Goal: Task Accomplishment & Management: Use online tool/utility

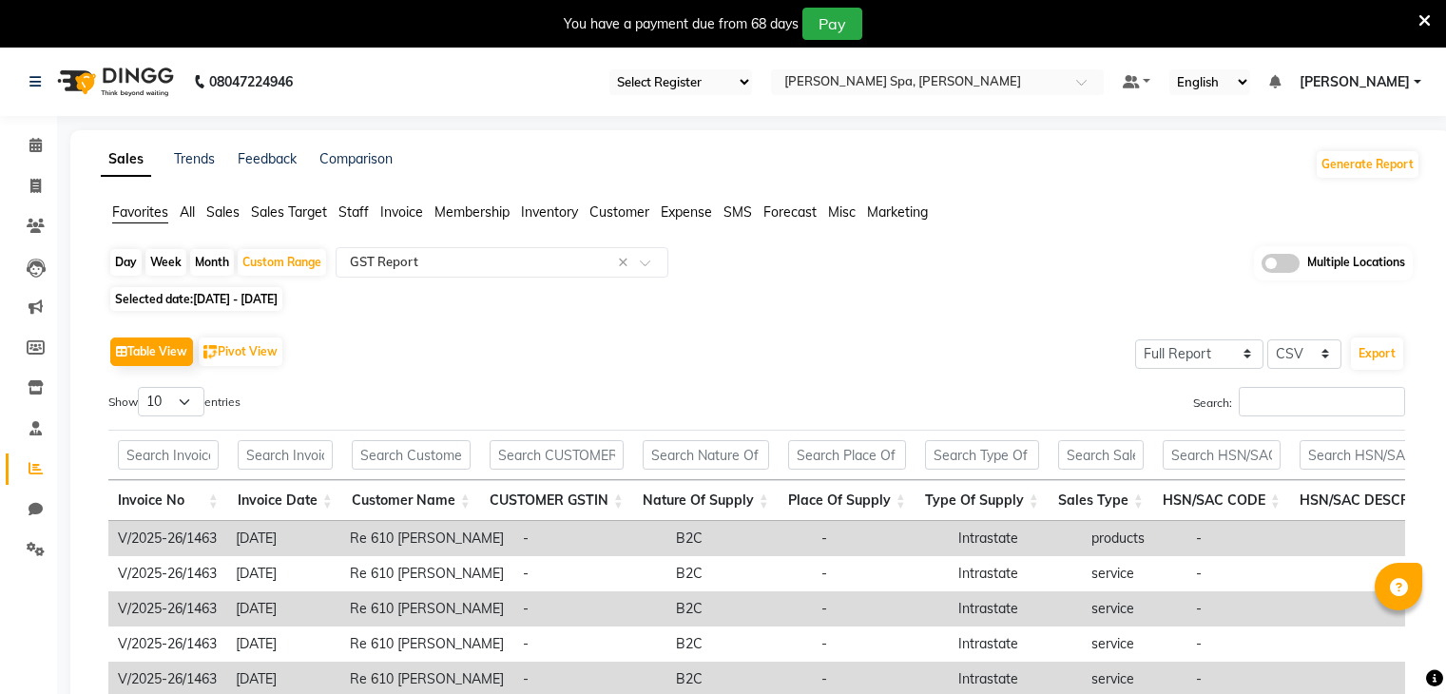
select select "full_report"
select select "csv"
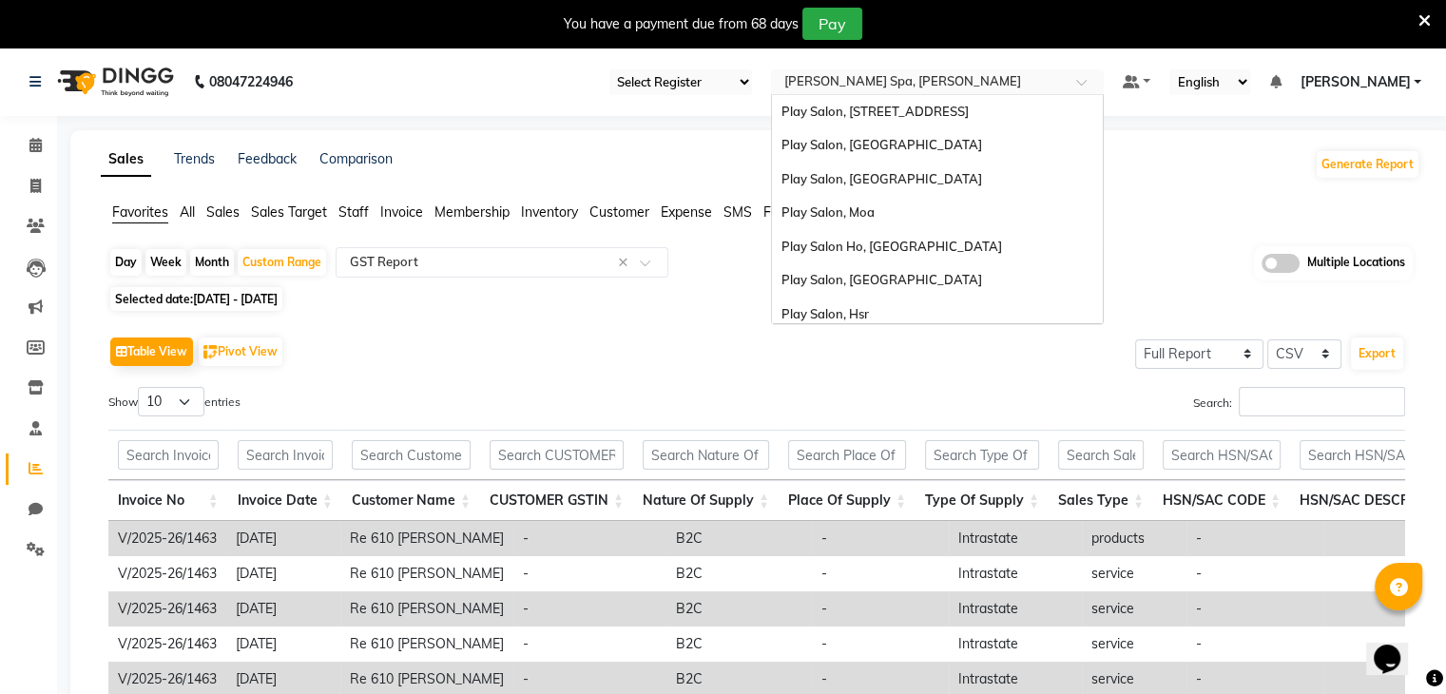
click at [976, 81] on input "text" at bounding box center [918, 83] width 276 height 19
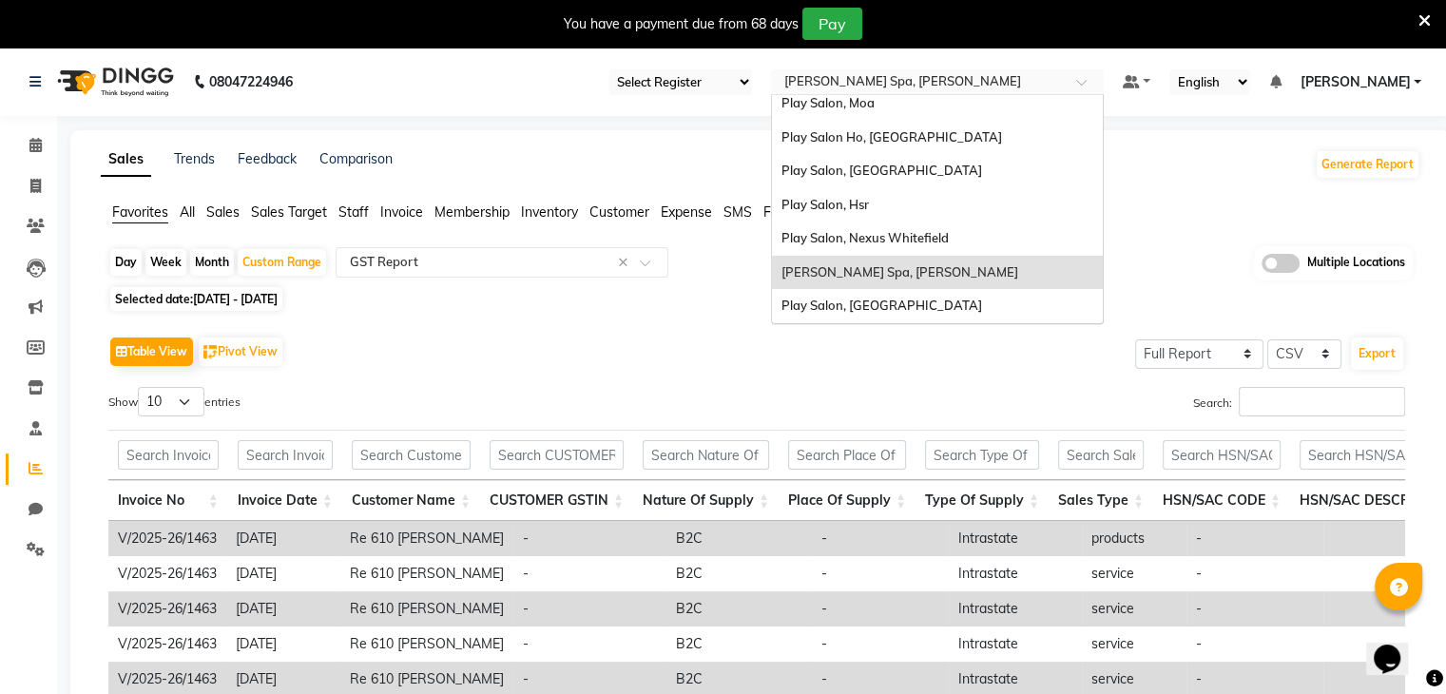
click at [920, 271] on span "[PERSON_NAME] Spa, [PERSON_NAME]" at bounding box center [899, 271] width 237 height 15
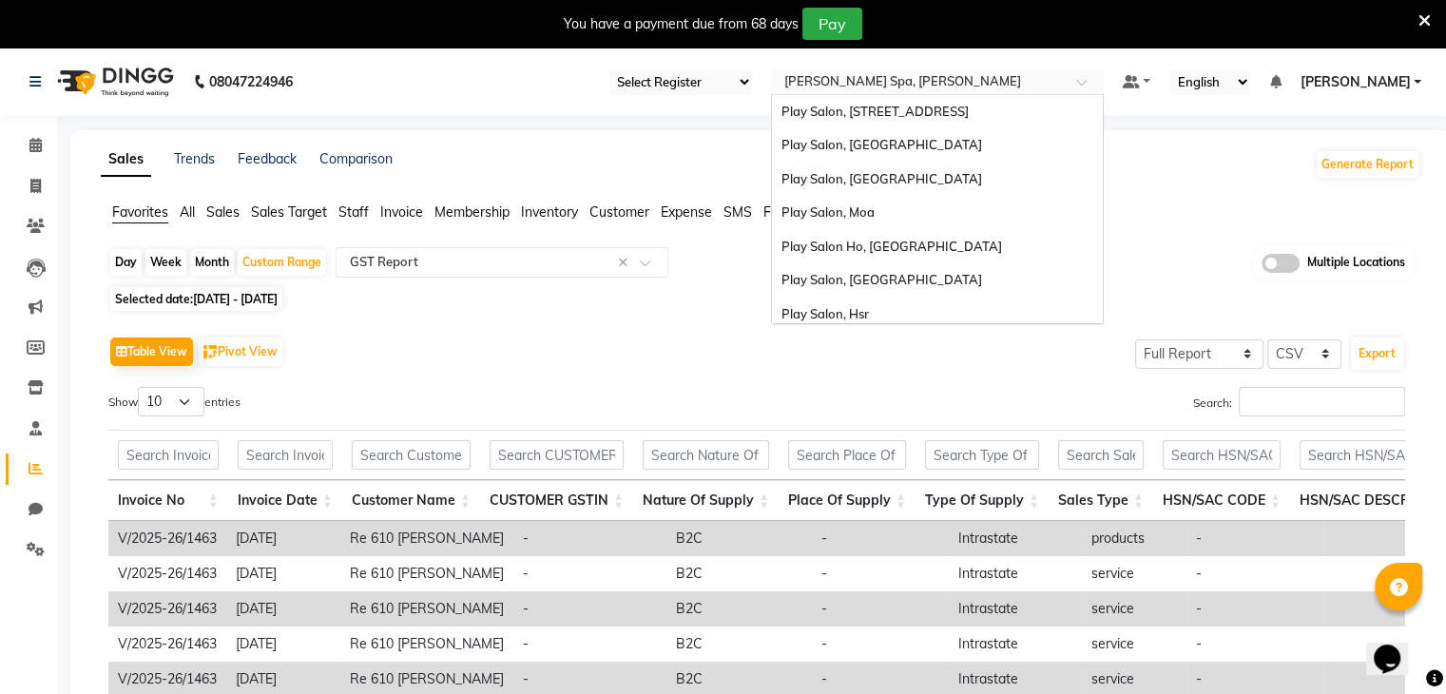
click at [985, 77] on input "text" at bounding box center [918, 83] width 276 height 19
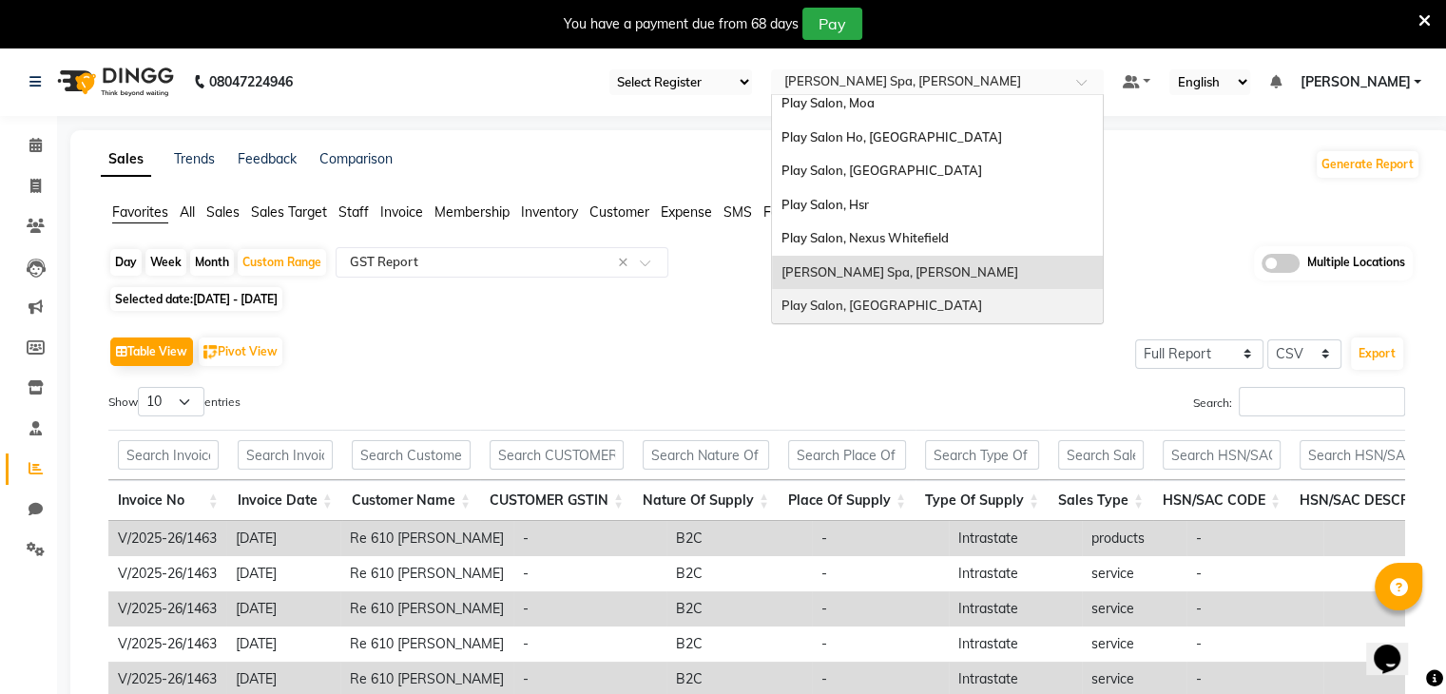
click at [897, 306] on span "Play Salon, [GEOGRAPHIC_DATA]" at bounding box center [881, 305] width 201 height 15
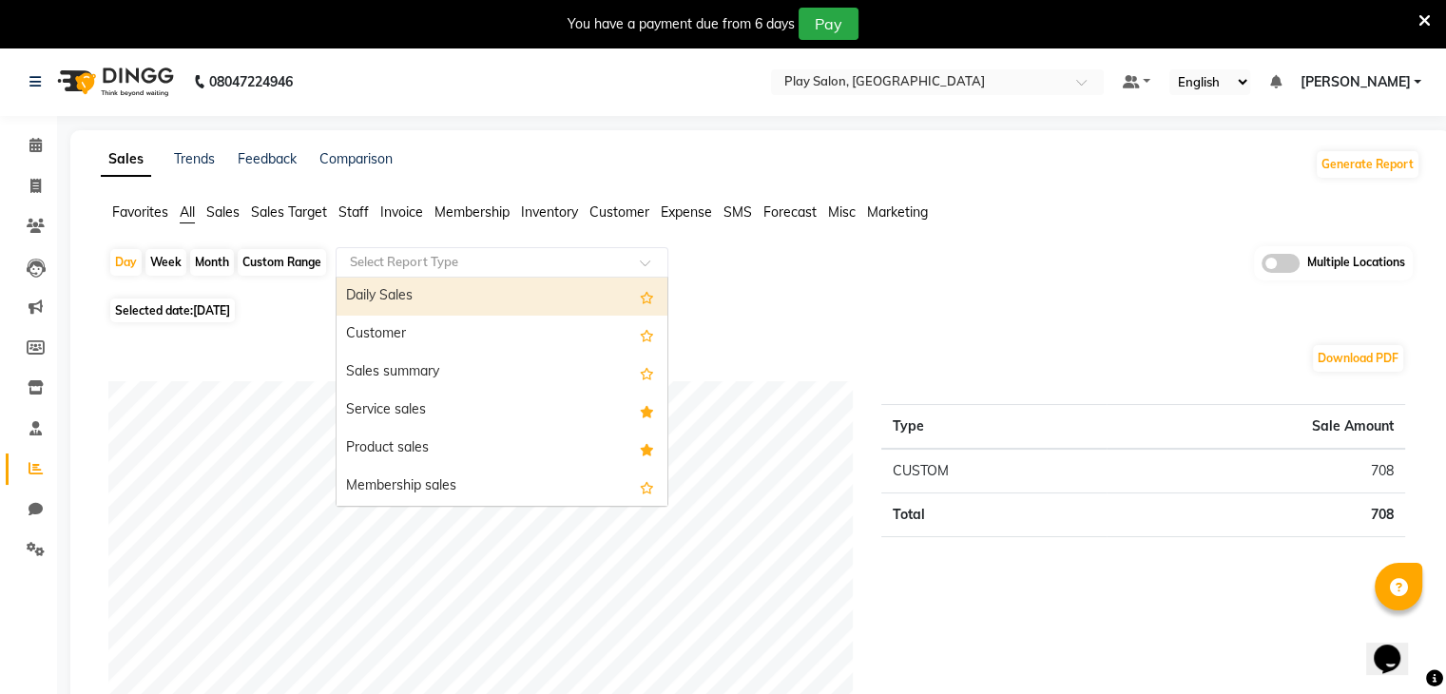
click at [523, 275] on div "Select Report Type" at bounding box center [502, 262] width 333 height 30
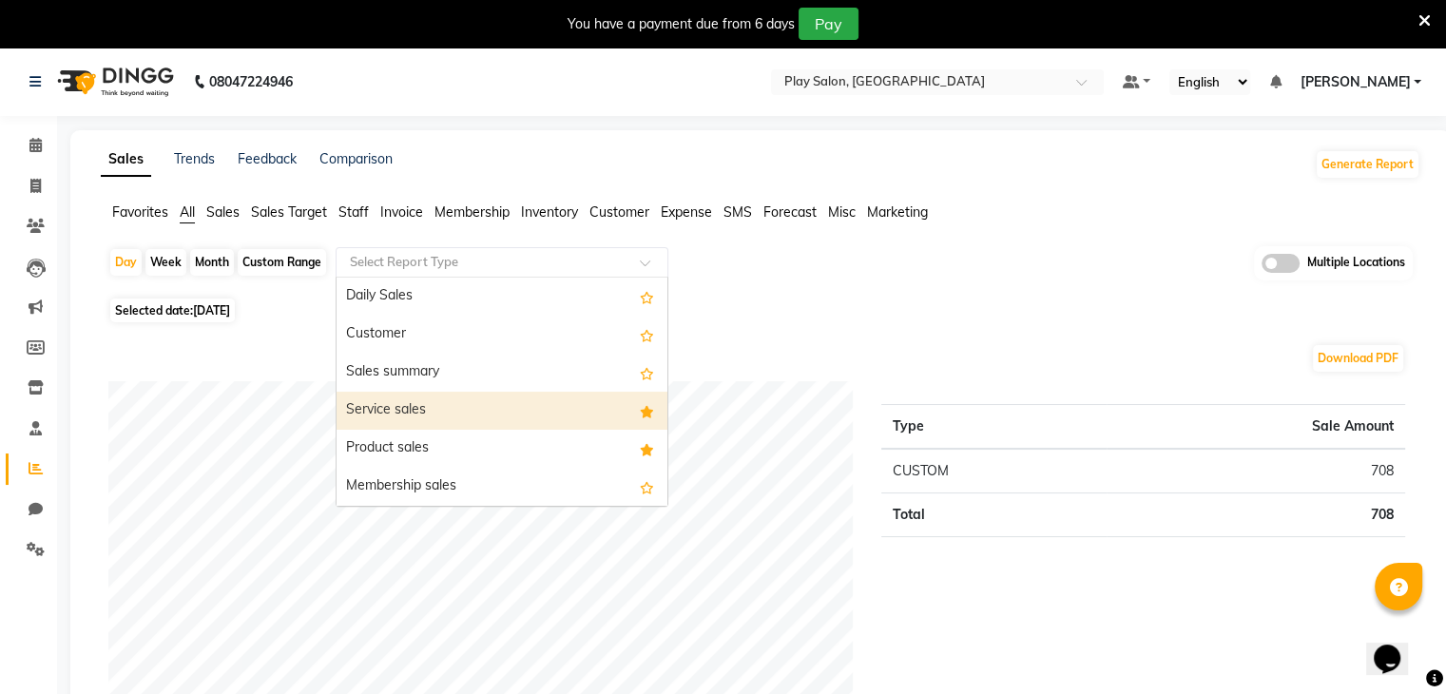
click at [141, 217] on span "Favorites" at bounding box center [140, 211] width 56 height 17
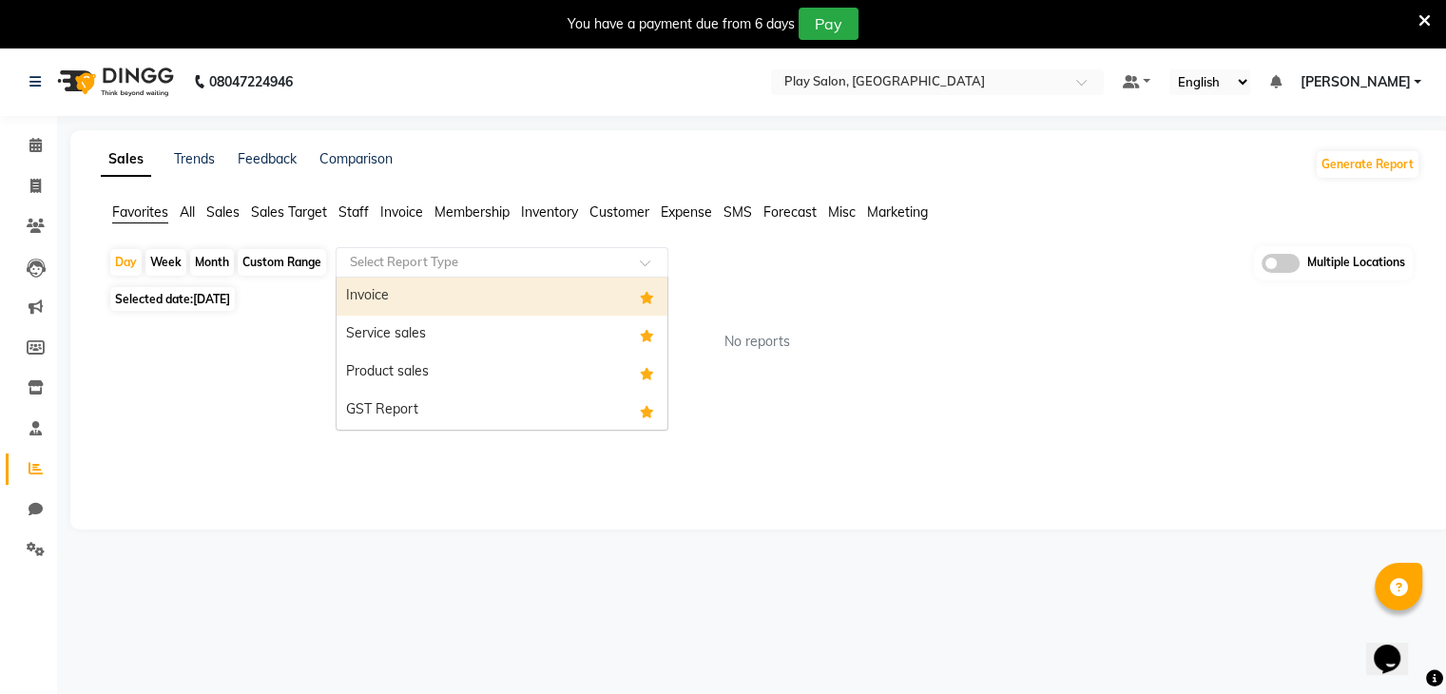
click at [504, 260] on input "text" at bounding box center [483, 262] width 274 height 19
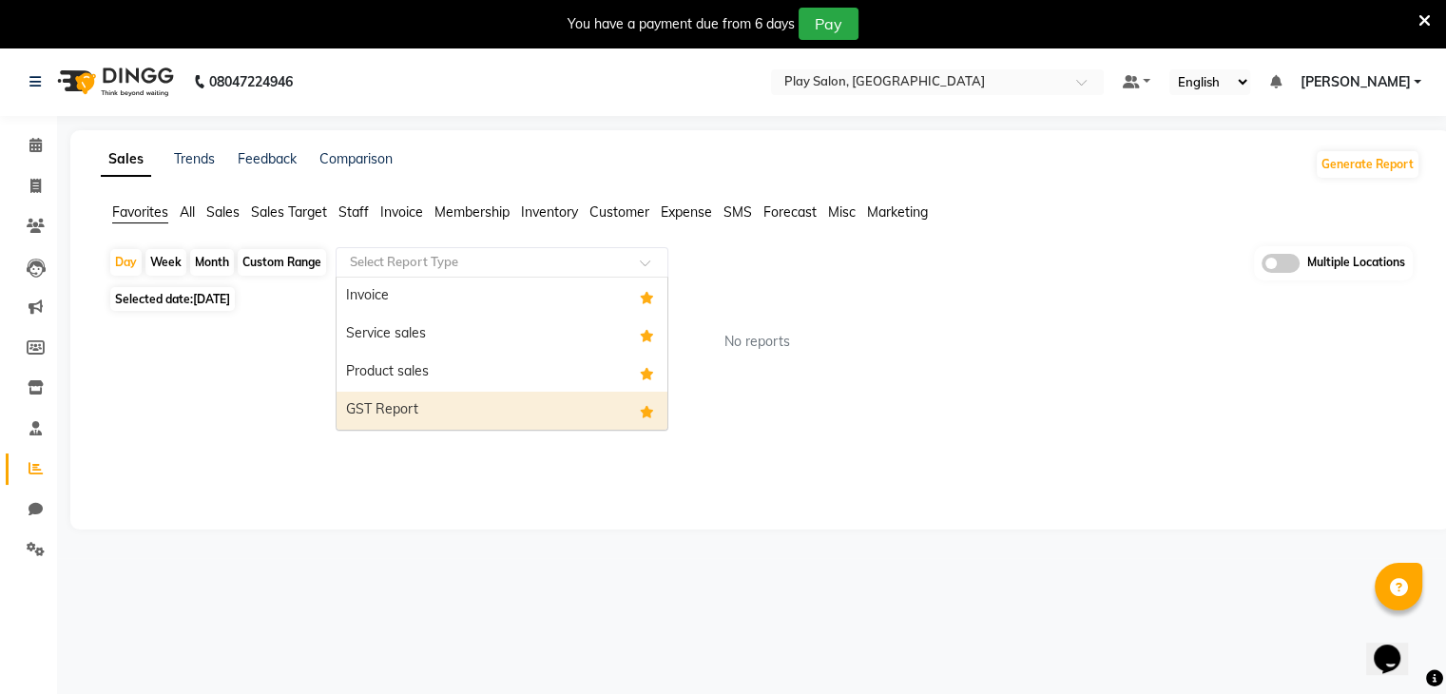
click at [437, 400] on div "GST Report" at bounding box center [501, 411] width 331 height 38
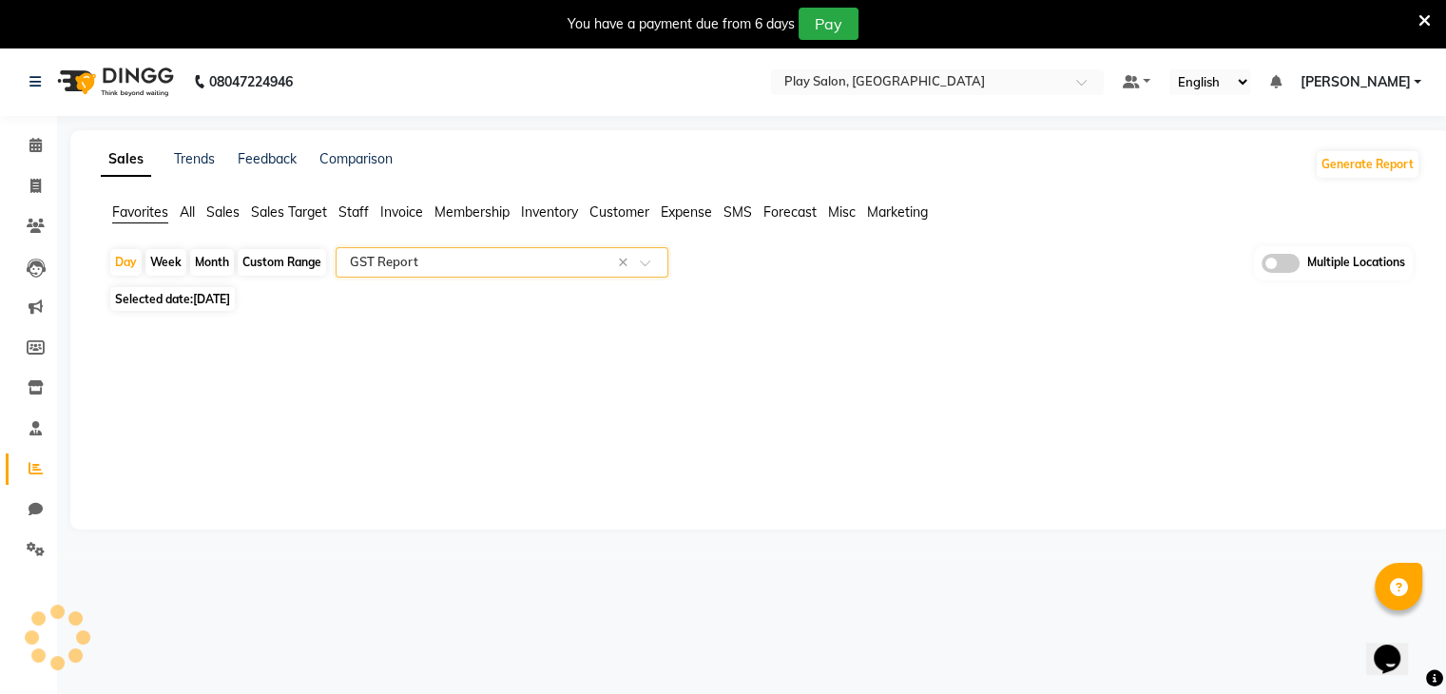
select select "filtered_report"
select select "csv"
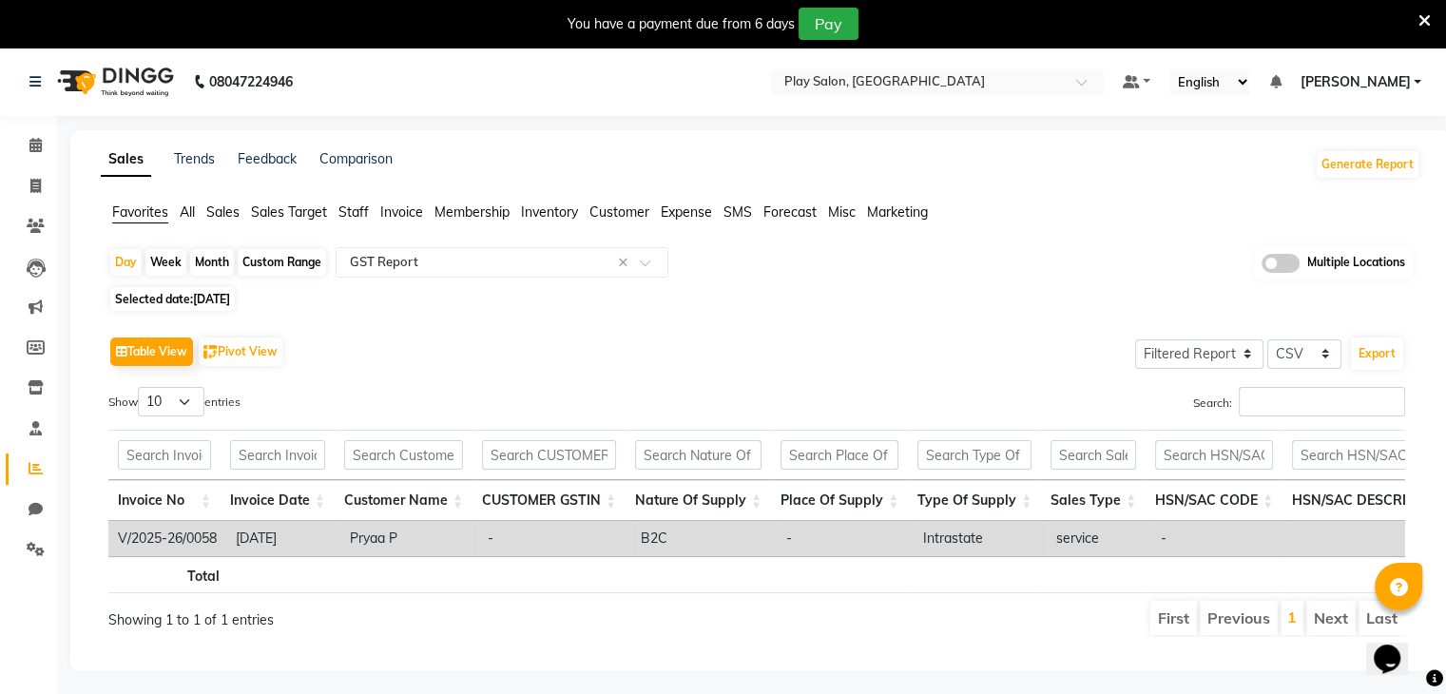
click at [279, 252] on div "Custom Range" at bounding box center [282, 262] width 88 height 27
select select "9"
select select "2025"
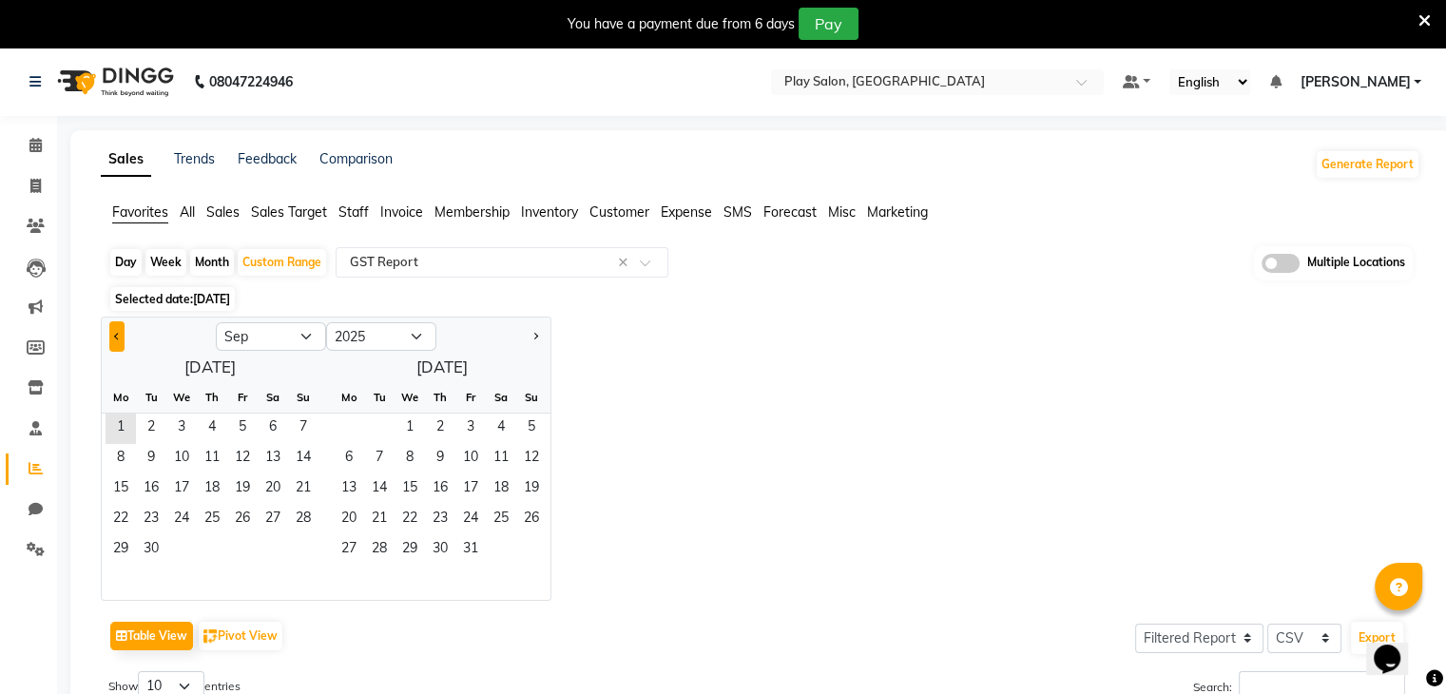
click at [114, 336] on span "Previous month" at bounding box center [117, 335] width 7 height 7
select select "8"
click at [243, 430] on span "1" at bounding box center [242, 428] width 30 height 30
click at [299, 540] on span "31" at bounding box center [303, 550] width 30 height 30
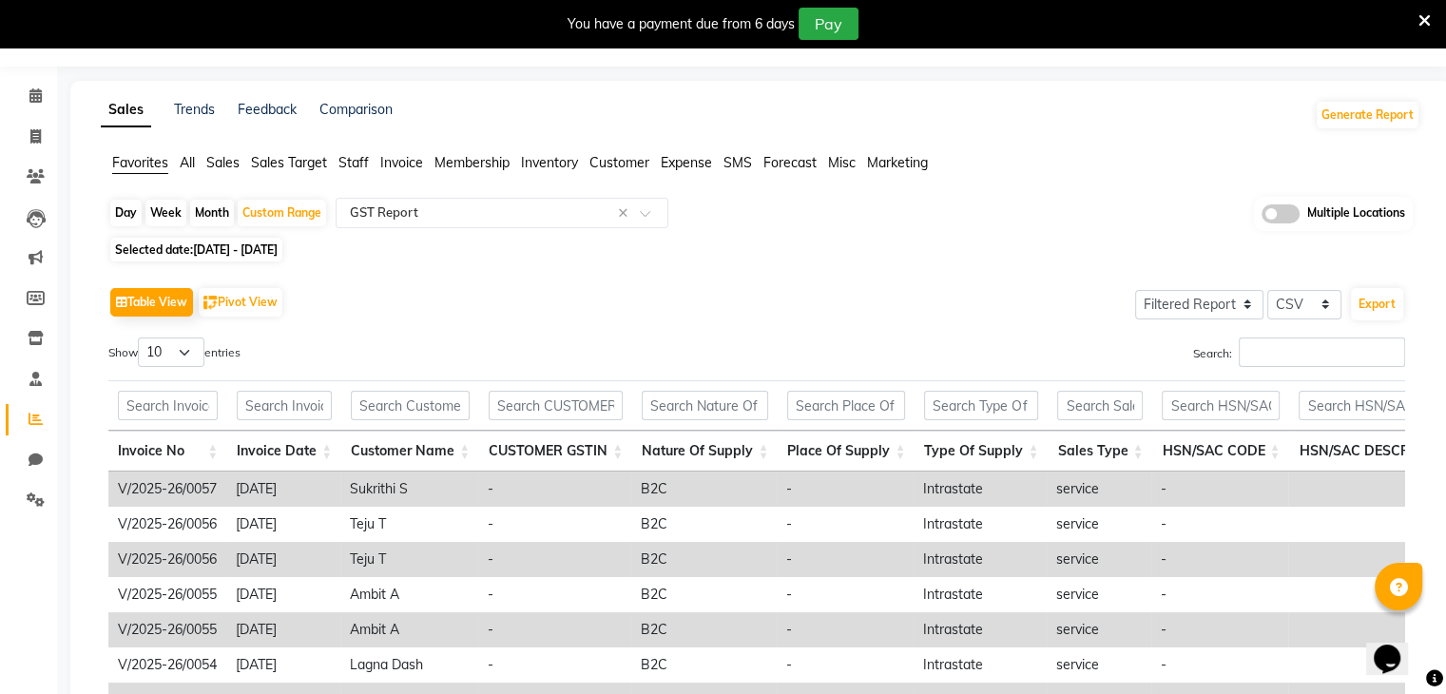
scroll to position [50, 0]
click at [1374, 299] on button "Export" at bounding box center [1377, 303] width 52 height 32
click at [945, 246] on div "Selected date: 01-08-2025 - 31-08-2025" at bounding box center [764, 249] width 1312 height 20
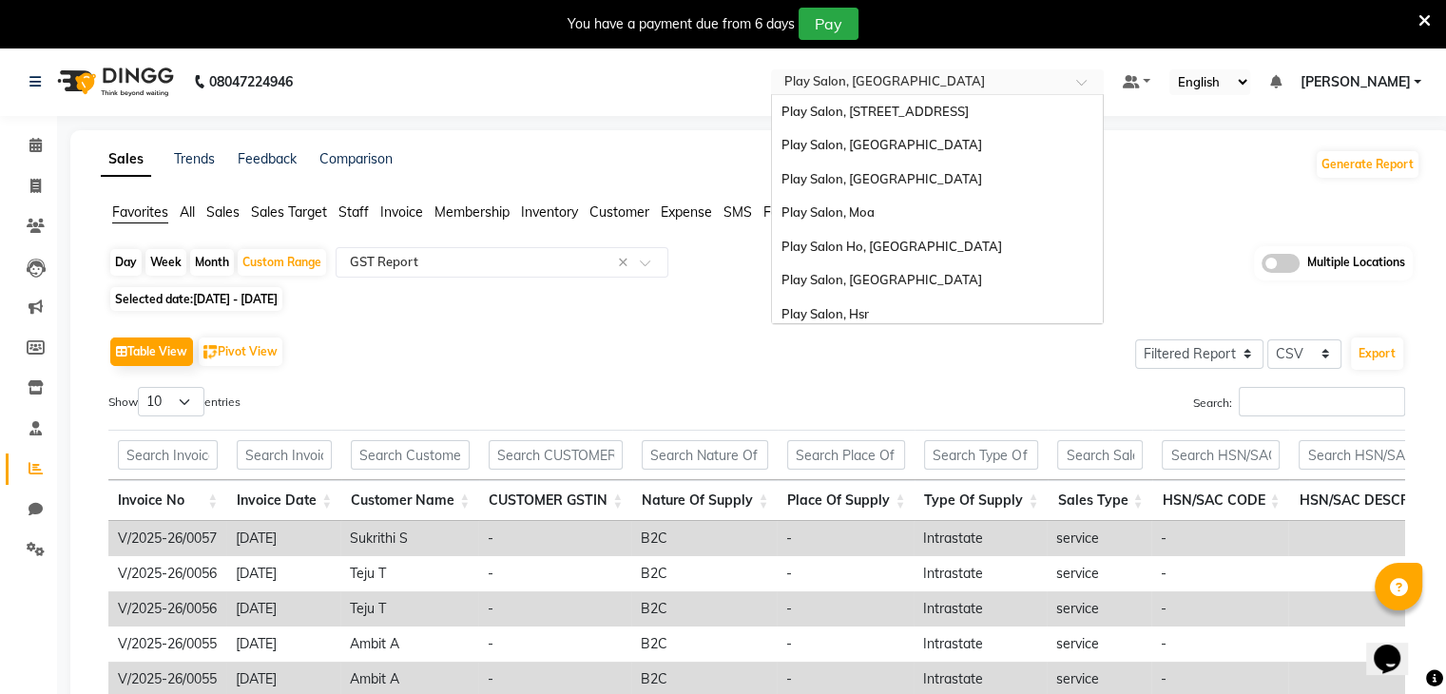
scroll to position [109, 0]
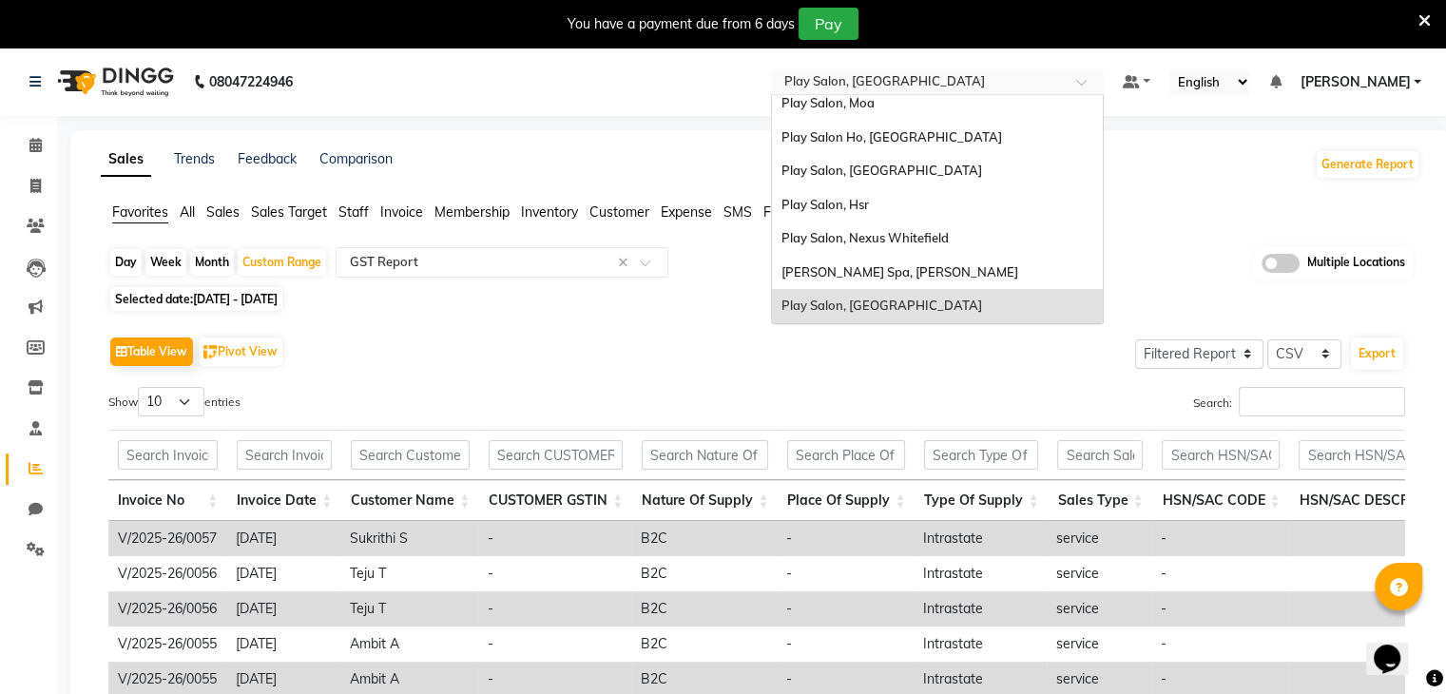
click at [1072, 85] on div at bounding box center [937, 83] width 333 height 19
click at [124, 212] on span "Favorites" at bounding box center [140, 211] width 56 height 17
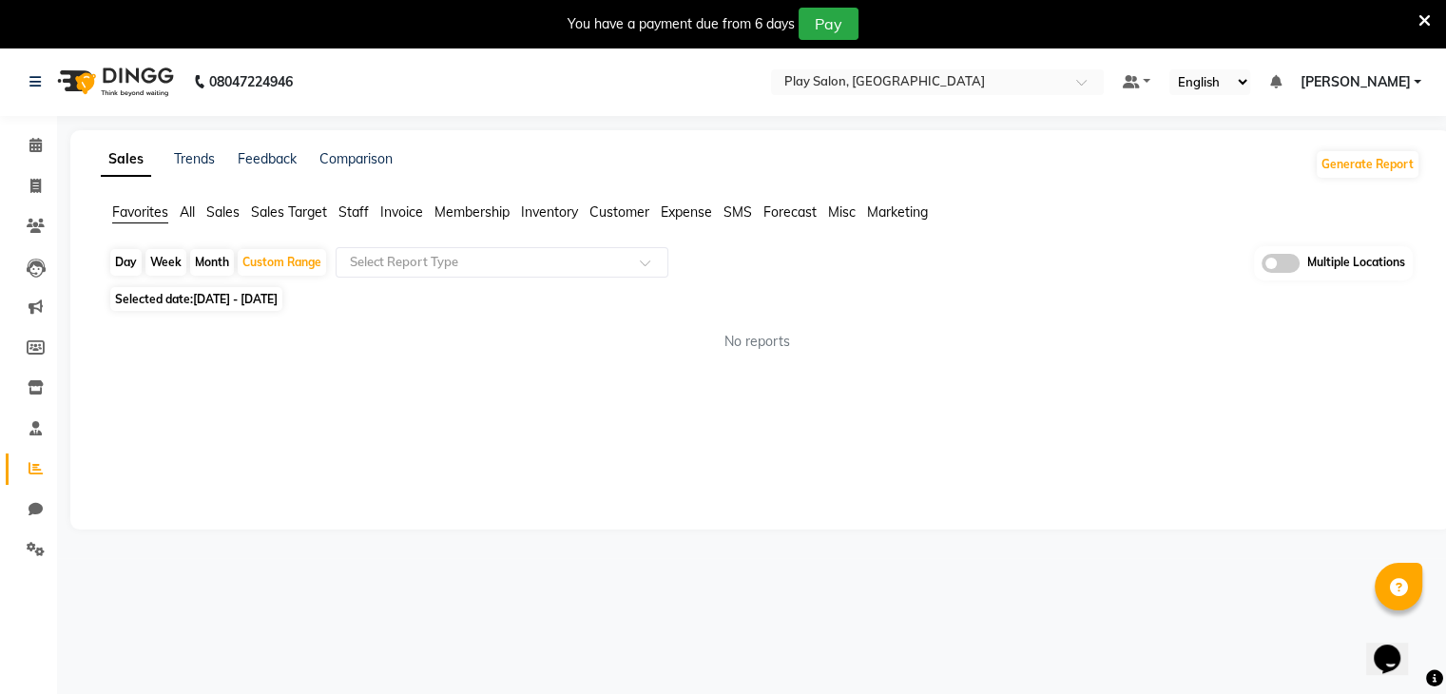
click at [395, 277] on div "Day Week Month Custom Range Select Report Type Multiple Locations" at bounding box center [760, 263] width 1304 height 35
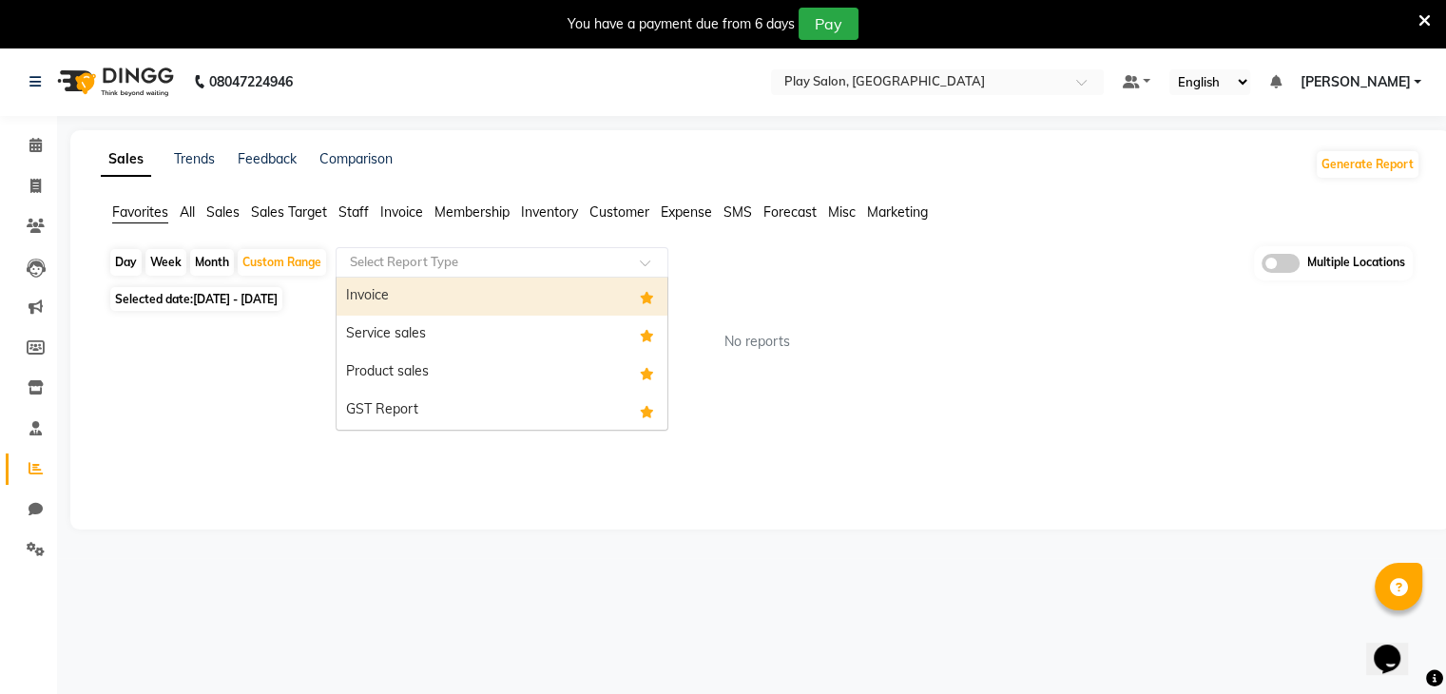
click at [408, 272] on div "Select Report Type" at bounding box center [502, 262] width 333 height 30
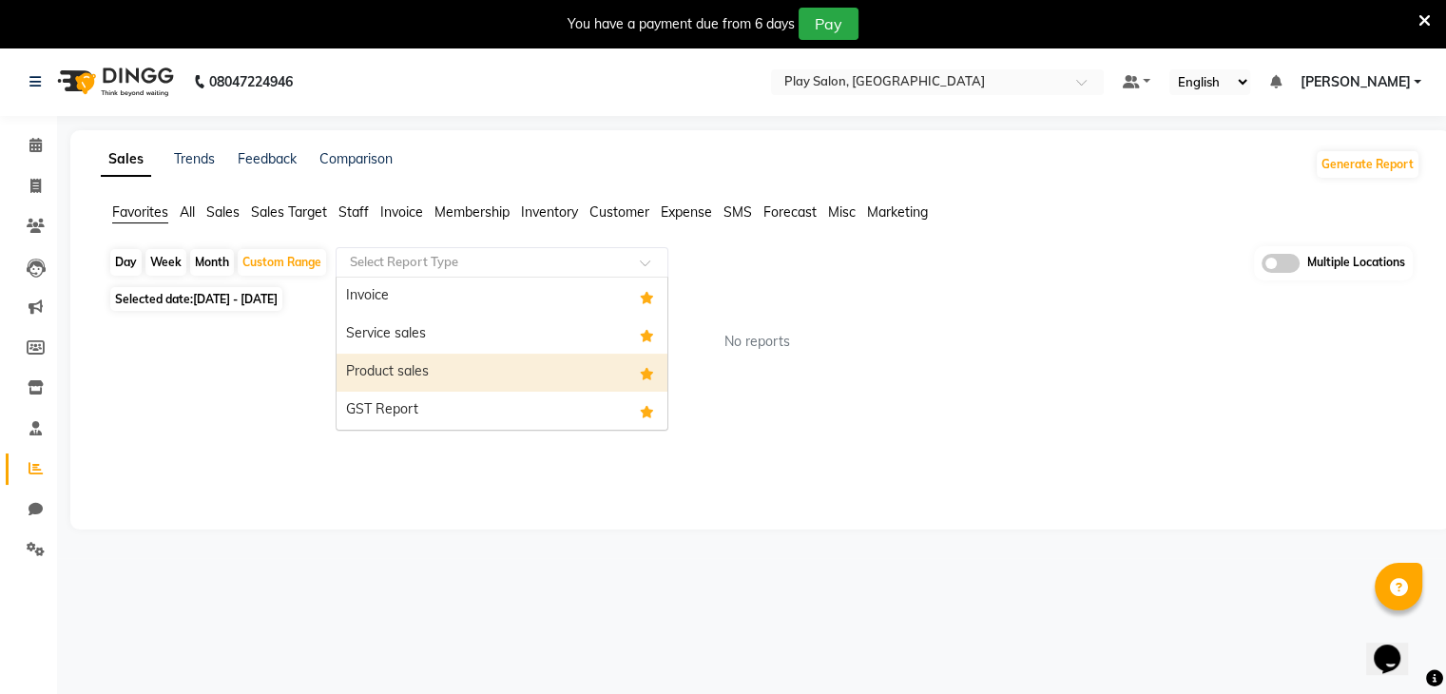
click at [422, 366] on div "Product sales" at bounding box center [501, 373] width 331 height 38
select select "filtered_report"
select select "csv"
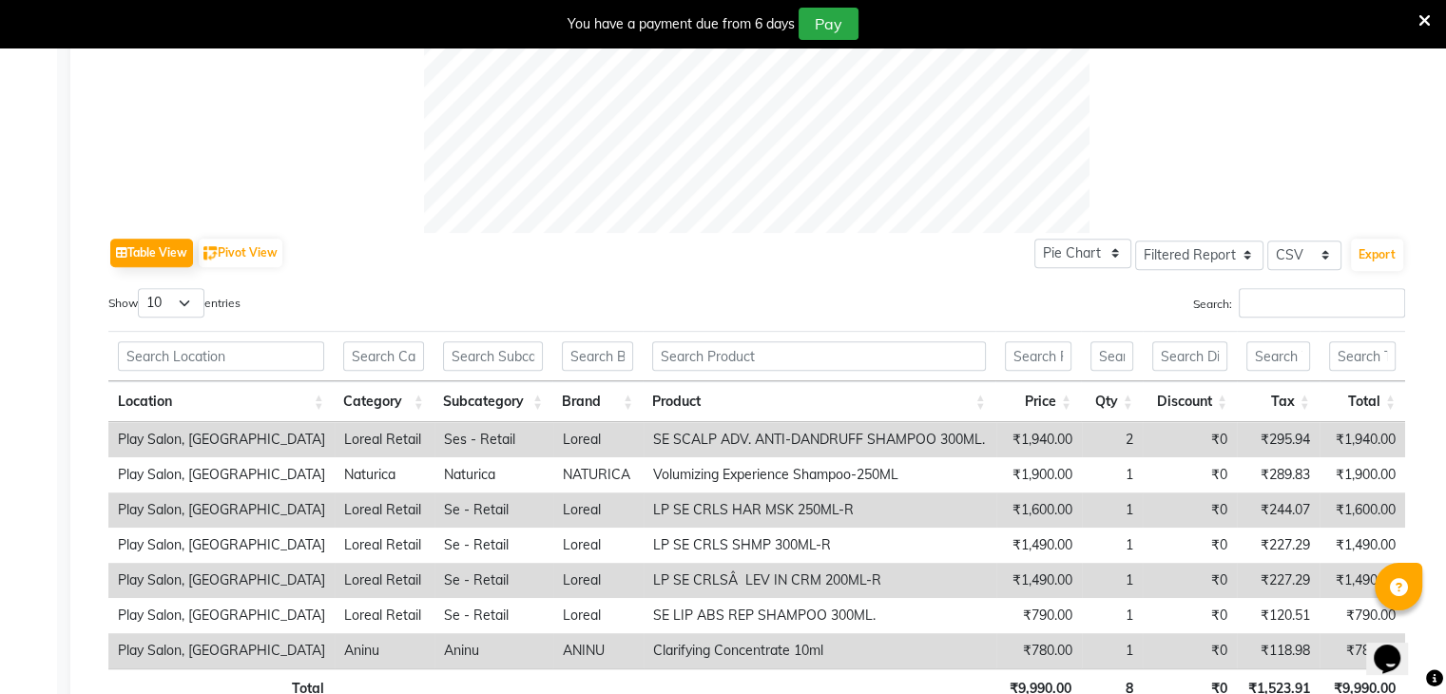
scroll to position [836, 0]
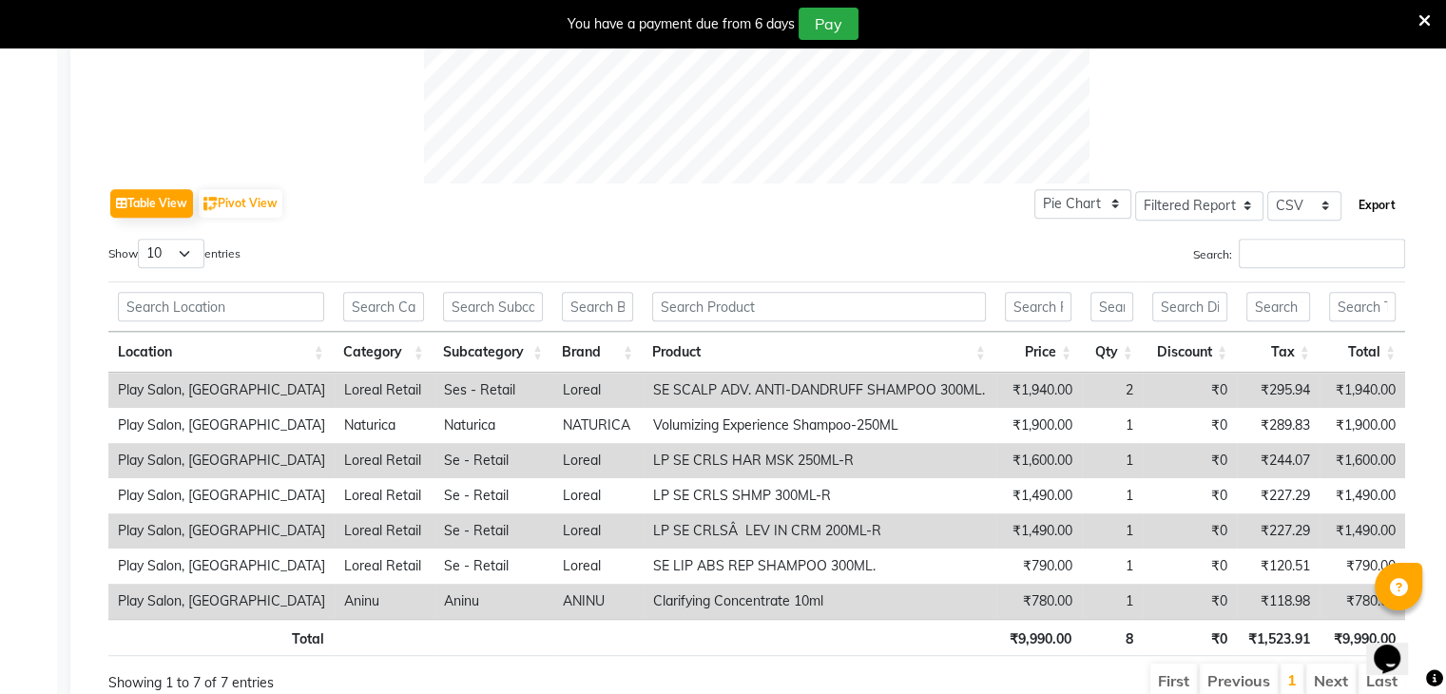
click at [1363, 205] on button "Export" at bounding box center [1377, 205] width 52 height 32
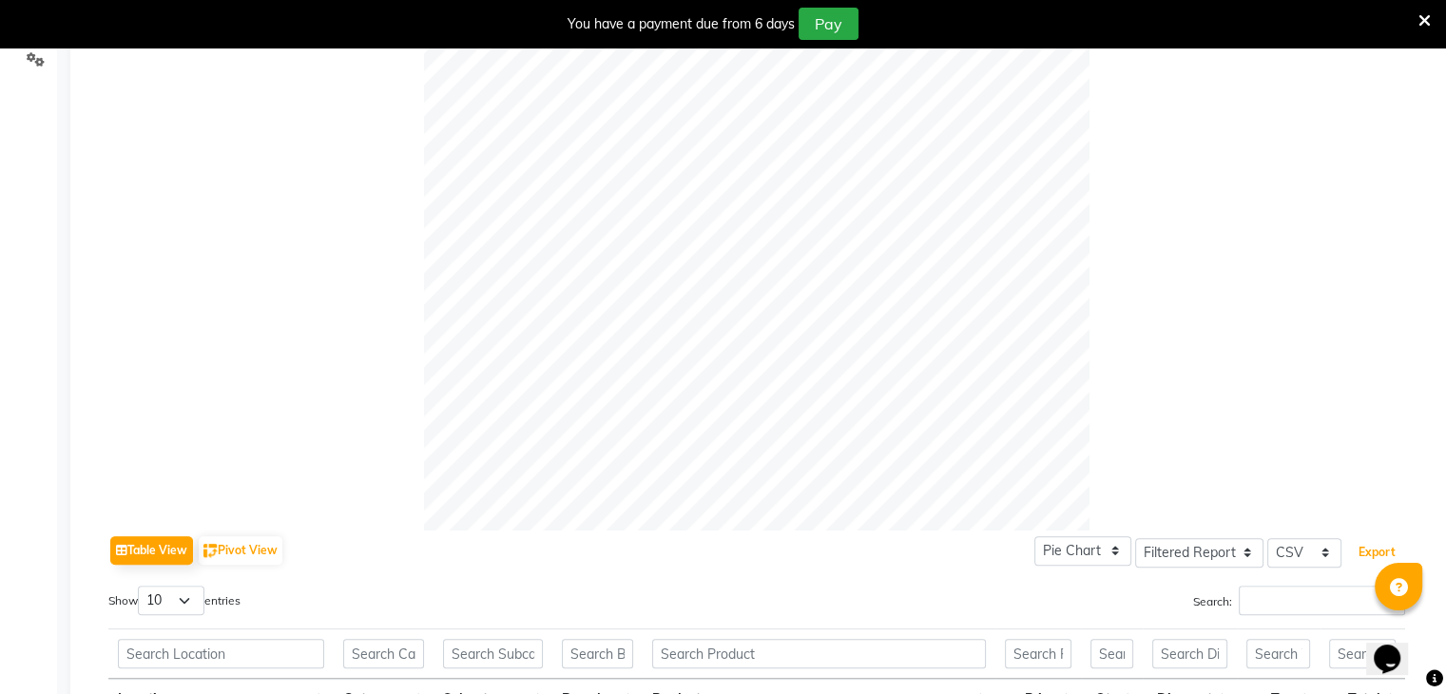
scroll to position [0, 0]
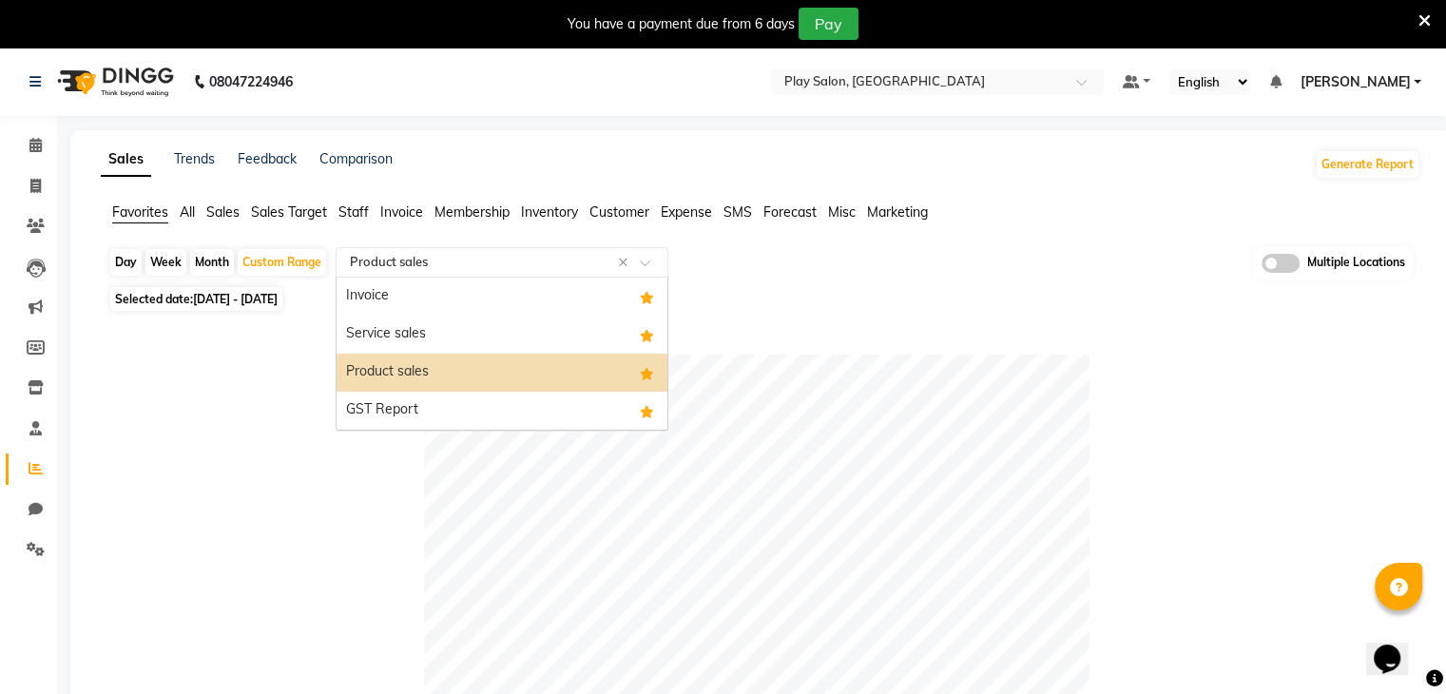
click at [545, 260] on input "text" at bounding box center [483, 262] width 274 height 19
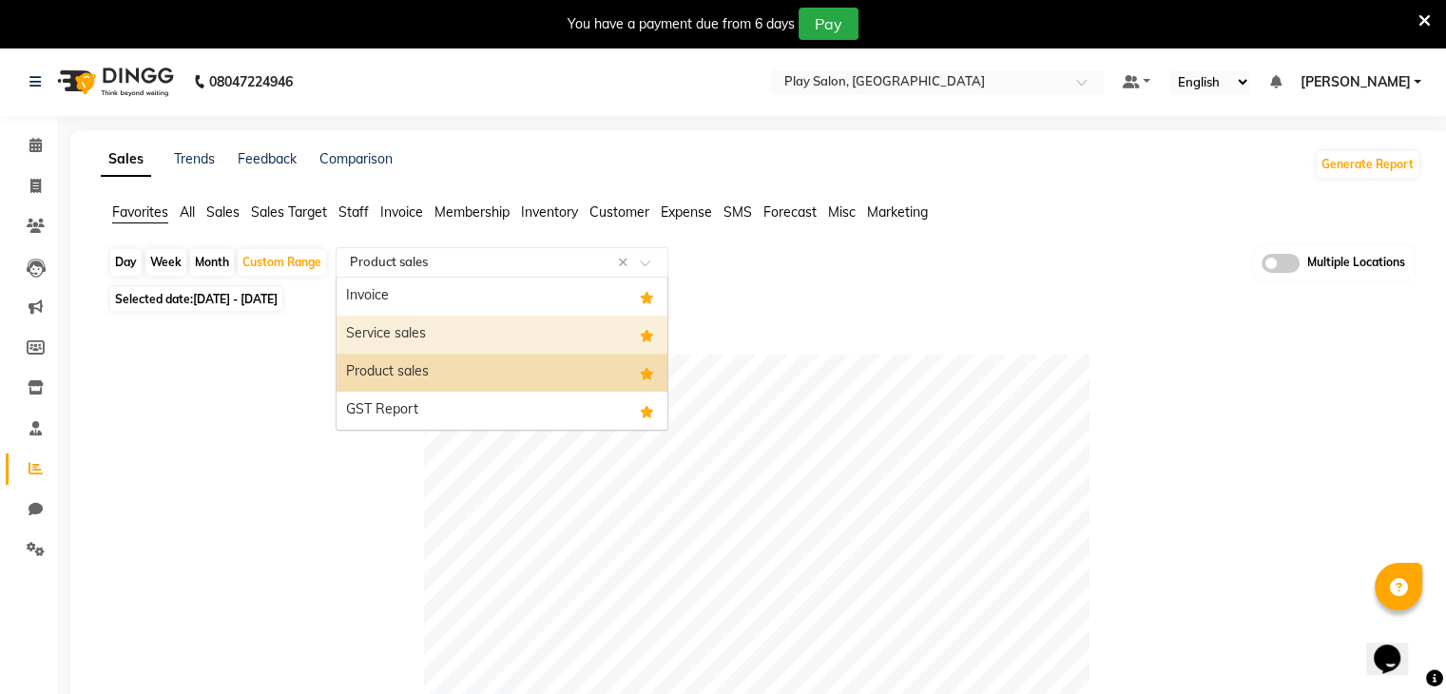
click at [452, 335] on div "Service sales" at bounding box center [501, 335] width 331 height 38
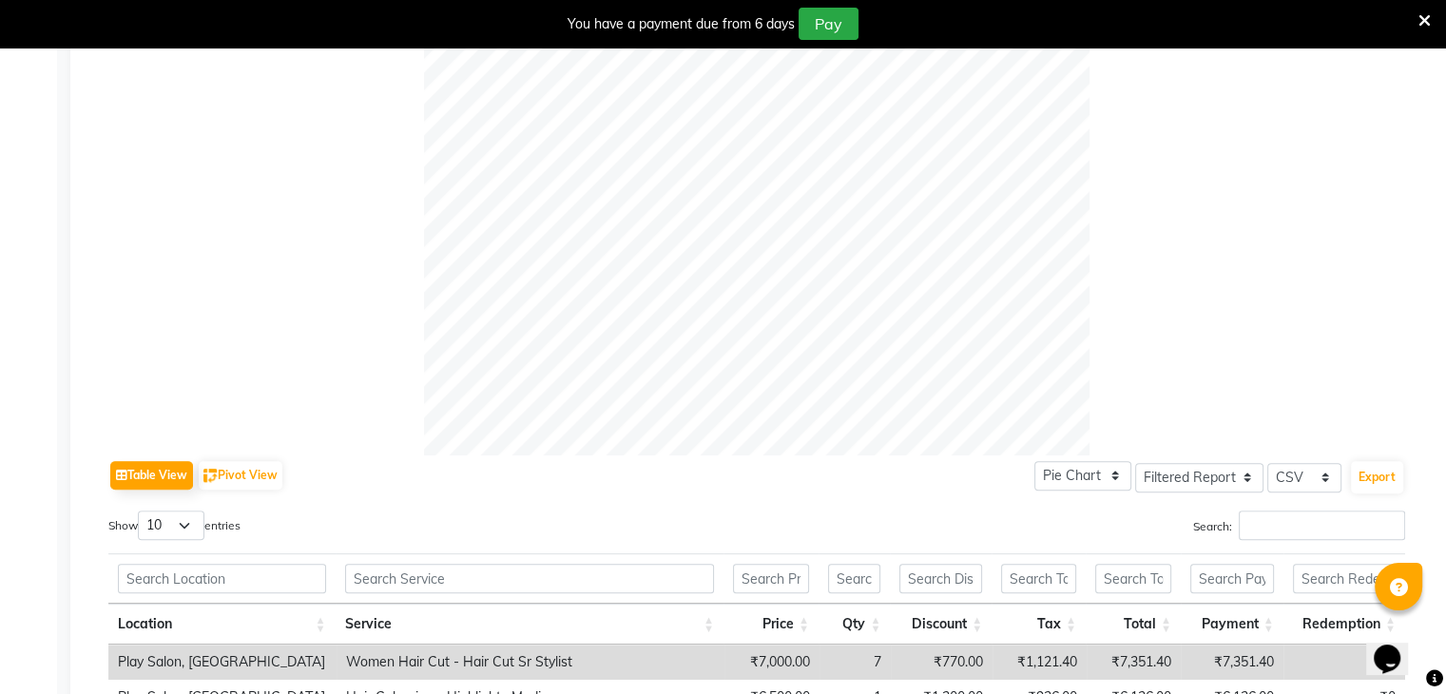
scroll to position [605, 0]
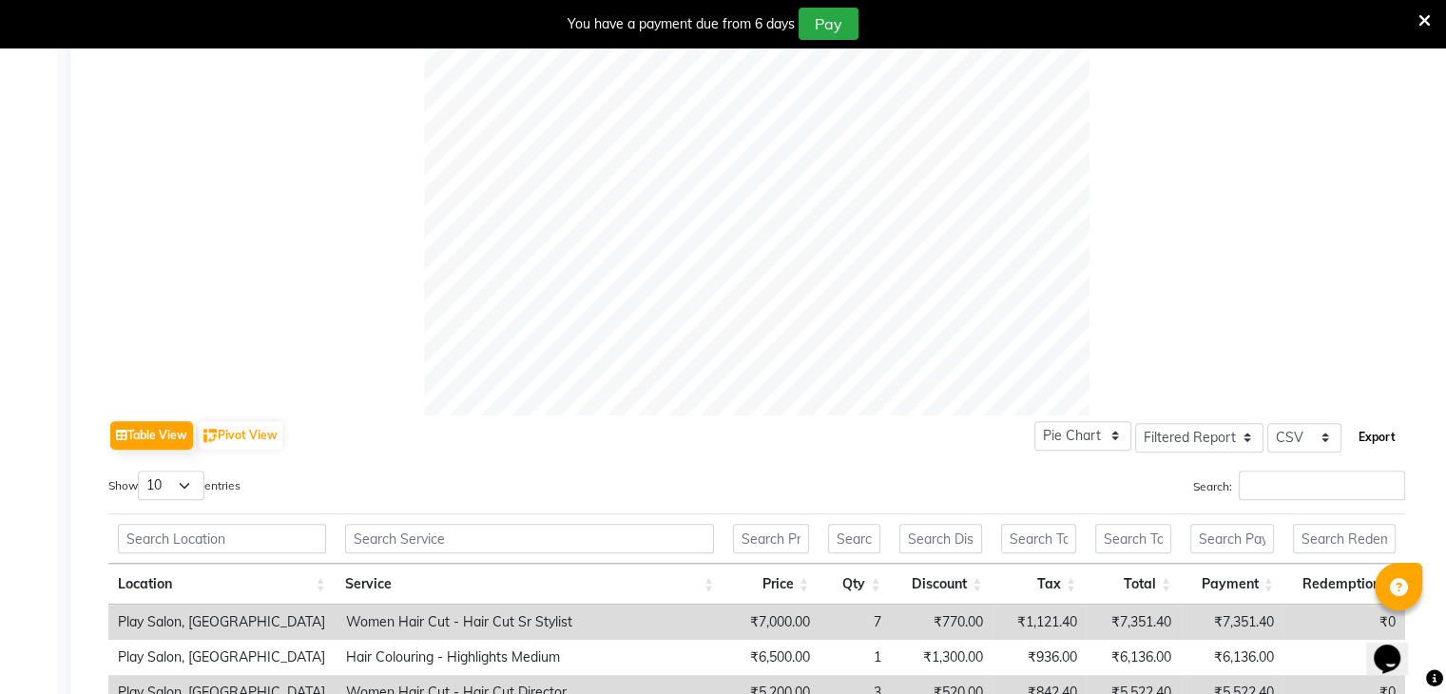
click at [1374, 436] on button "Export" at bounding box center [1377, 437] width 52 height 32
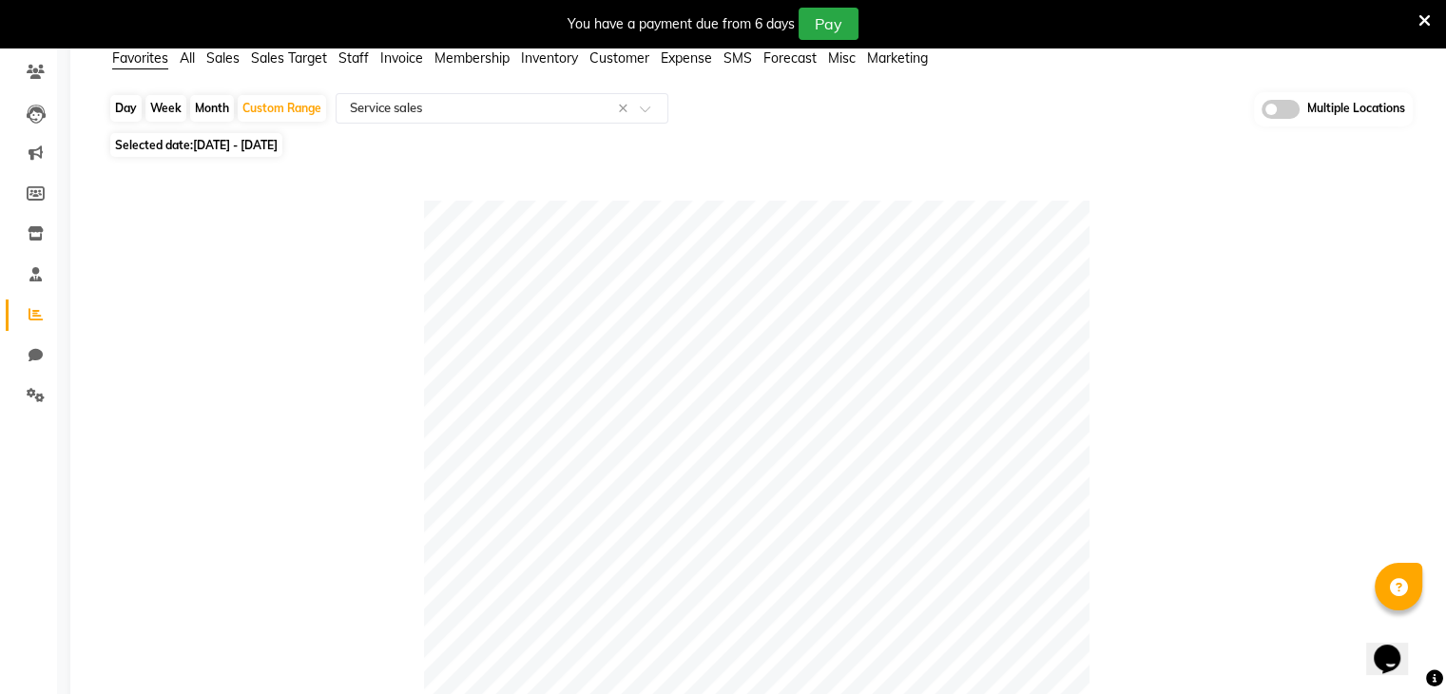
scroll to position [0, 0]
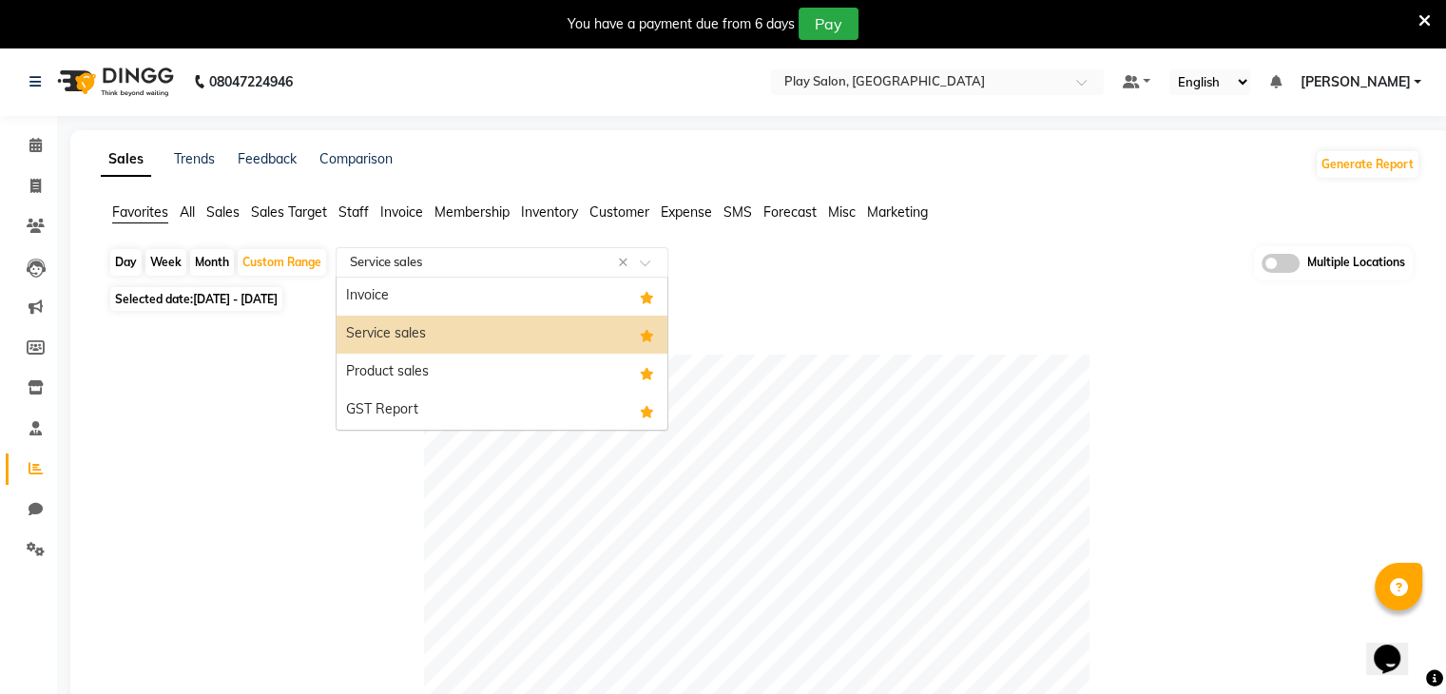
click at [574, 260] on input "text" at bounding box center [483, 262] width 274 height 19
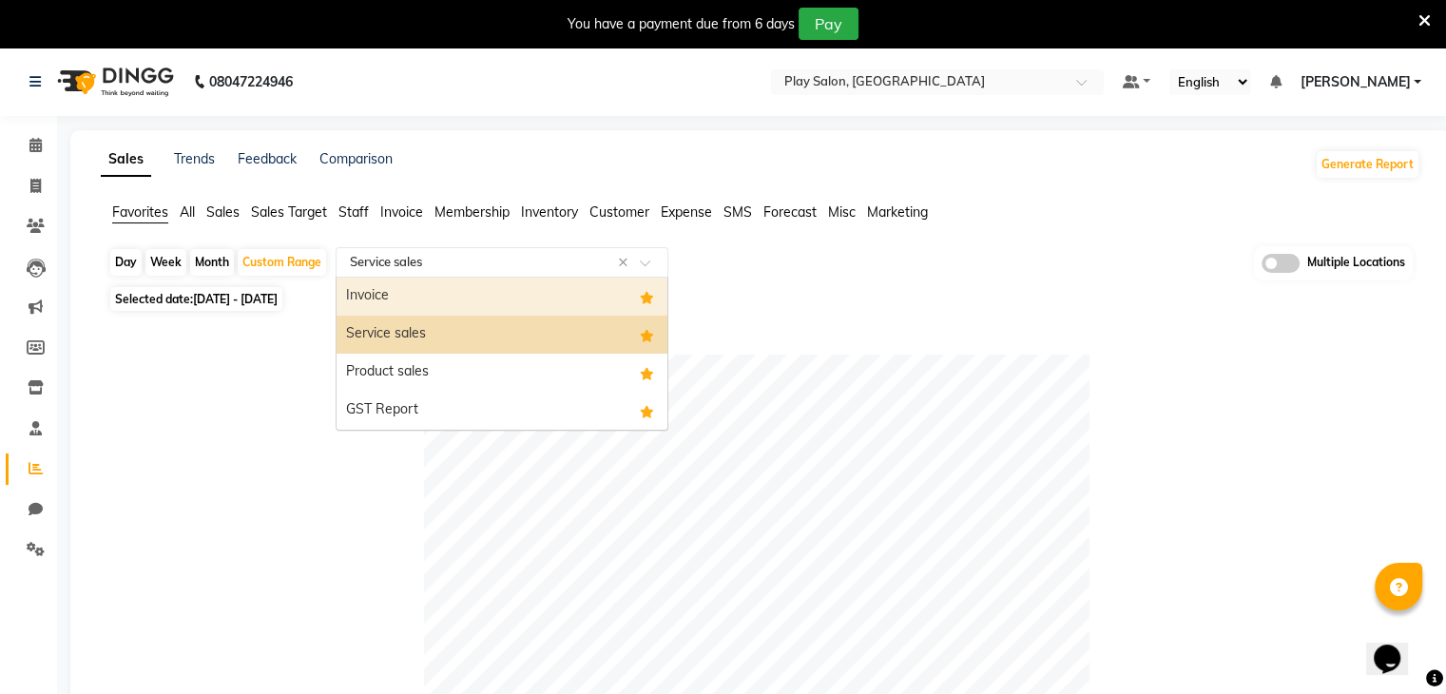
click at [452, 301] on div "Invoice" at bounding box center [501, 297] width 331 height 38
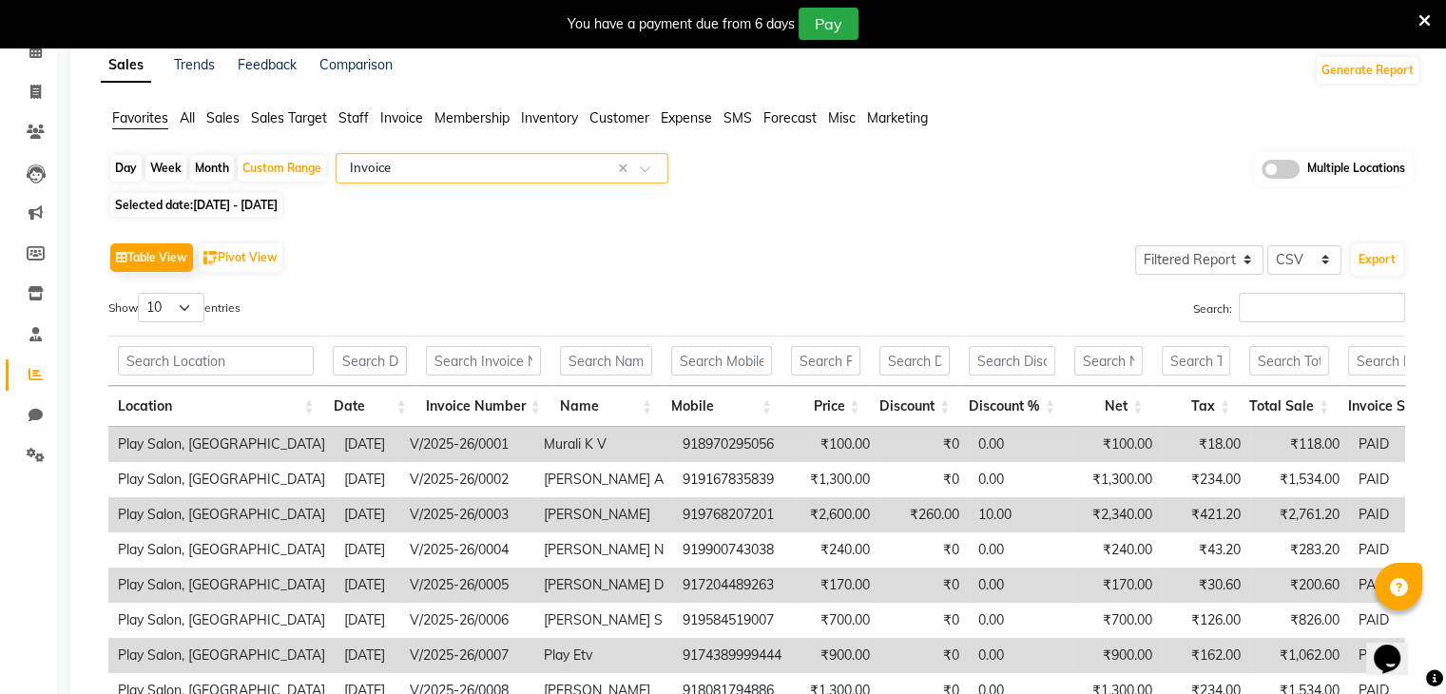
scroll to position [107, 0]
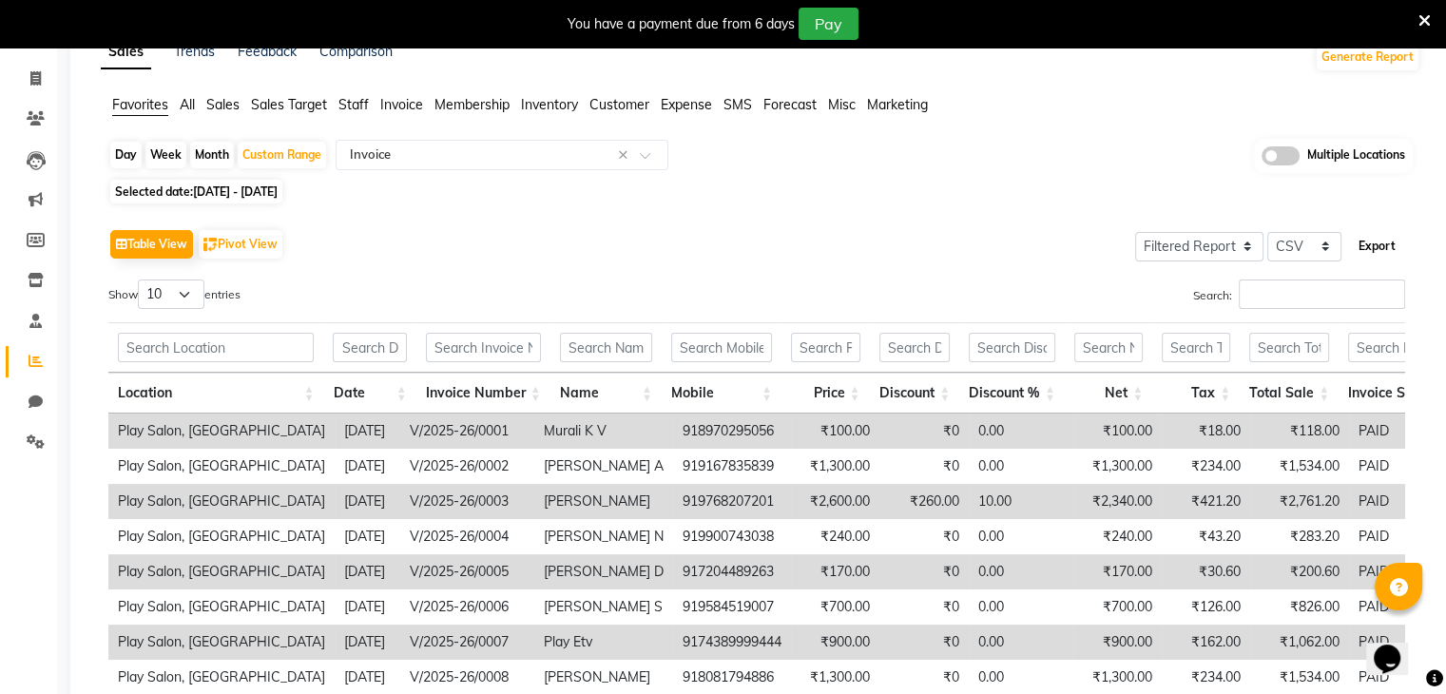
click at [1376, 244] on button "Export" at bounding box center [1377, 246] width 52 height 32
click at [625, 235] on div "Table View Pivot View Select Full Report Filtered Report Select CSV PDF Export" at bounding box center [756, 244] width 1297 height 40
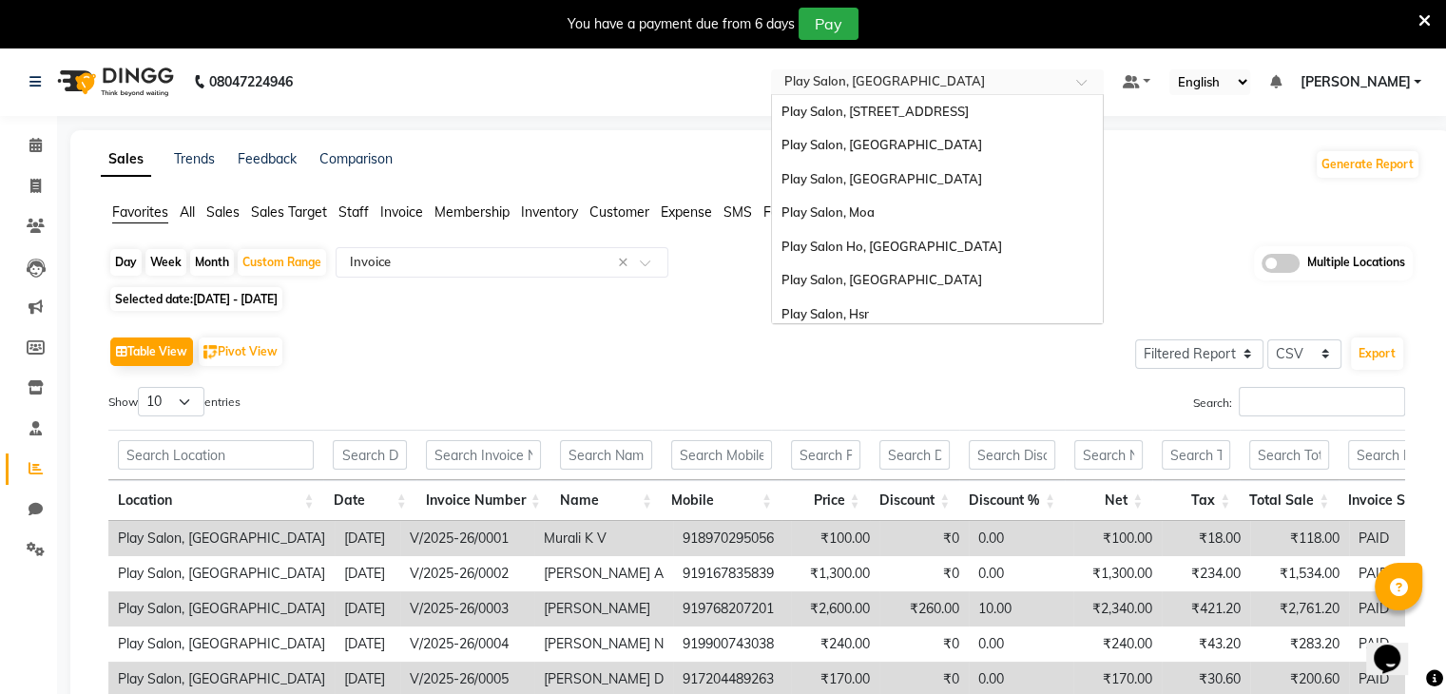
scroll to position [109, 0]
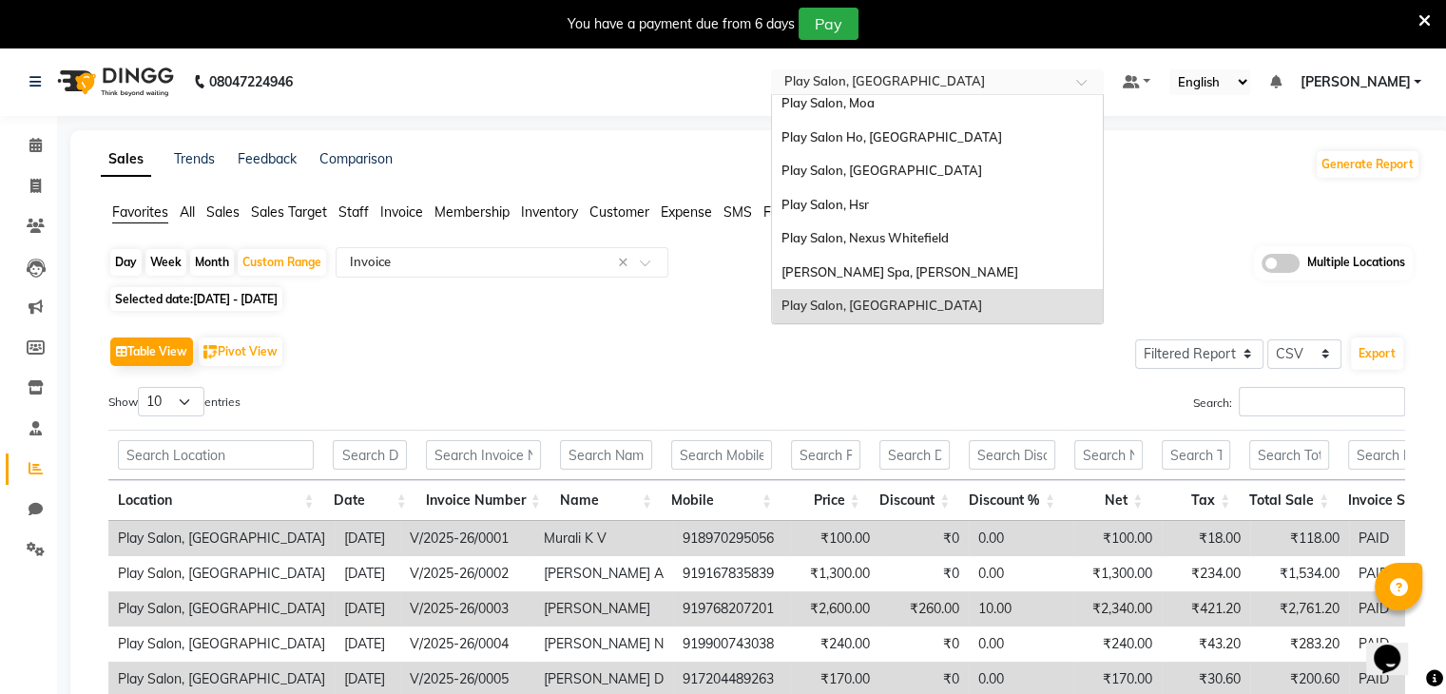
click at [1072, 81] on div at bounding box center [937, 83] width 333 height 19
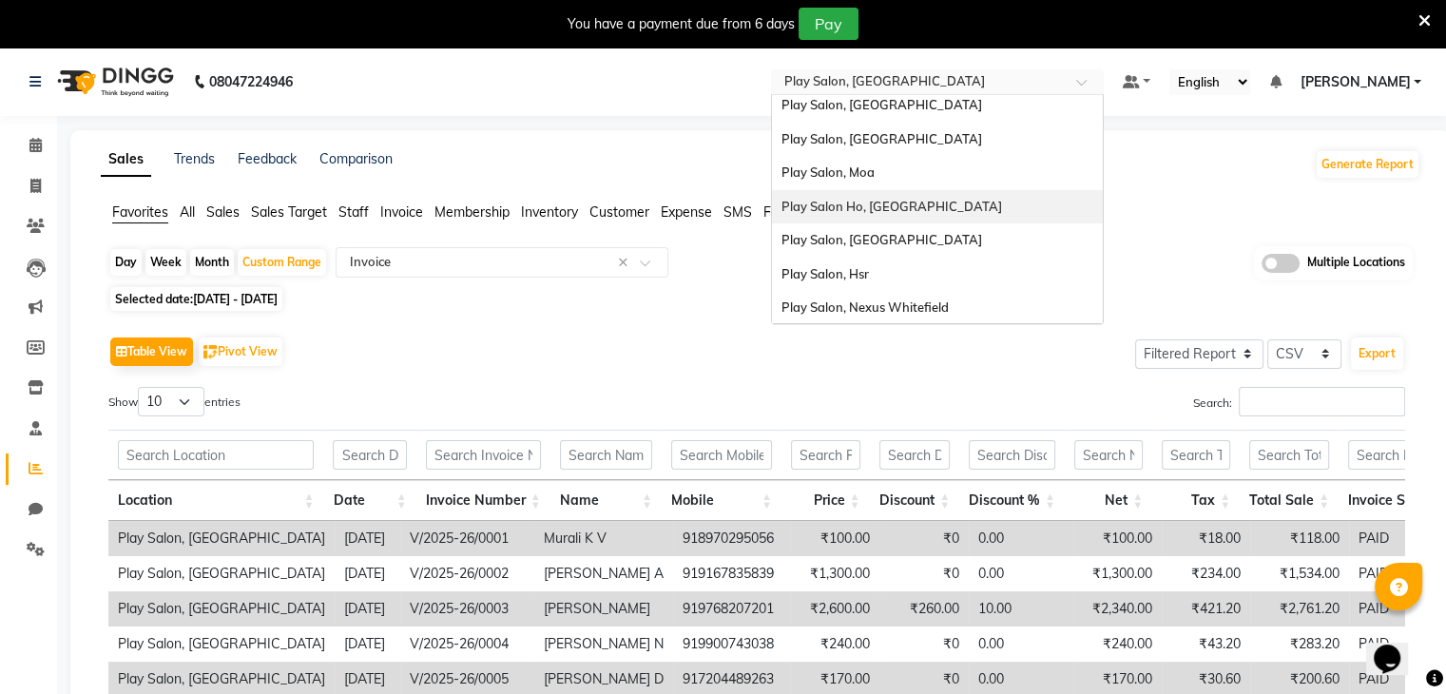
scroll to position [0, 0]
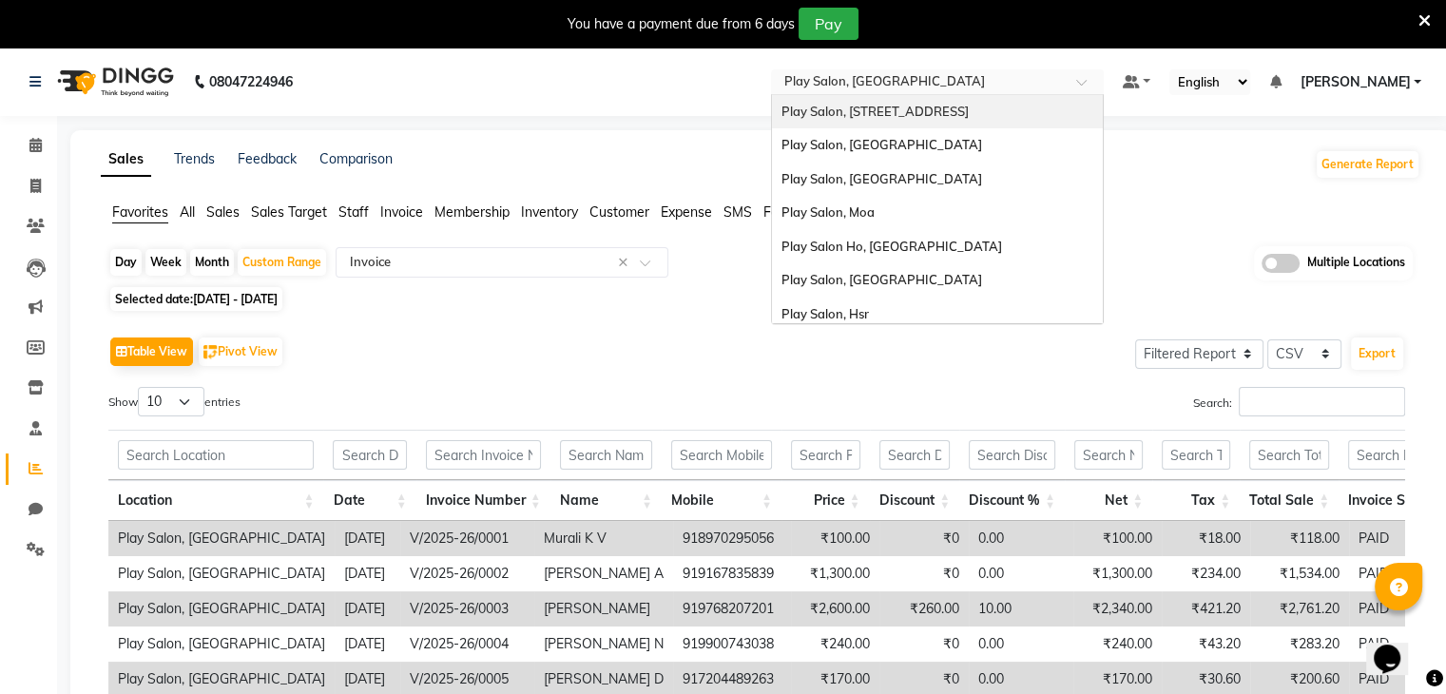
click at [922, 115] on div "Play Salon, [STREET_ADDRESS]" at bounding box center [937, 112] width 331 height 34
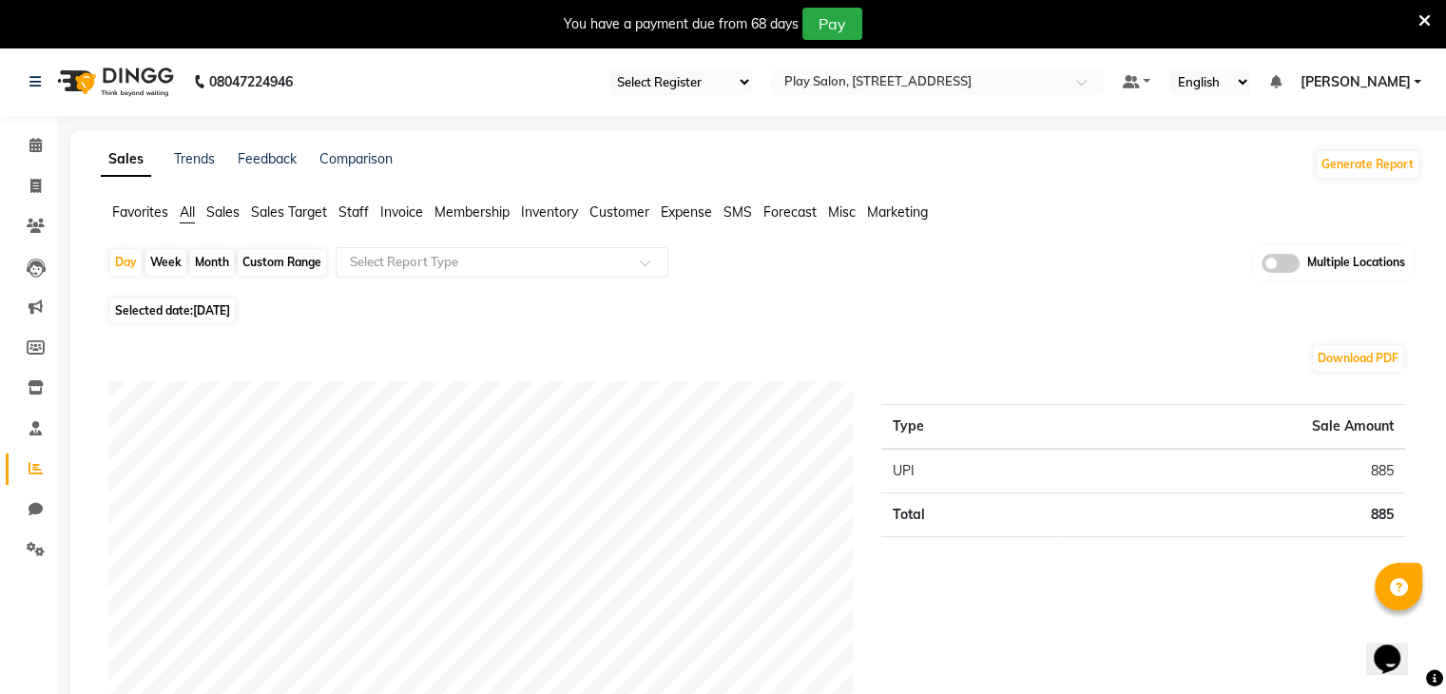
click at [322, 253] on div "Custom Range" at bounding box center [282, 262] width 88 height 27
select select "9"
select select "2025"
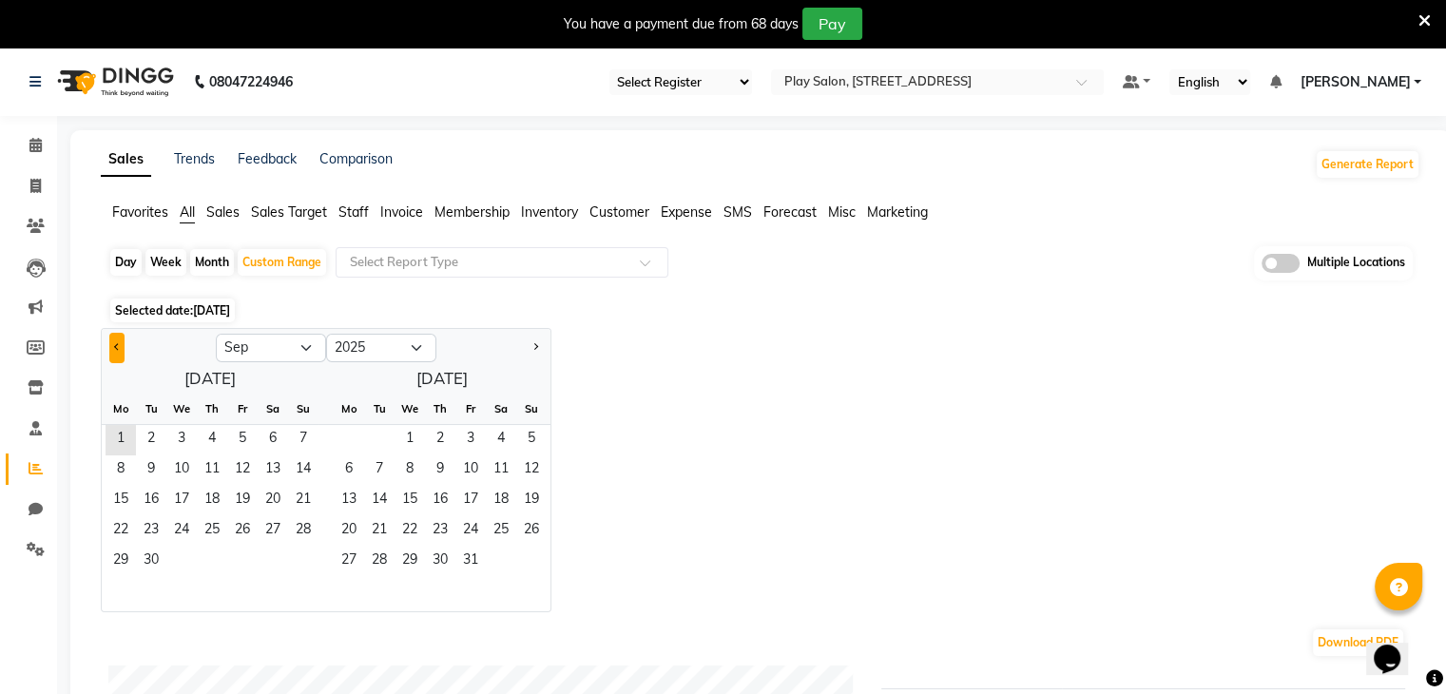
click at [115, 342] on button "Previous month" at bounding box center [116, 348] width 15 height 30
select select "8"
click at [234, 433] on span "1" at bounding box center [242, 440] width 30 height 30
click at [295, 561] on span "31" at bounding box center [303, 562] width 30 height 30
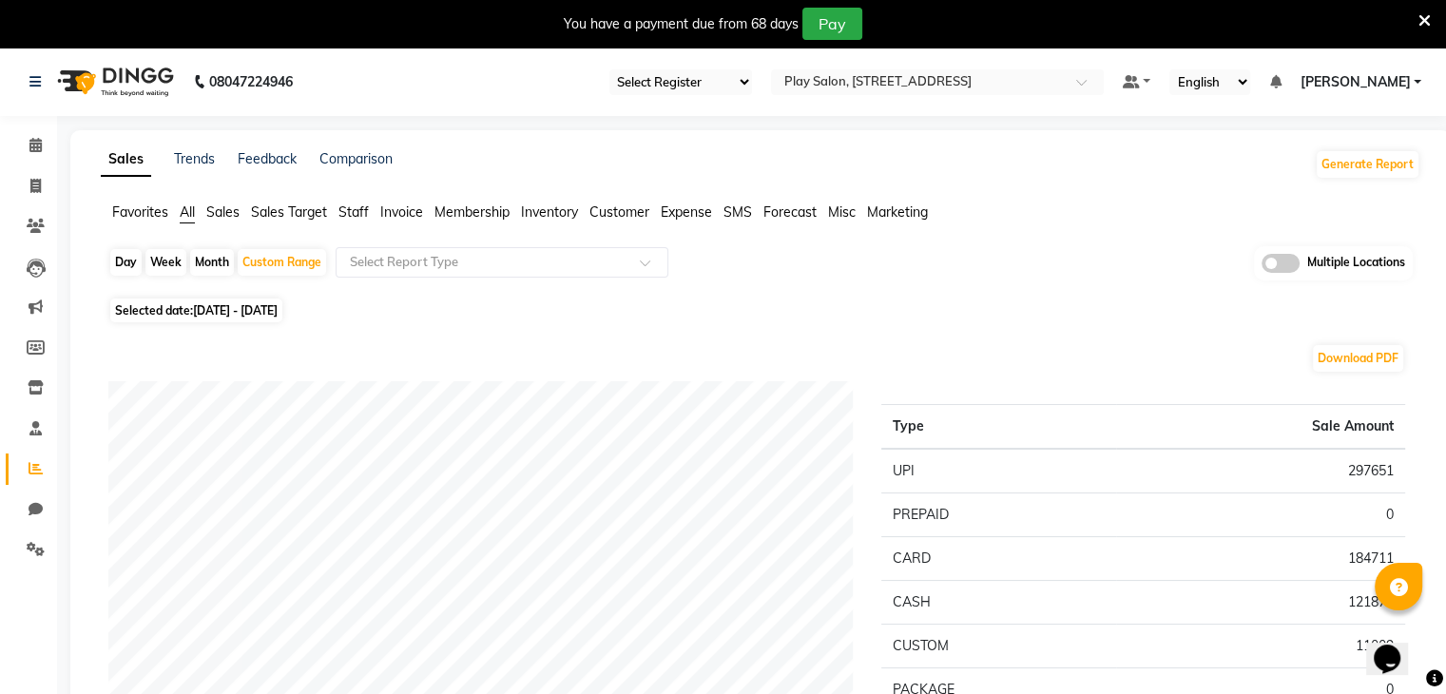
click at [121, 212] on span "Favorites" at bounding box center [140, 211] width 56 height 17
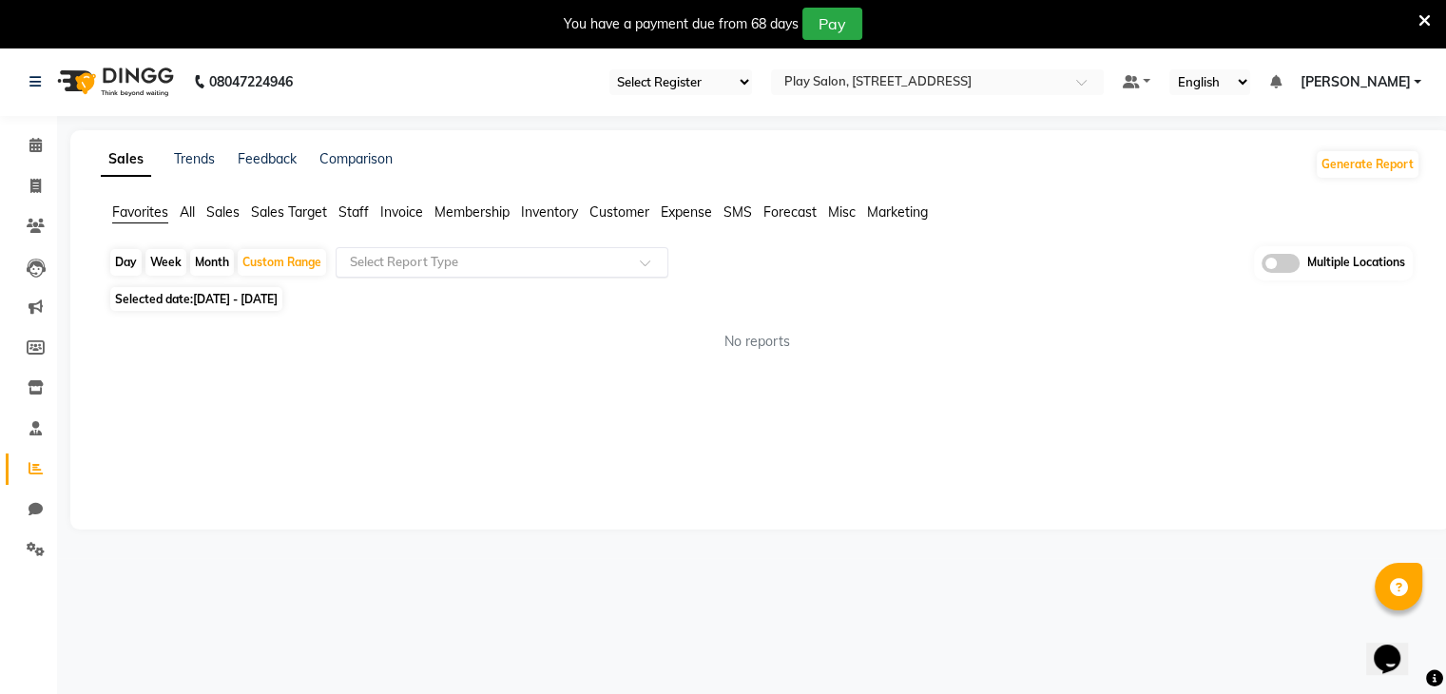
click at [544, 275] on div "Select Report Type" at bounding box center [502, 262] width 333 height 30
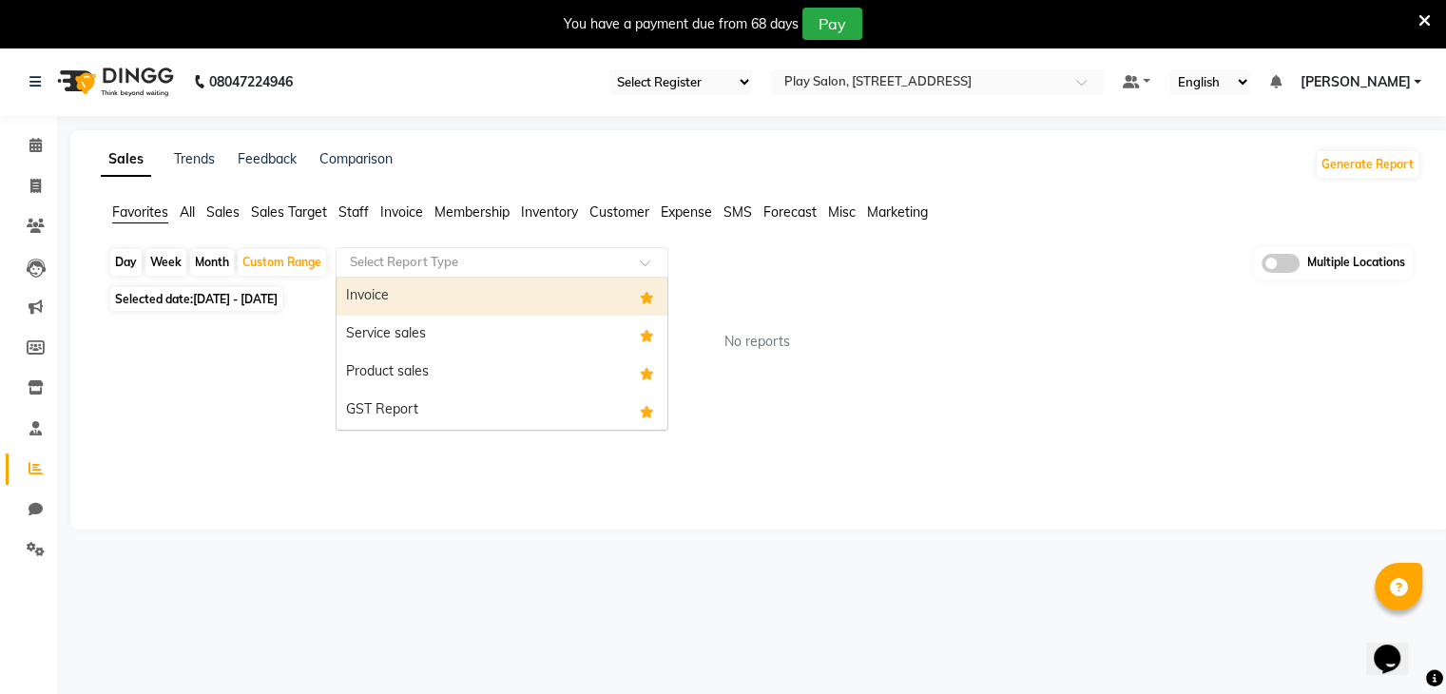
click at [431, 287] on div "Invoice" at bounding box center [501, 297] width 331 height 38
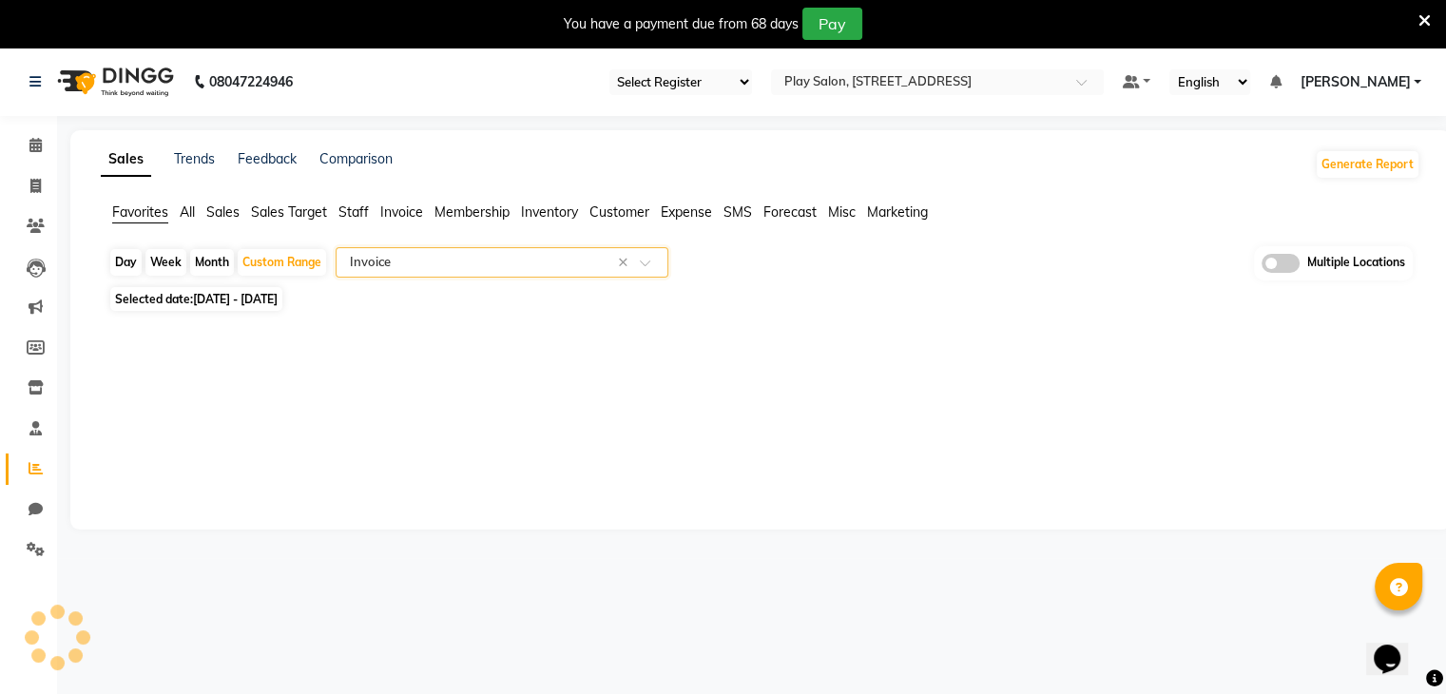
select select "full_report"
select select "csv"
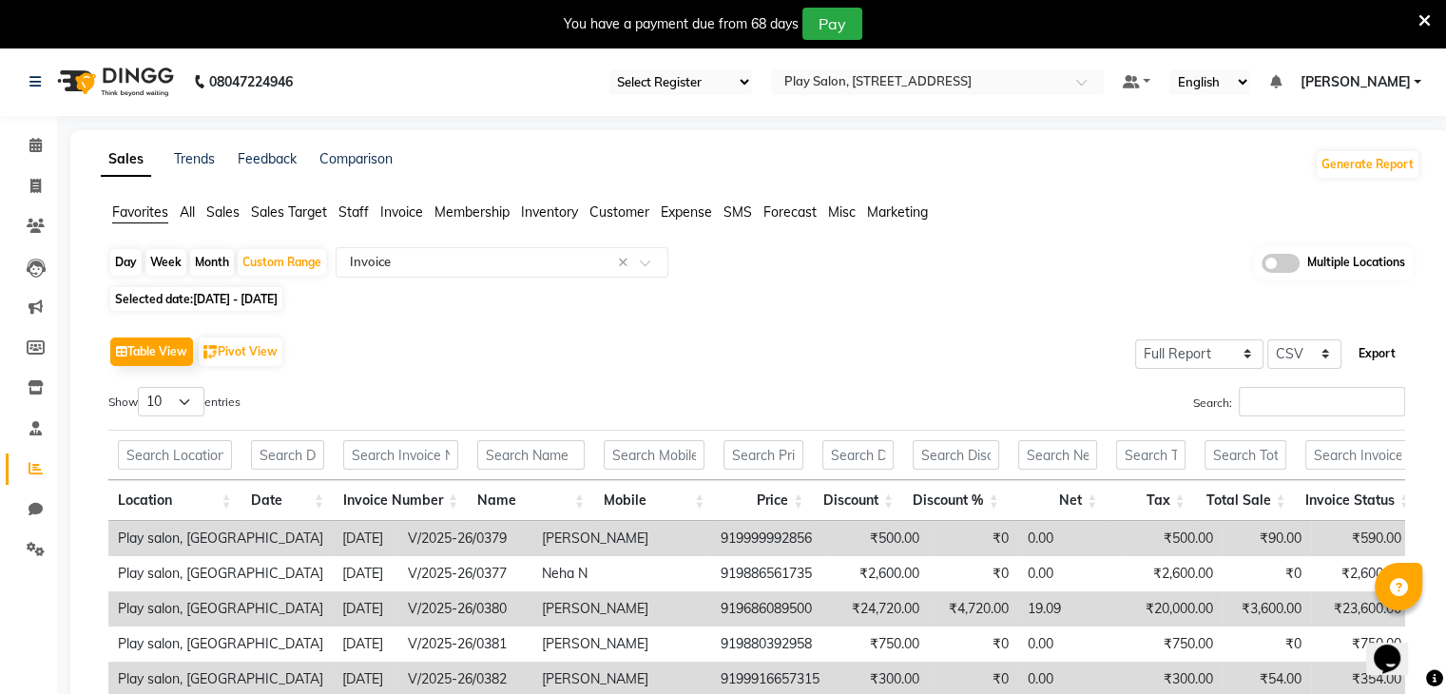
click at [1381, 346] on button "Export" at bounding box center [1377, 353] width 52 height 32
click at [641, 261] on span at bounding box center [652, 268] width 24 height 19
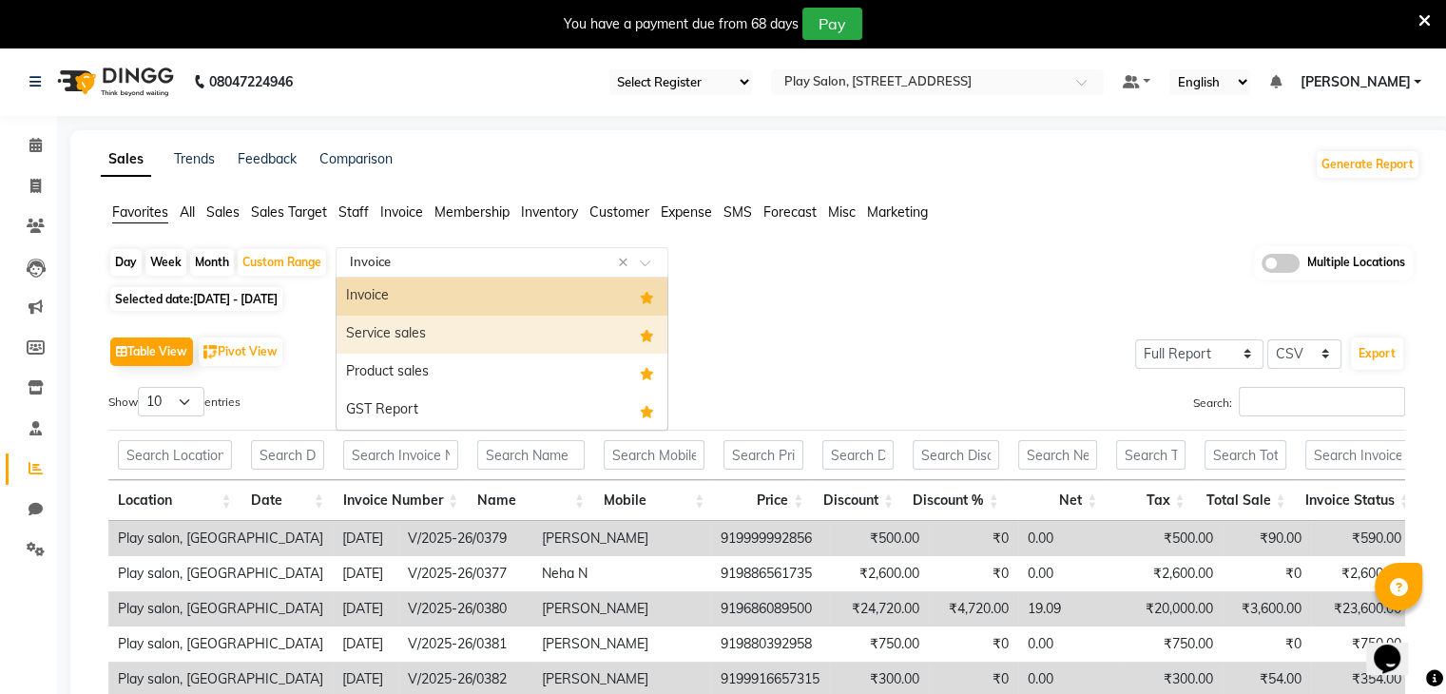
click at [556, 329] on div "Service sales" at bounding box center [501, 335] width 331 height 38
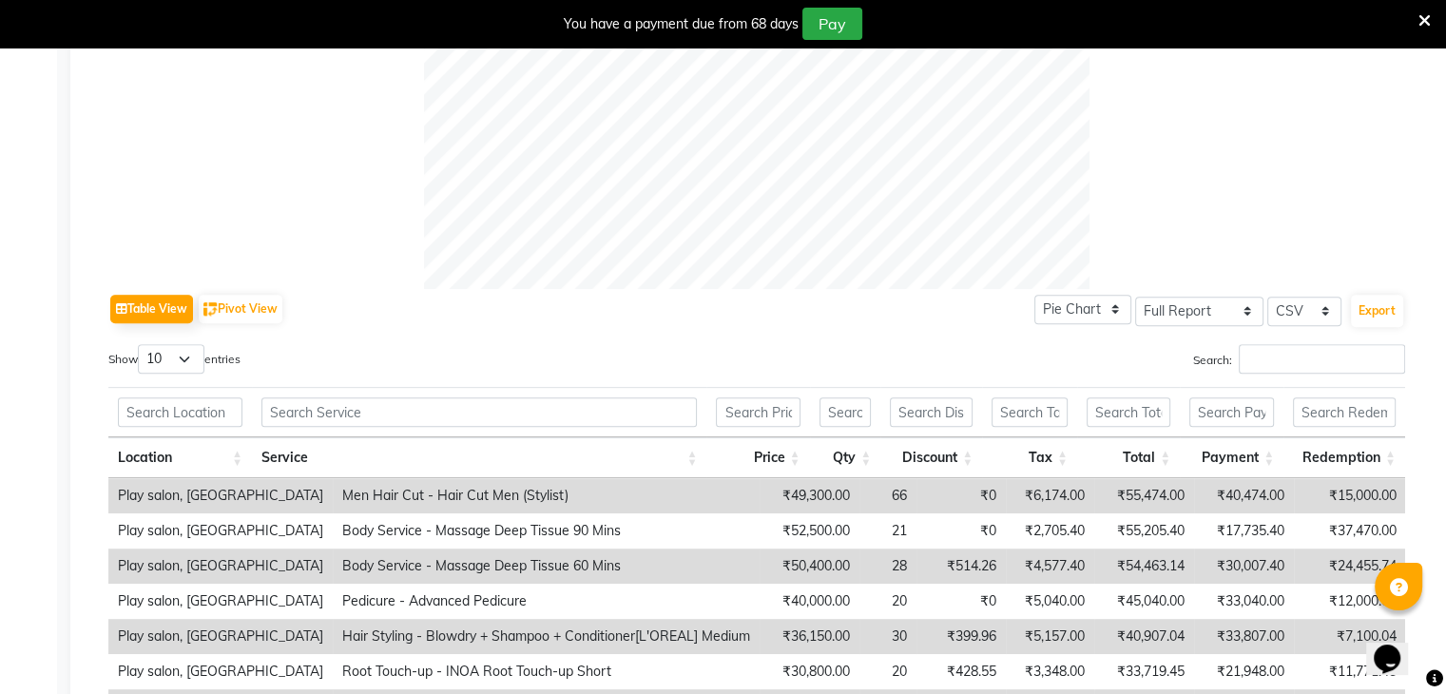
scroll to position [735, 0]
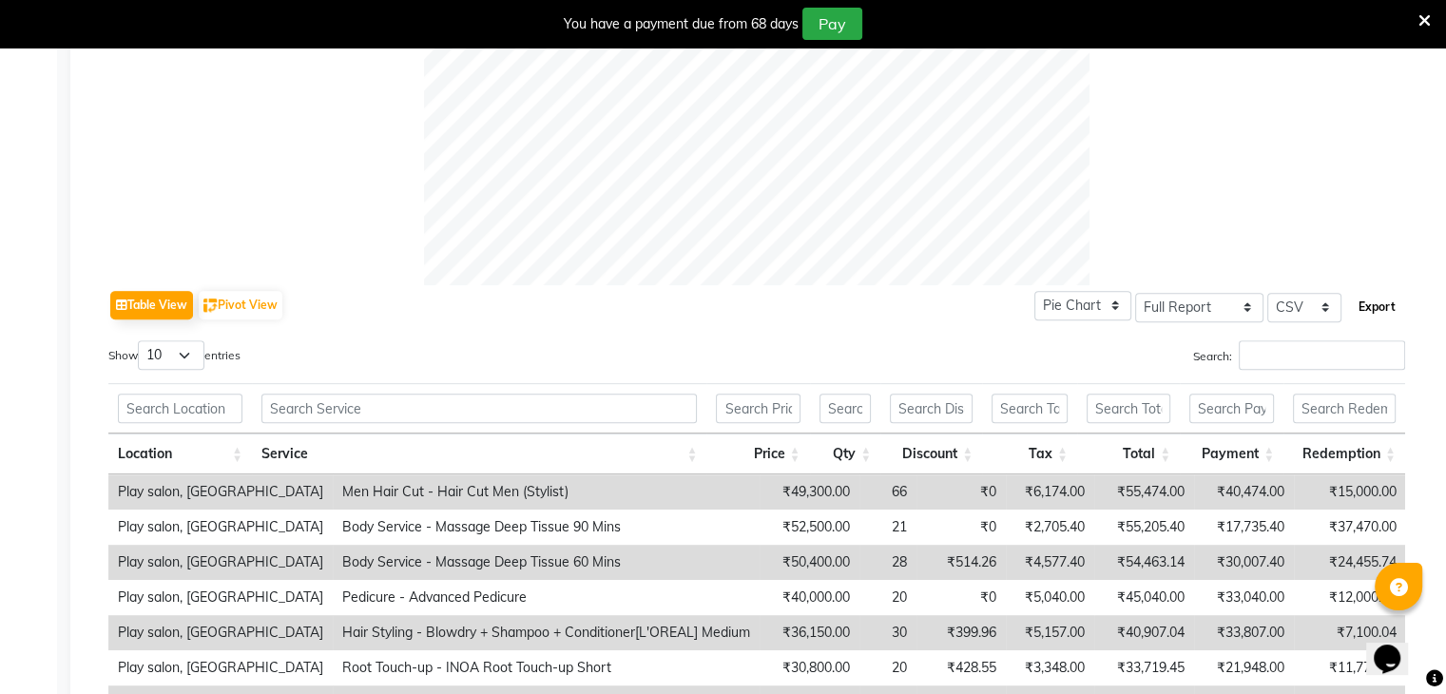
click at [1367, 305] on button "Export" at bounding box center [1377, 307] width 52 height 32
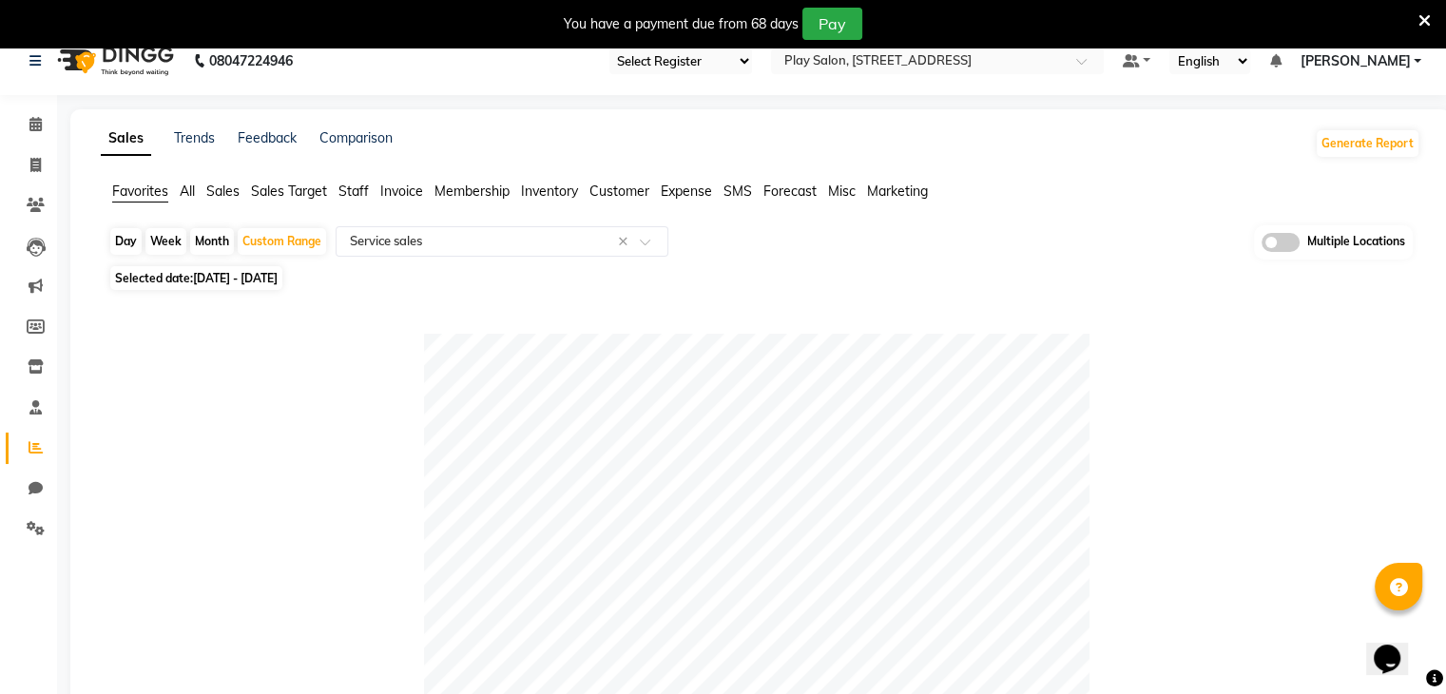
scroll to position [0, 0]
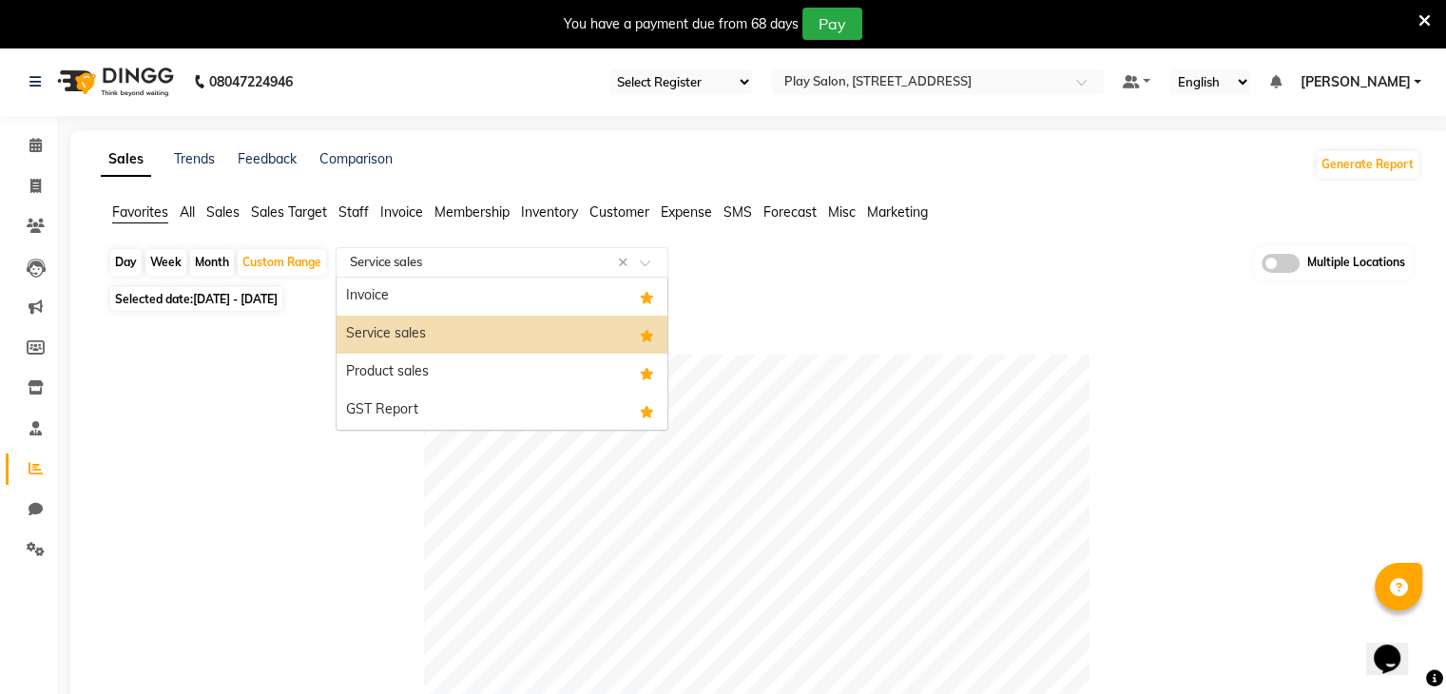
click at [516, 262] on input "text" at bounding box center [483, 262] width 274 height 19
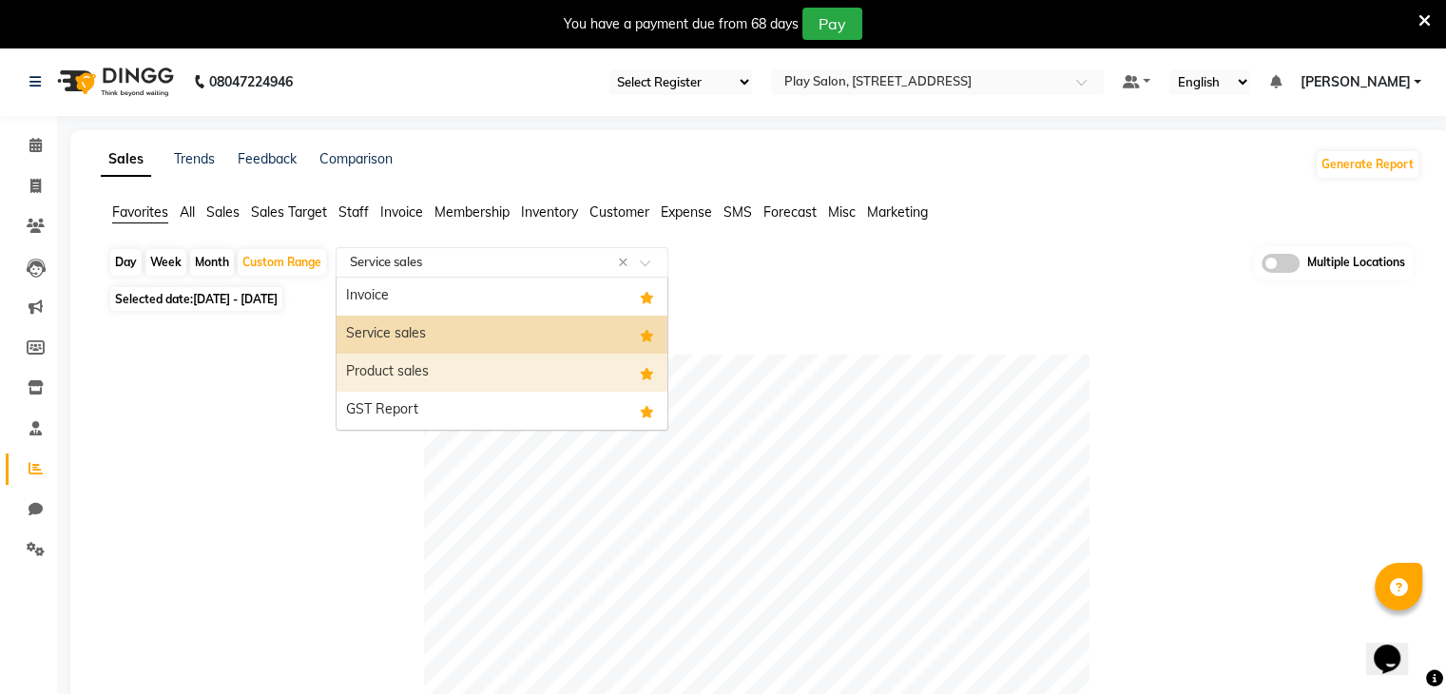
click at [452, 370] on div "Product sales" at bounding box center [501, 373] width 331 height 38
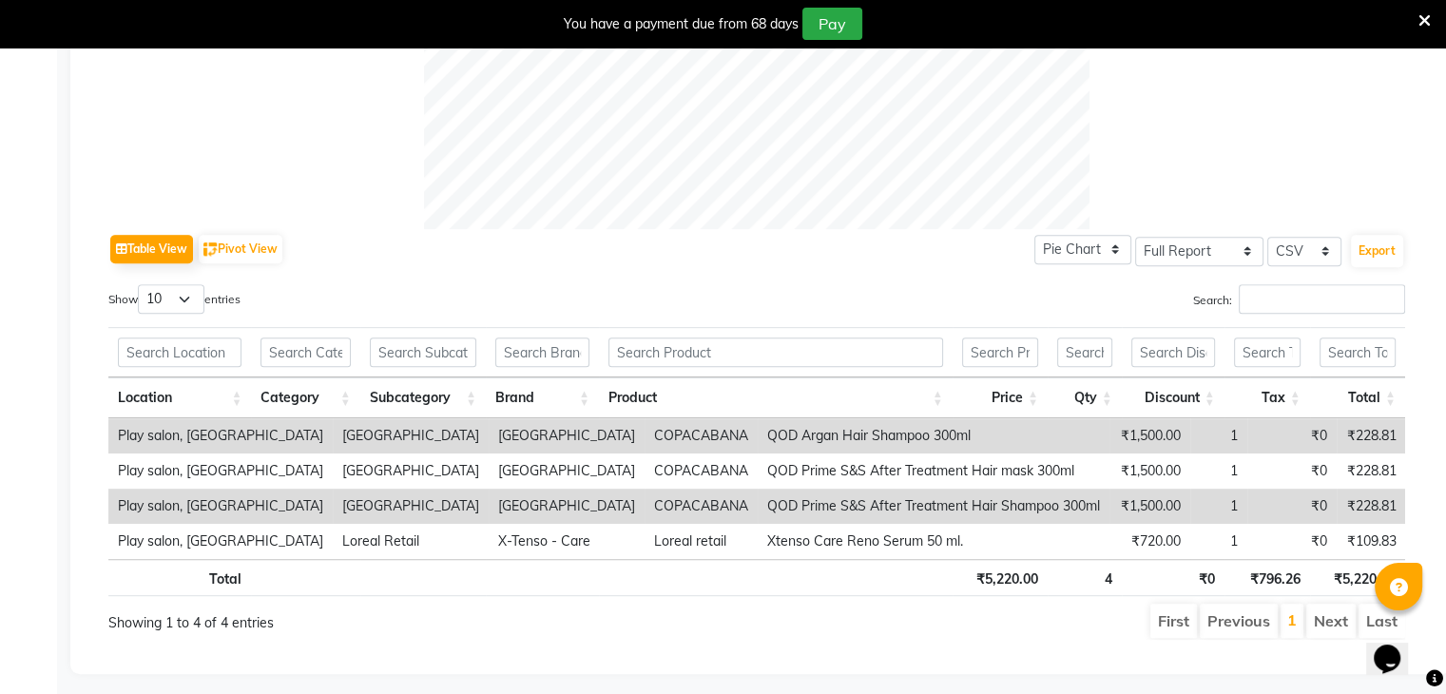
scroll to position [801, 0]
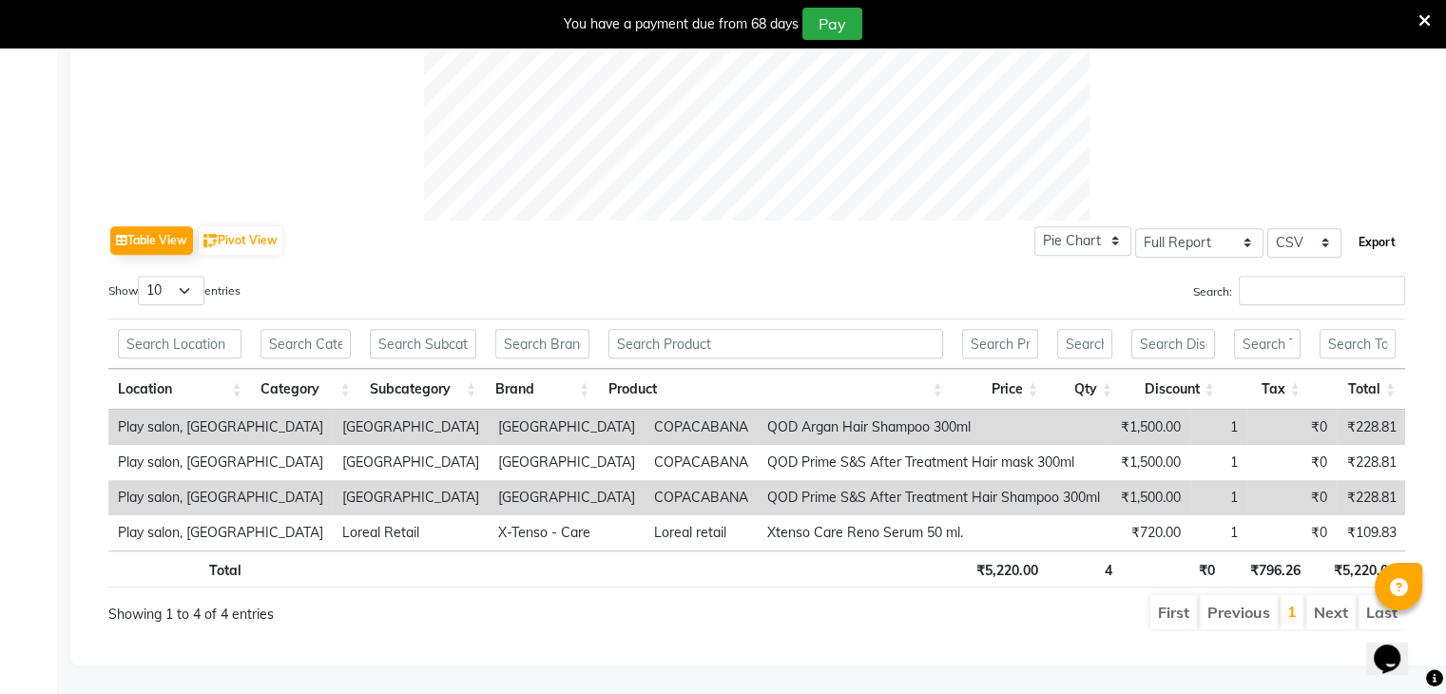
click at [1376, 239] on button "Export" at bounding box center [1377, 242] width 52 height 32
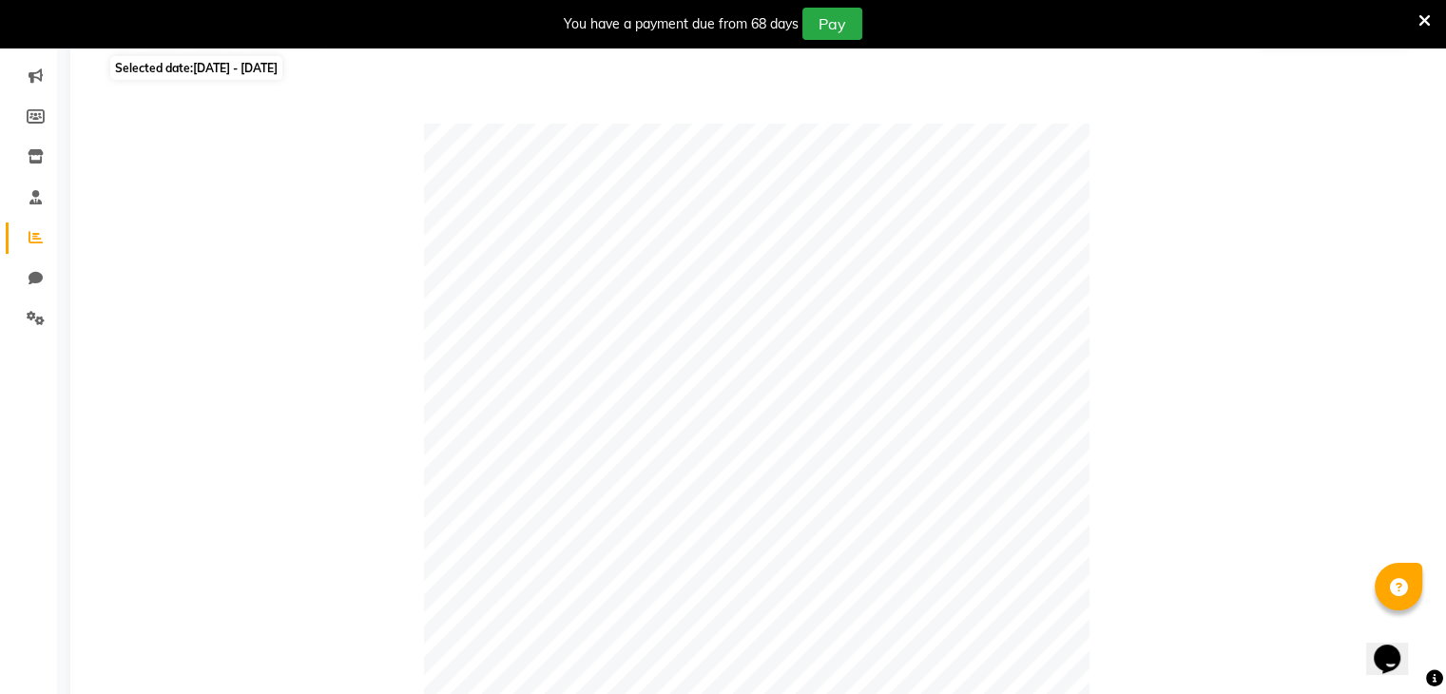
scroll to position [0, 0]
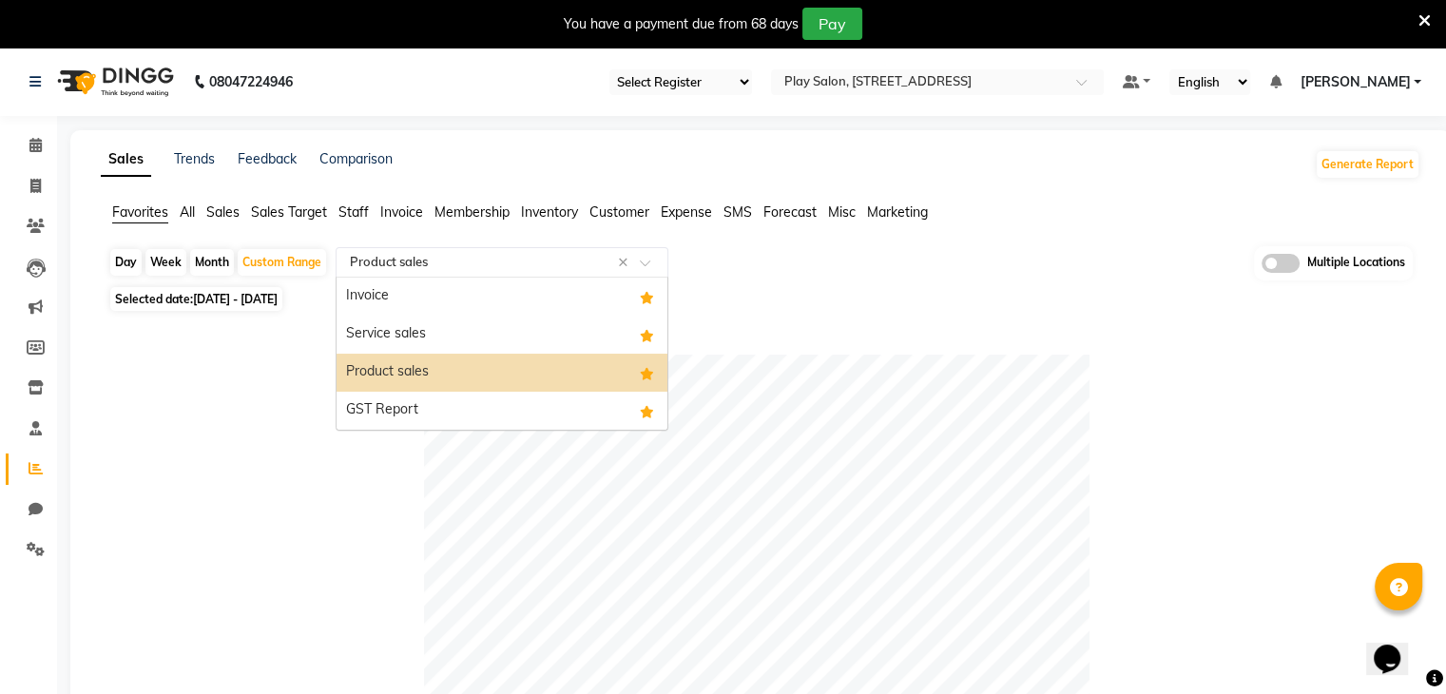
click at [612, 269] on input "text" at bounding box center [483, 262] width 274 height 19
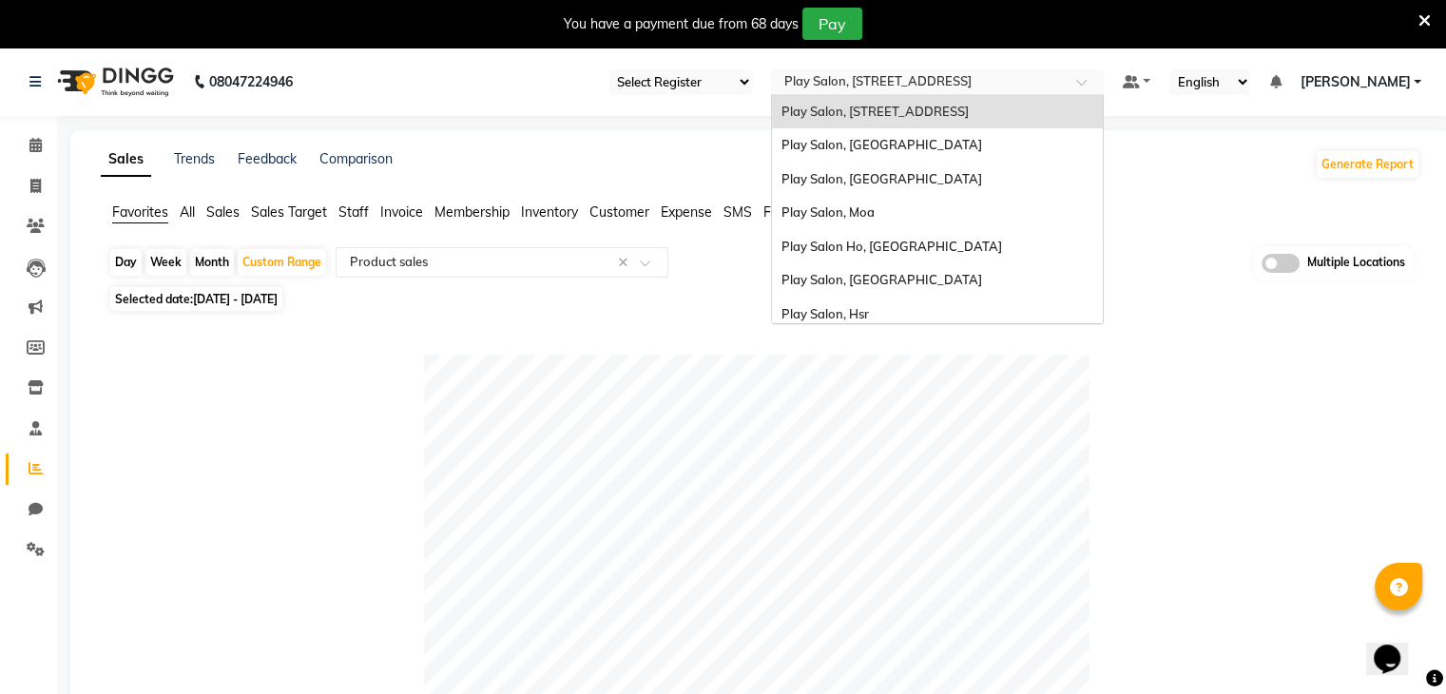
click at [1067, 85] on div at bounding box center [937, 83] width 333 height 19
click at [901, 139] on span "Play Salon, [GEOGRAPHIC_DATA]" at bounding box center [881, 144] width 201 height 15
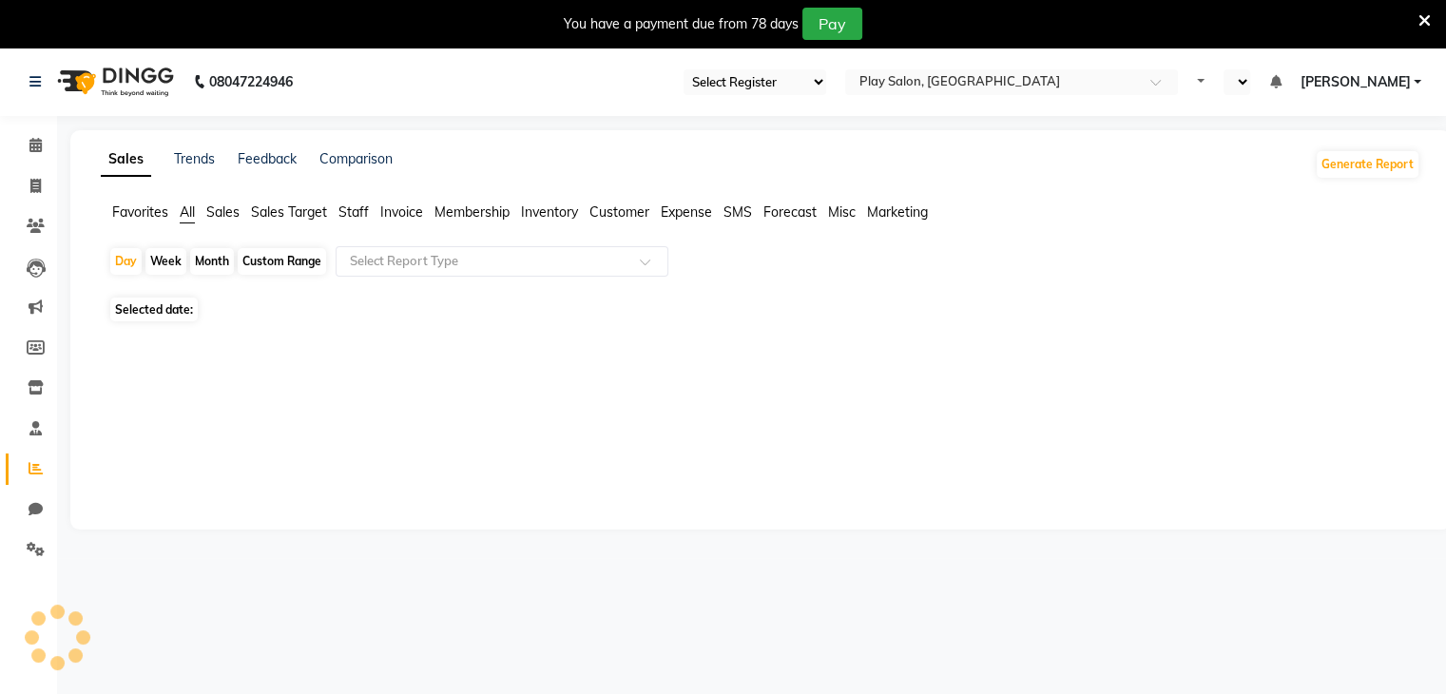
select select "en"
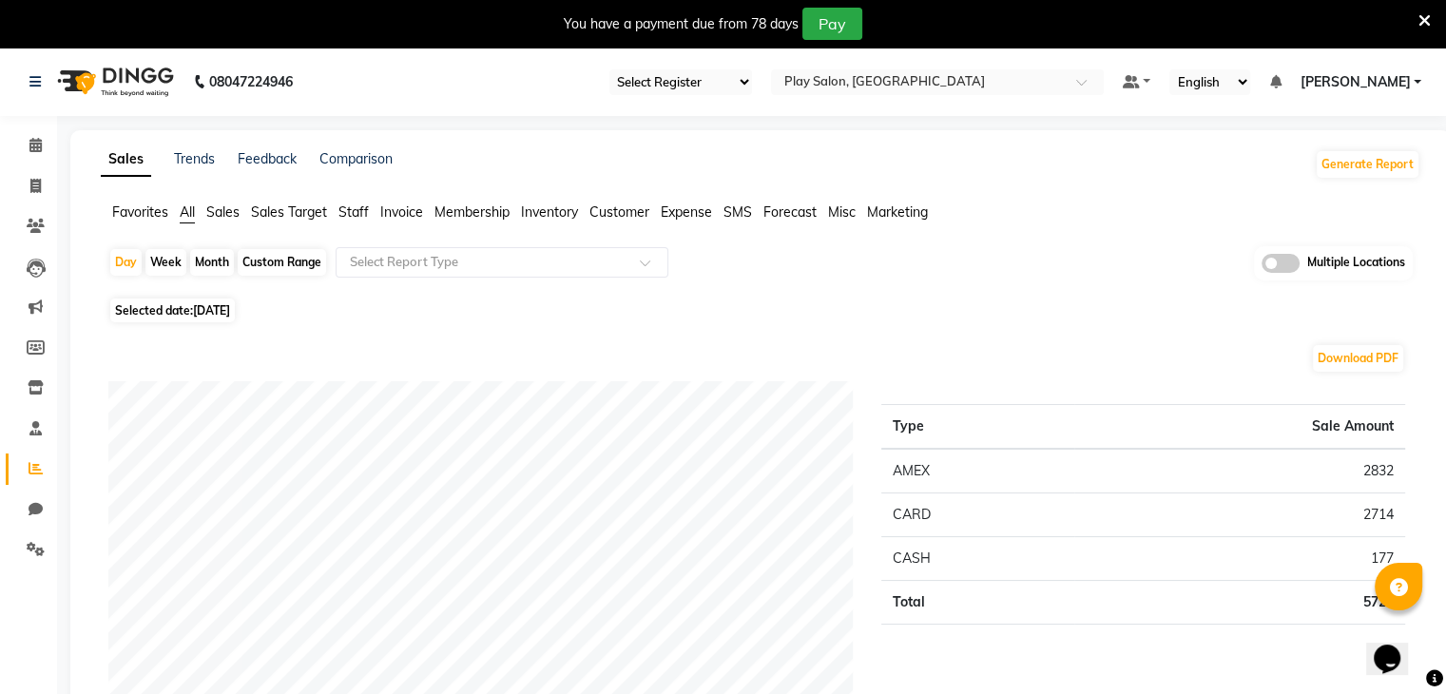
click at [271, 261] on div "Custom Range" at bounding box center [282, 262] width 88 height 27
select select "9"
select select "2025"
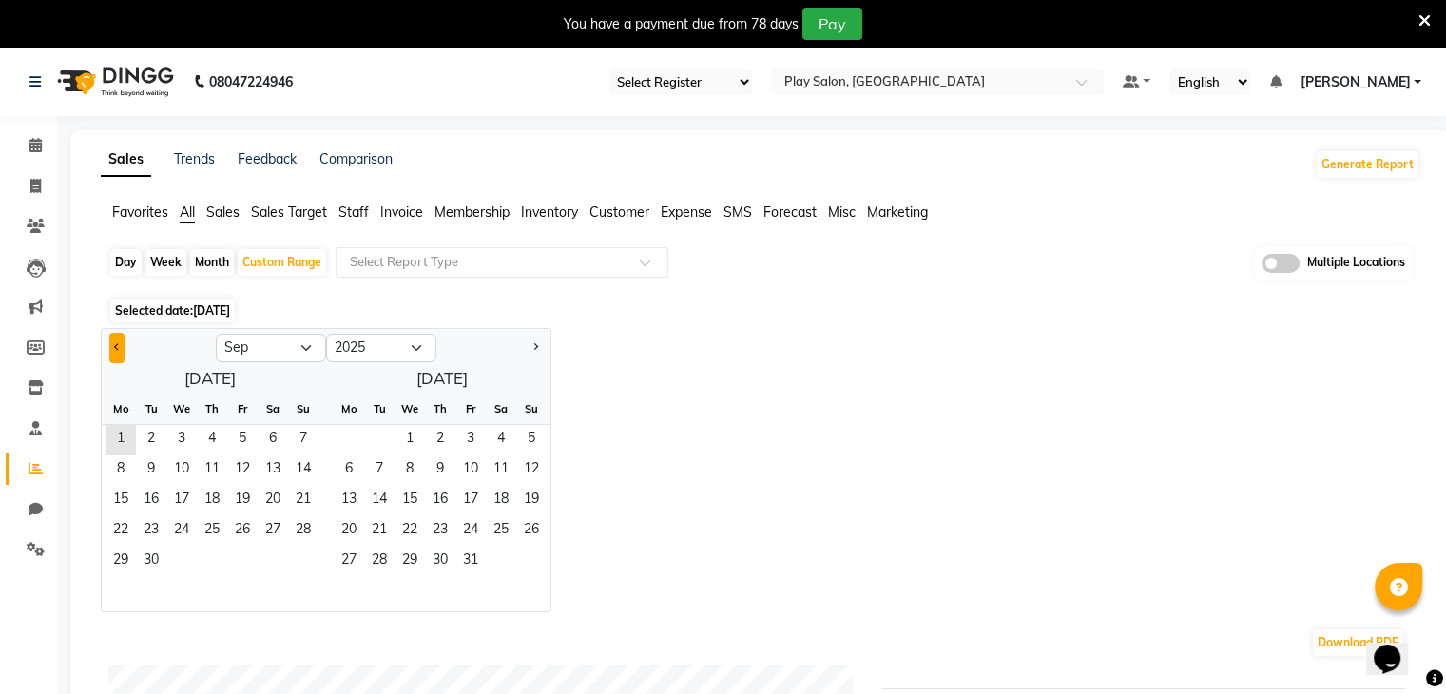
click at [118, 344] on span "Previous month" at bounding box center [117, 346] width 7 height 7
select select "8"
click at [244, 438] on span "1" at bounding box center [242, 440] width 30 height 30
click at [304, 560] on span "31" at bounding box center [303, 562] width 30 height 30
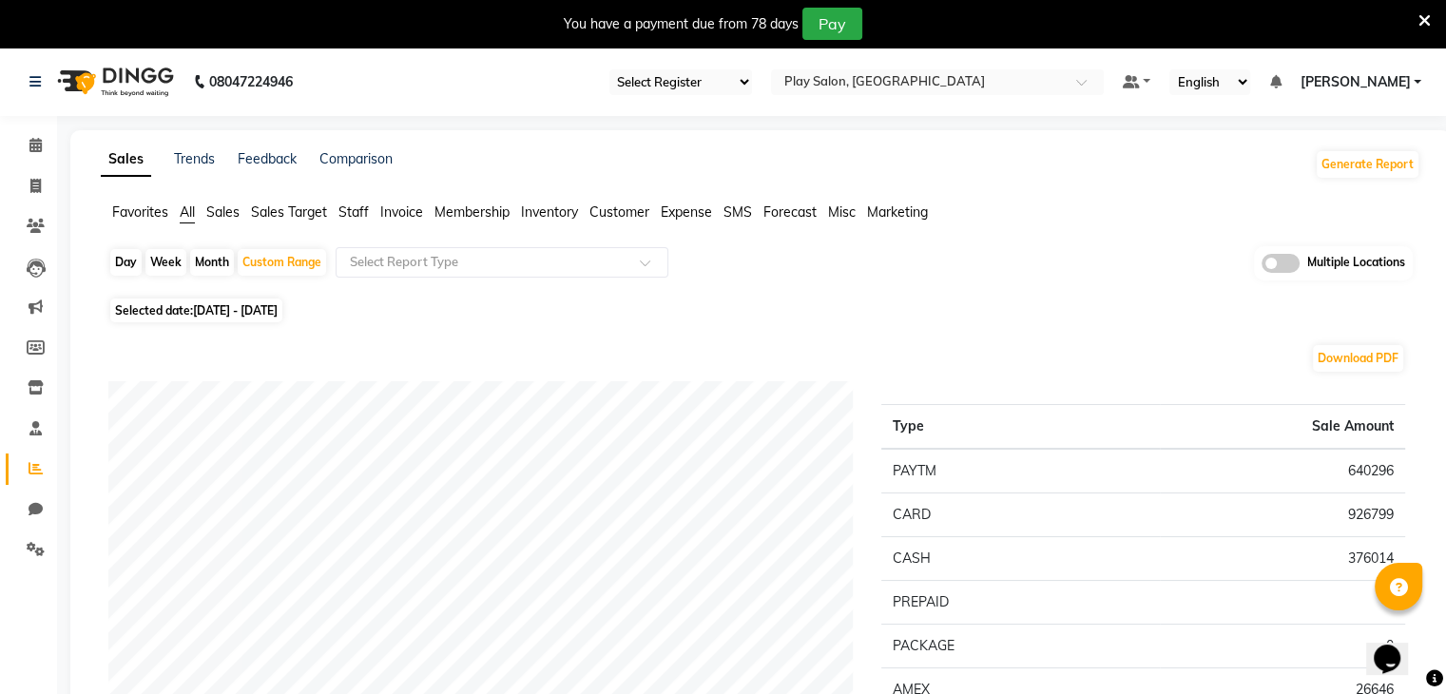
click at [141, 216] on span "Favorites" at bounding box center [140, 211] width 56 height 17
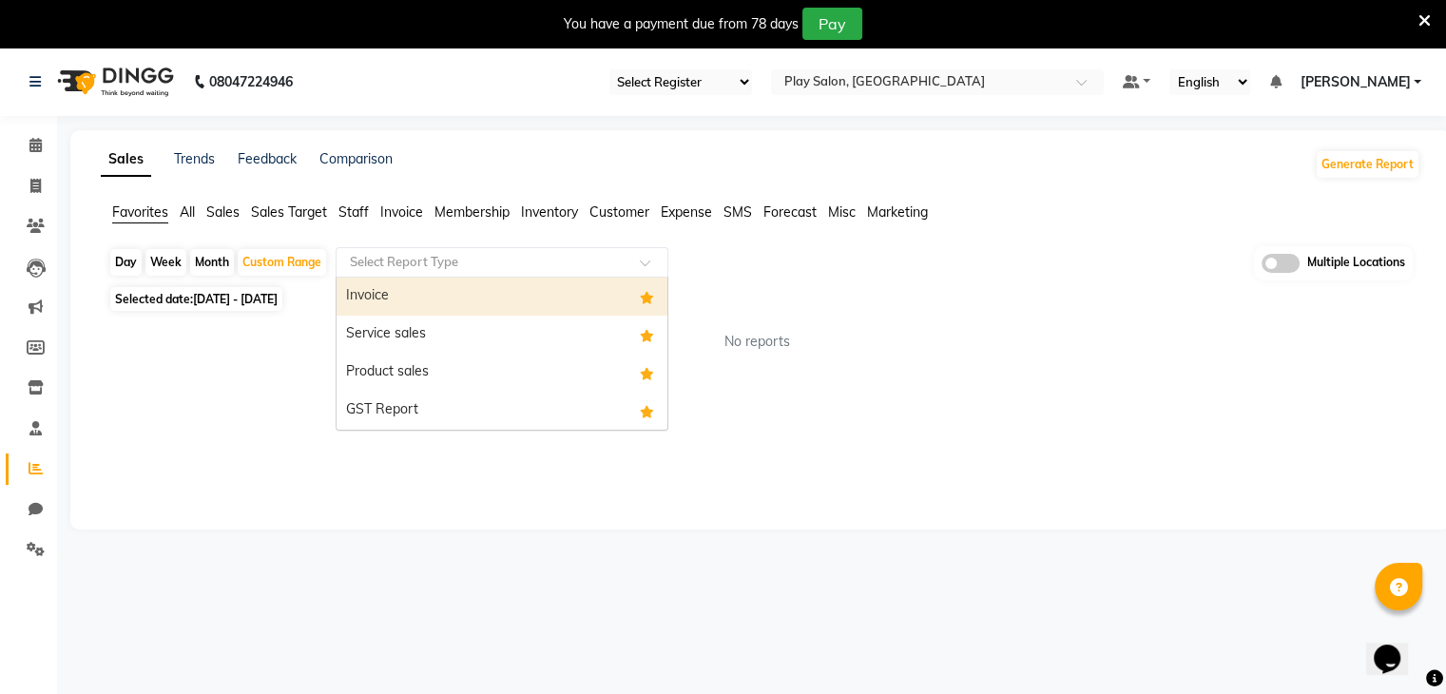
click at [465, 267] on input "text" at bounding box center [483, 262] width 274 height 19
click at [449, 290] on div "Invoice" at bounding box center [501, 297] width 331 height 38
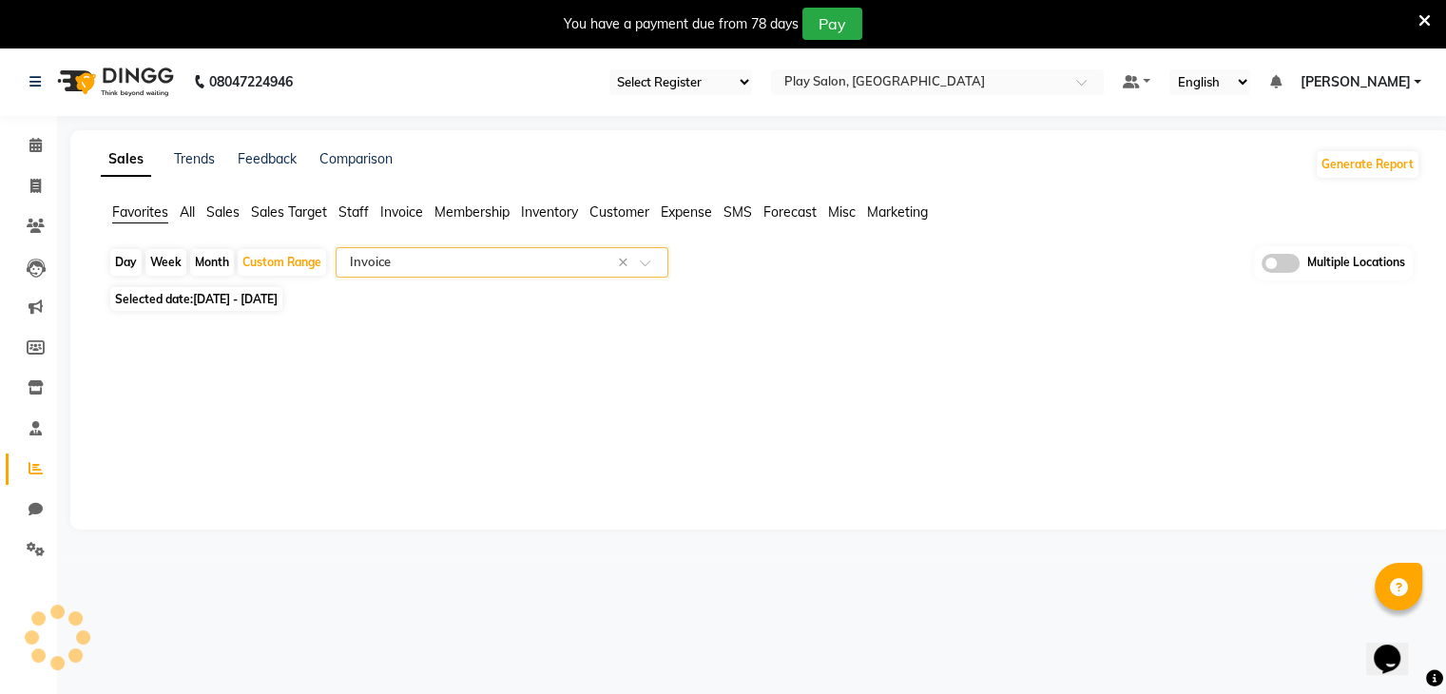
select select "full_report"
select select "csv"
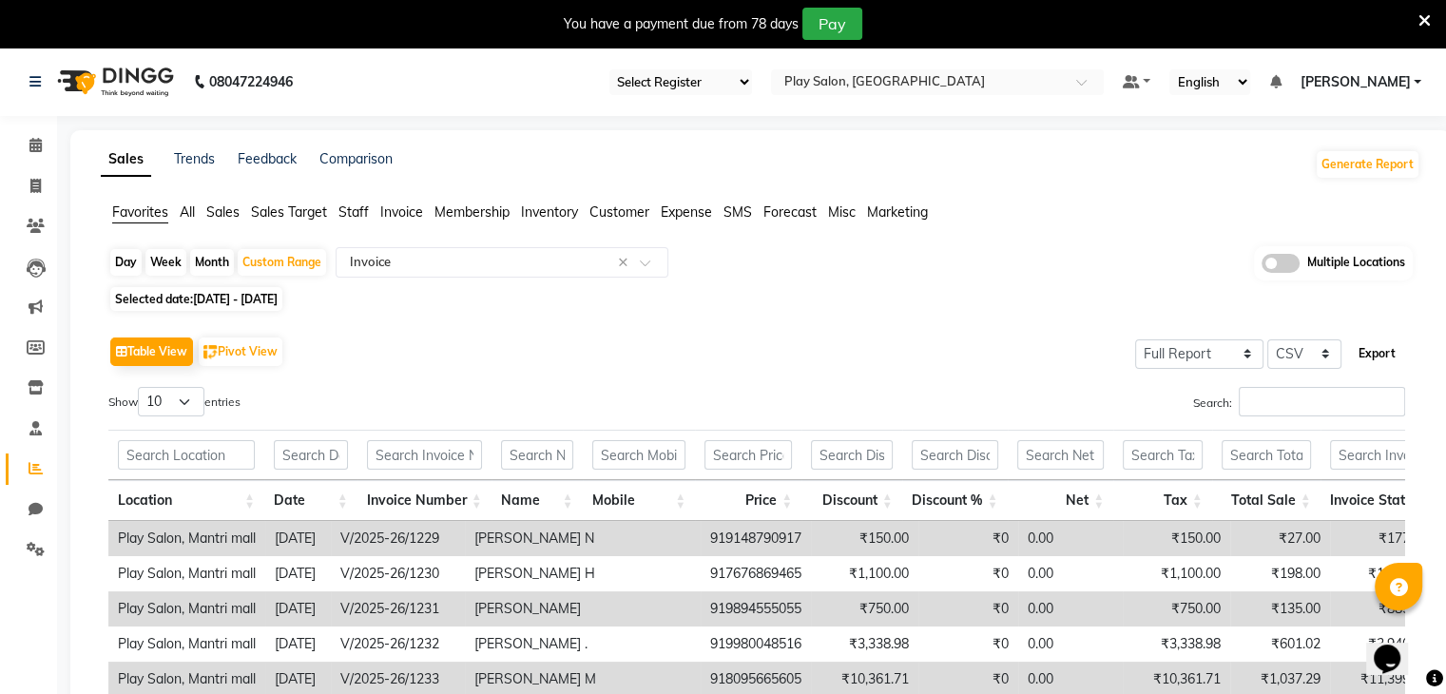
click at [1380, 350] on button "Export" at bounding box center [1377, 353] width 52 height 32
click at [771, 254] on div "Day Week Month Custom Range Select Report Type × Invoice × Multiple Locations" at bounding box center [760, 263] width 1304 height 35
click at [347, 210] on span "Staff" at bounding box center [353, 211] width 30 height 17
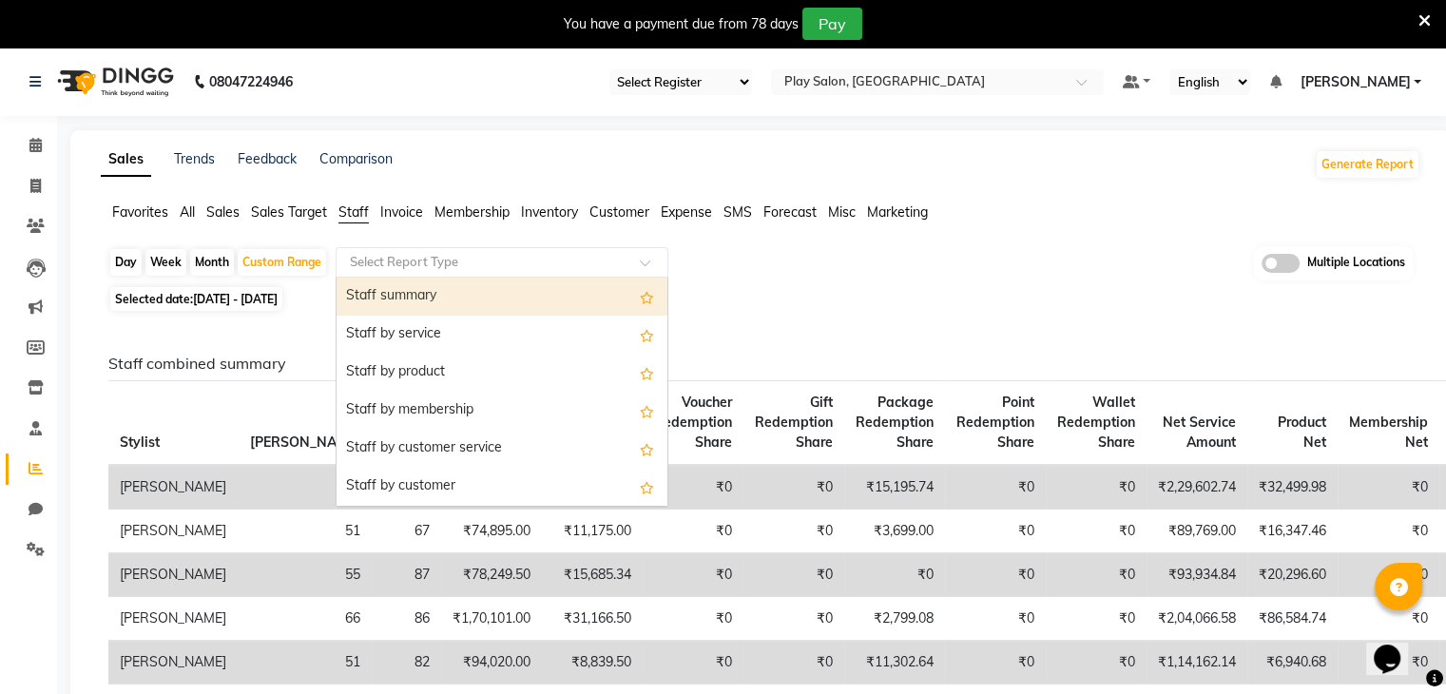
click at [517, 265] on input "text" at bounding box center [483, 262] width 274 height 19
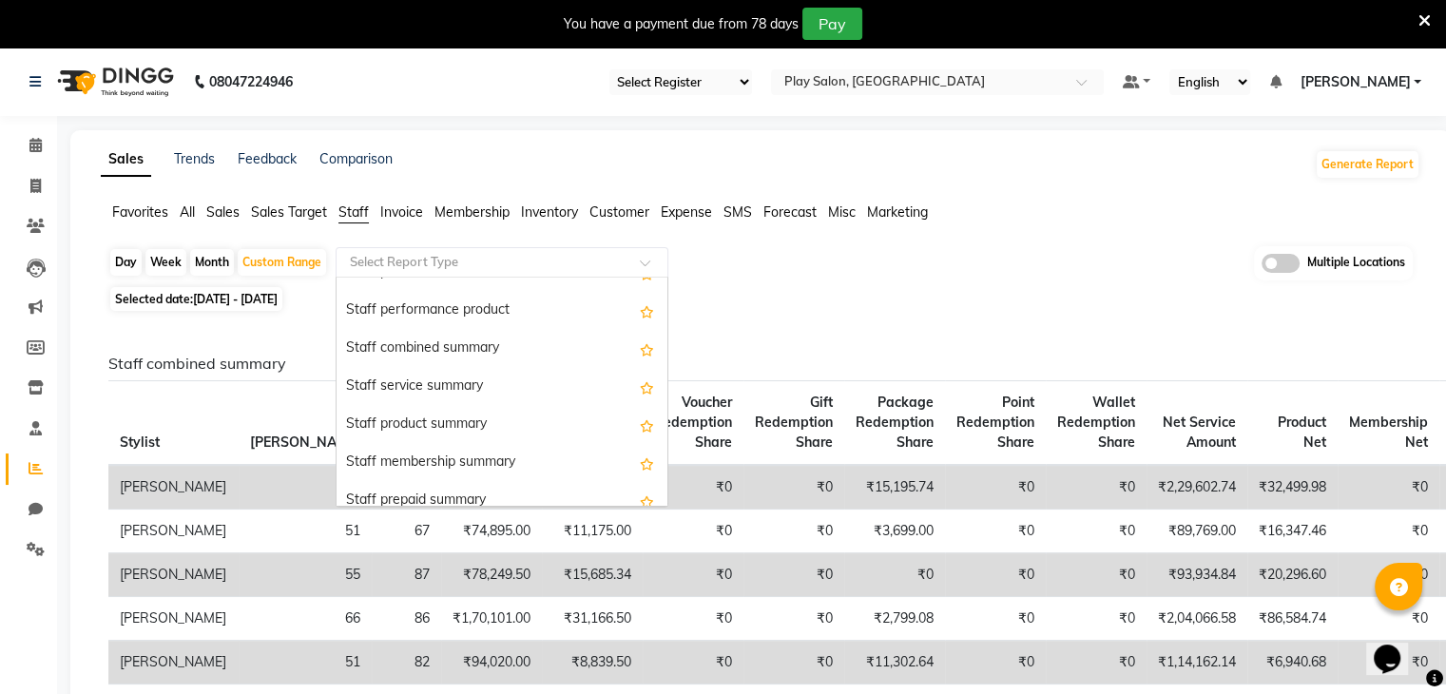
scroll to position [370, 0]
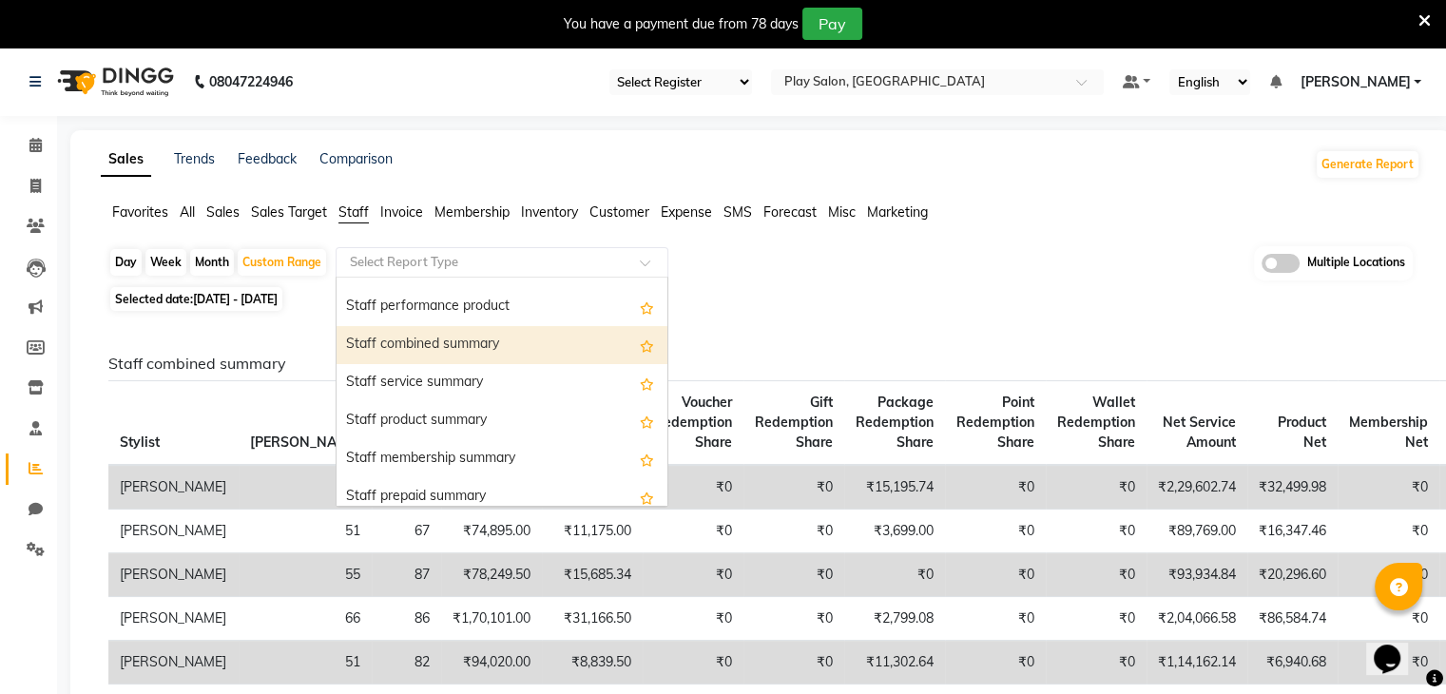
click at [411, 330] on div "Staff combined summary" at bounding box center [501, 345] width 331 height 38
select select "full_report"
select select "csv"
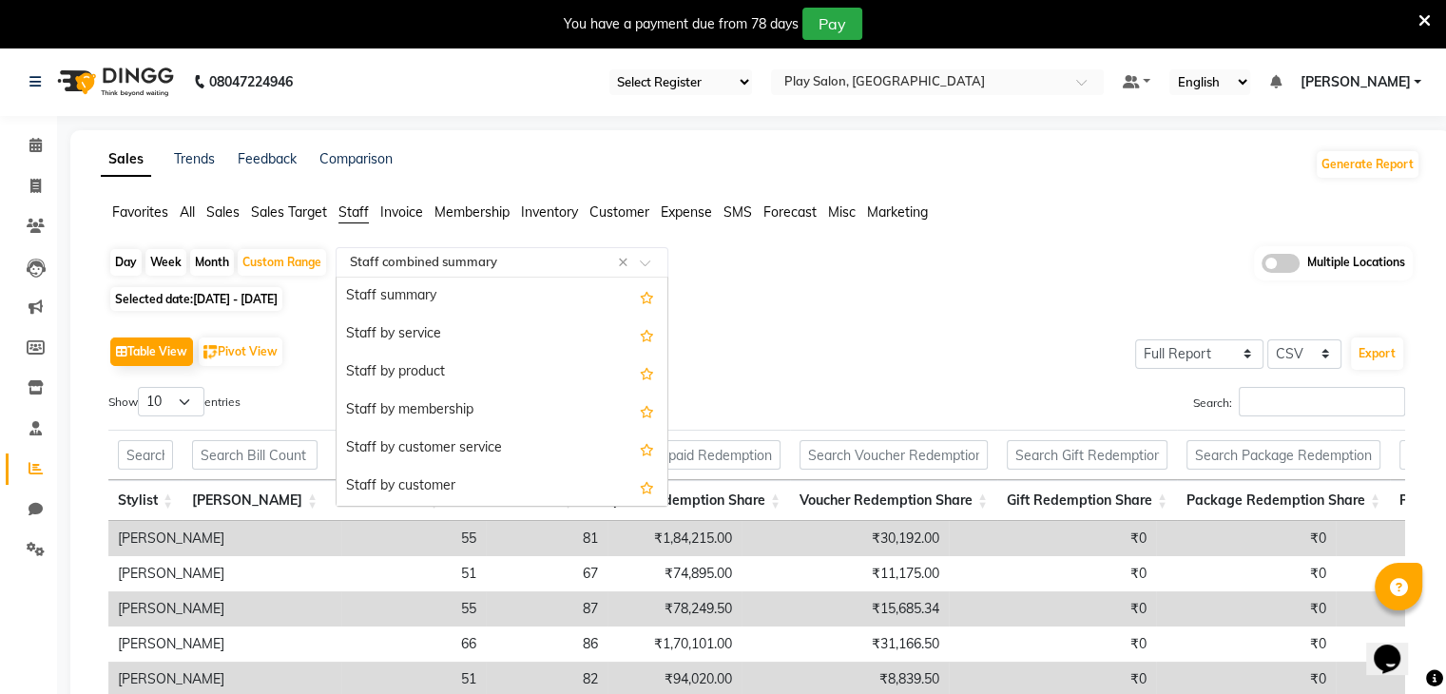
click at [645, 263] on span at bounding box center [652, 268] width 24 height 19
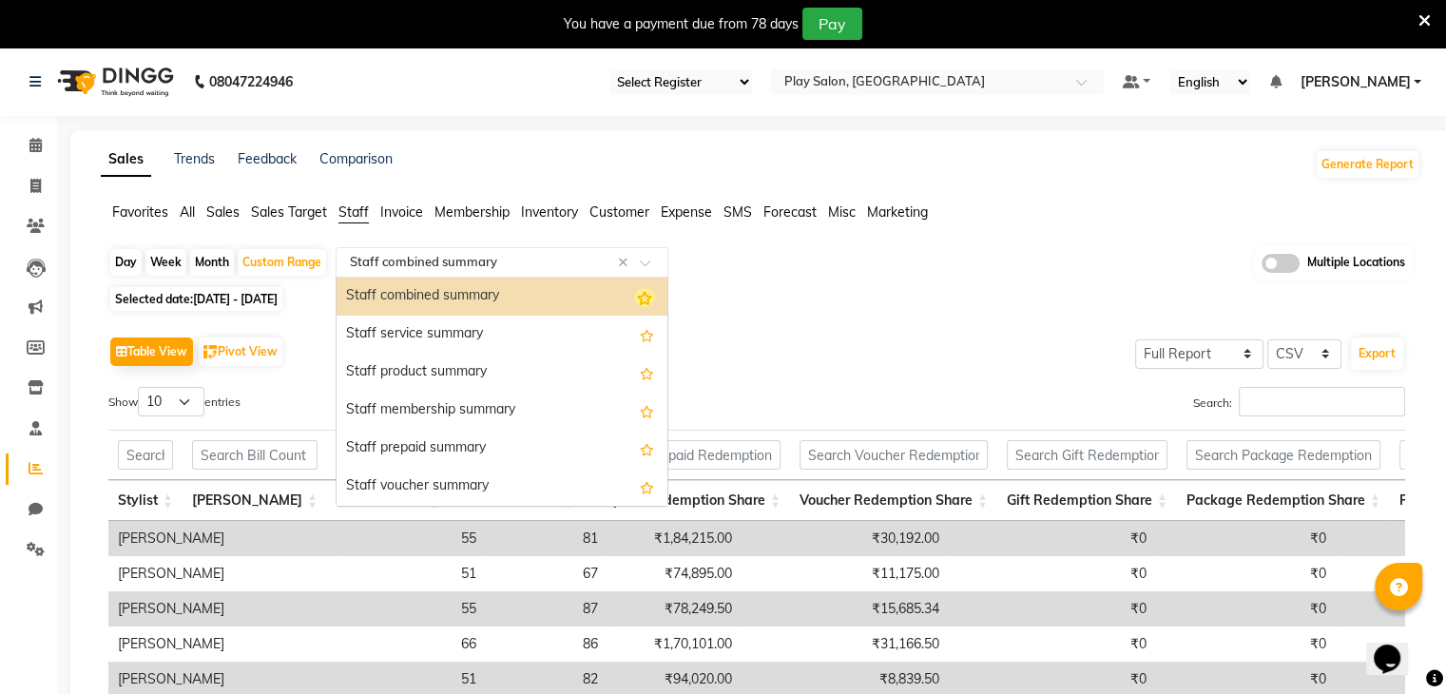
click at [639, 298] on icon "Options list" at bounding box center [644, 297] width 21 height 19
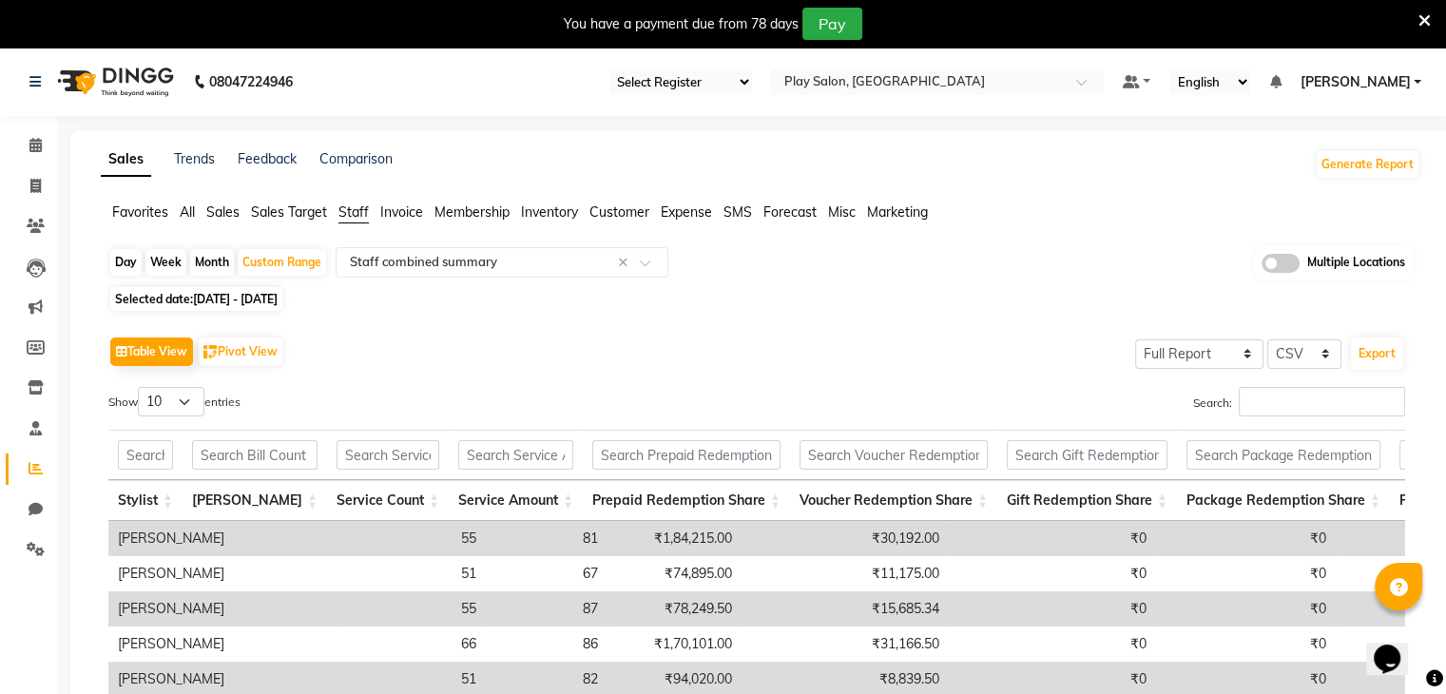
click at [144, 212] on span "Favorites" at bounding box center [140, 211] width 56 height 17
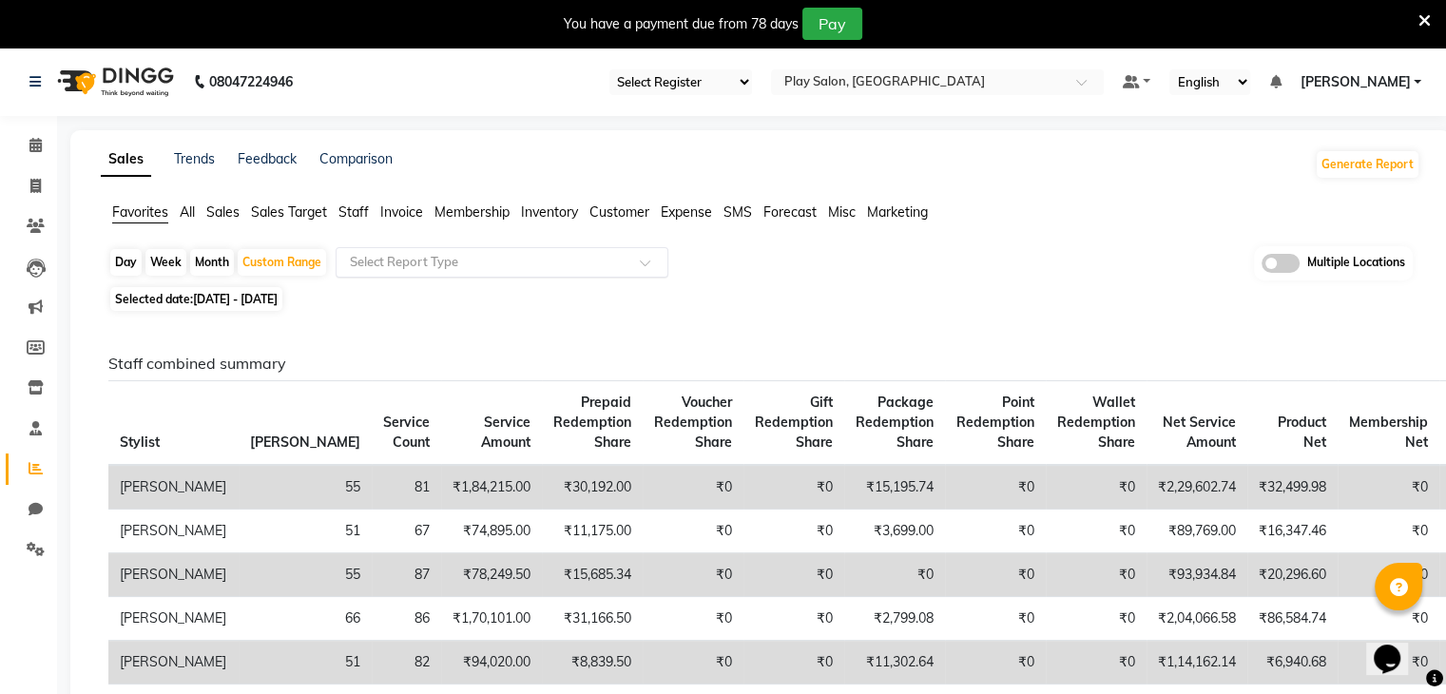
click at [406, 253] on input "text" at bounding box center [483, 262] width 274 height 19
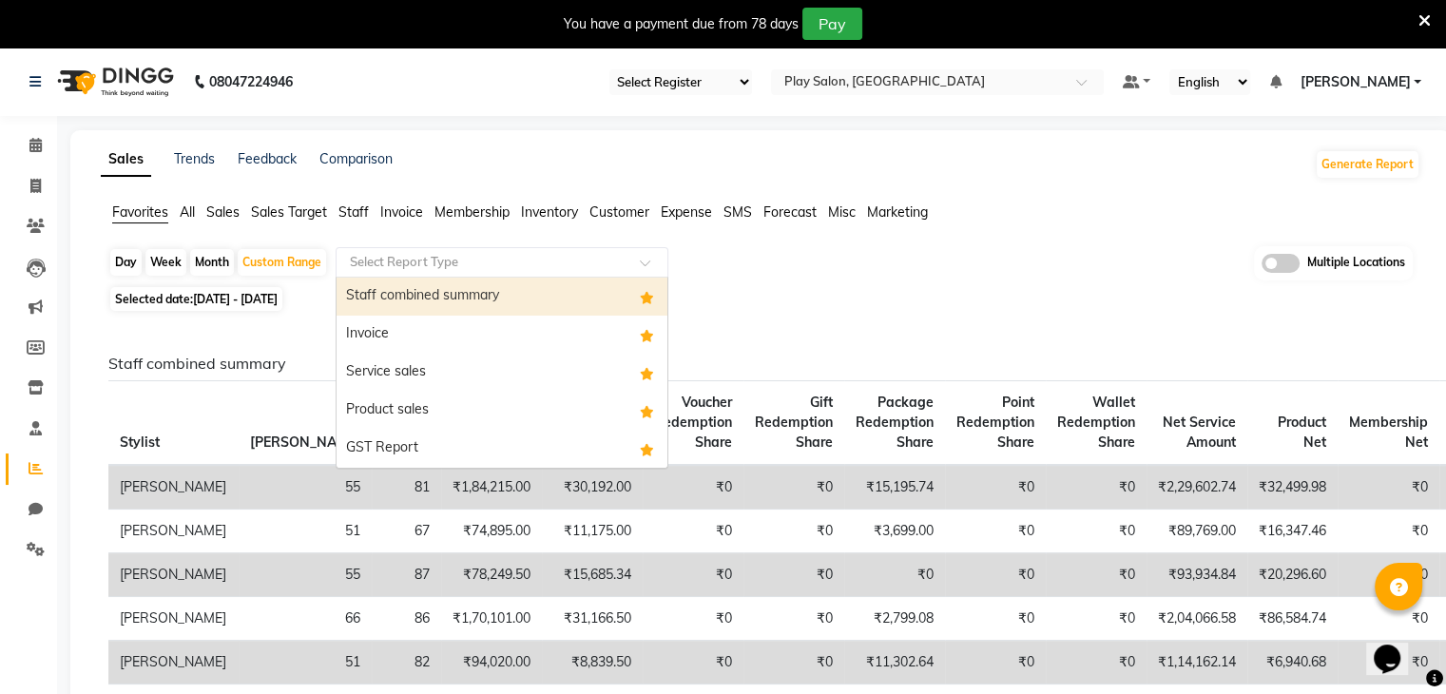
click at [397, 296] on div "Staff combined summary" at bounding box center [501, 297] width 331 height 38
select select "full_report"
select select "csv"
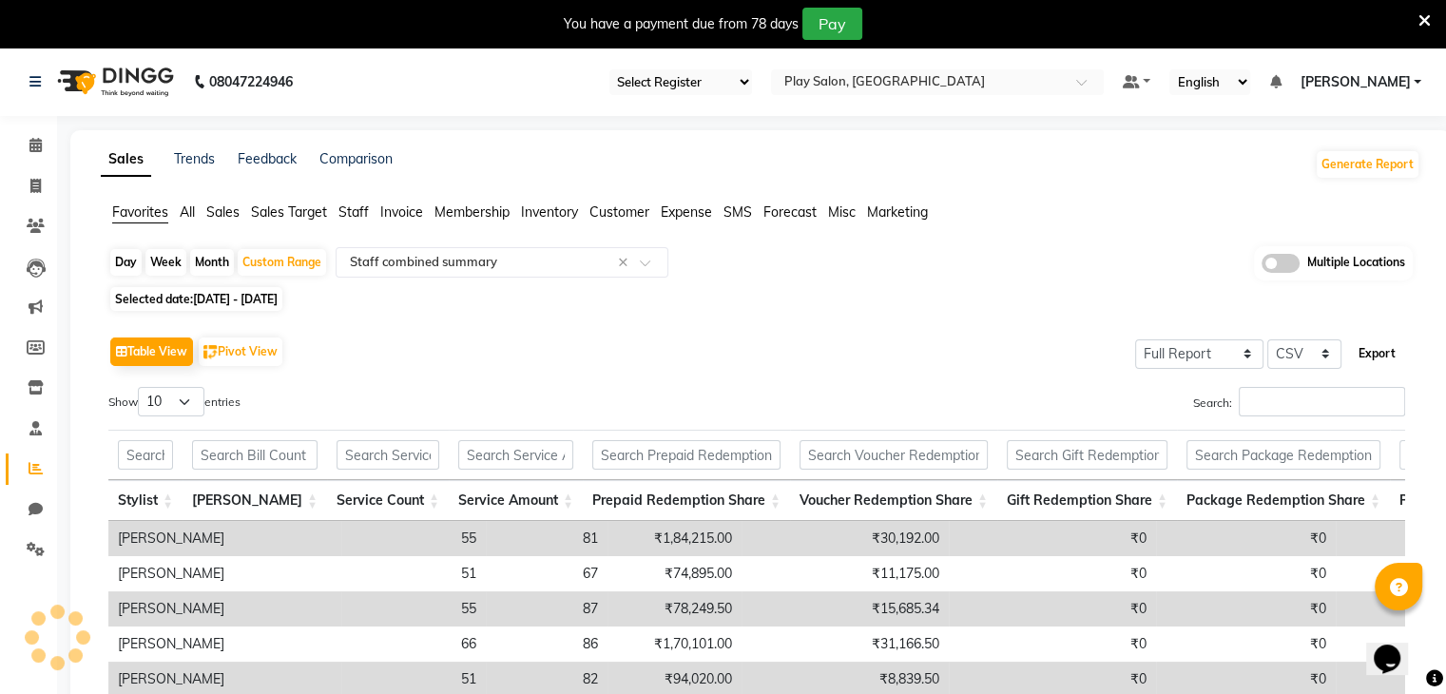
click at [1372, 346] on button "Export" at bounding box center [1377, 353] width 52 height 32
click at [822, 167] on div "Sales Trends Feedback Comparison Generate Report" at bounding box center [760, 164] width 1342 height 30
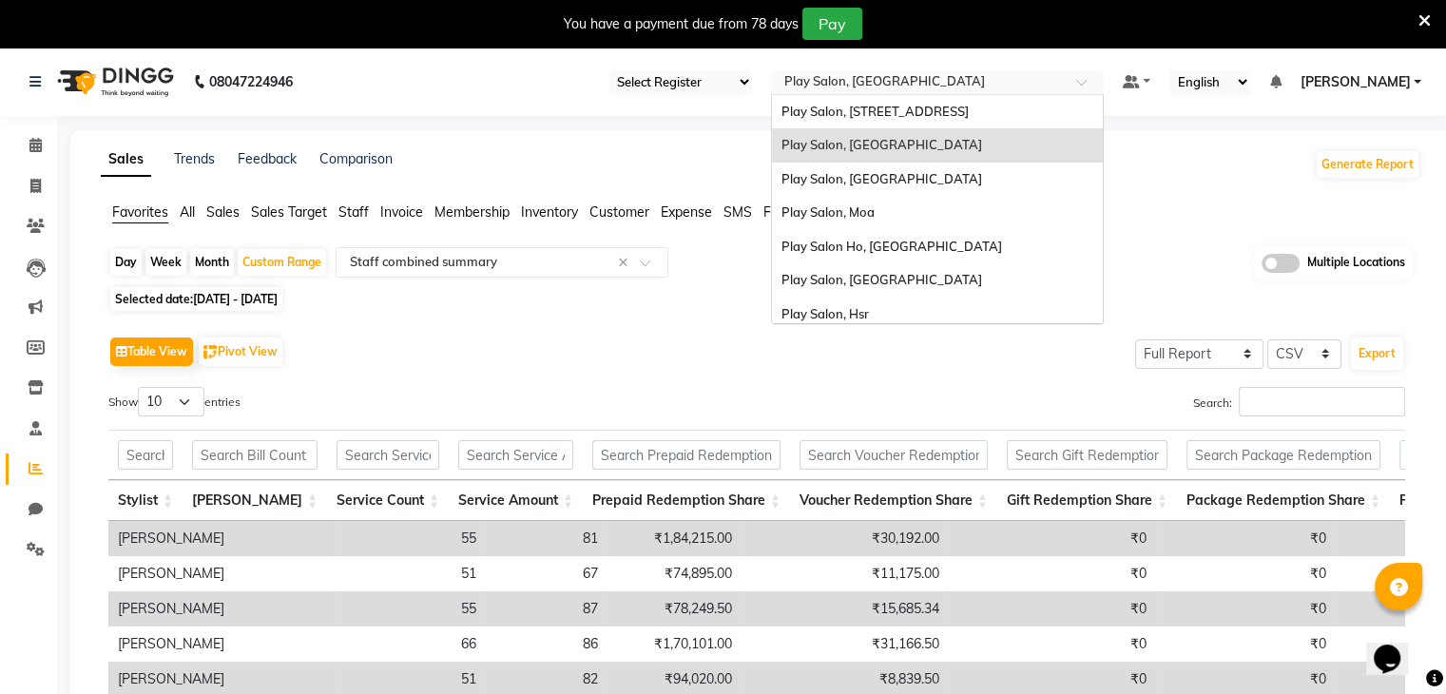
click at [1067, 87] on div at bounding box center [937, 83] width 333 height 19
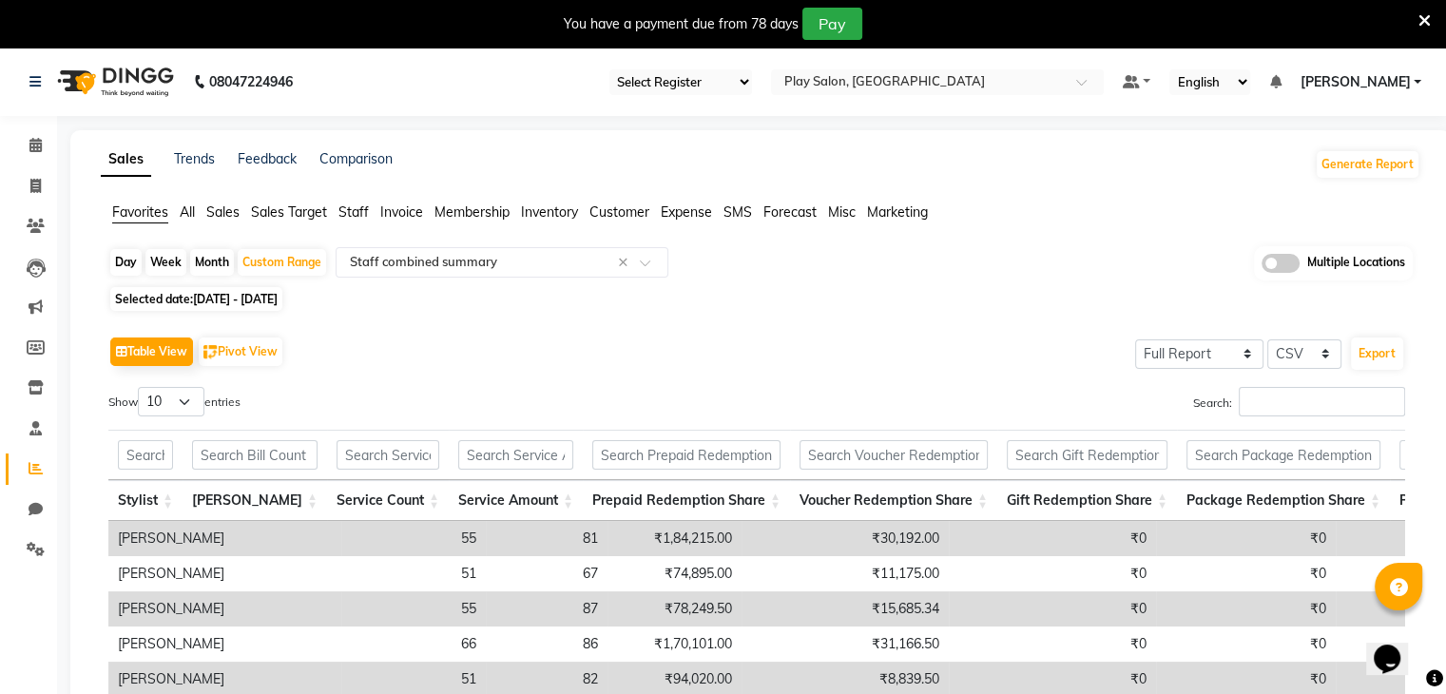
click at [630, 402] on div "Show 10 25 50 100 entries" at bounding box center [425, 405] width 634 height 37
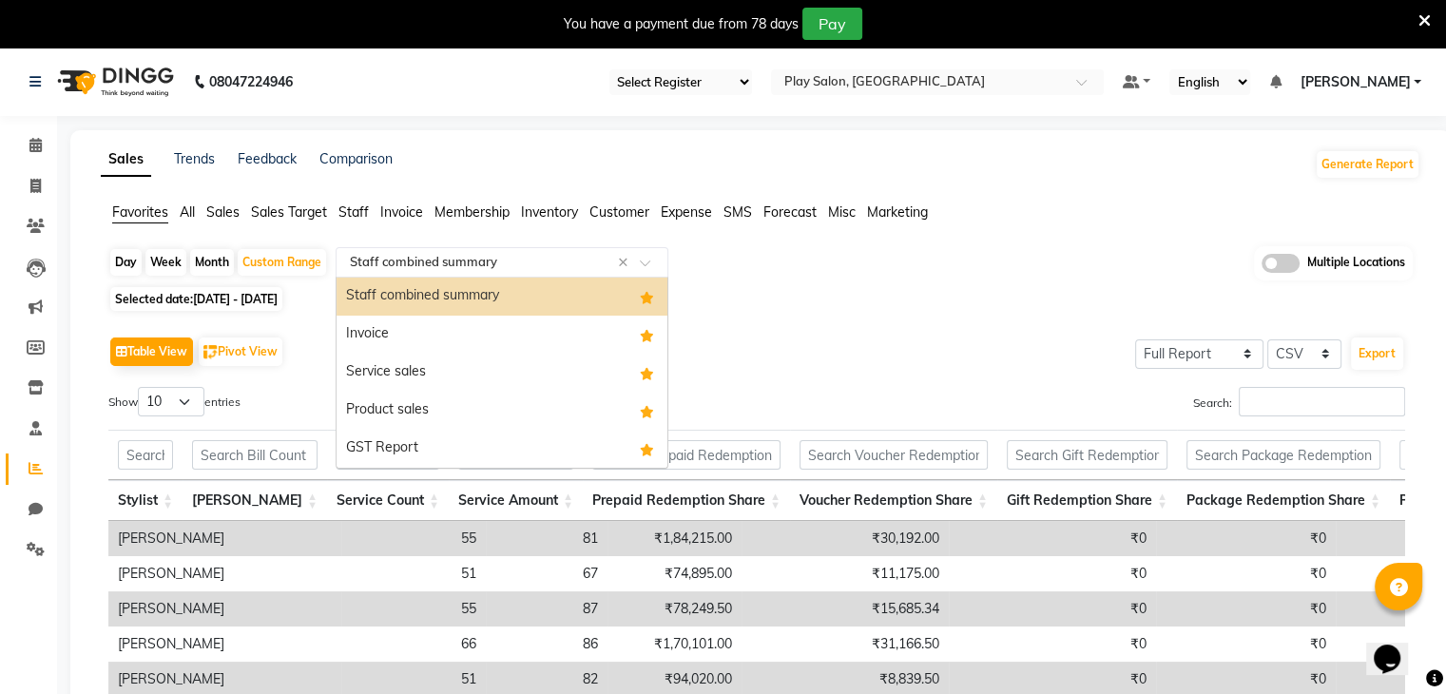
click at [649, 263] on span at bounding box center [652, 268] width 24 height 19
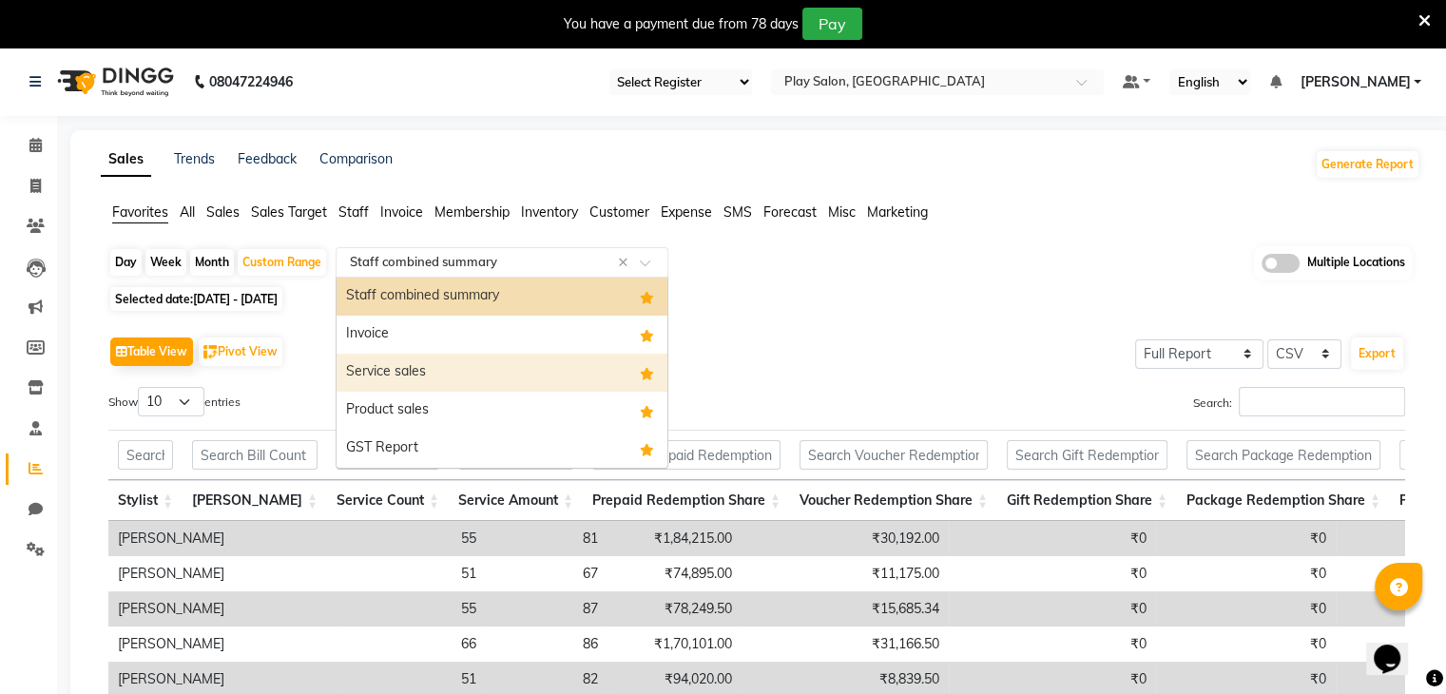
click at [496, 356] on div "Service sales" at bounding box center [501, 373] width 331 height 38
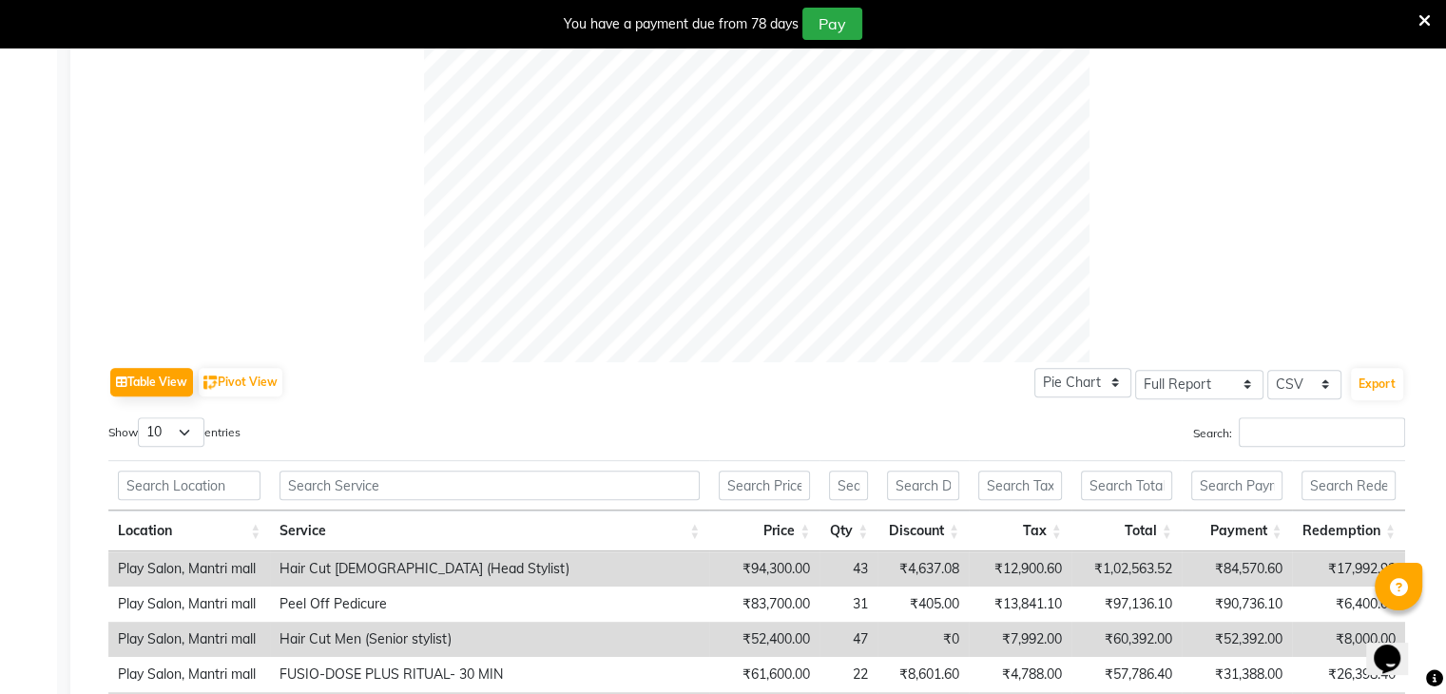
scroll to position [665, 0]
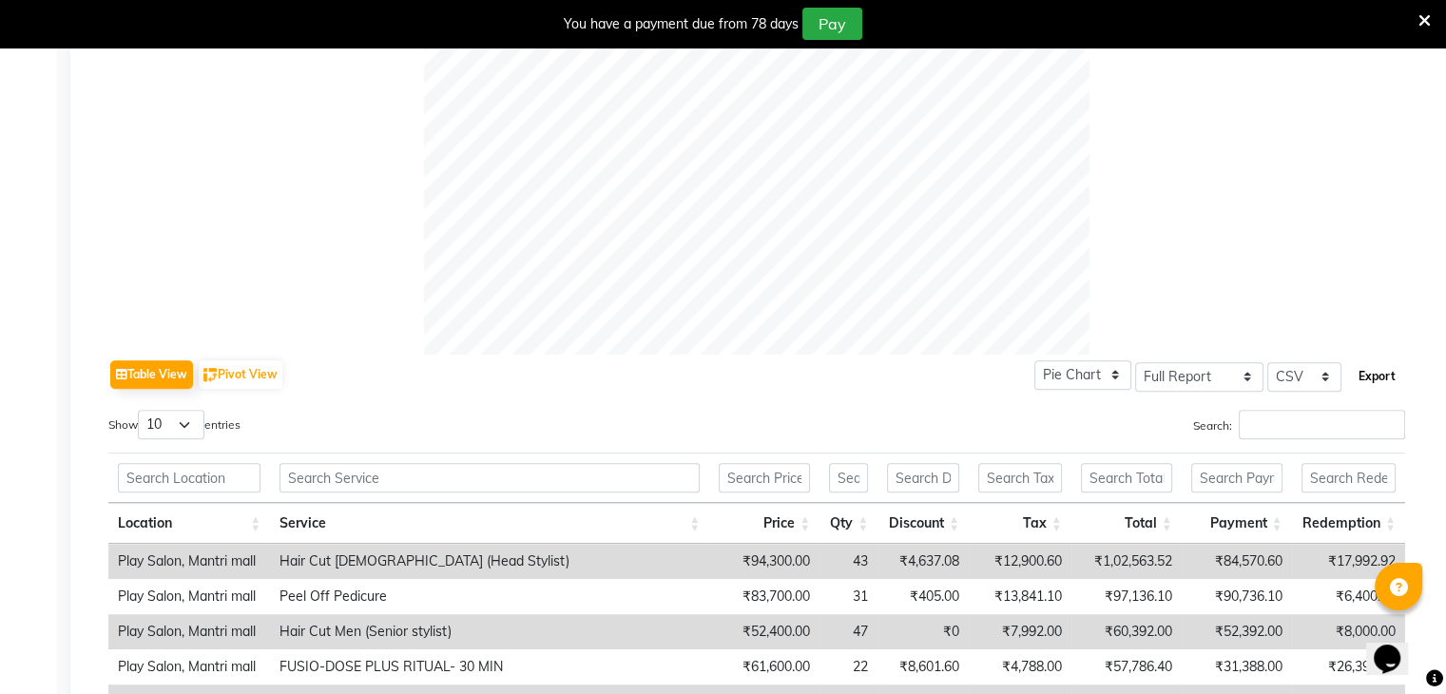
click at [1367, 382] on button "Export" at bounding box center [1377, 376] width 52 height 32
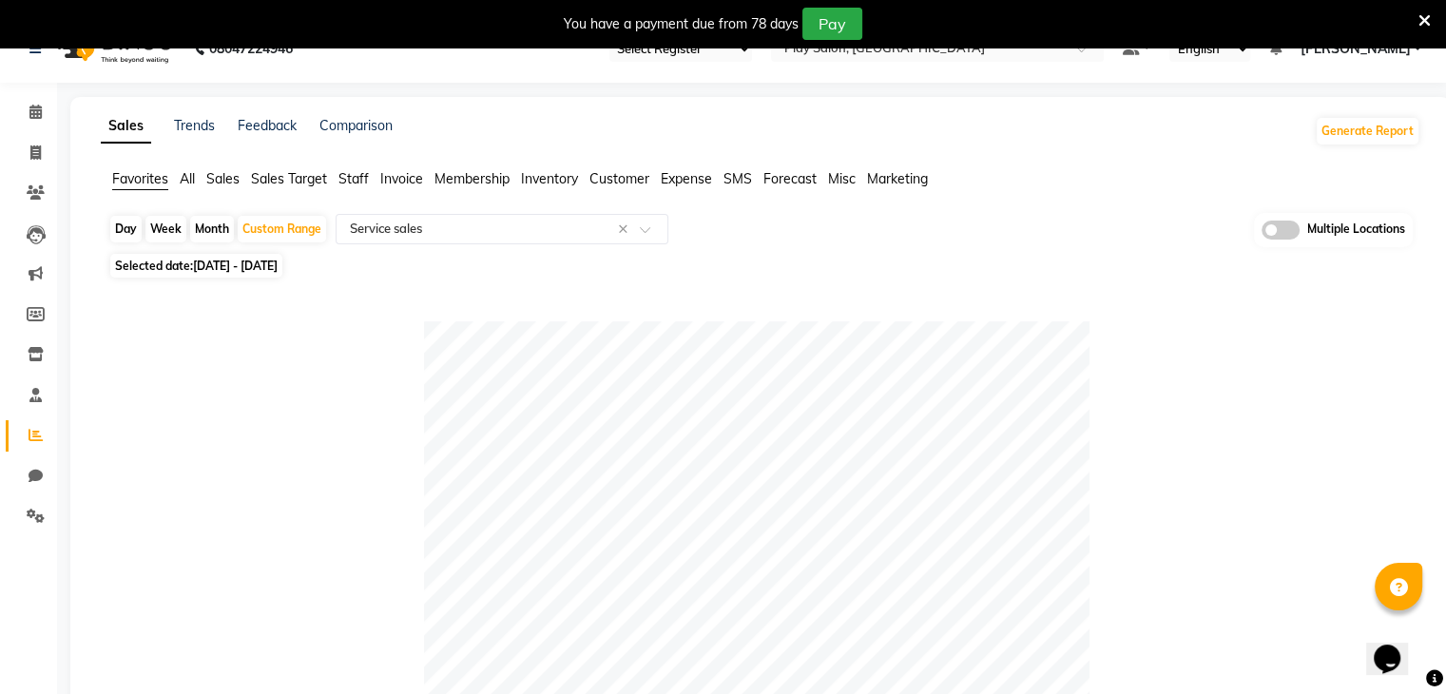
scroll to position [0, 0]
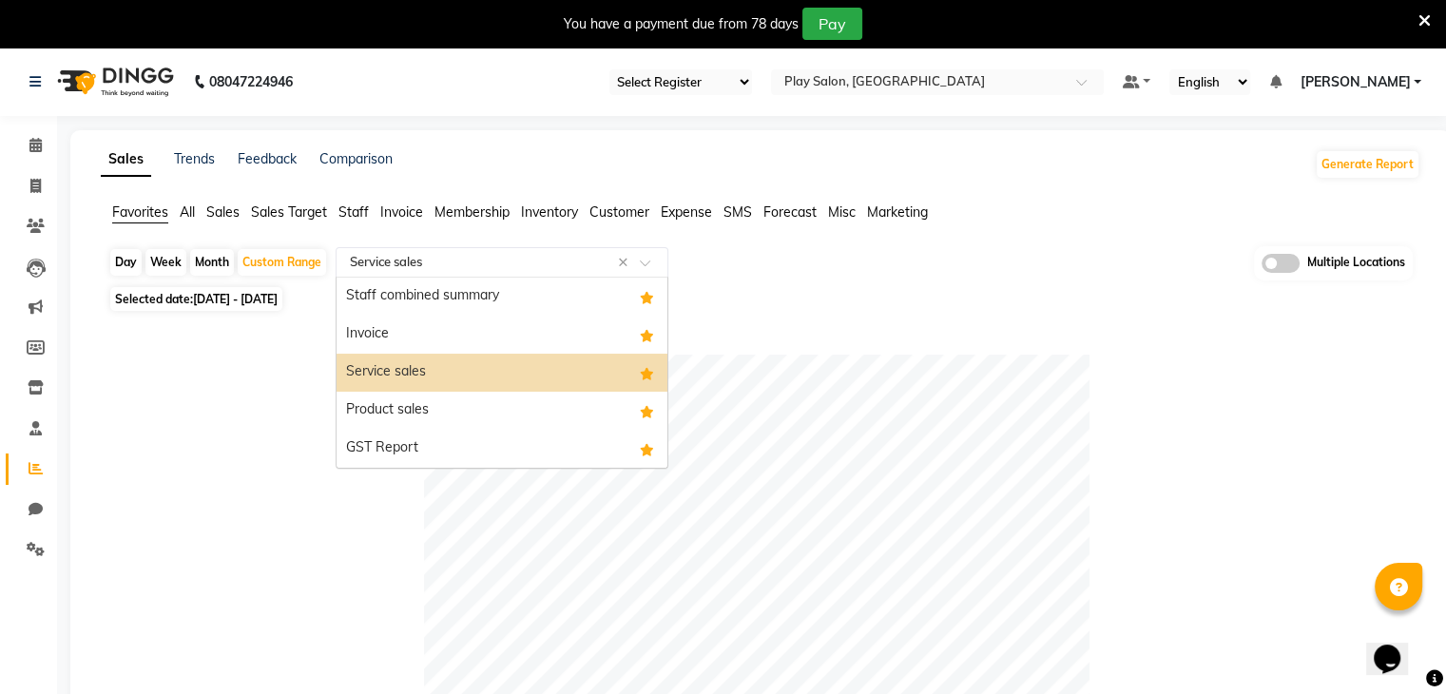
click at [650, 265] on span at bounding box center [652, 268] width 24 height 19
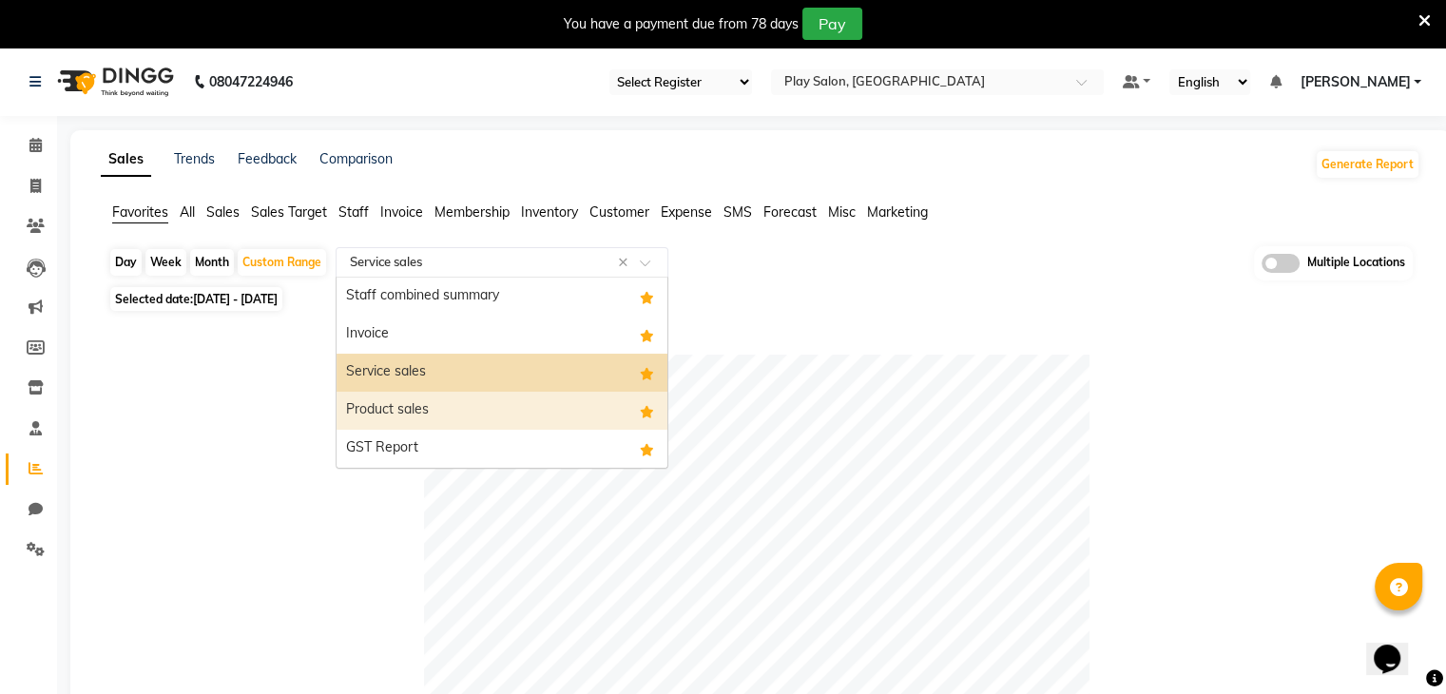
click at [388, 415] on div "Product sales" at bounding box center [501, 411] width 331 height 38
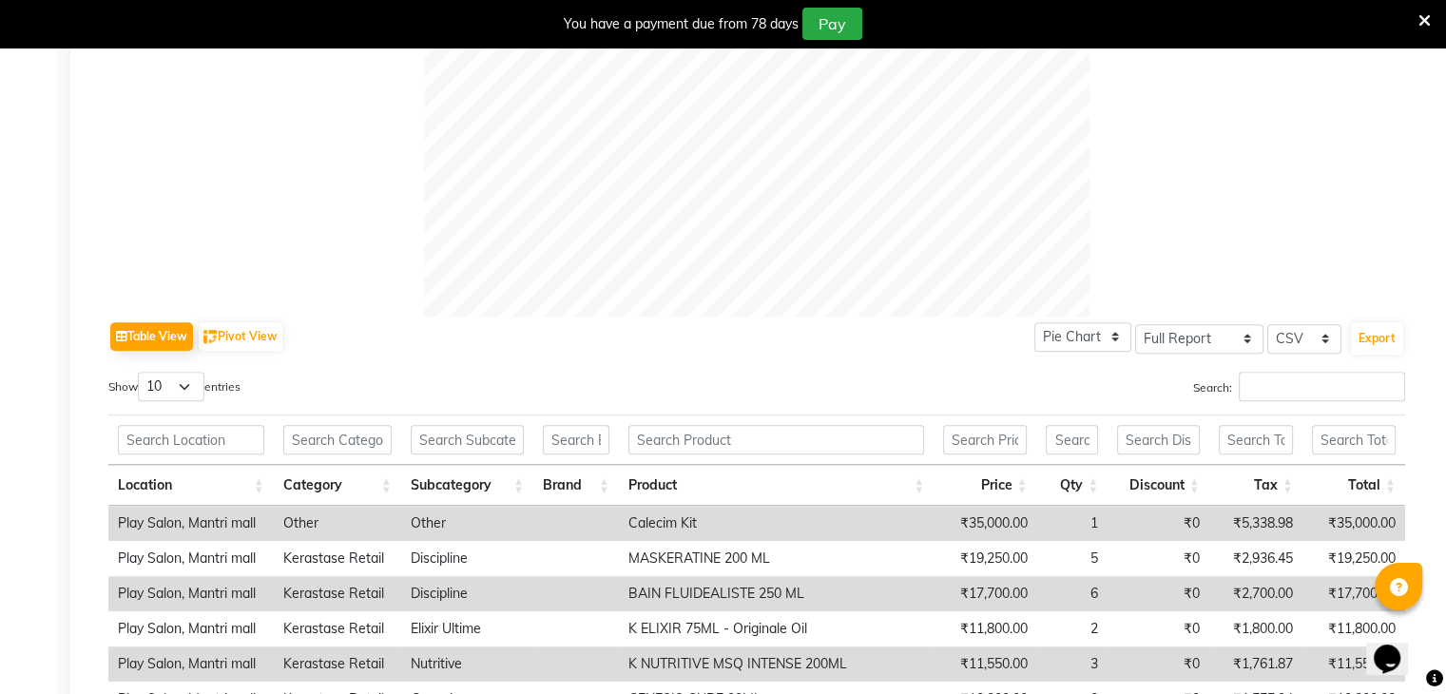
scroll to position [715, 0]
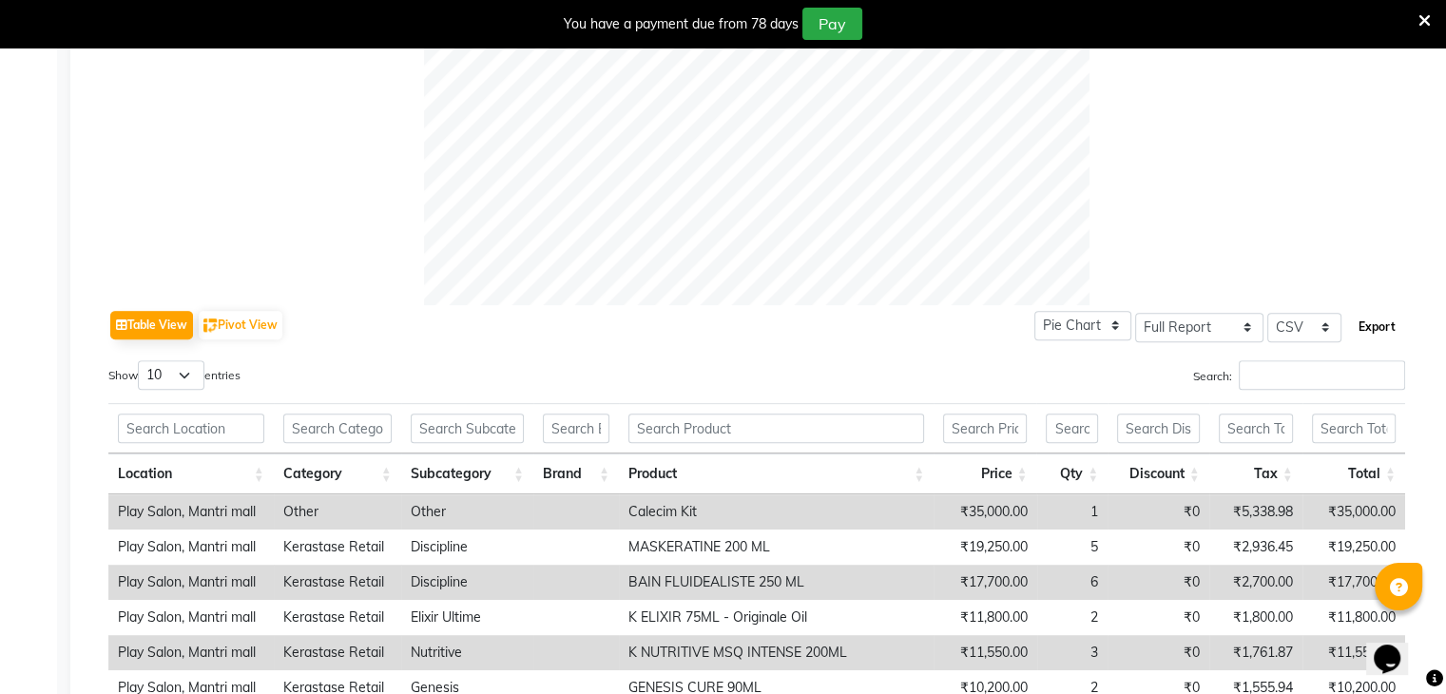
click at [1367, 321] on button "Export" at bounding box center [1377, 327] width 52 height 32
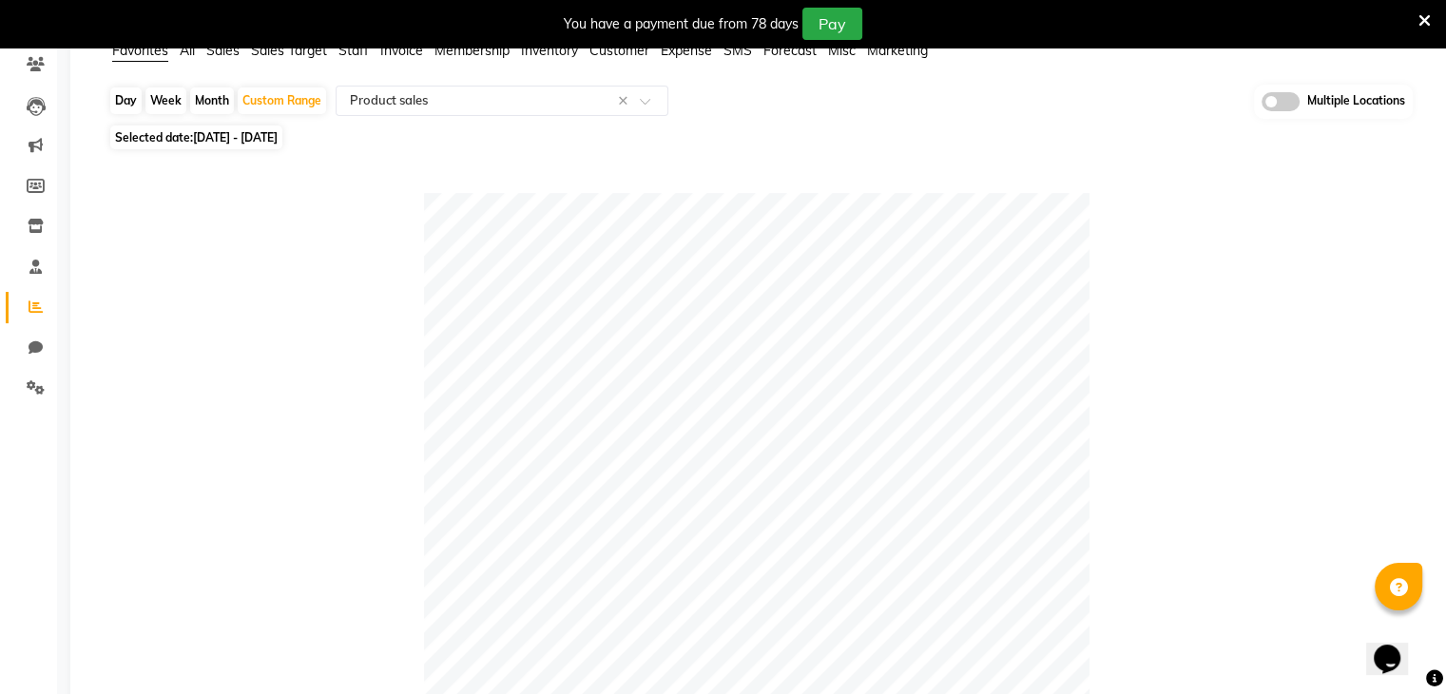
scroll to position [147, 0]
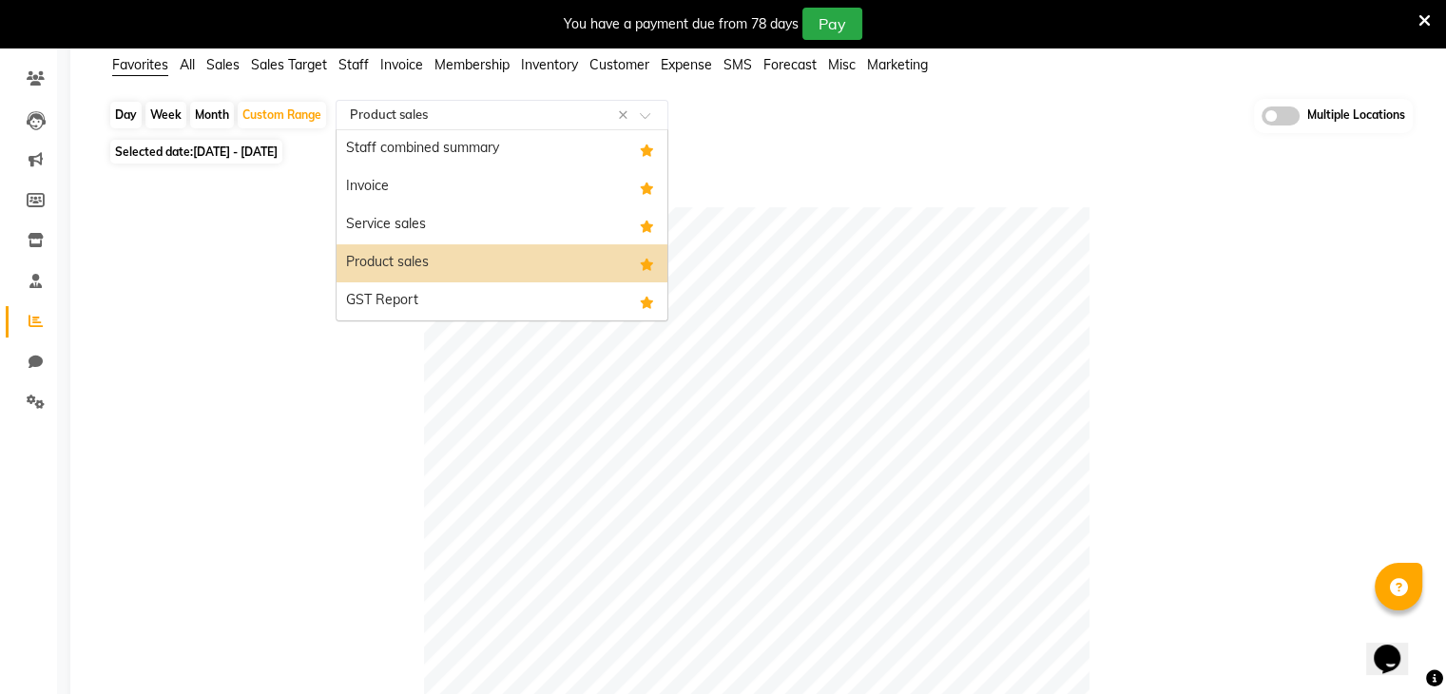
click at [429, 101] on div "Select Report Type × Product sales ×" at bounding box center [502, 115] width 333 height 30
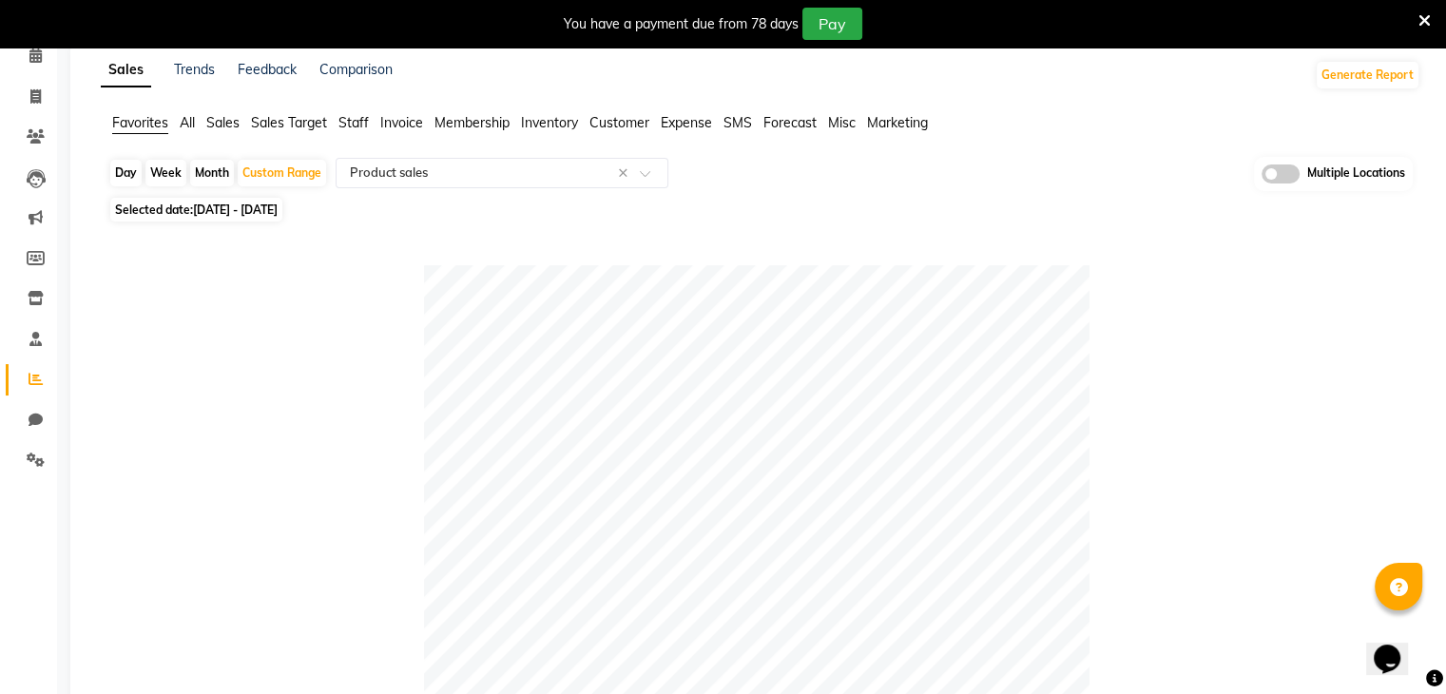
scroll to position [0, 0]
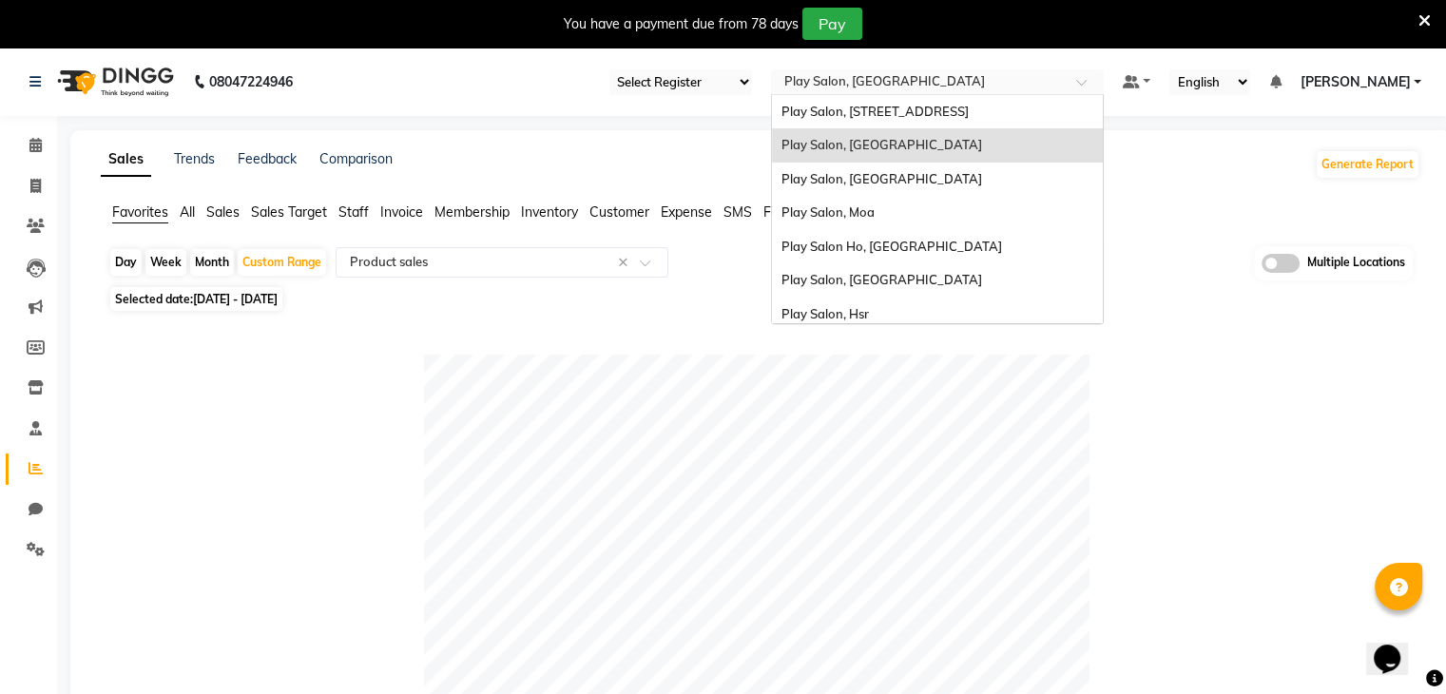
click at [1004, 71] on div "Select Location × Play Salon, Mantri Mall" at bounding box center [937, 82] width 333 height 26
click at [859, 173] on span "Play Salon, [GEOGRAPHIC_DATA]" at bounding box center [881, 178] width 201 height 15
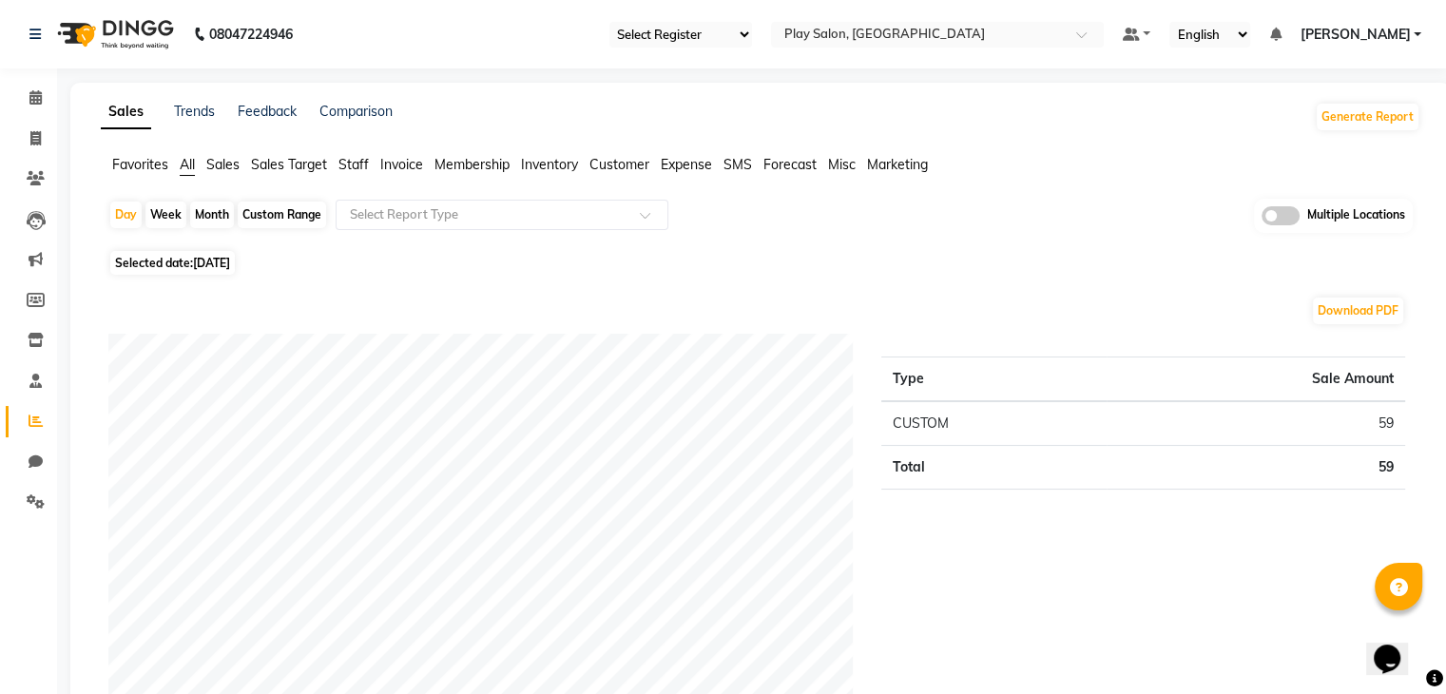
click at [281, 210] on div "Custom Range" at bounding box center [282, 215] width 88 height 27
select select "9"
select select "2025"
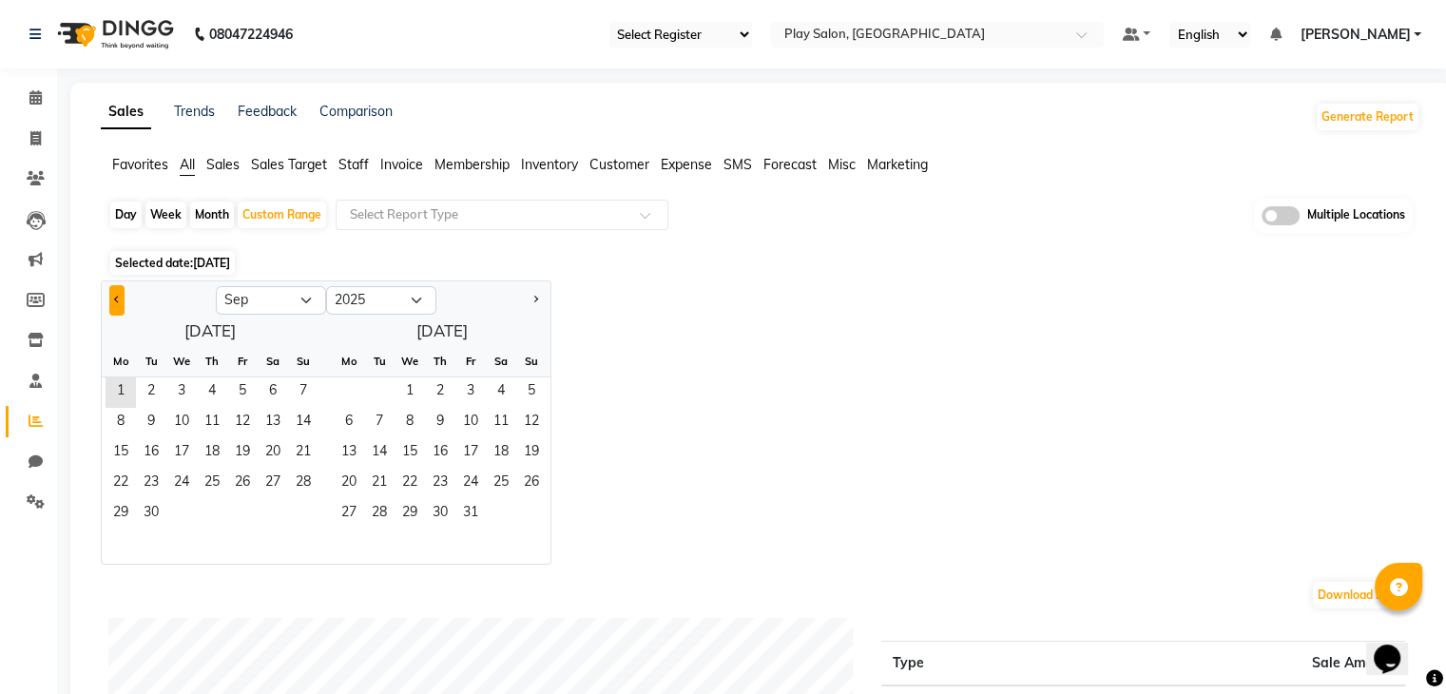
click at [118, 298] on span "Previous month" at bounding box center [117, 299] width 7 height 7
select select "8"
click at [232, 389] on span "1" at bounding box center [242, 392] width 30 height 30
click at [301, 508] on span "31" at bounding box center [303, 514] width 30 height 30
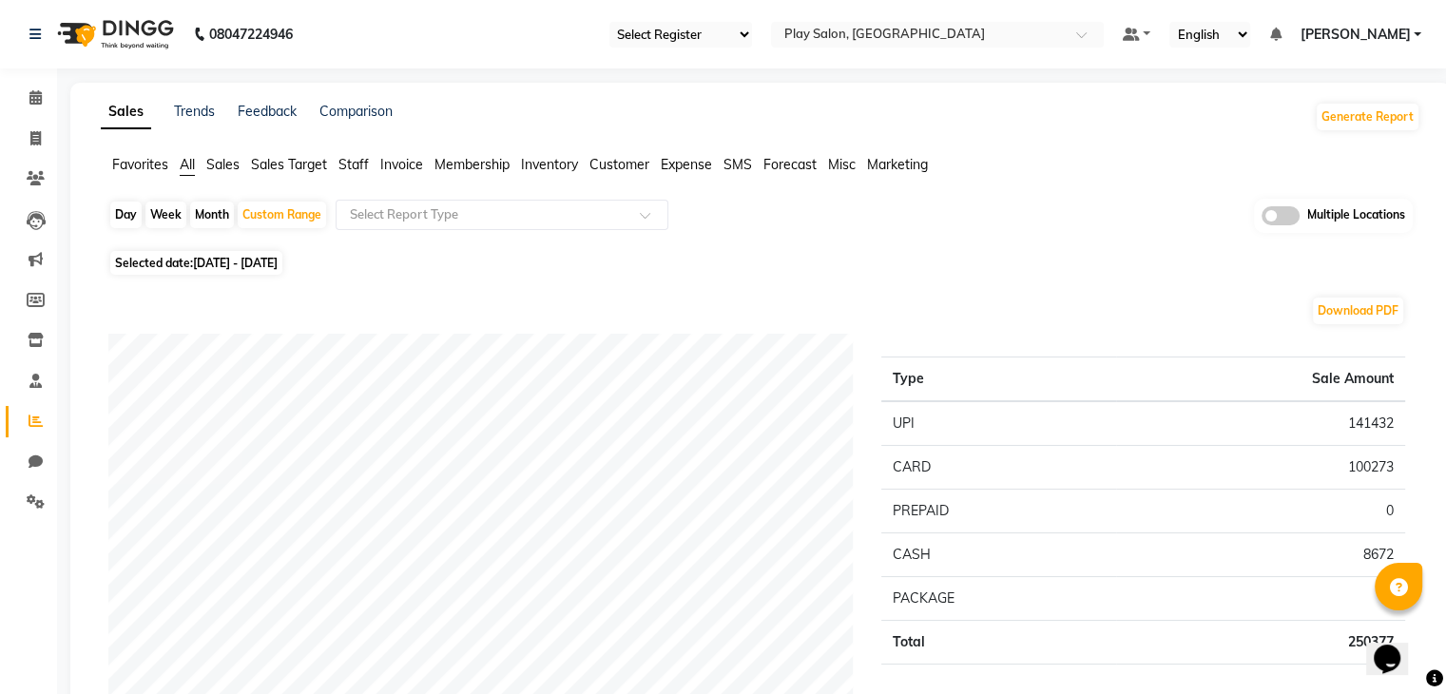
click at [137, 159] on span "Favorites" at bounding box center [140, 164] width 56 height 17
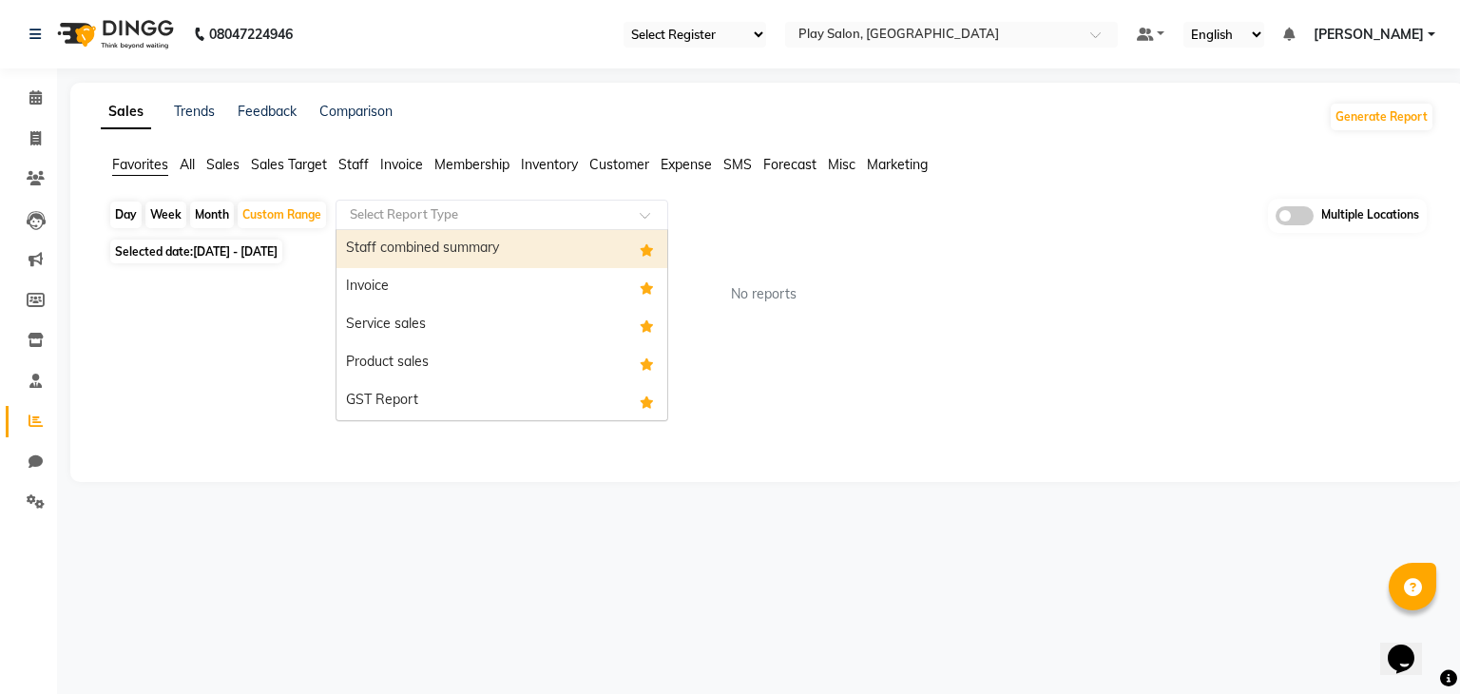
click at [644, 211] on span at bounding box center [652, 220] width 24 height 19
click at [541, 247] on div "Staff combined summary" at bounding box center [501, 249] width 331 height 38
select select "full_report"
select select "csv"
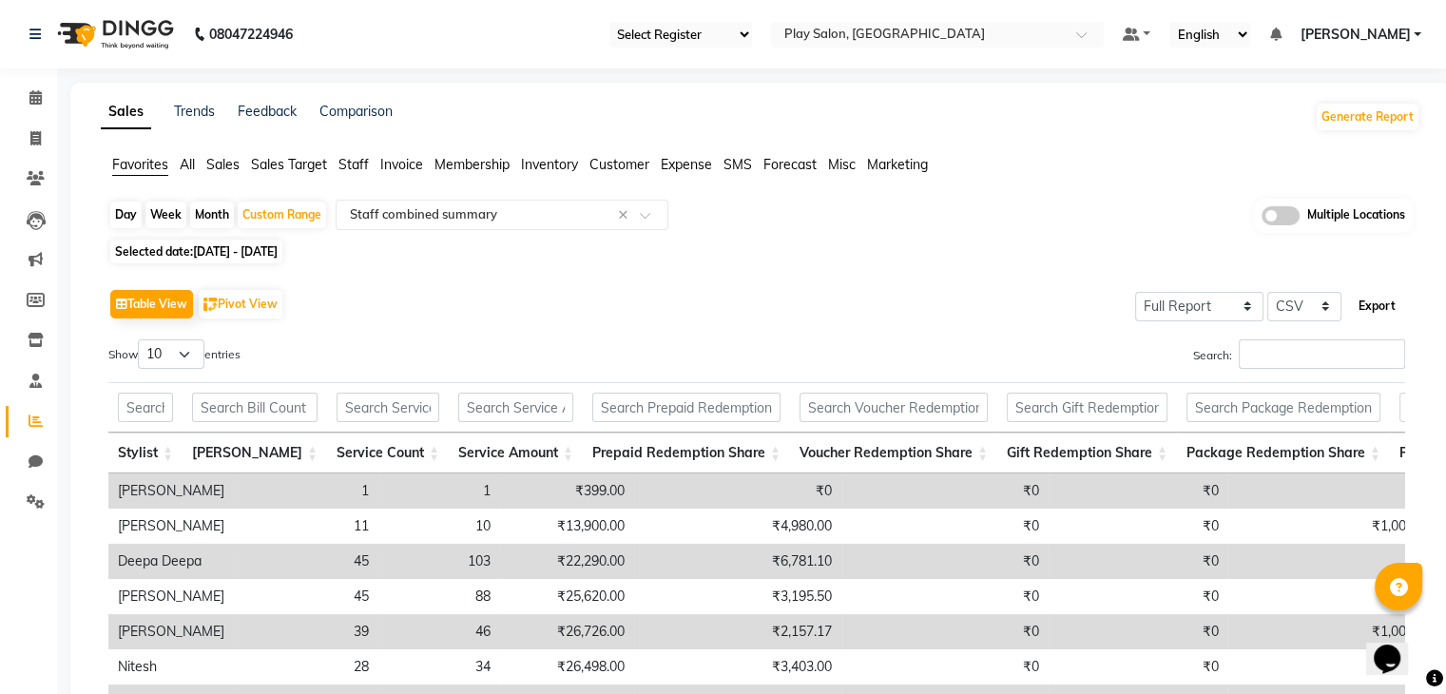
click at [1376, 313] on button "Export" at bounding box center [1377, 306] width 52 height 32
click at [326, 233] on div "Day Week Month Custom Range Select Report Type × Staff combined summary × Multi…" at bounding box center [760, 542] width 1319 height 687
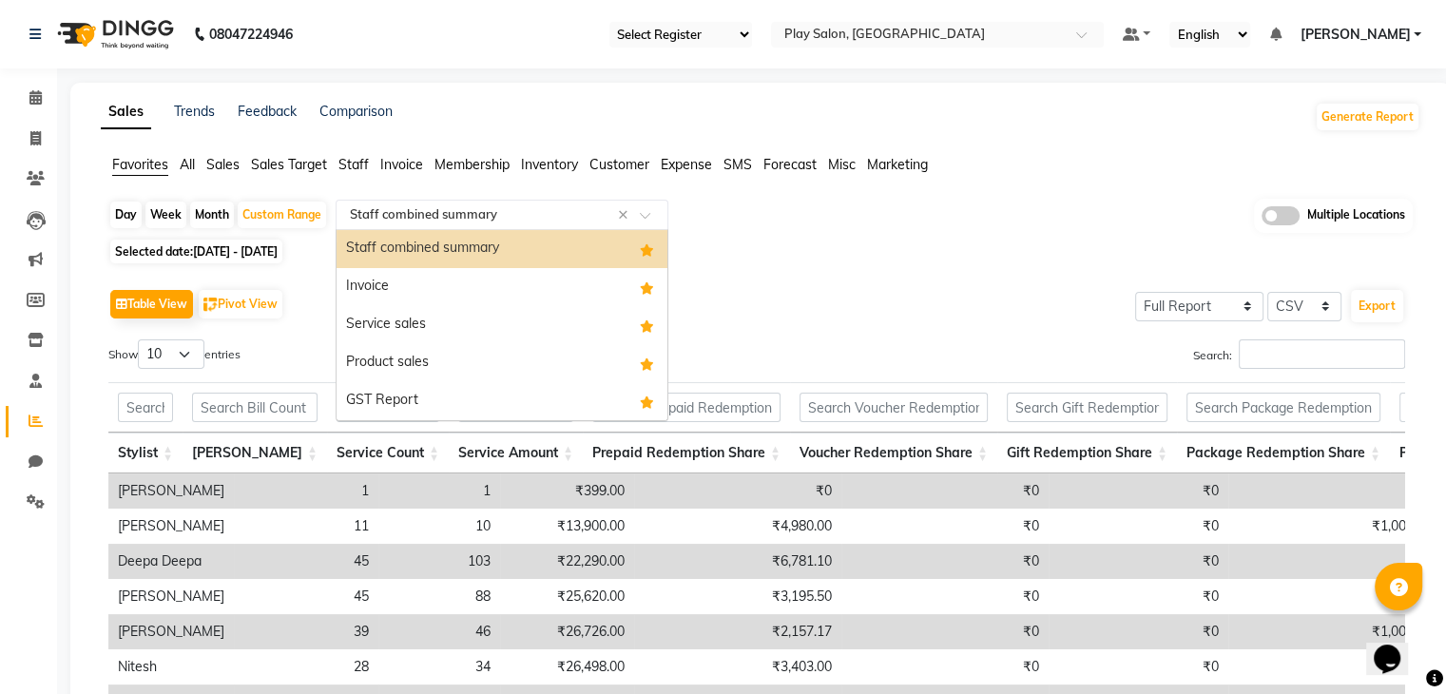
click at [652, 214] on span at bounding box center [652, 220] width 24 height 19
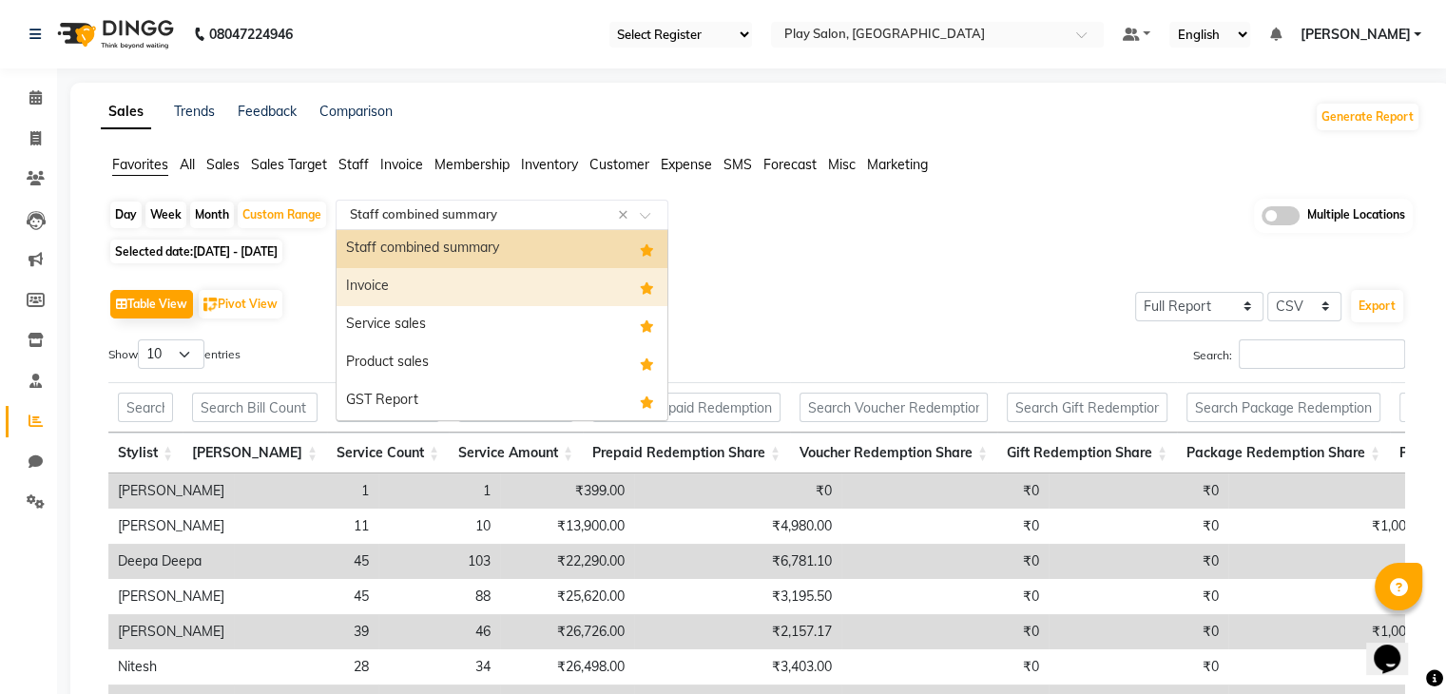
click at [535, 295] on div "Invoice" at bounding box center [501, 287] width 331 height 38
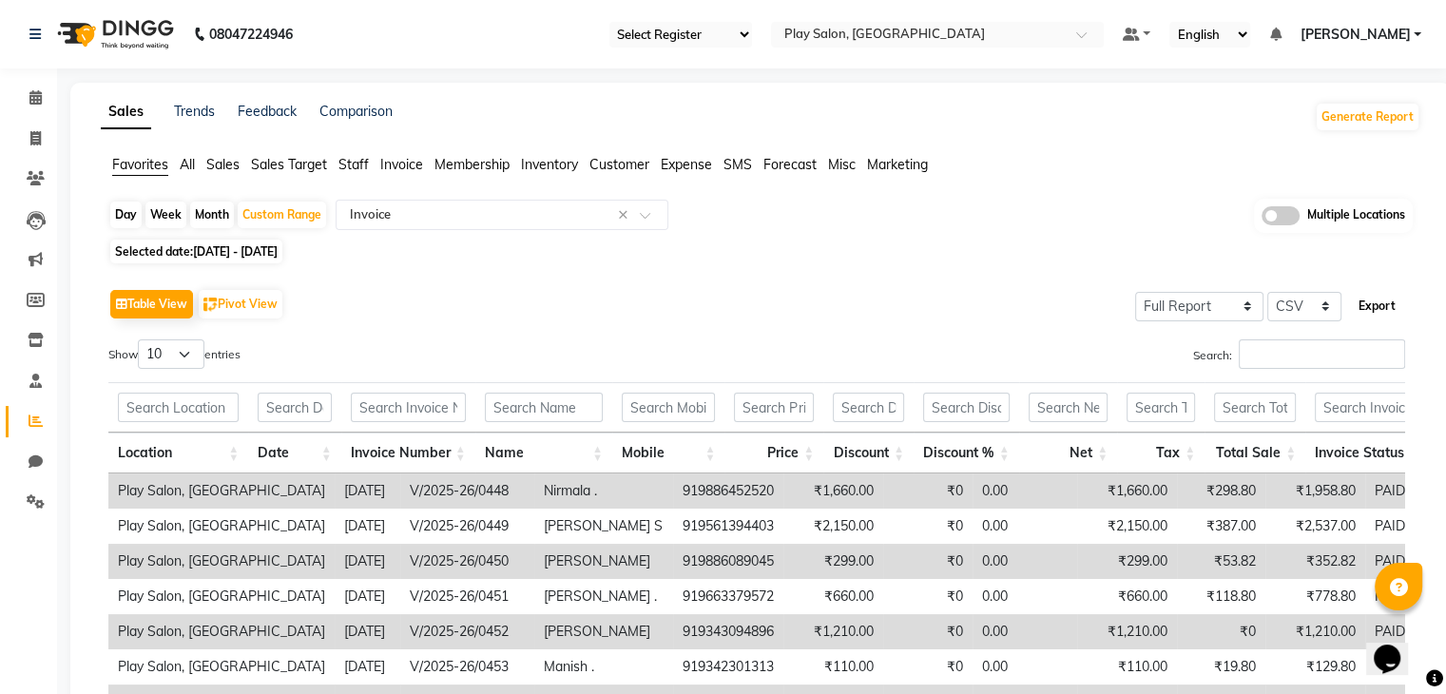
click at [1381, 299] on button "Export" at bounding box center [1377, 306] width 52 height 32
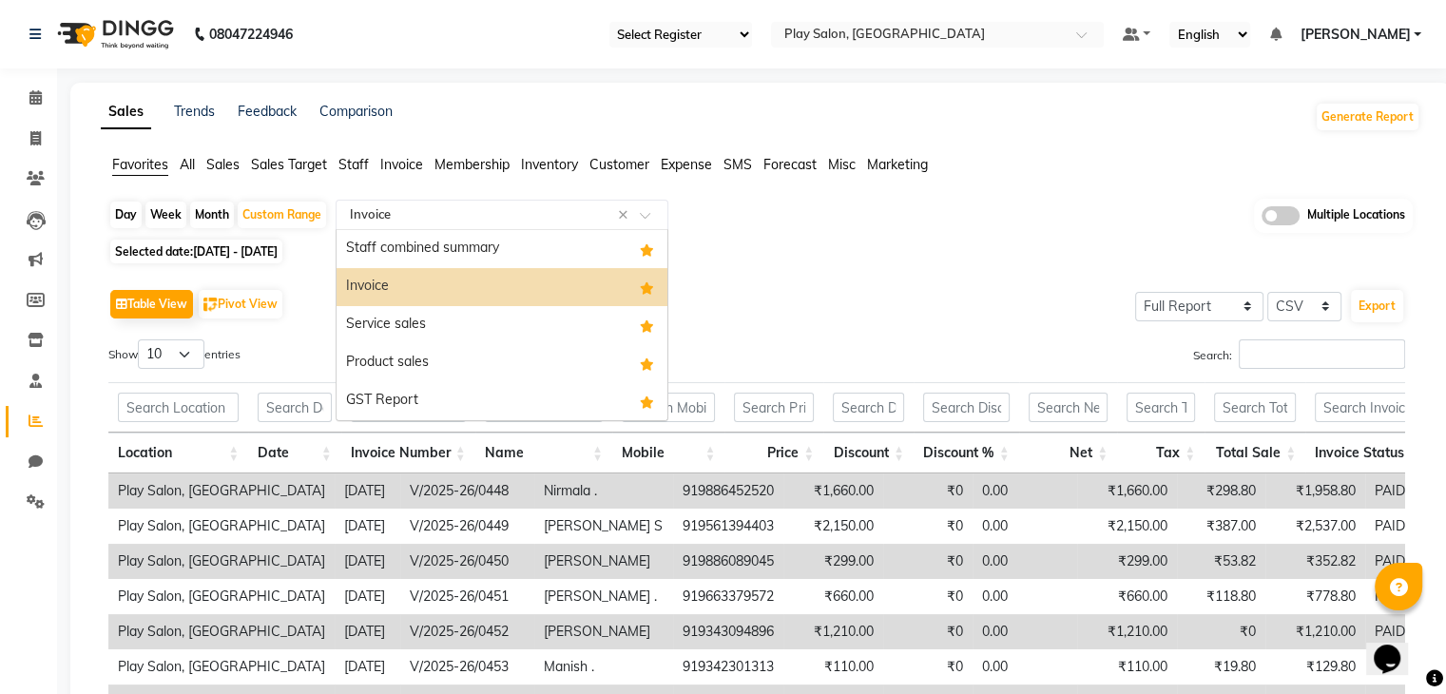
click at [634, 202] on div "Select Report Type × Invoice ×" at bounding box center [502, 215] width 333 height 30
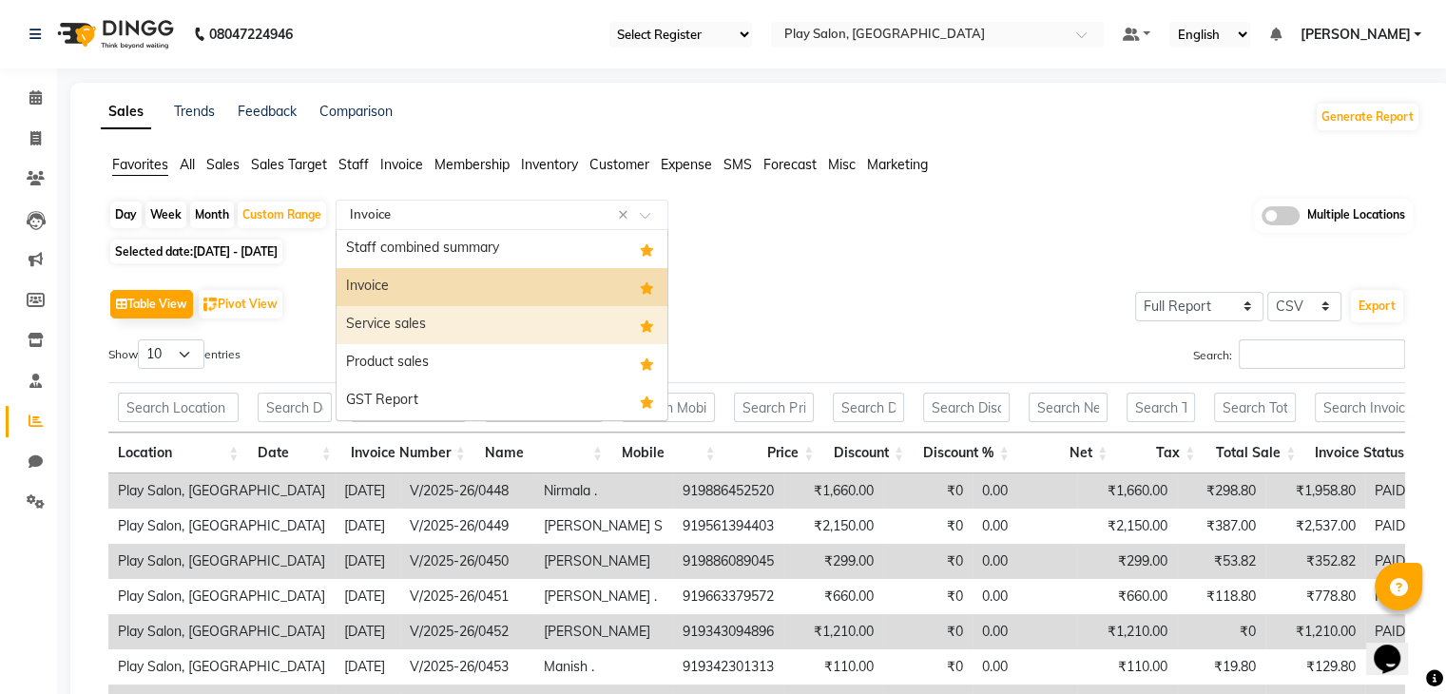
click at [490, 322] on div "Service sales" at bounding box center [501, 325] width 331 height 38
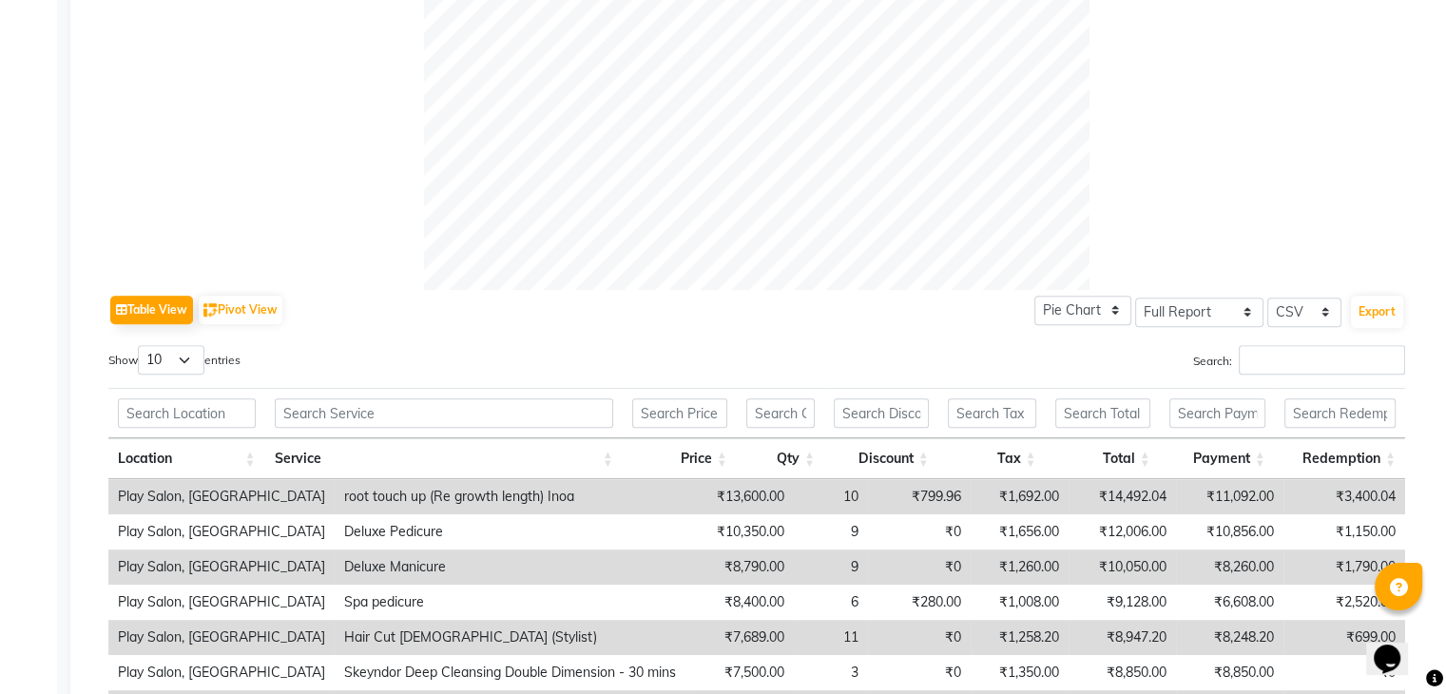
scroll to position [796, 0]
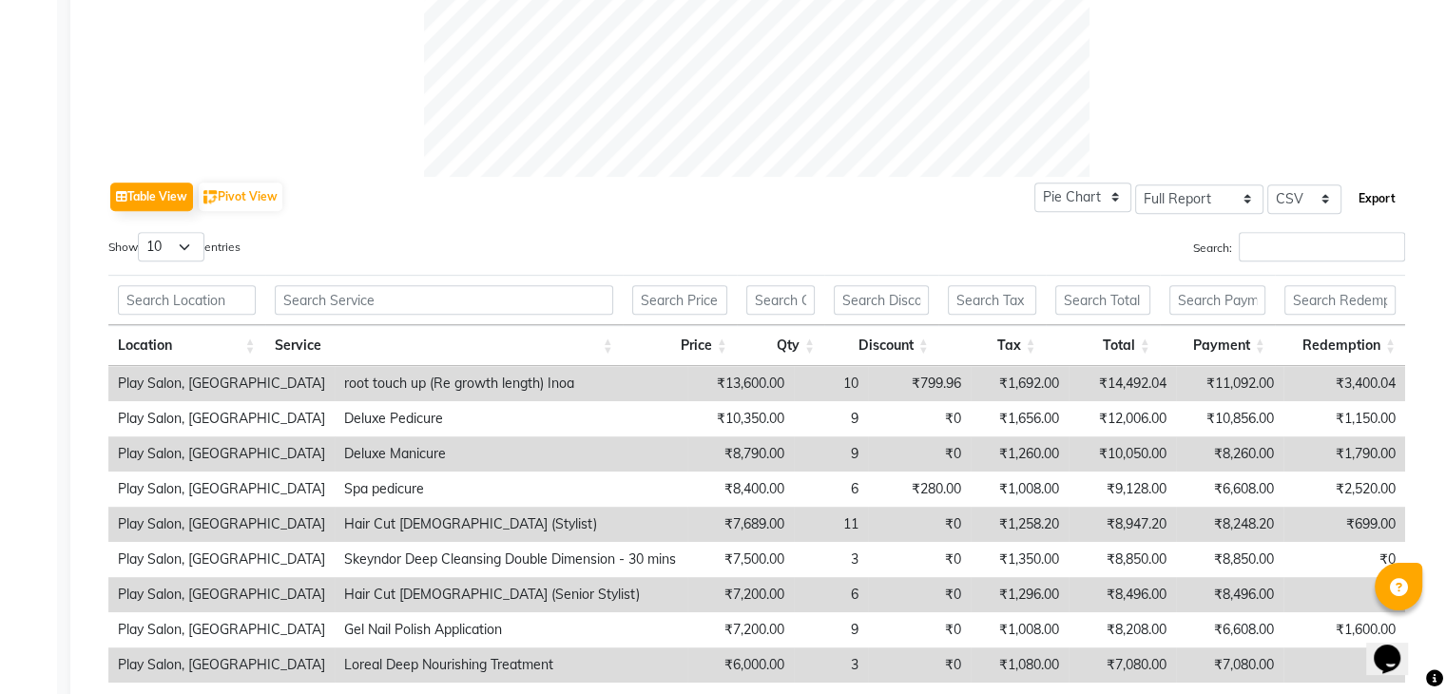
click at [1380, 202] on button "Export" at bounding box center [1377, 199] width 52 height 32
click at [833, 184] on div "Table View Pivot View Pie Chart Bar Chart Select Full Report Filtered Report Se…" at bounding box center [756, 197] width 1297 height 40
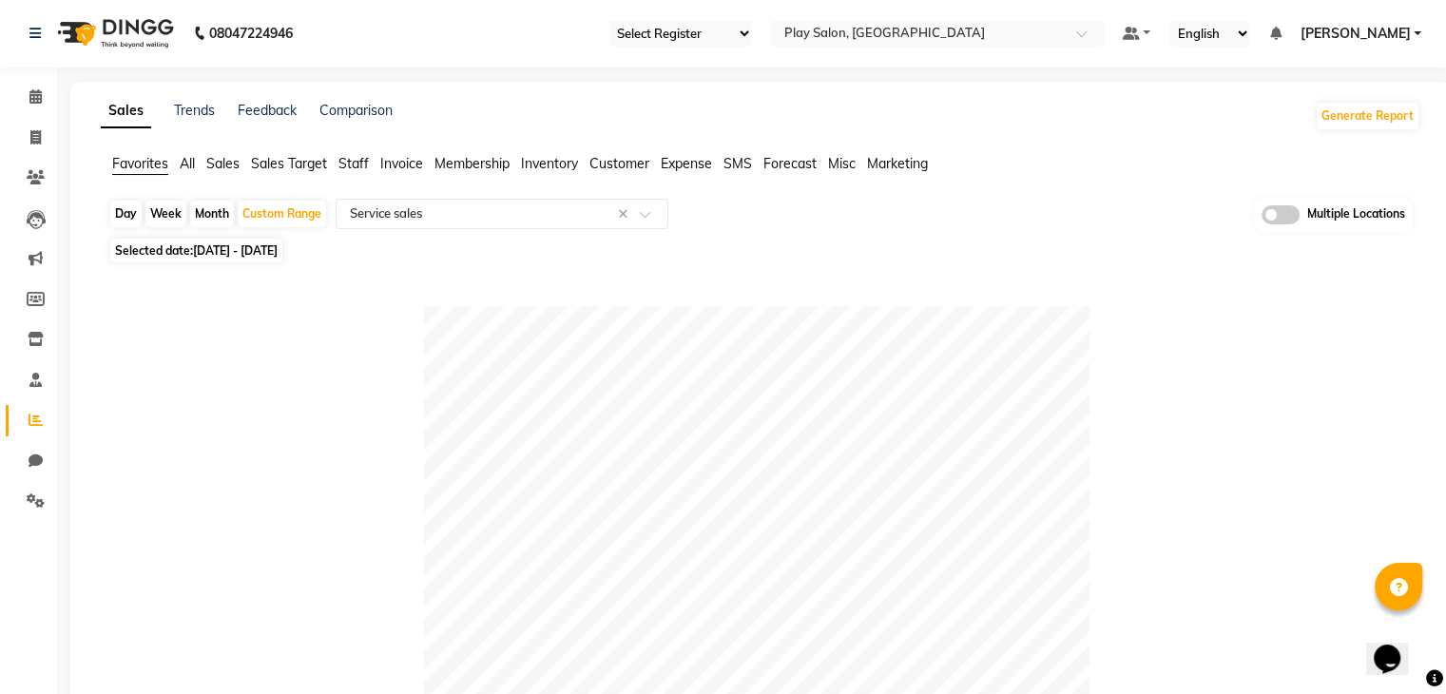
scroll to position [0, 0]
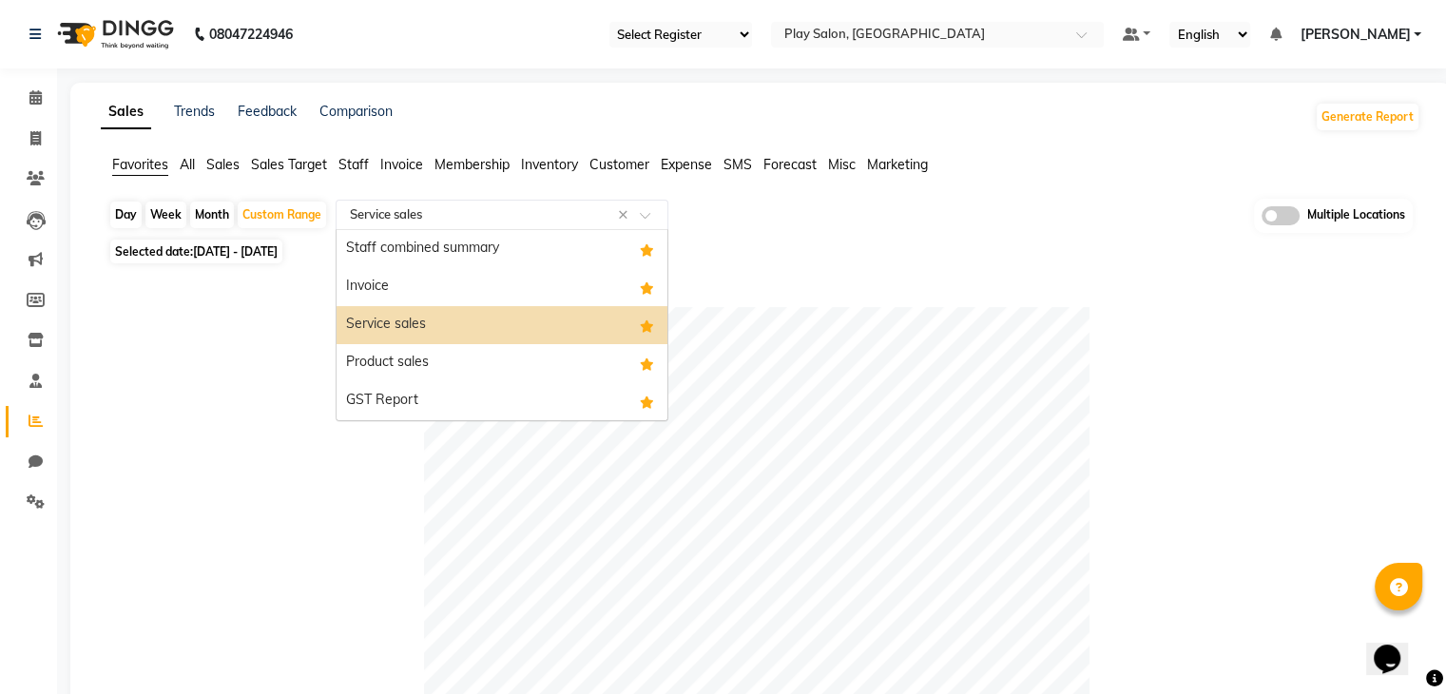
click at [593, 218] on input "text" at bounding box center [483, 214] width 274 height 19
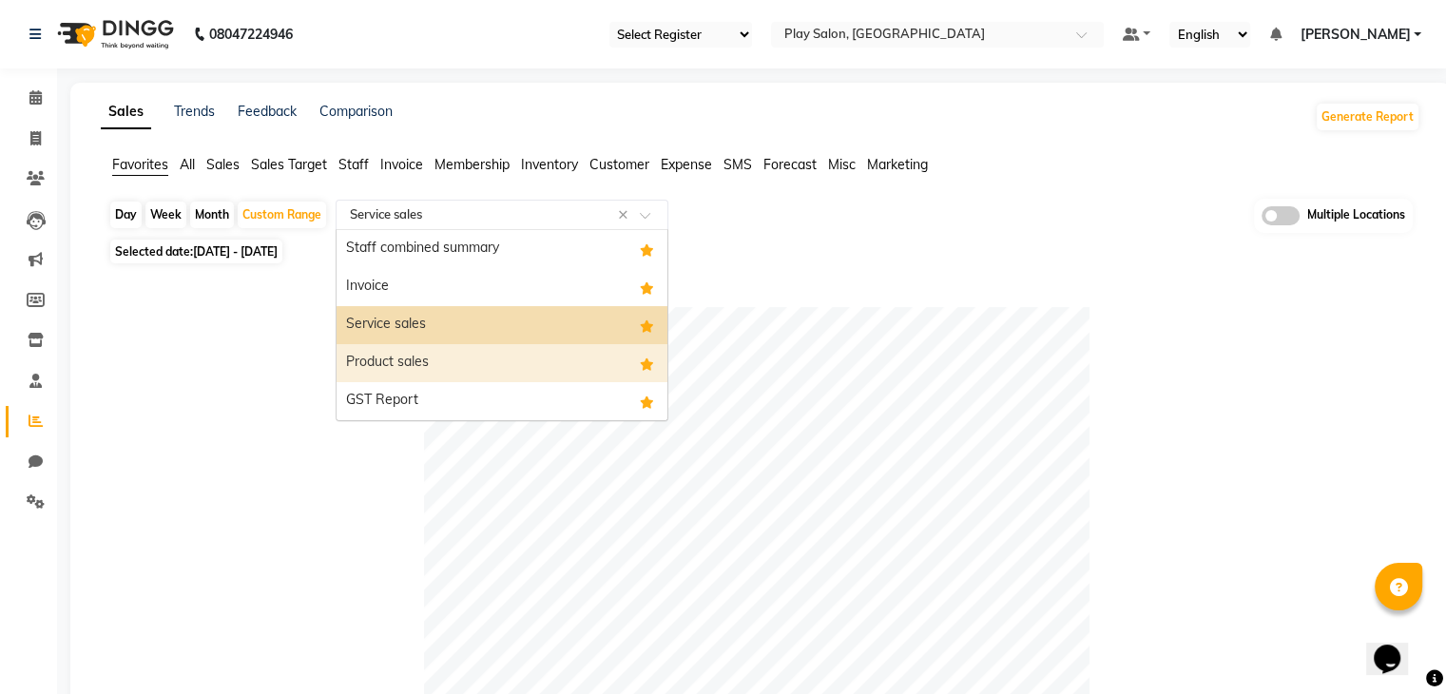
click at [441, 366] on div "Product sales" at bounding box center [501, 363] width 331 height 38
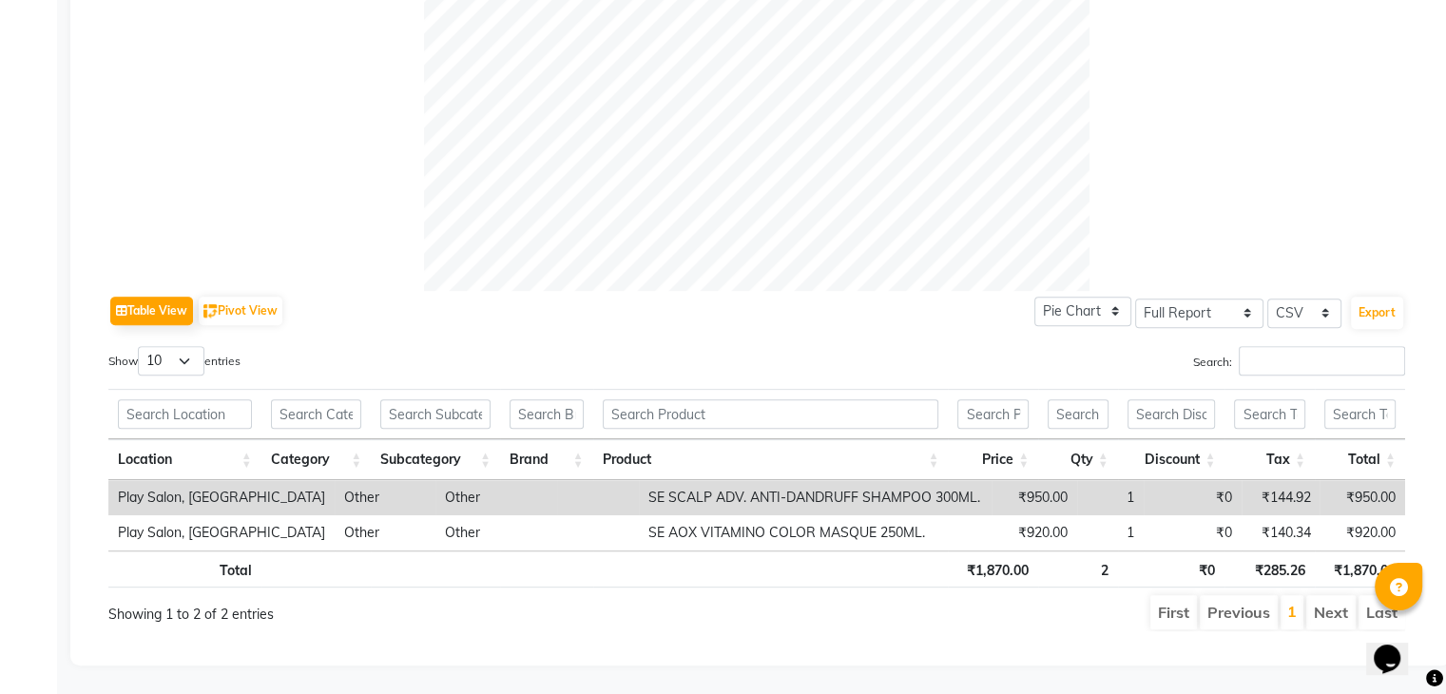
scroll to position [694, 0]
click at [1368, 299] on button "Export" at bounding box center [1377, 313] width 52 height 32
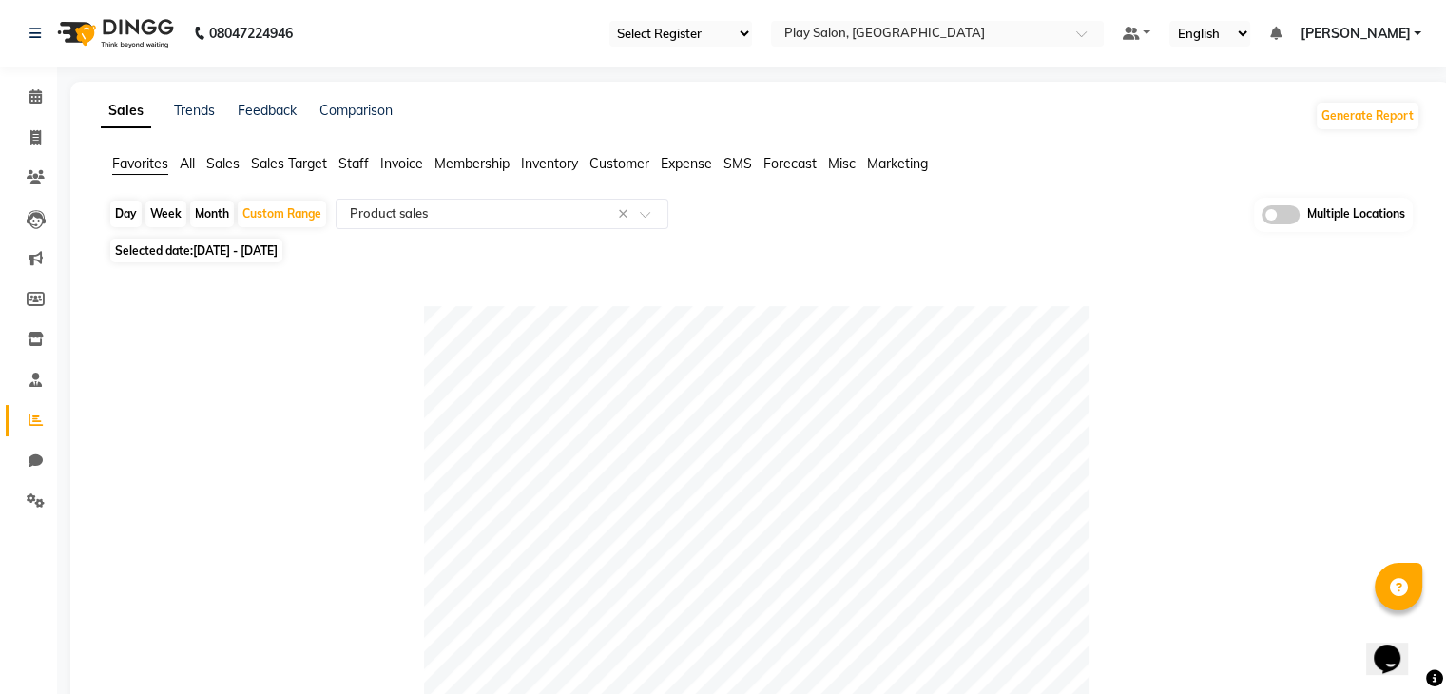
scroll to position [0, 0]
click at [647, 212] on span at bounding box center [652, 220] width 24 height 19
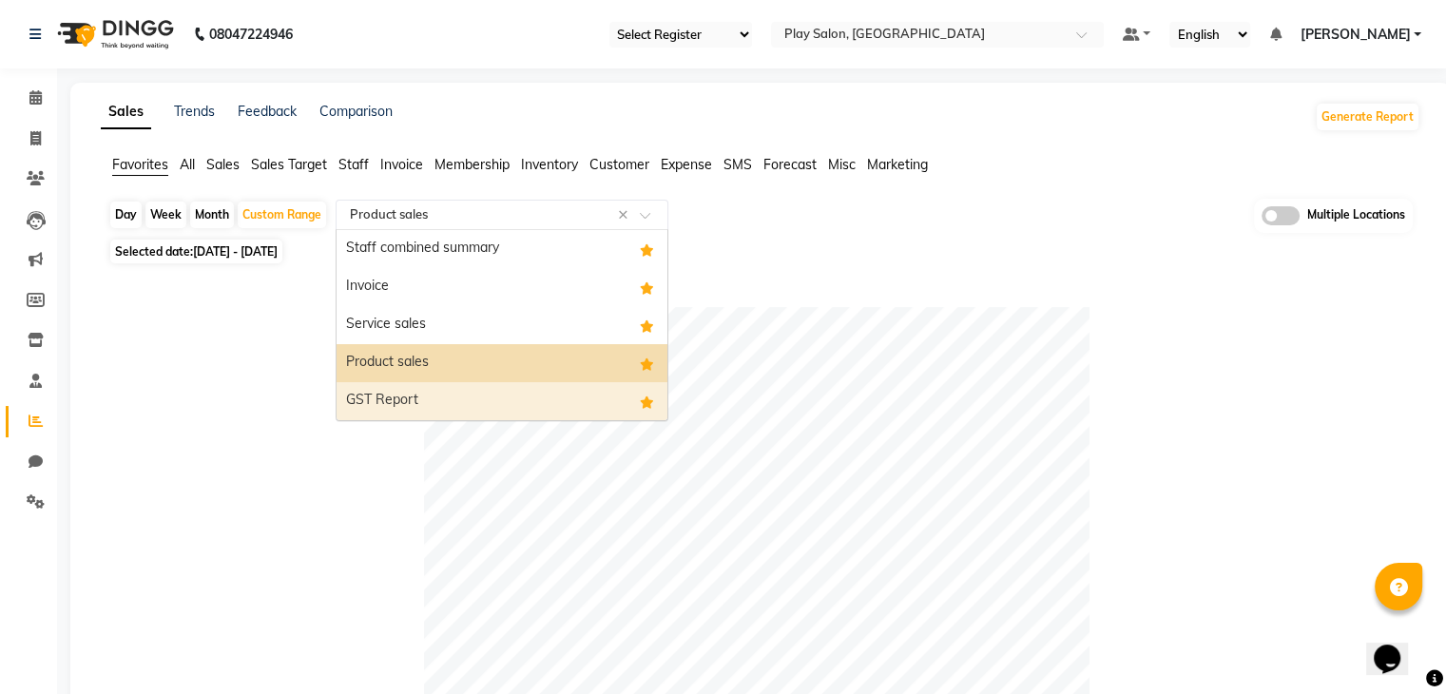
click at [423, 393] on div "GST Report" at bounding box center [501, 401] width 331 height 38
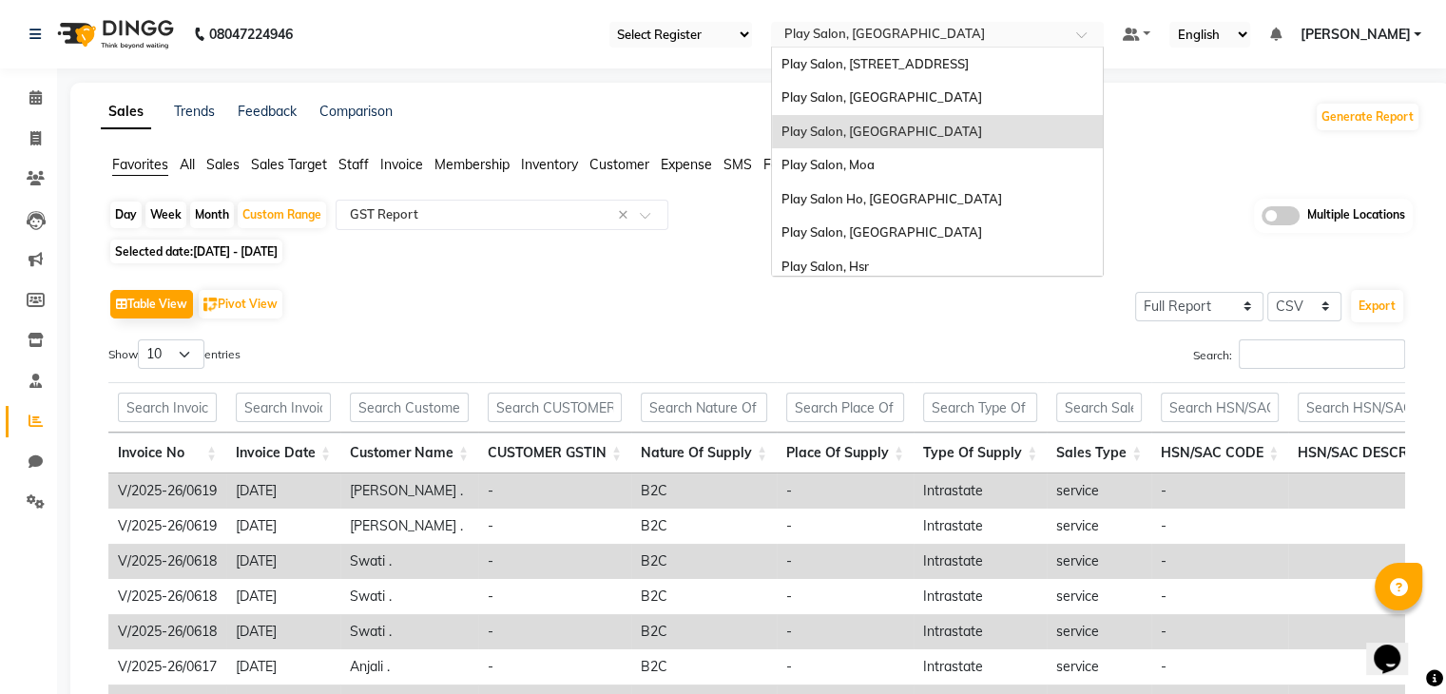
click at [1080, 46] on ng-select "Select Location × Play Salon, Sarjapur Play Salon, 77 East Play Salon, Mantri M…" at bounding box center [937, 35] width 333 height 26
click at [842, 162] on span "Play Salon, Moa" at bounding box center [827, 164] width 93 height 15
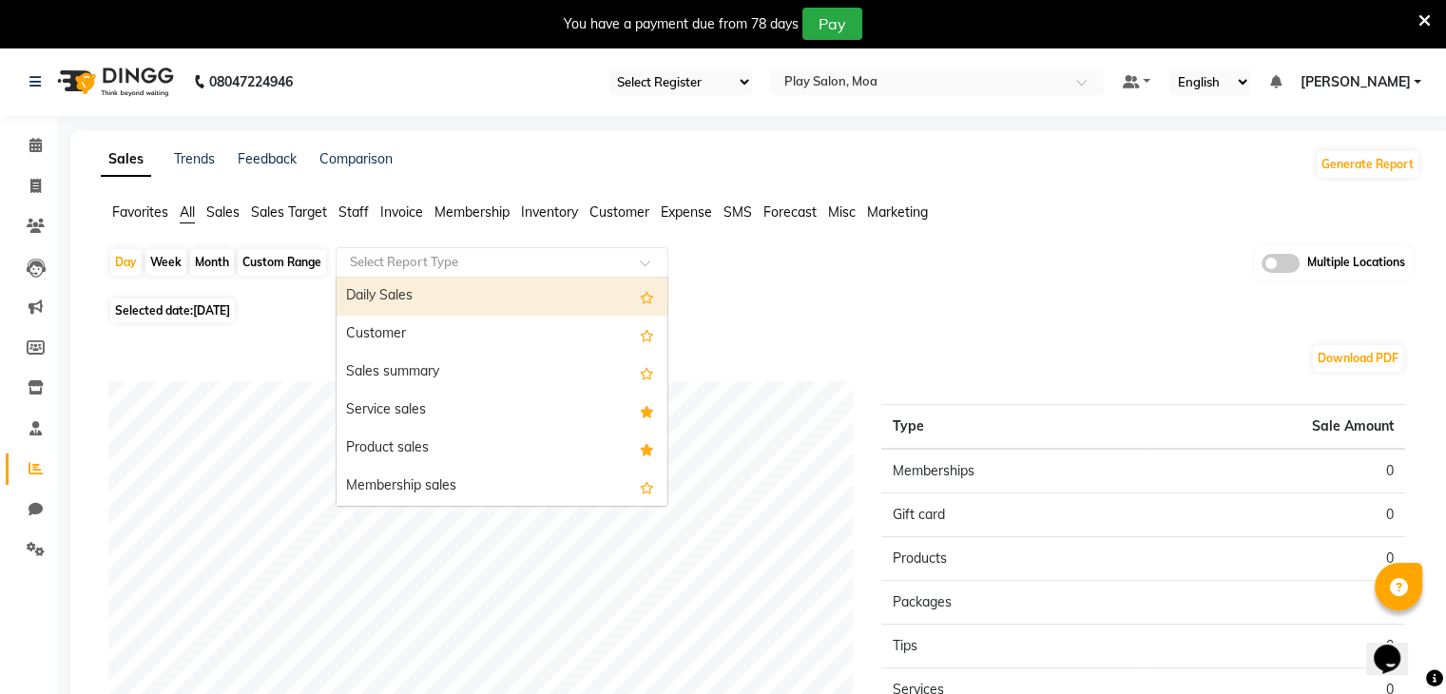
click at [610, 261] on input "text" at bounding box center [483, 262] width 274 height 19
click at [140, 226] on div "Favorites All Sales Sales Target Staff Invoice Membership Inventory Customer Ex…" at bounding box center [761, 220] width 1348 height 36
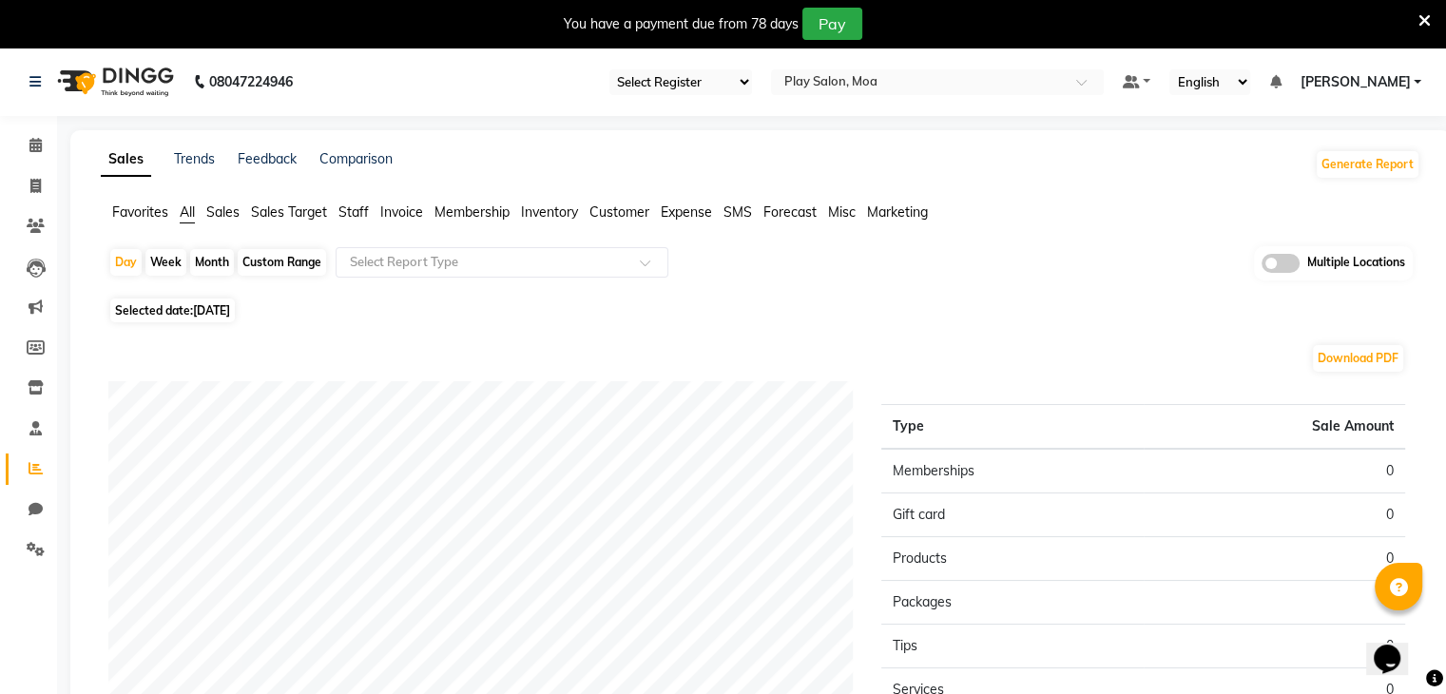
click at [131, 214] on span "Favorites" at bounding box center [140, 211] width 56 height 17
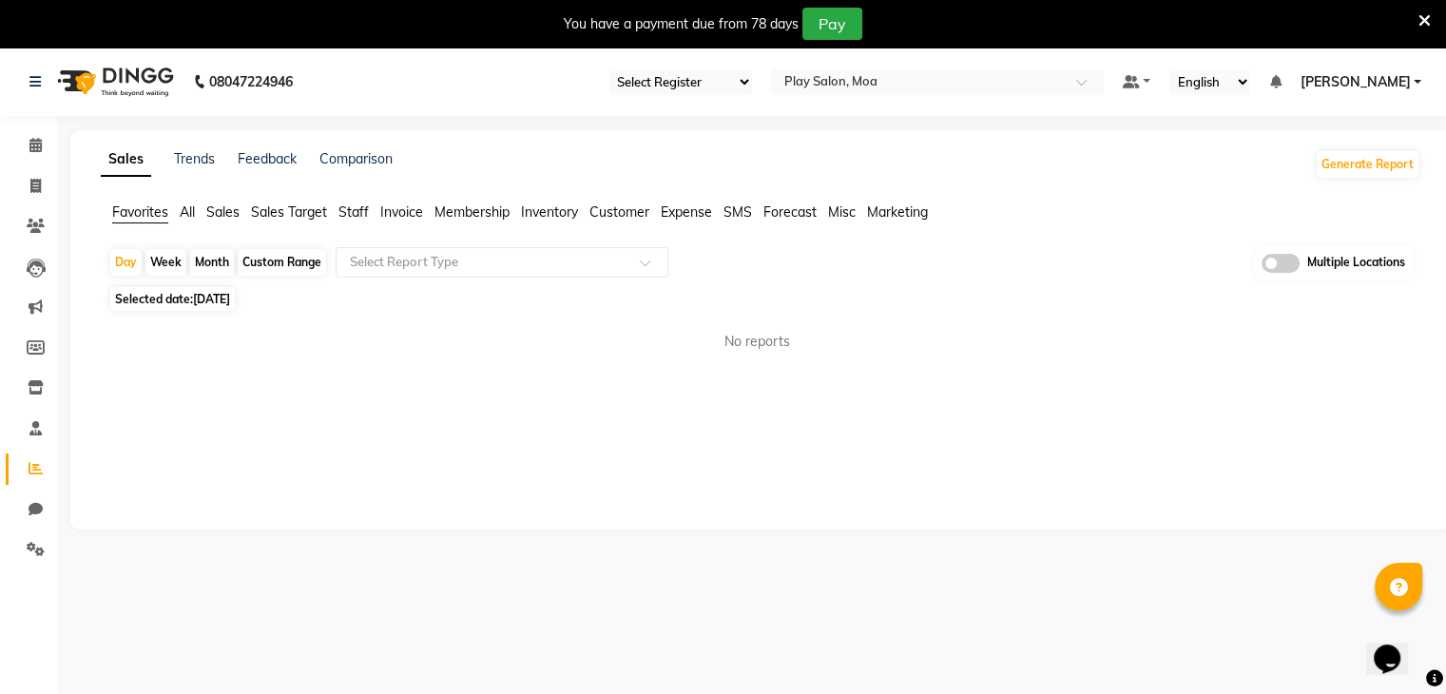
click at [306, 266] on div "Custom Range" at bounding box center [282, 262] width 88 height 27
select select "9"
select select "2025"
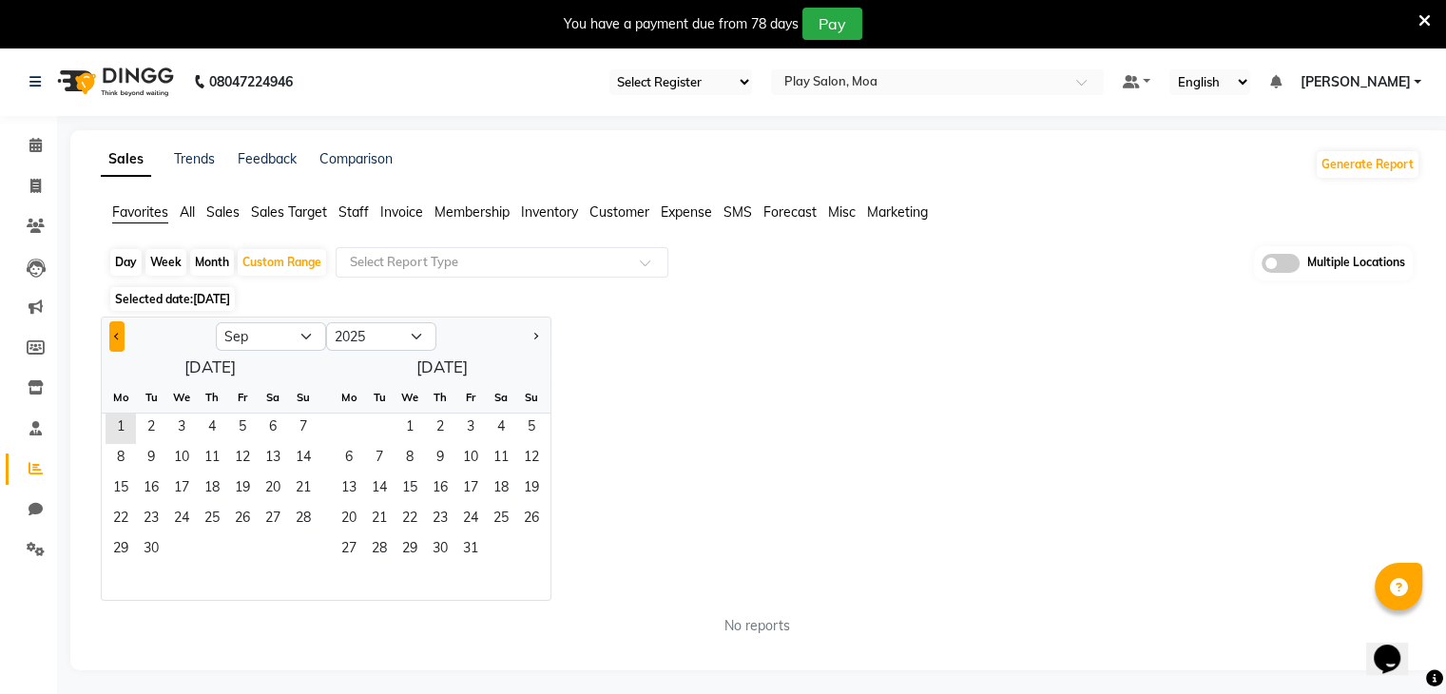
click at [110, 332] on button "Previous month" at bounding box center [116, 336] width 15 height 30
select select "8"
click at [252, 425] on span "1" at bounding box center [242, 428] width 30 height 30
click at [304, 548] on span "31" at bounding box center [303, 550] width 30 height 30
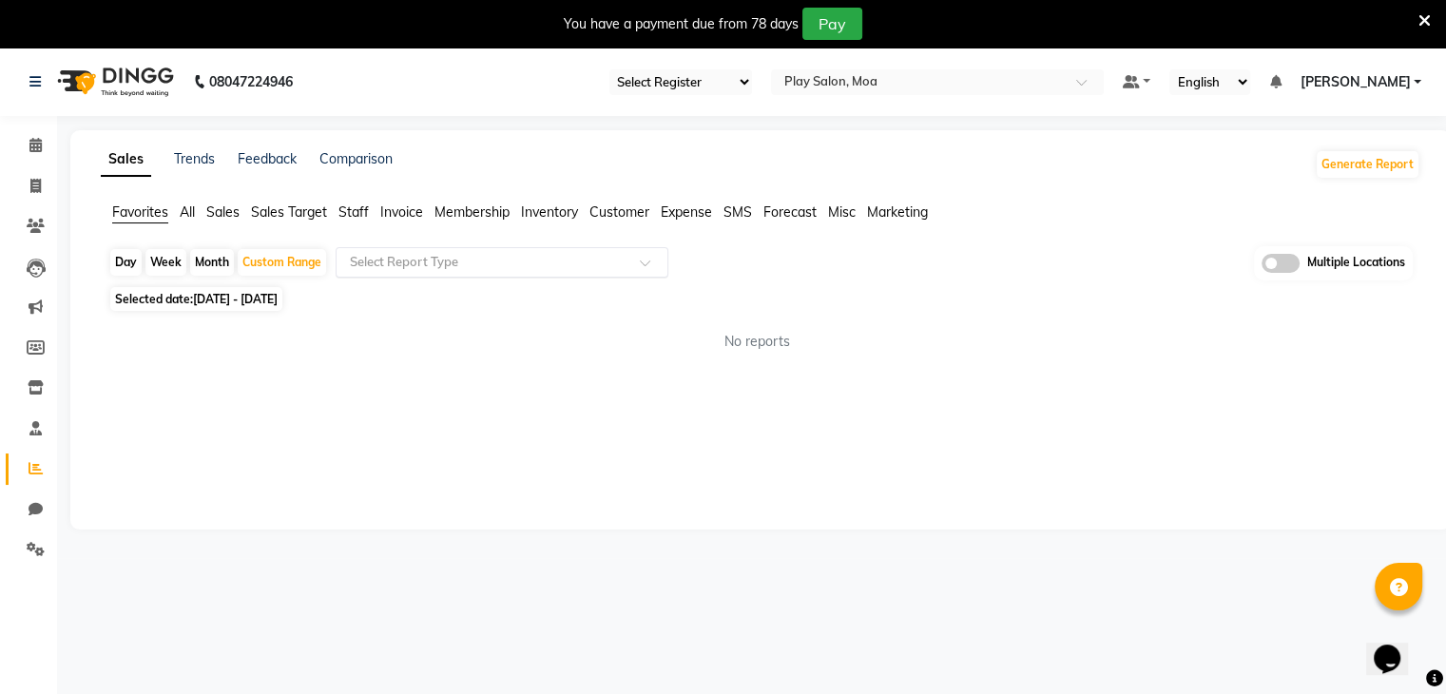
click at [591, 263] on input "text" at bounding box center [483, 262] width 274 height 19
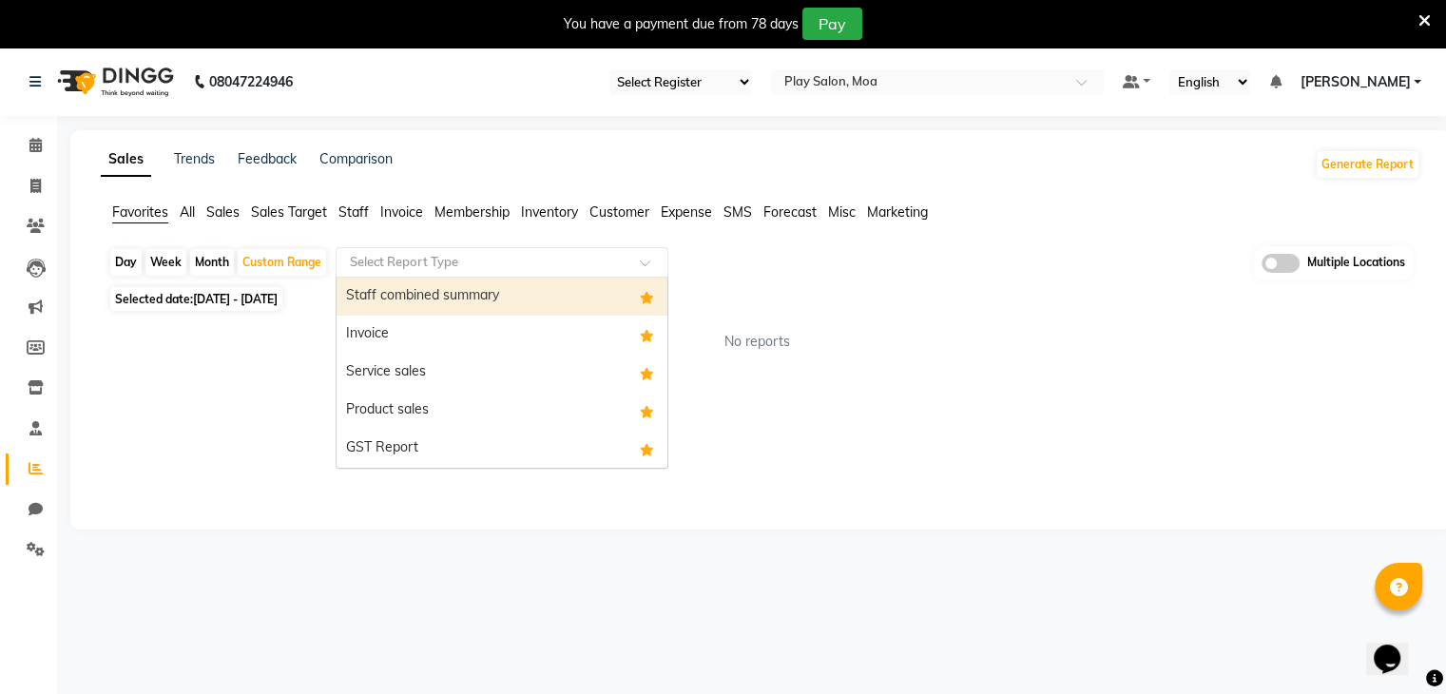
click at [458, 297] on div "Staff combined summary" at bounding box center [501, 297] width 331 height 38
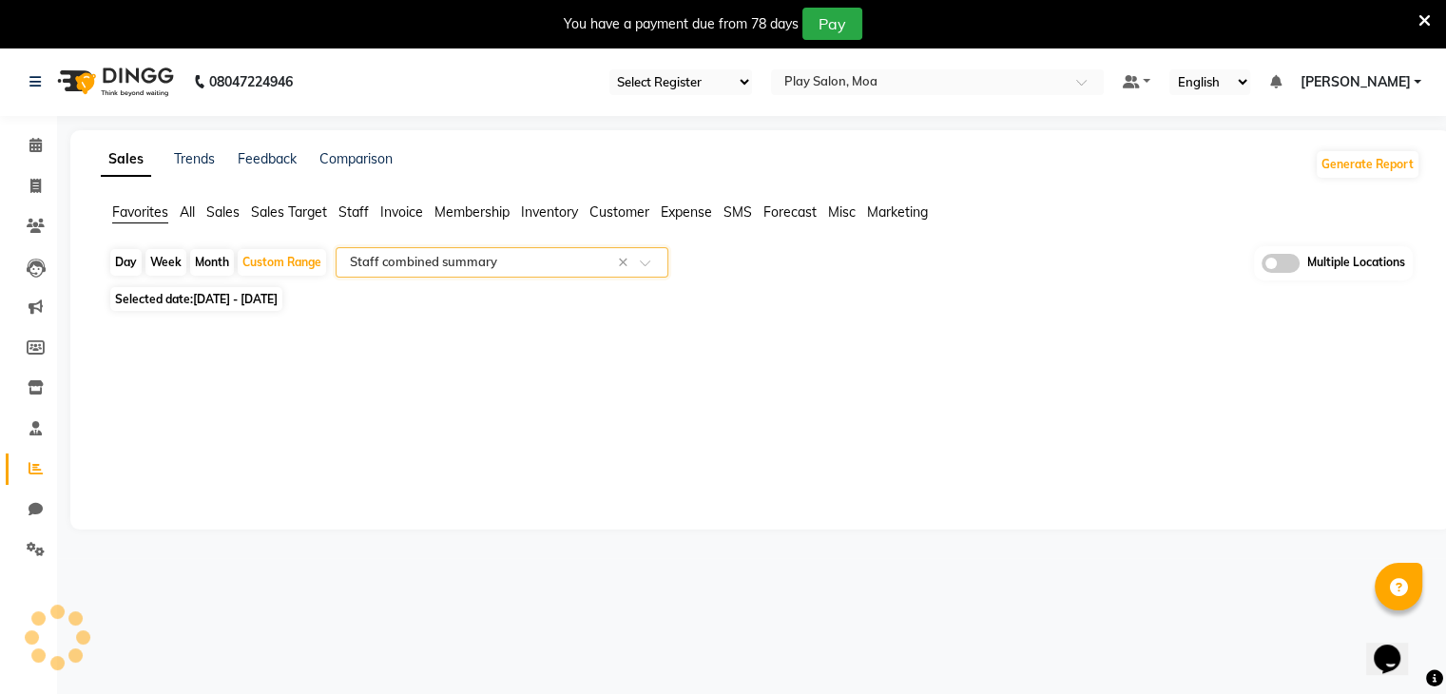
select select "full_report"
select select "csv"
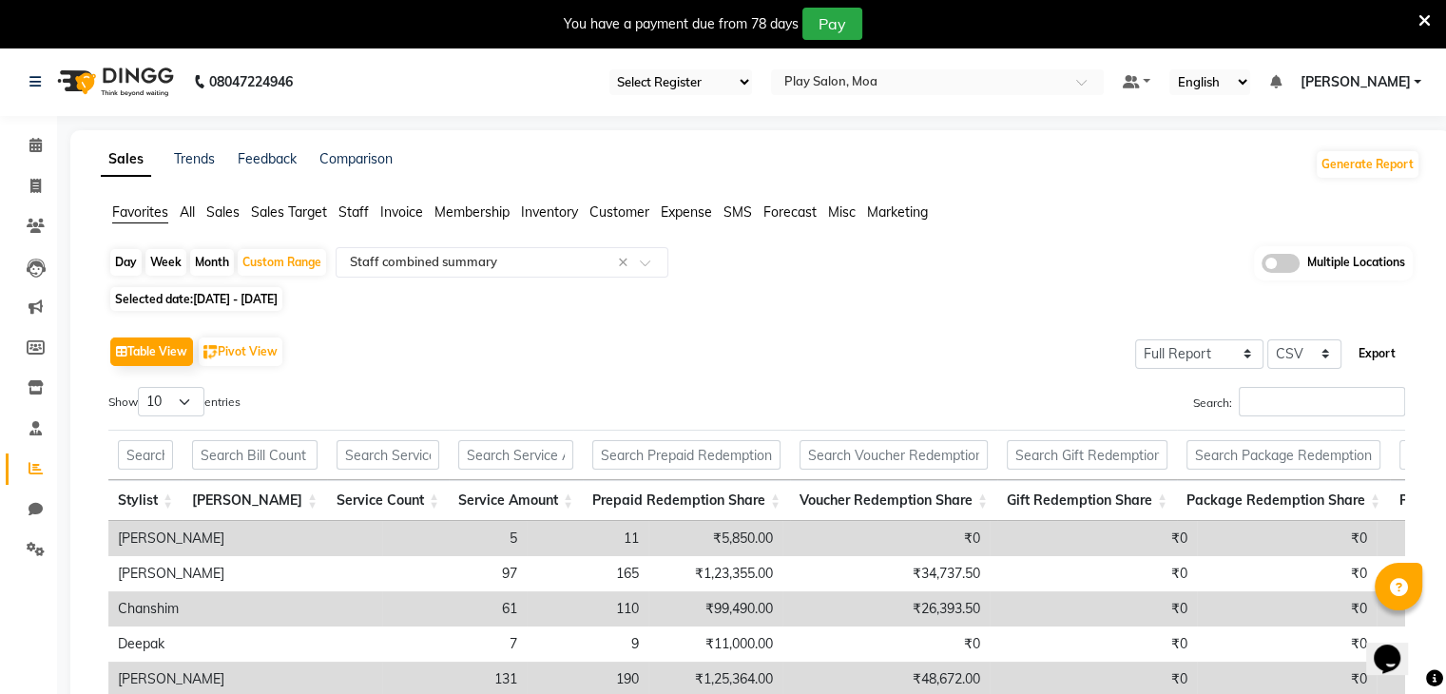
click at [1380, 349] on button "Export" at bounding box center [1377, 353] width 52 height 32
click at [654, 267] on span at bounding box center [652, 268] width 24 height 19
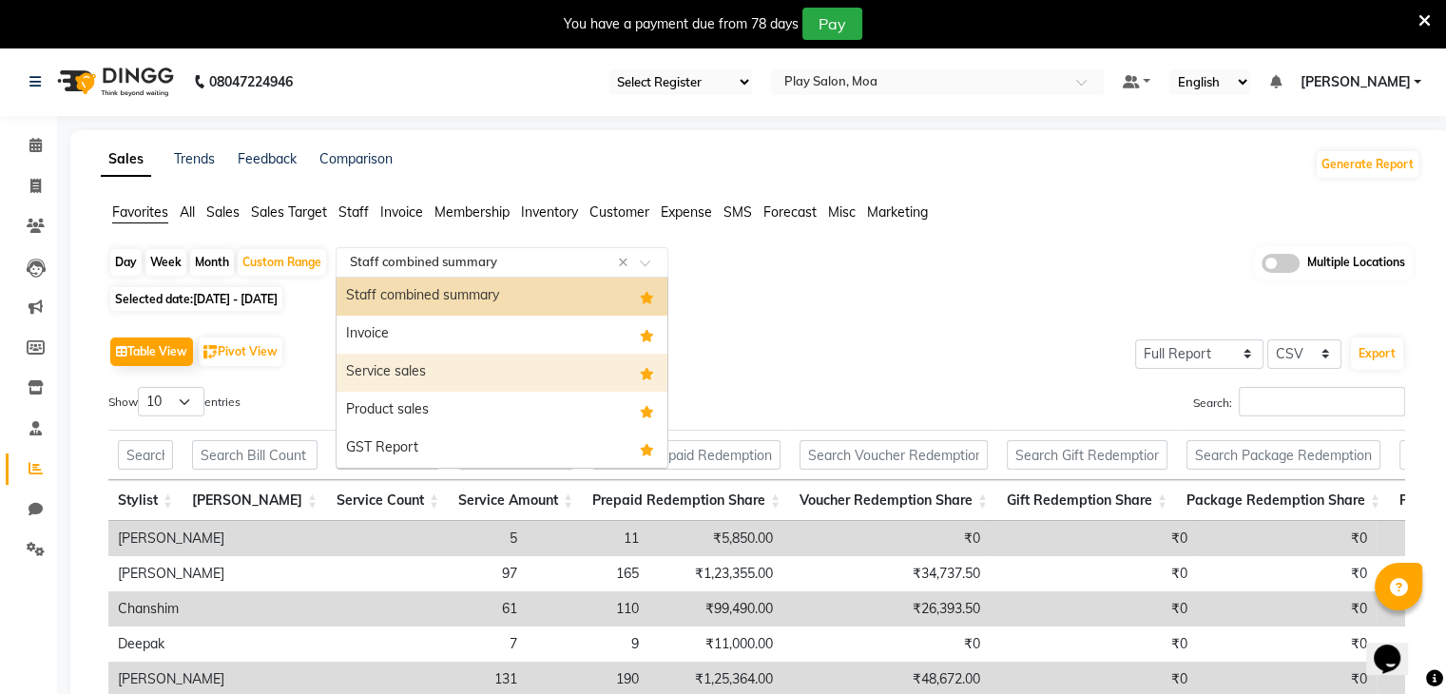
click at [490, 358] on div "Service sales" at bounding box center [501, 373] width 331 height 38
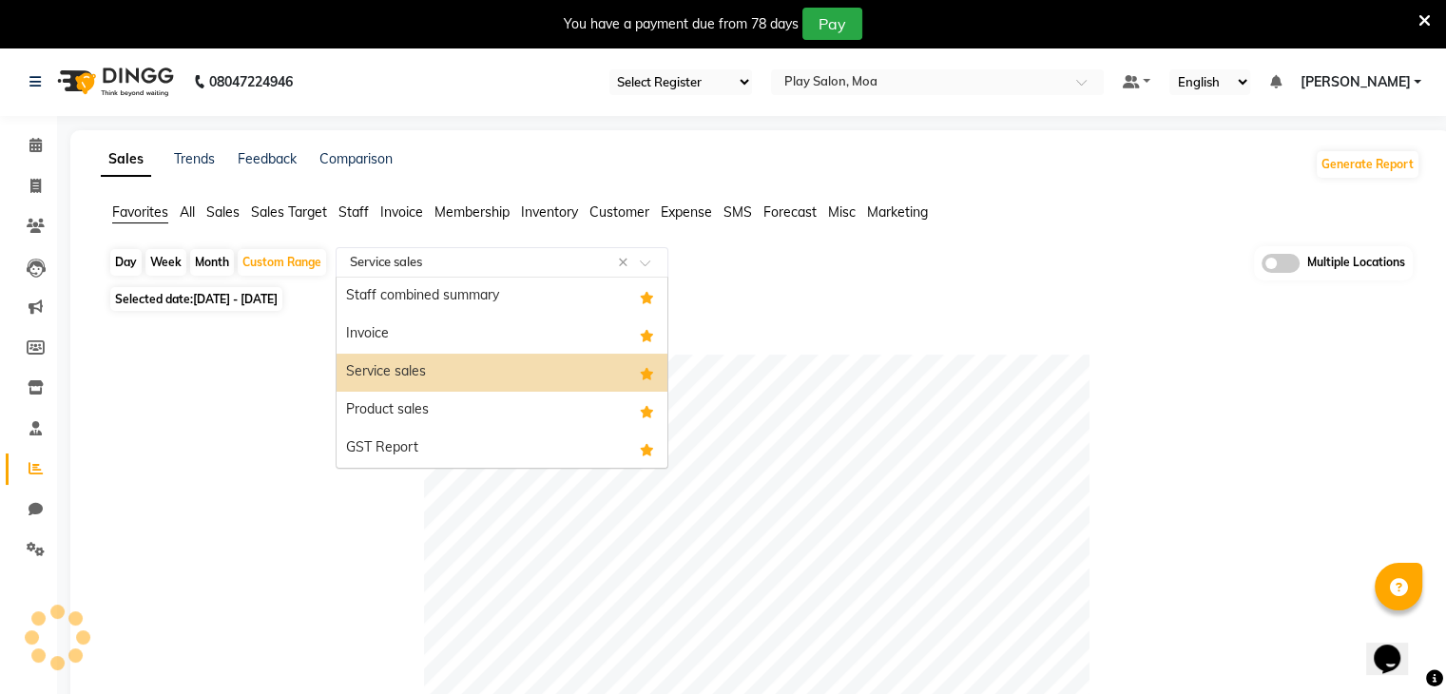
click at [660, 260] on span at bounding box center [652, 268] width 24 height 19
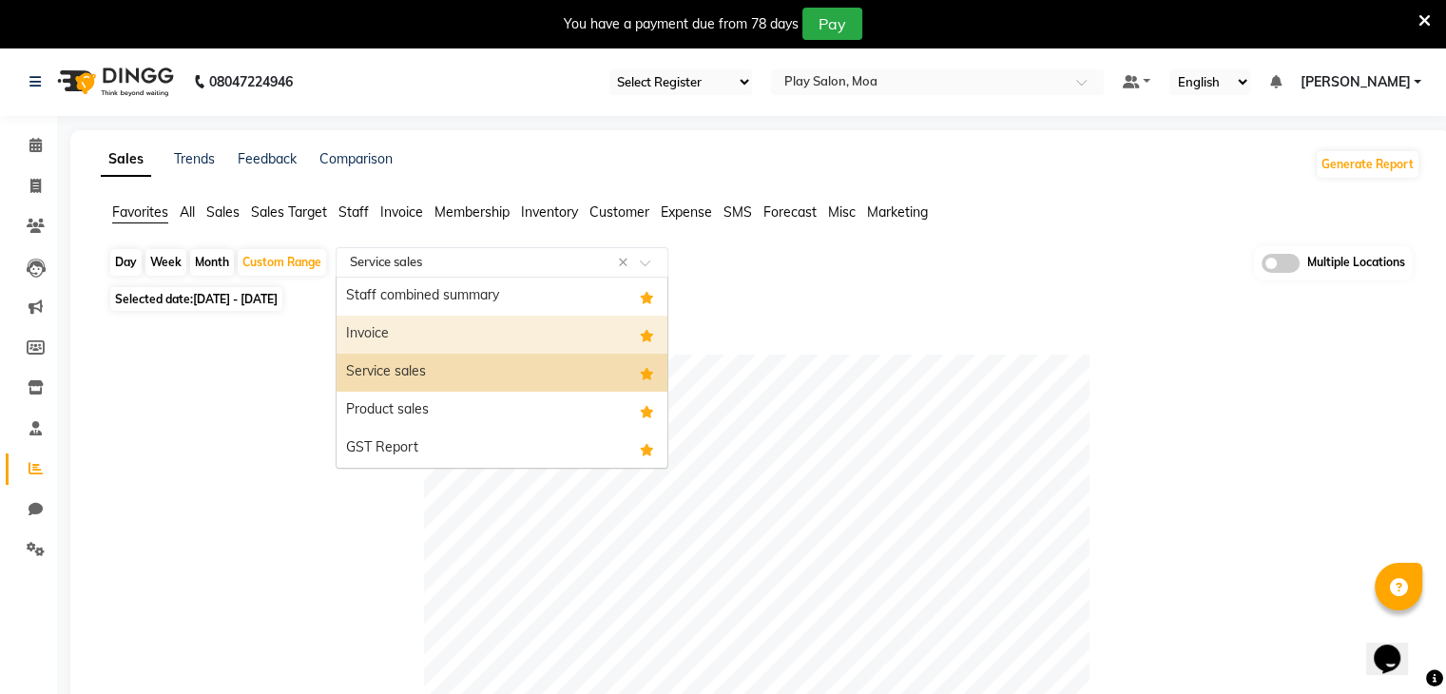
click at [520, 317] on div "Invoice" at bounding box center [501, 335] width 331 height 38
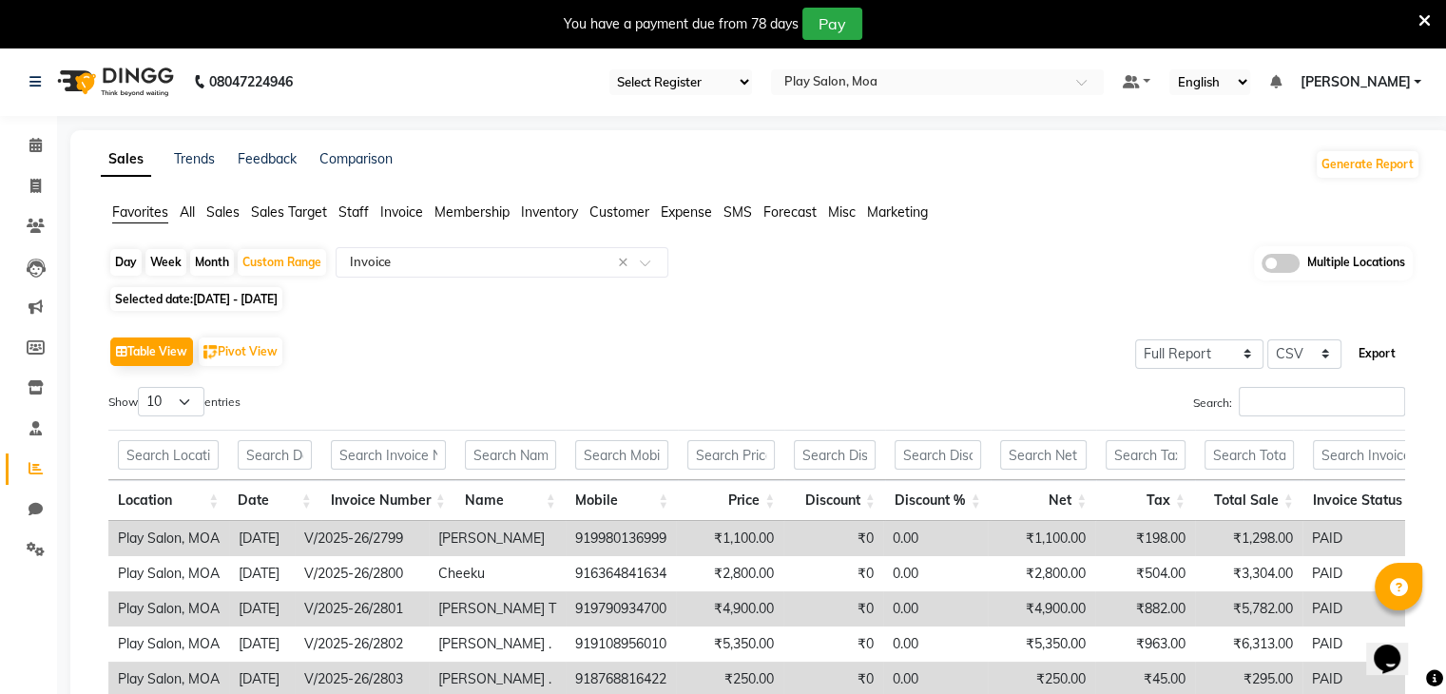
click at [1387, 349] on button "Export" at bounding box center [1377, 353] width 52 height 32
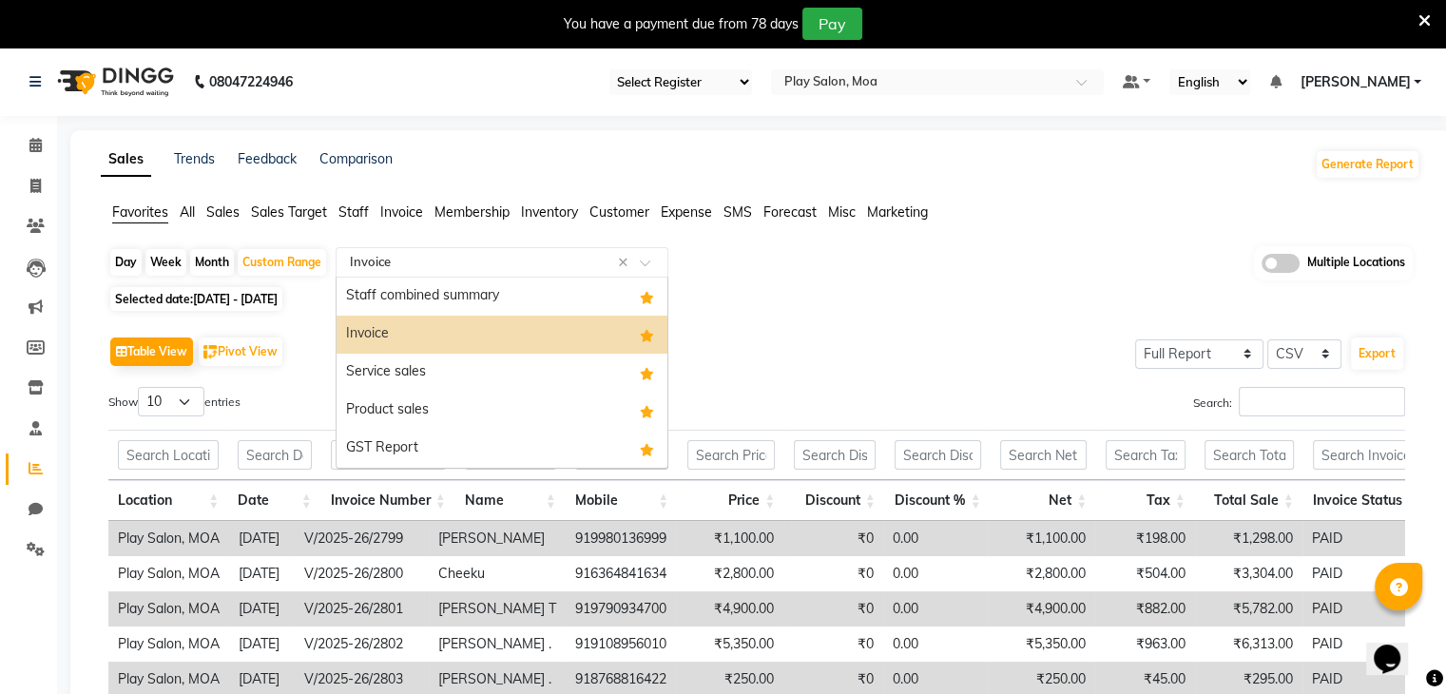
click at [639, 263] on div at bounding box center [501, 262] width 331 height 19
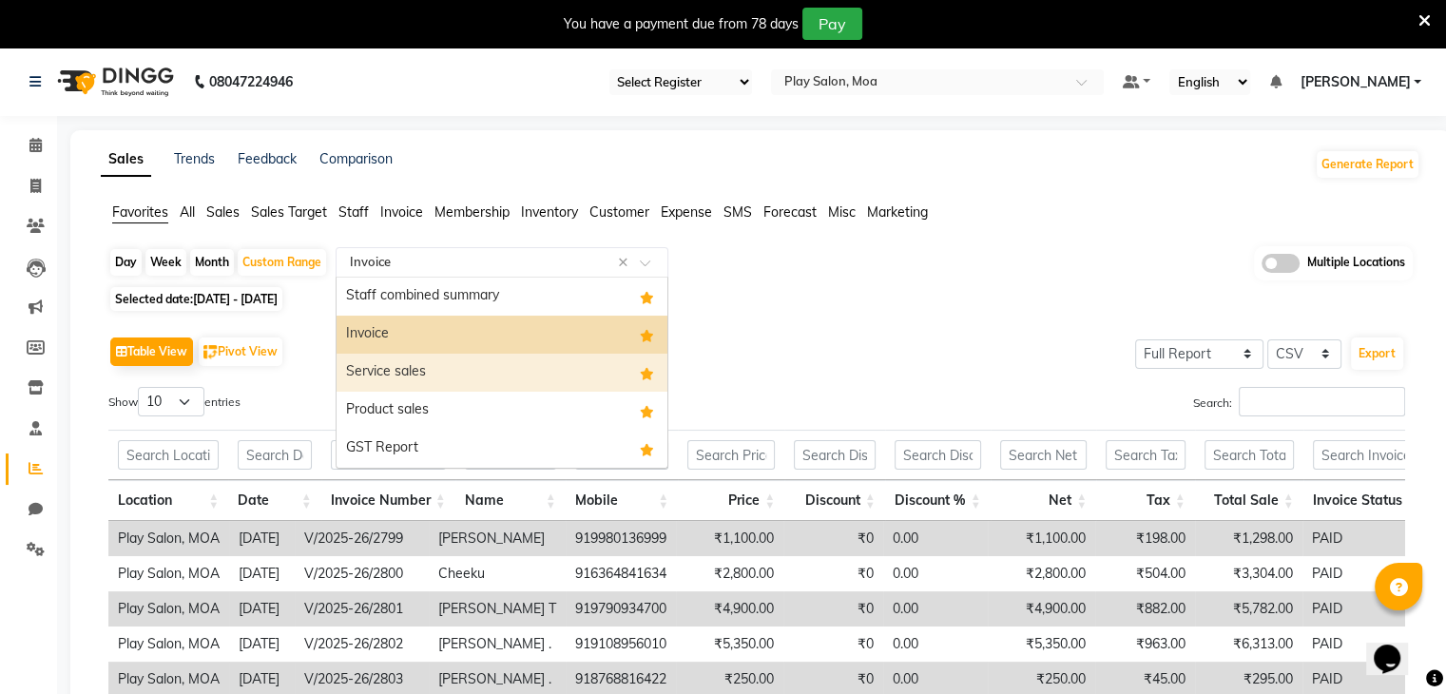
click at [436, 367] on div "Service sales" at bounding box center [501, 373] width 331 height 38
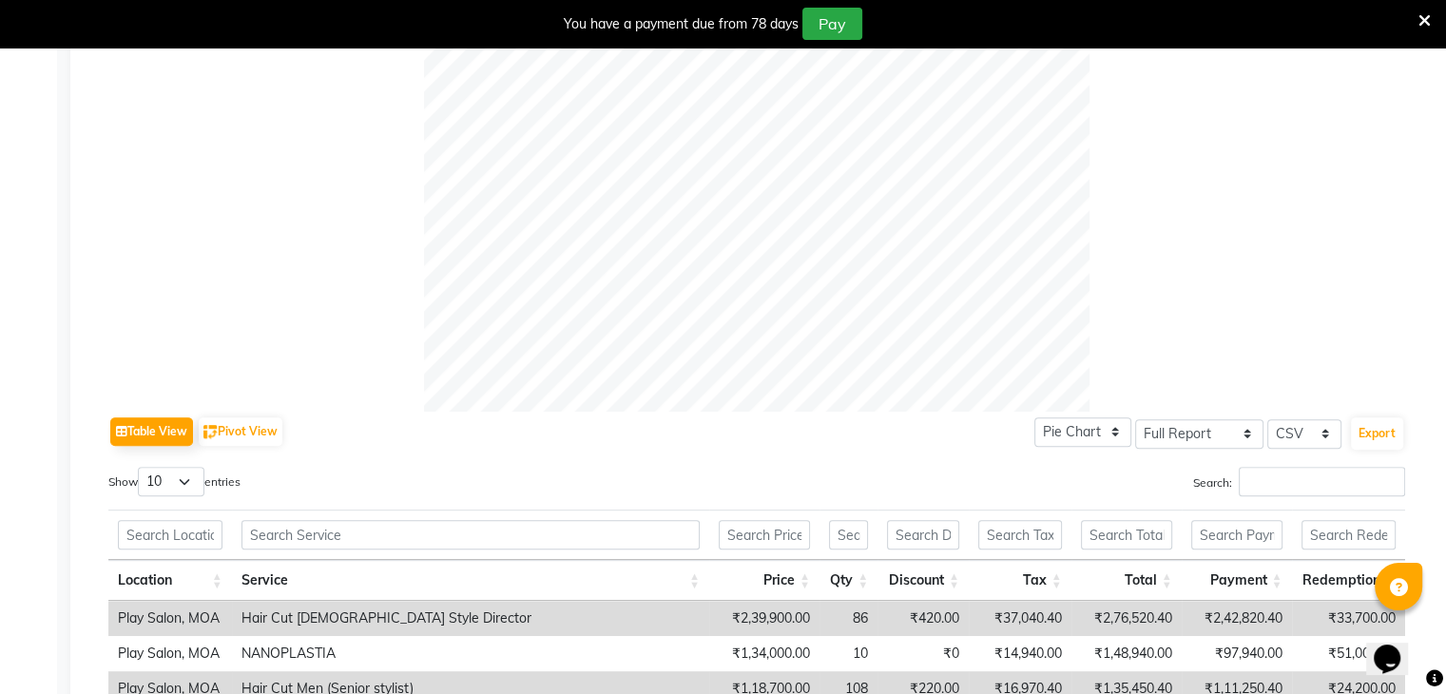
scroll to position [659, 0]
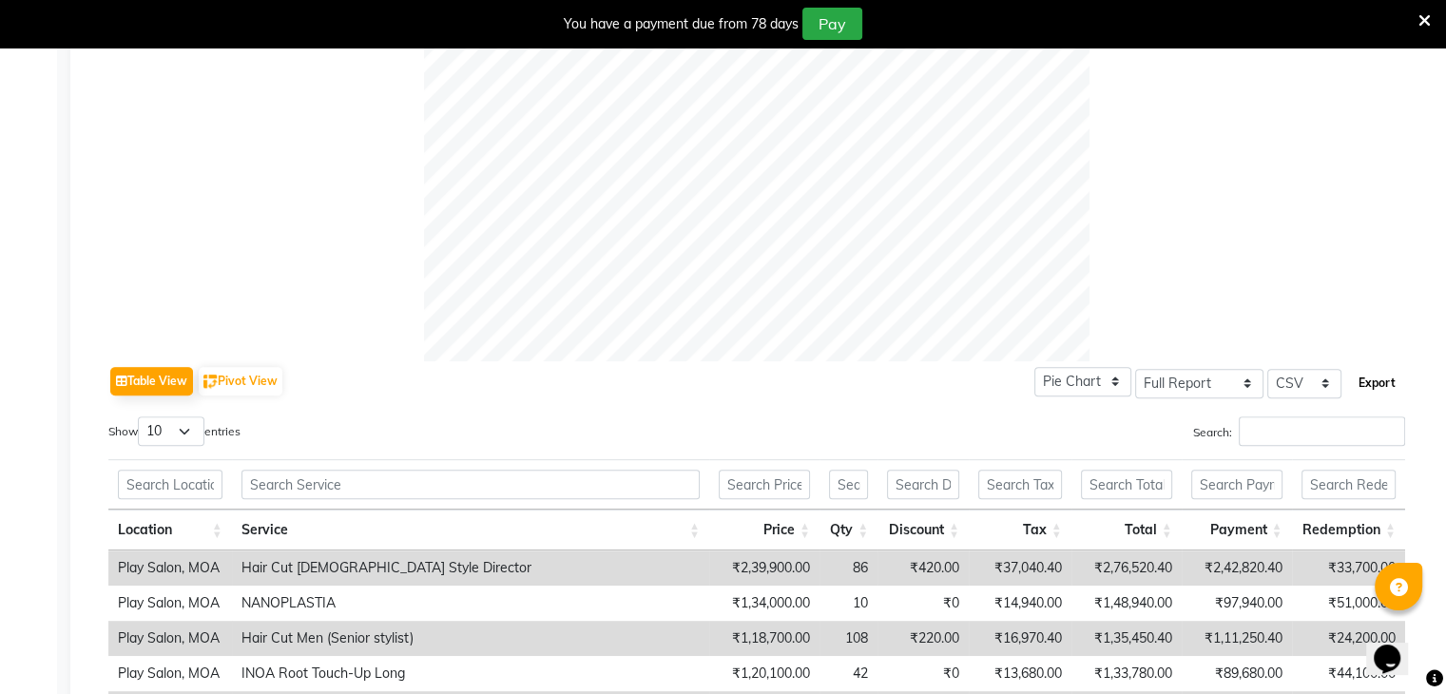
click at [1376, 375] on button "Export" at bounding box center [1377, 383] width 52 height 32
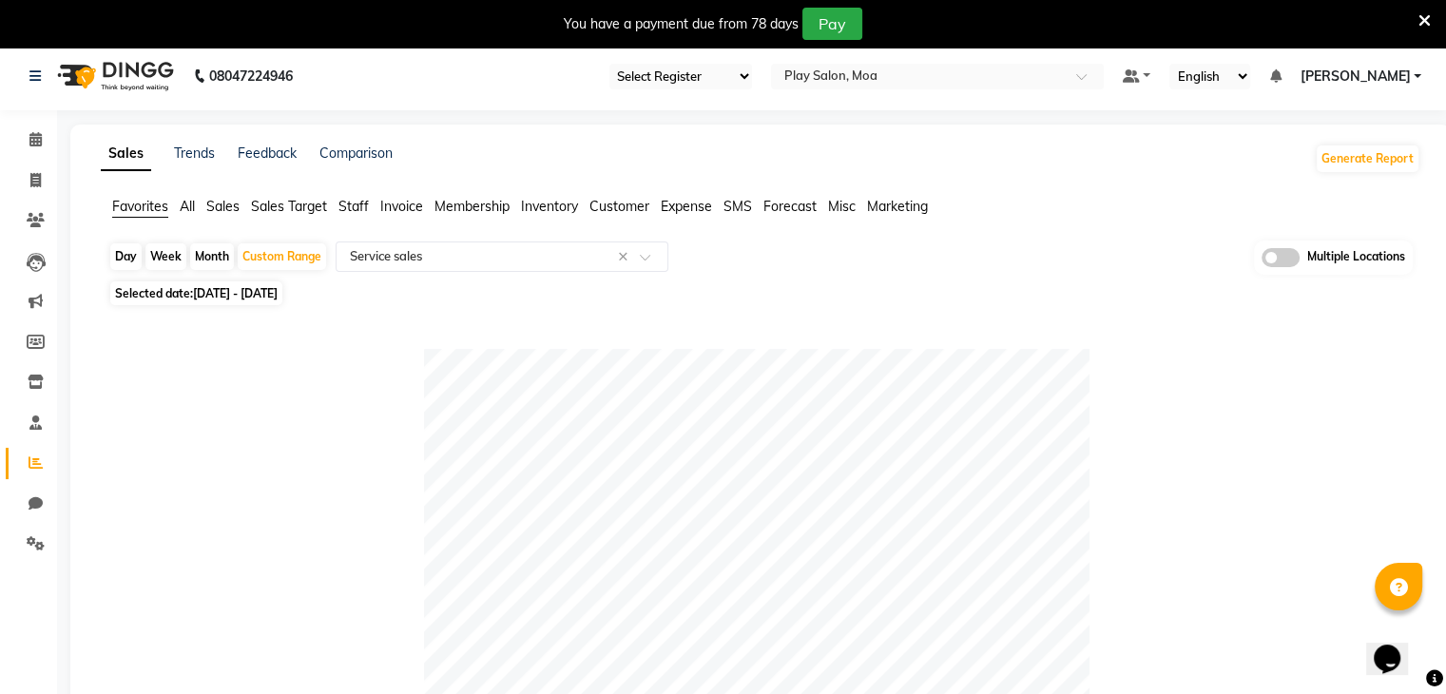
scroll to position [0, 0]
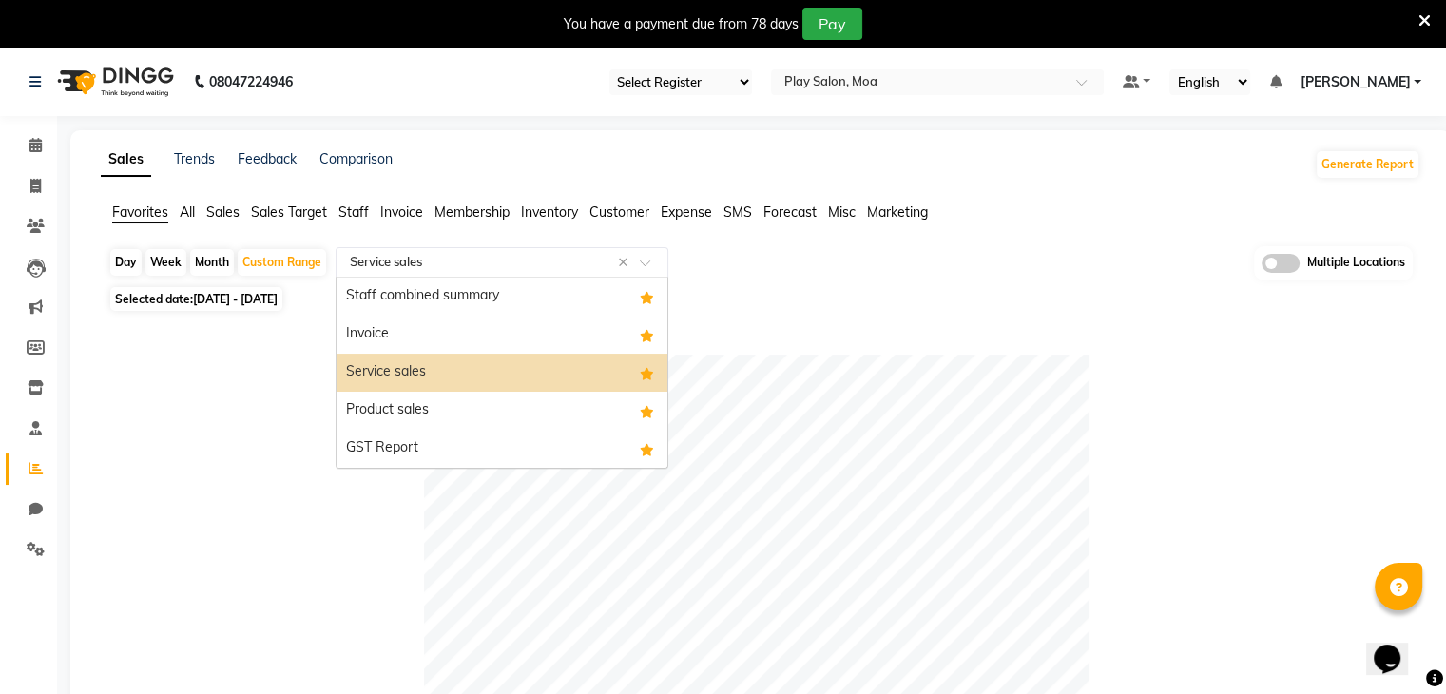
click at [650, 264] on span at bounding box center [652, 268] width 24 height 19
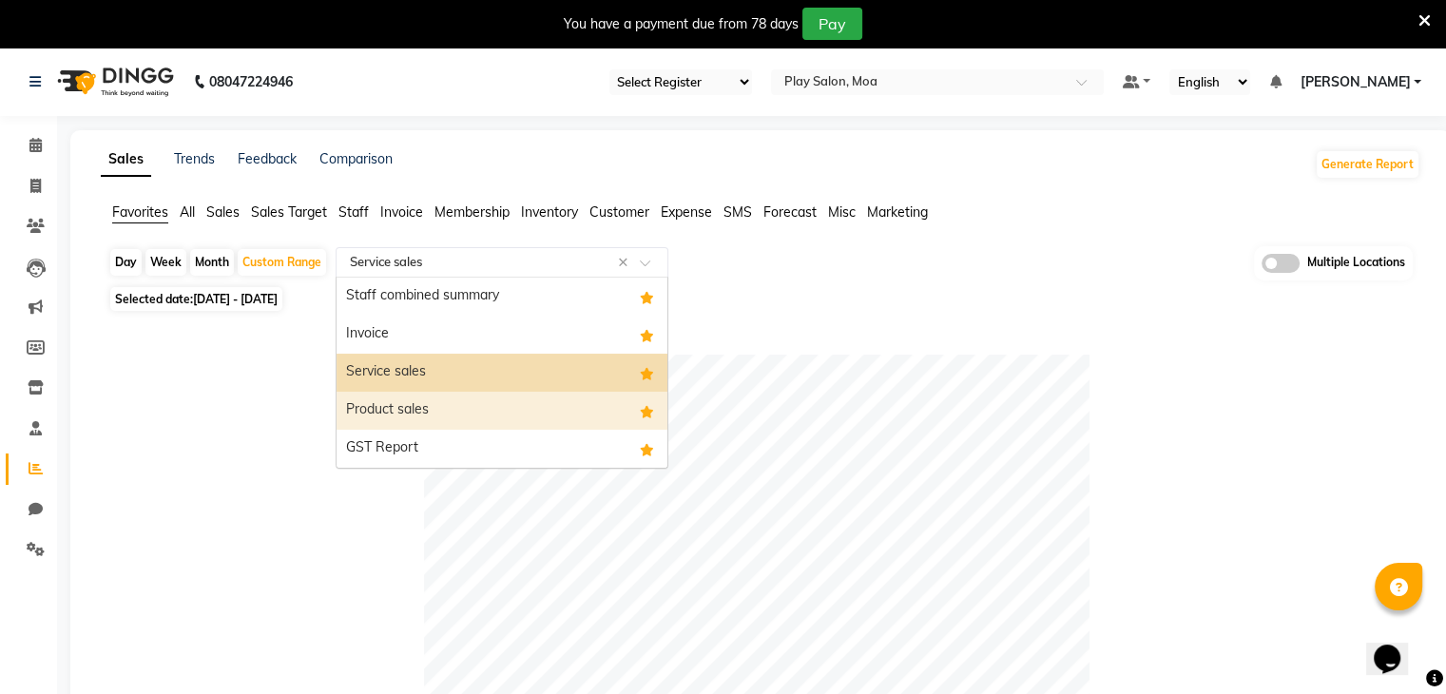
click at [453, 400] on div "Product sales" at bounding box center [501, 411] width 331 height 38
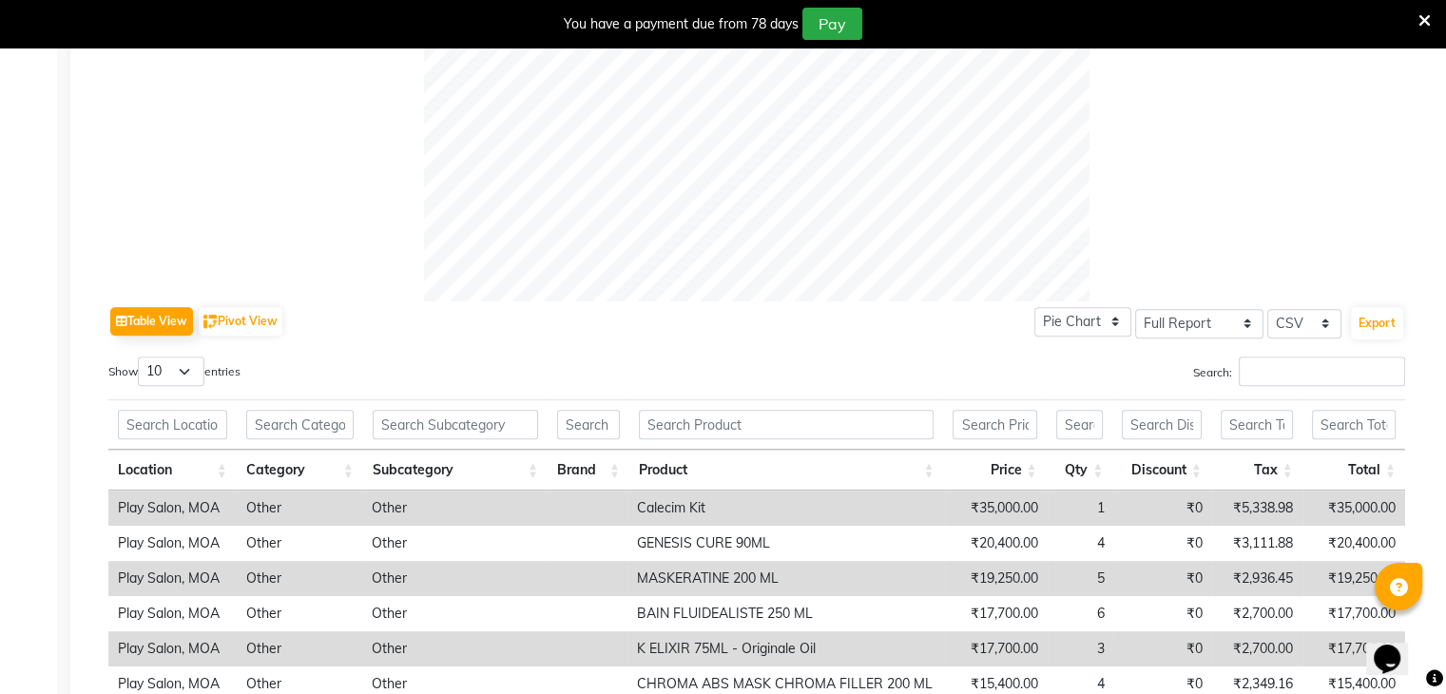
scroll to position [719, 0]
click at [1365, 321] on button "Export" at bounding box center [1377, 323] width 52 height 32
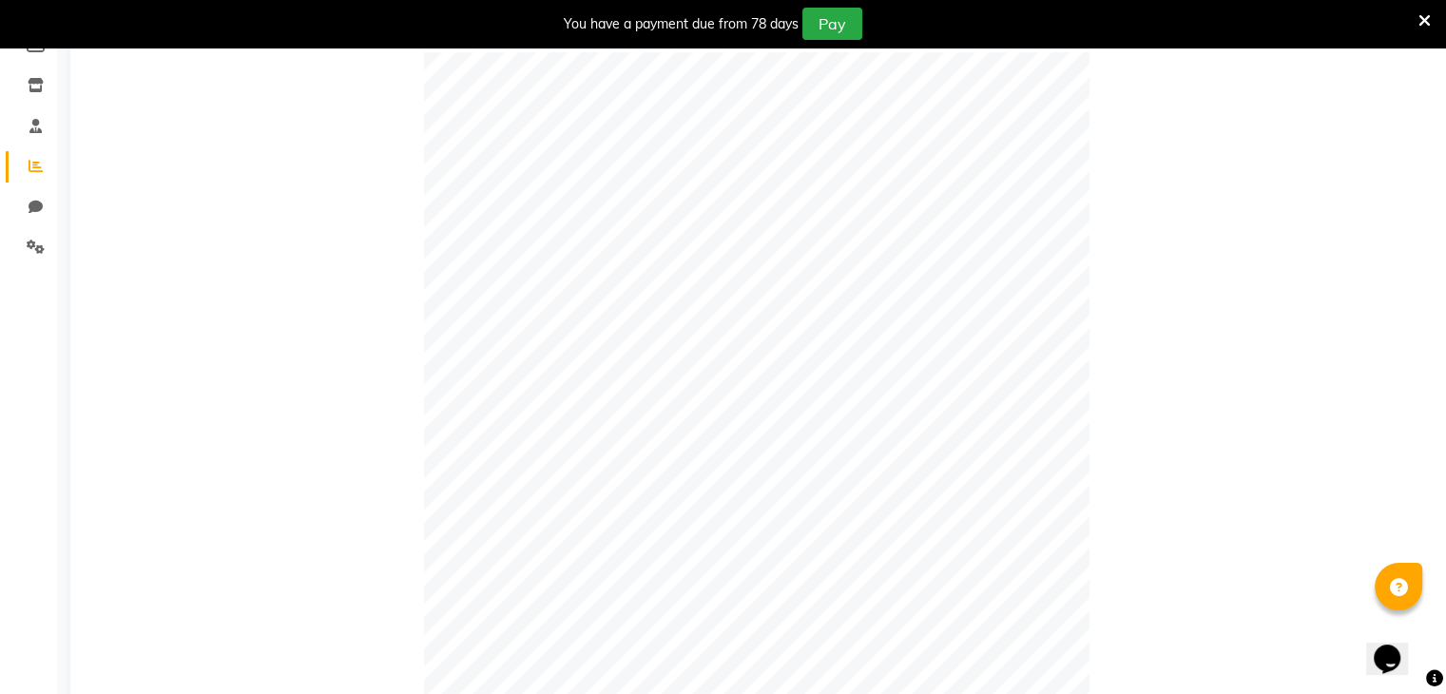
scroll to position [0, 0]
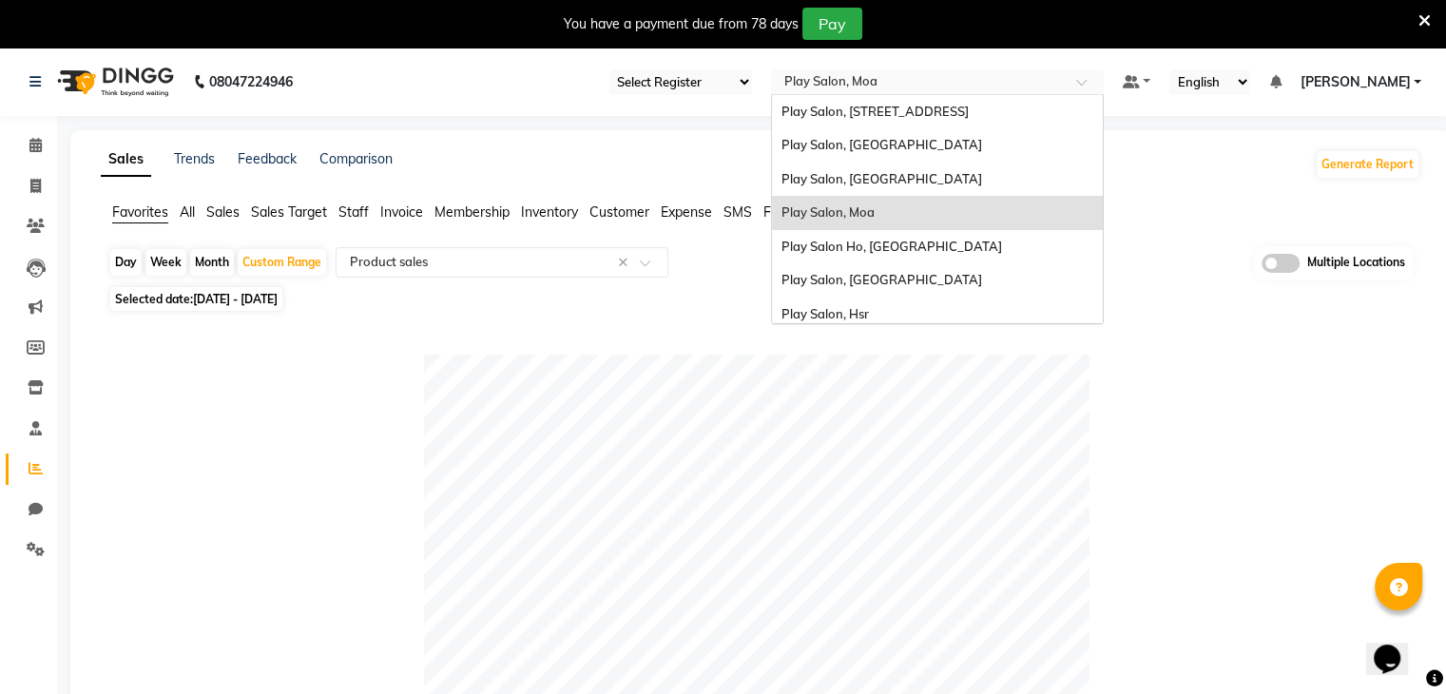
click at [1088, 71] on div "Select Location × Play Salon, Moa" at bounding box center [937, 82] width 333 height 26
click at [830, 272] on span "Play Salon, [GEOGRAPHIC_DATA]" at bounding box center [881, 279] width 201 height 15
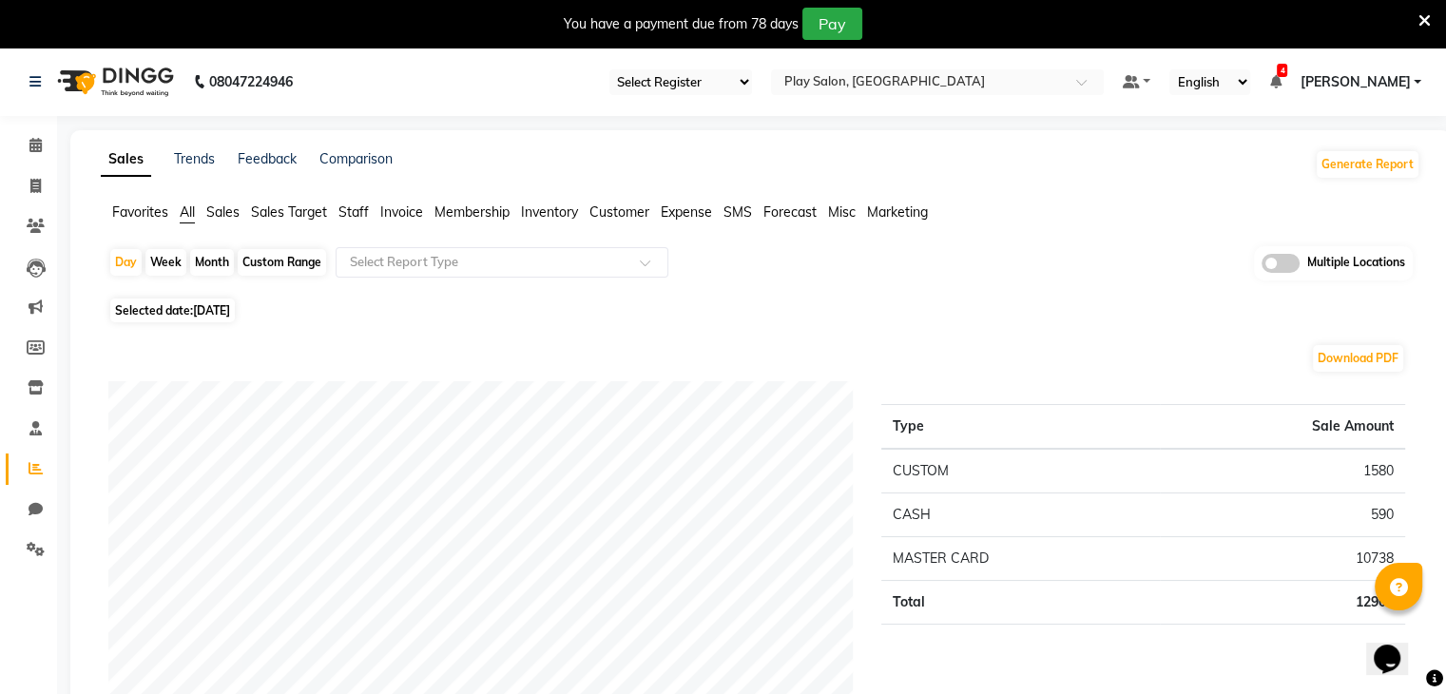
click at [279, 259] on div "Custom Range" at bounding box center [282, 262] width 88 height 27
select select "9"
select select "2025"
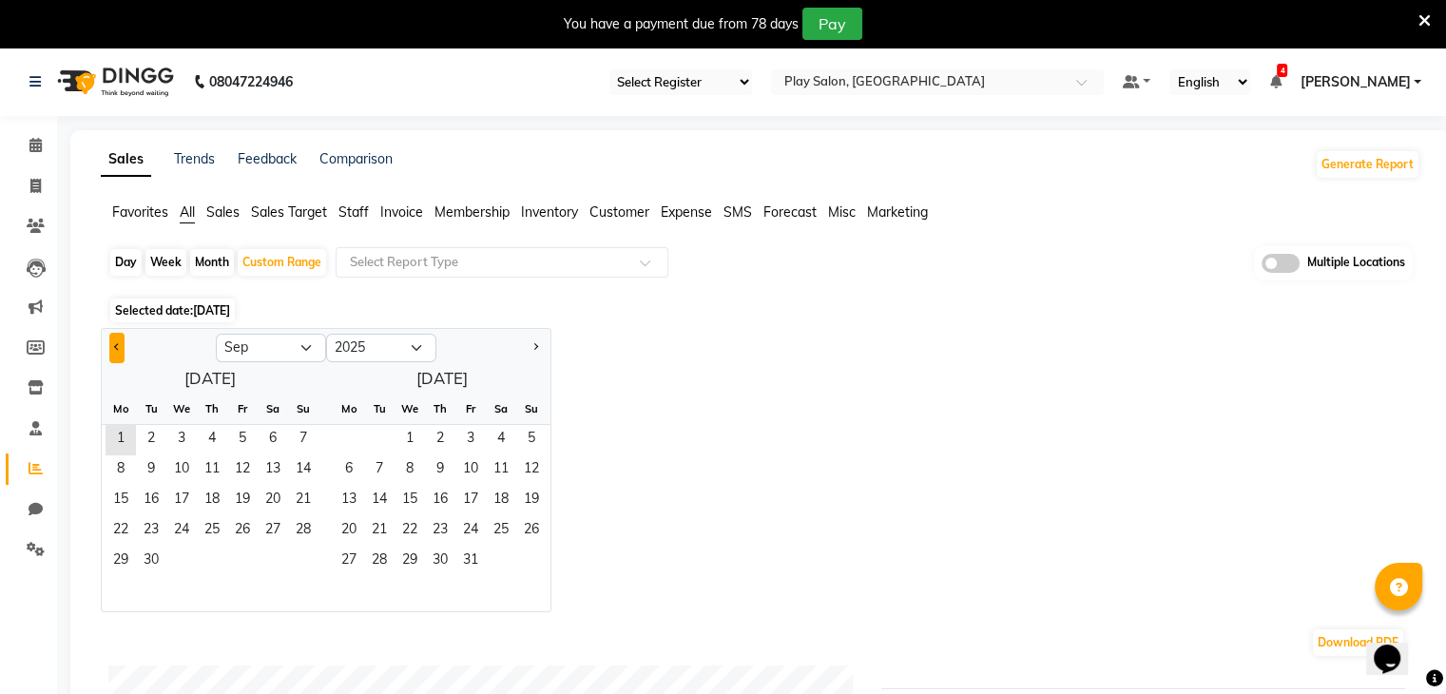
click at [116, 343] on span "Previous month" at bounding box center [117, 346] width 7 height 7
select select "8"
click at [245, 439] on span "1" at bounding box center [242, 440] width 30 height 30
click at [297, 558] on span "31" at bounding box center [303, 562] width 30 height 30
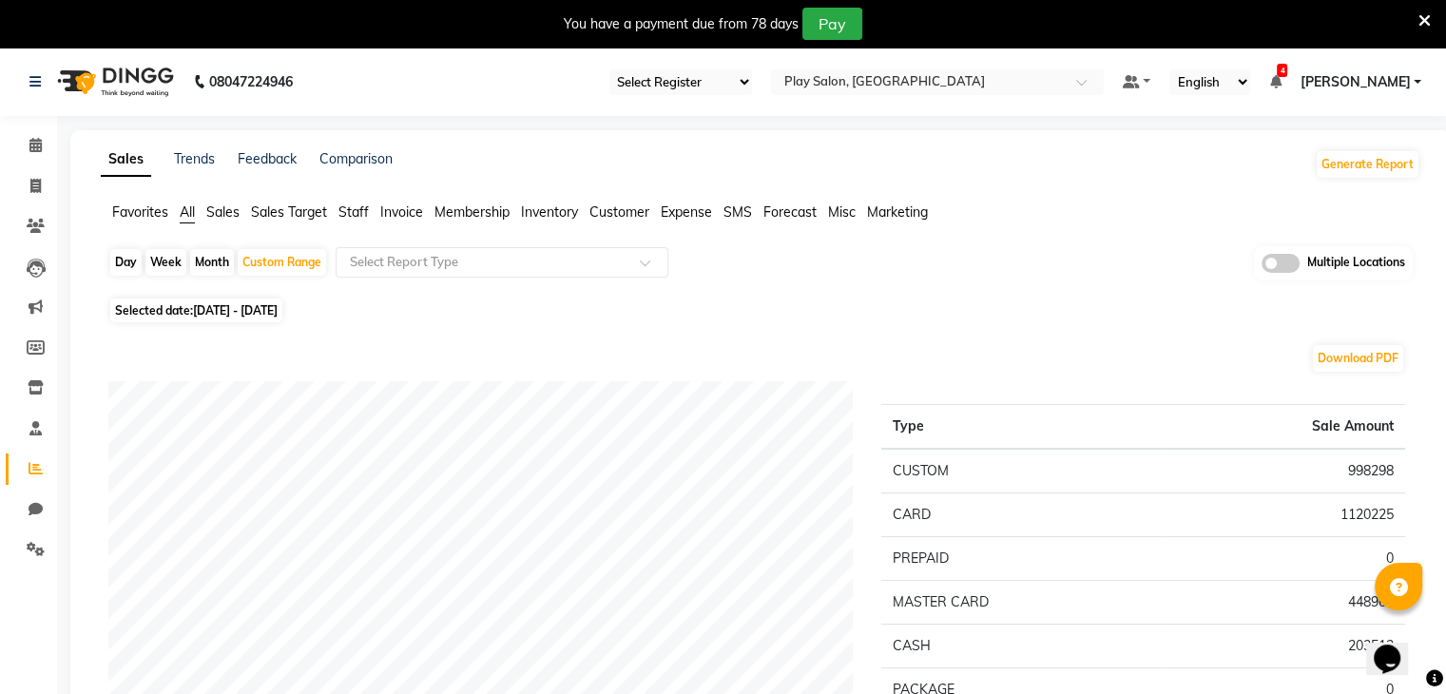
click at [134, 210] on span "Favorites" at bounding box center [140, 211] width 56 height 17
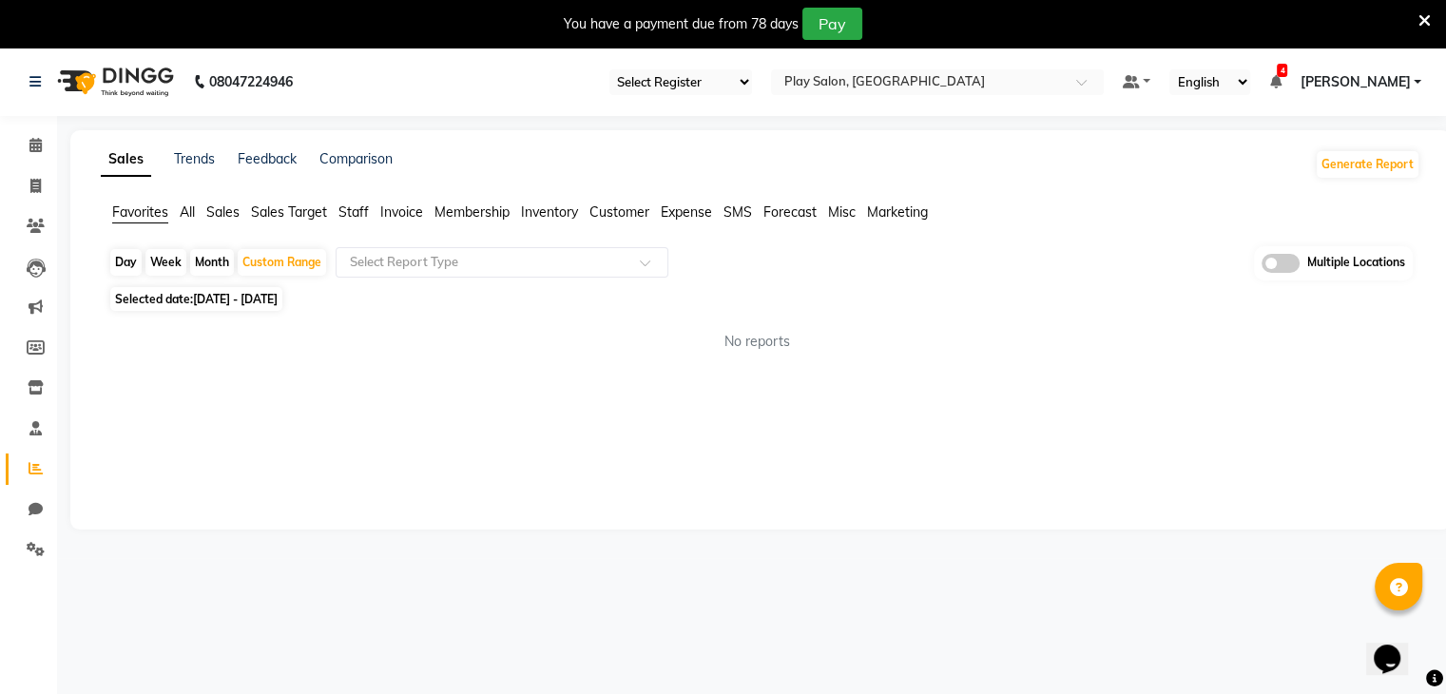
click at [485, 242] on app-reports "Favorites All Sales Sales Target Staff Invoice Membership Inventory Customer Ex…" at bounding box center [760, 284] width 1342 height 164
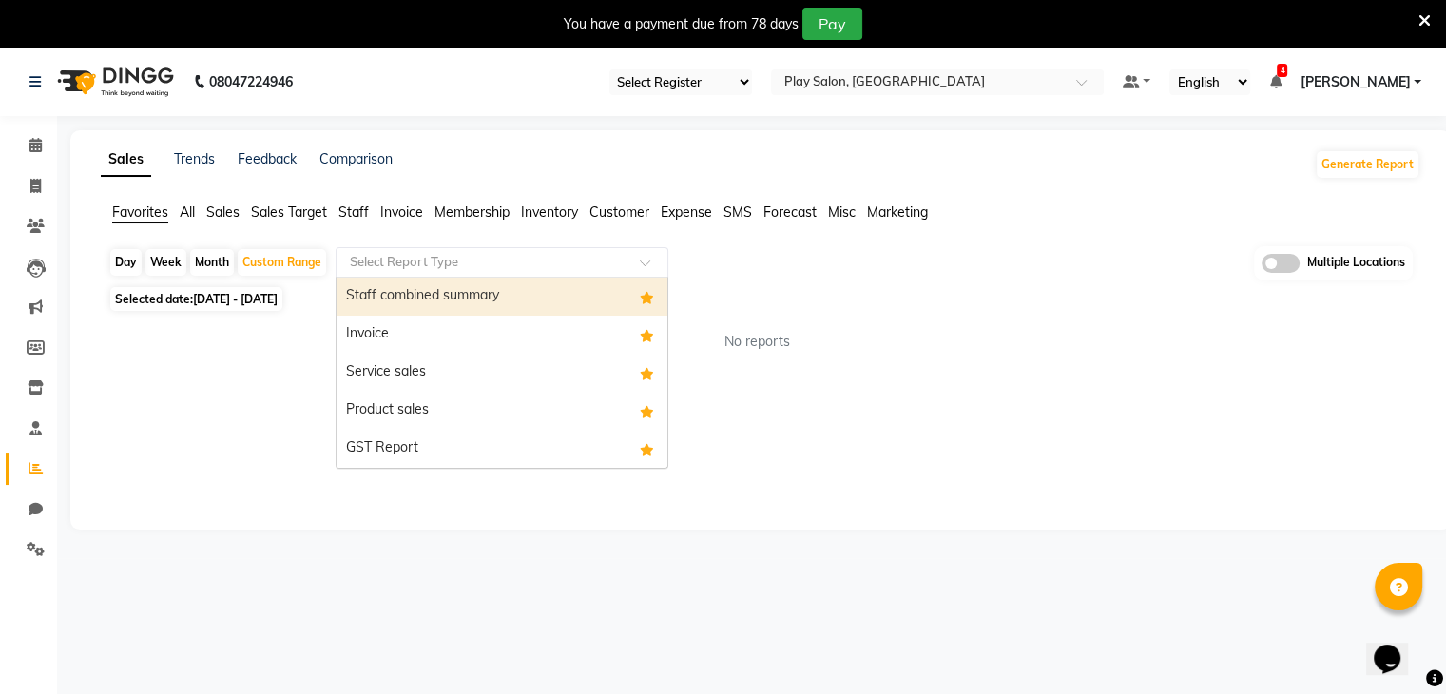
click at [487, 253] on input "text" at bounding box center [483, 262] width 274 height 19
click at [466, 293] on div "Staff combined summary" at bounding box center [501, 297] width 331 height 38
select select "full_report"
select select "csv"
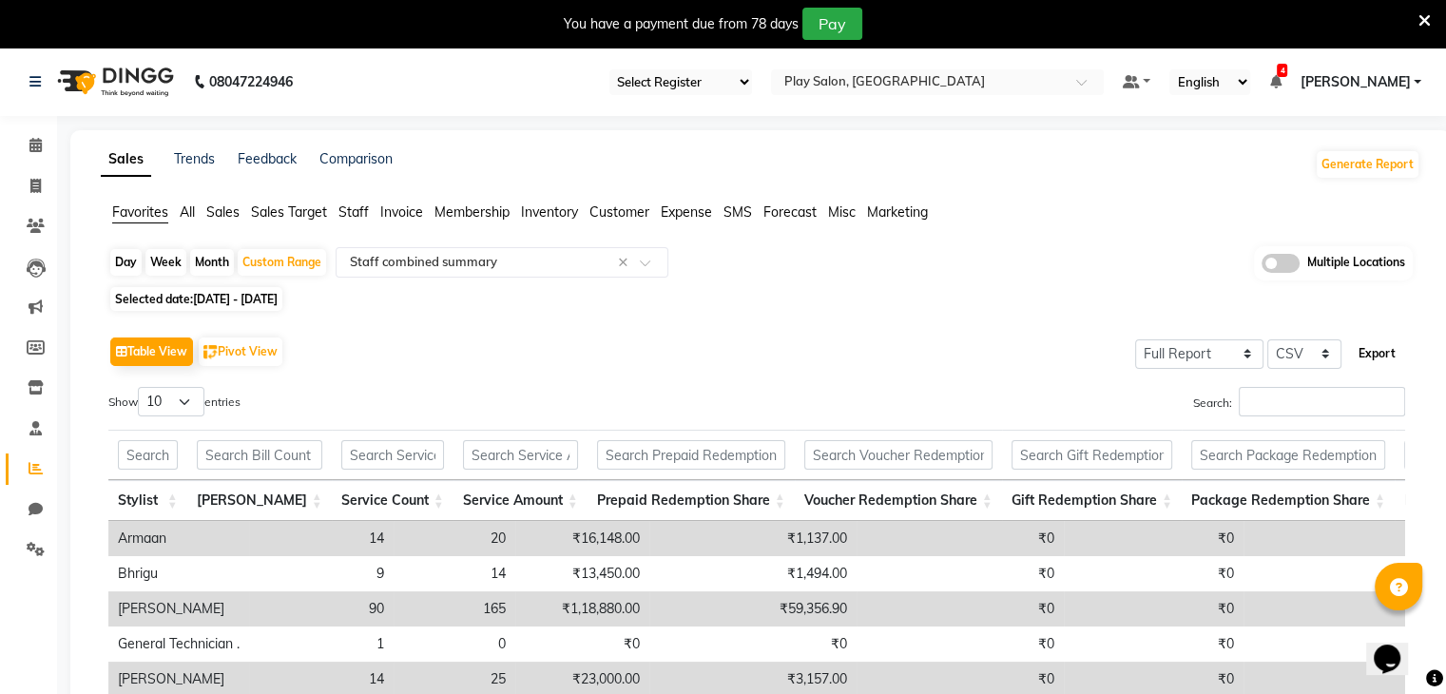
click at [1372, 349] on button "Export" at bounding box center [1377, 353] width 52 height 32
click at [764, 240] on app-reports "Favorites All Sales Sales Target Staff Invoice Membership Inventory Customer Ex…" at bounding box center [760, 585] width 1342 height 766
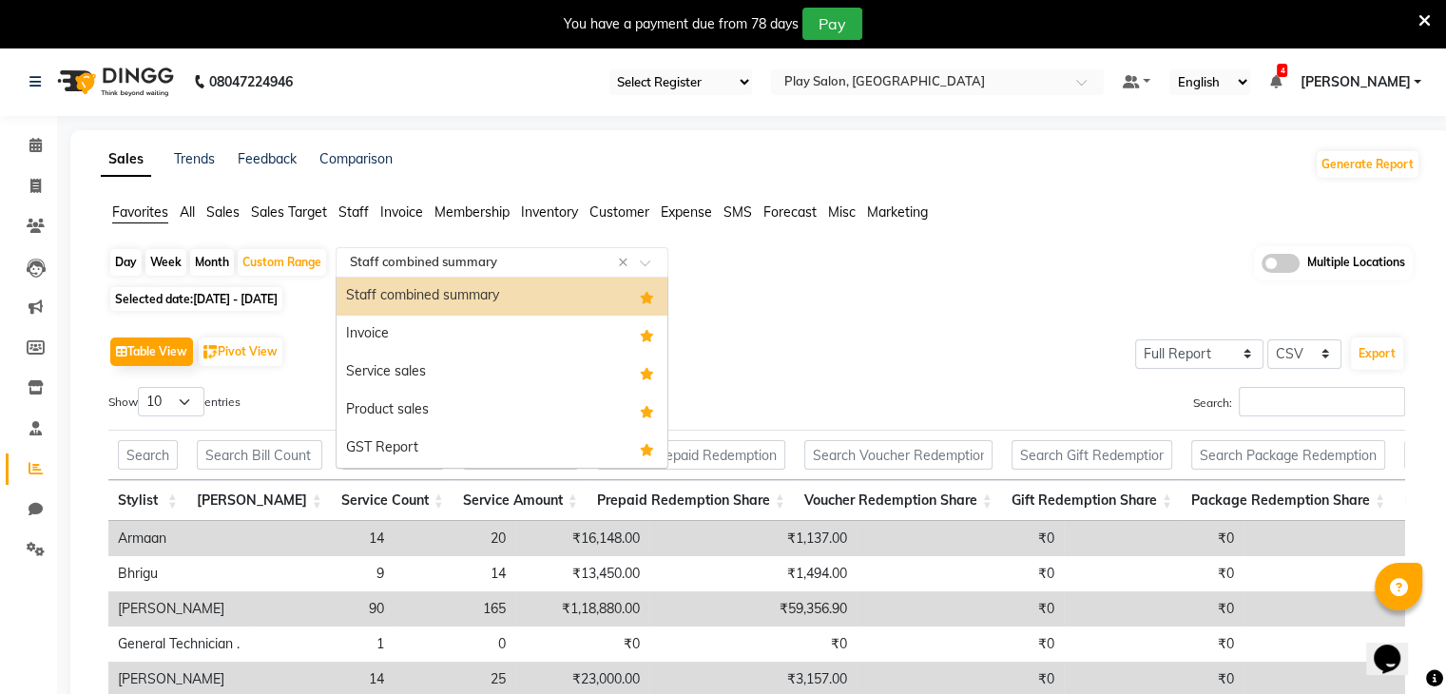
click at [646, 263] on span at bounding box center [652, 268] width 24 height 19
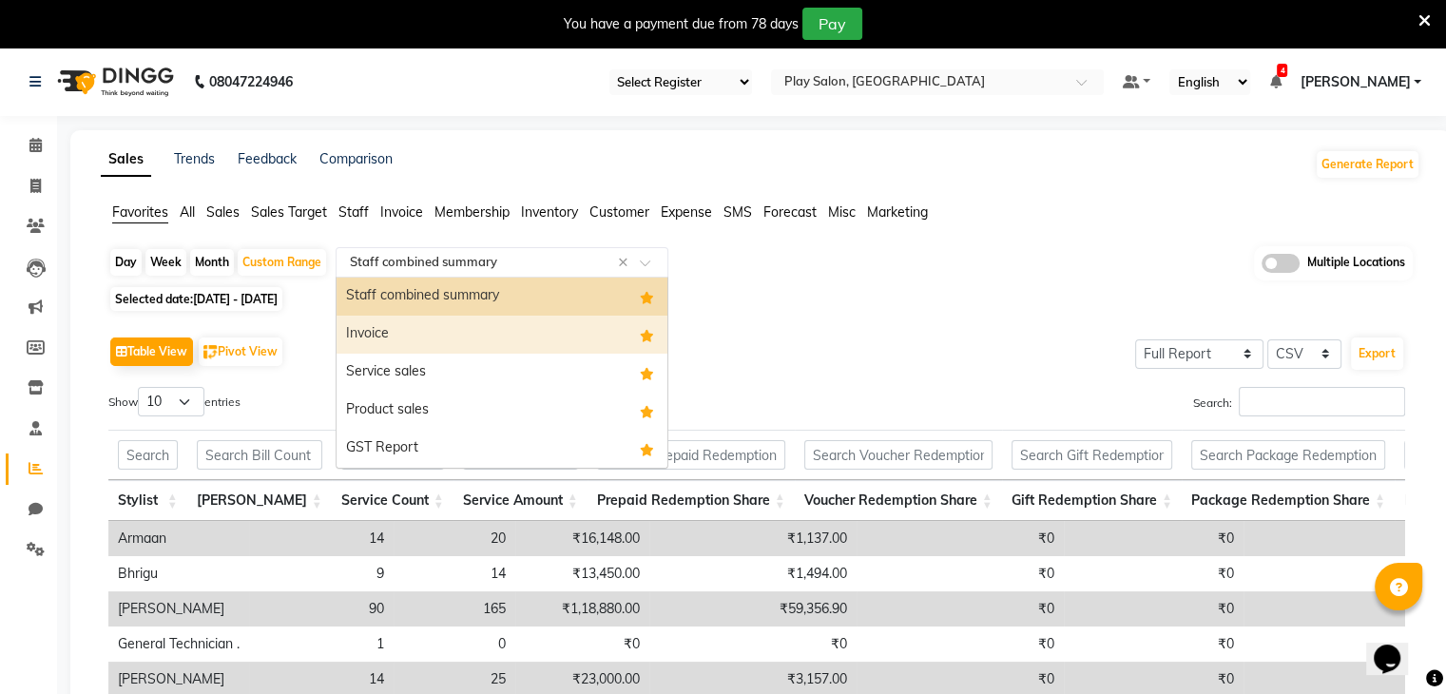
click at [437, 341] on div "Invoice" at bounding box center [501, 335] width 331 height 38
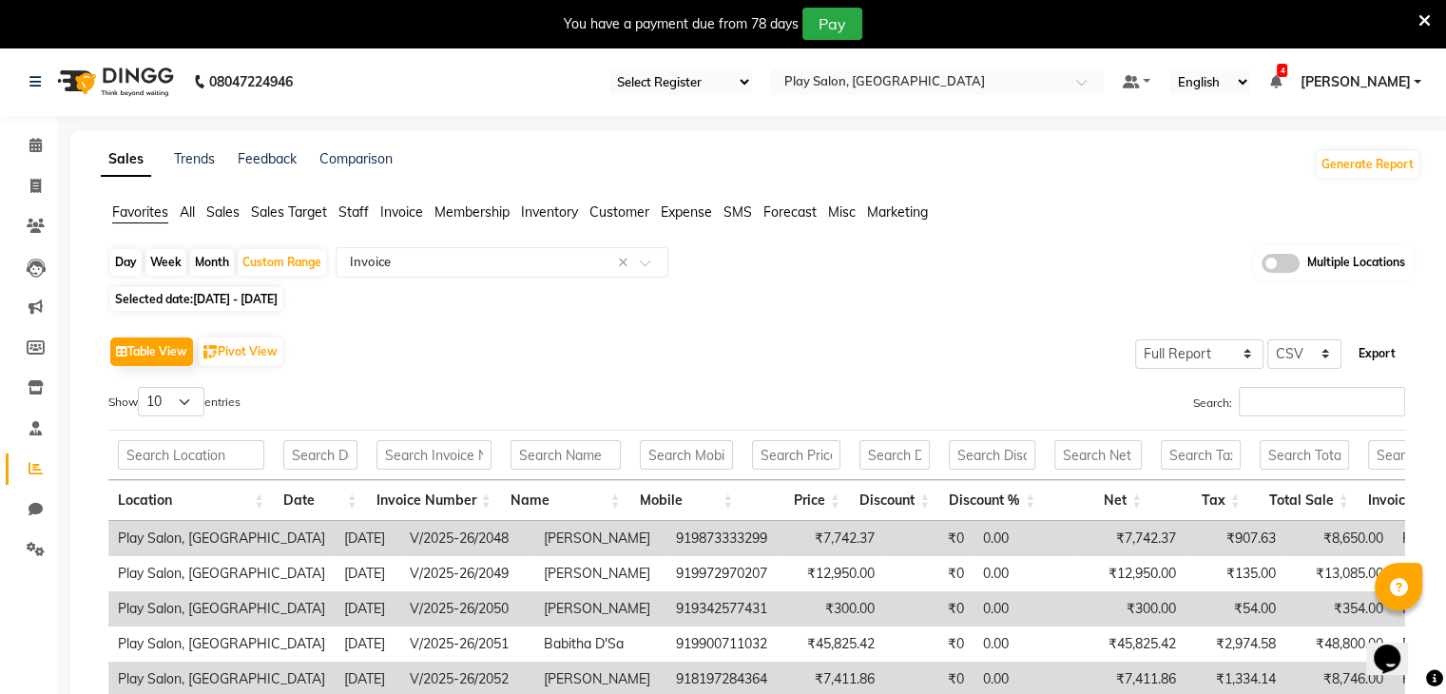
click at [1374, 355] on button "Export" at bounding box center [1377, 353] width 52 height 32
click at [527, 162] on div "Sales Trends Feedback Comparison Generate Report" at bounding box center [760, 164] width 1342 height 30
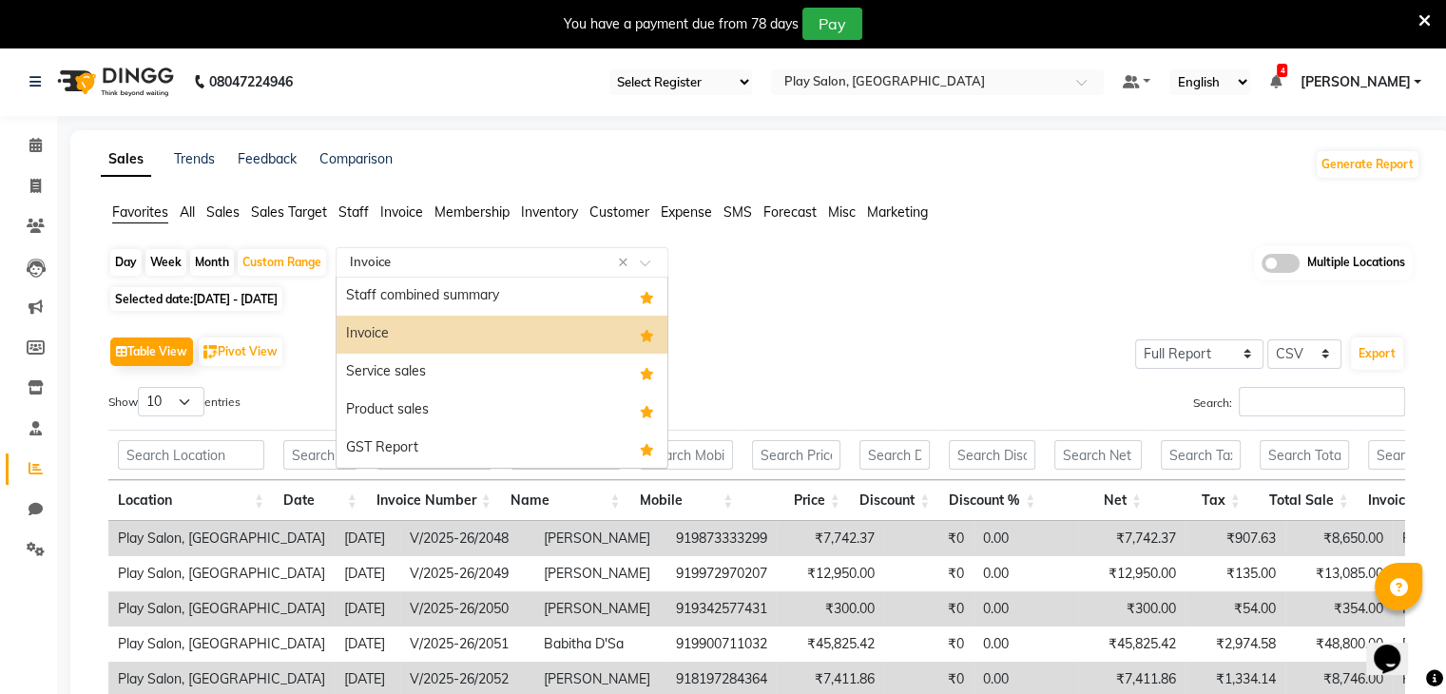
click at [647, 264] on span at bounding box center [652, 268] width 24 height 19
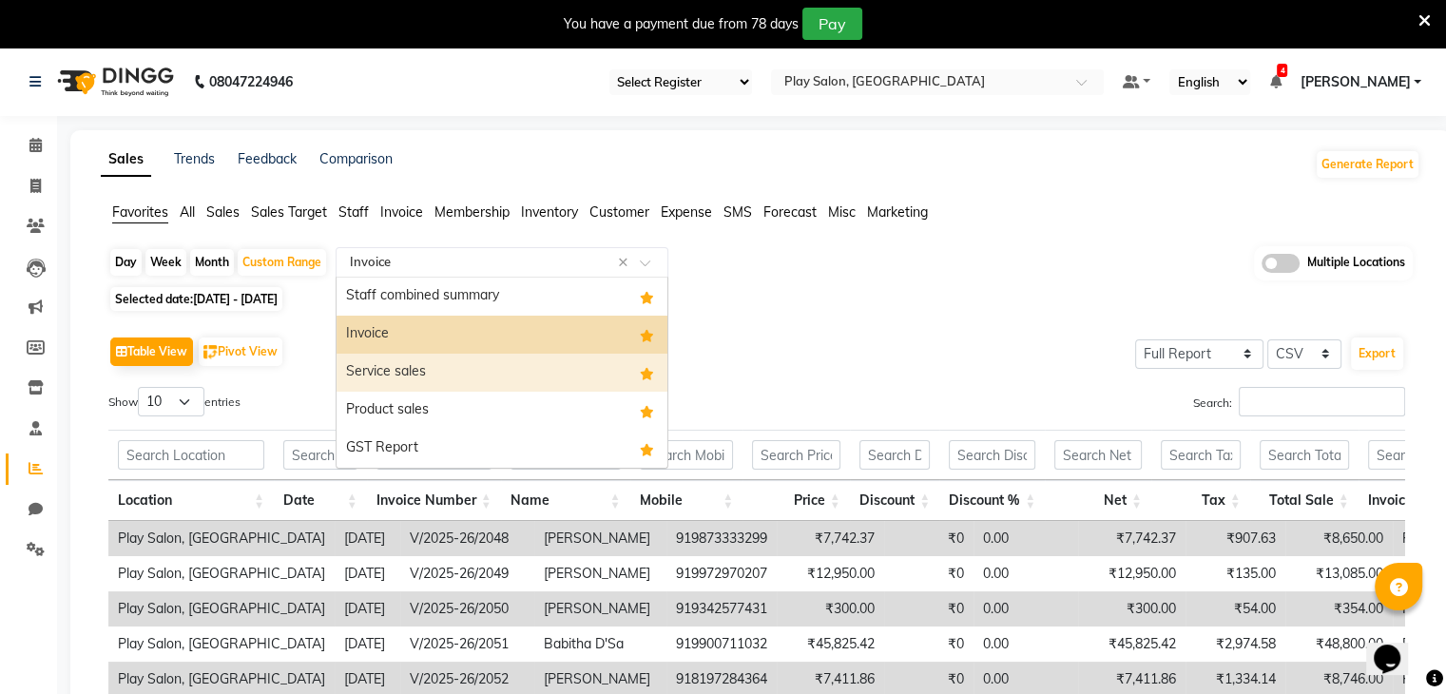
click at [459, 368] on div "Service sales" at bounding box center [501, 373] width 331 height 38
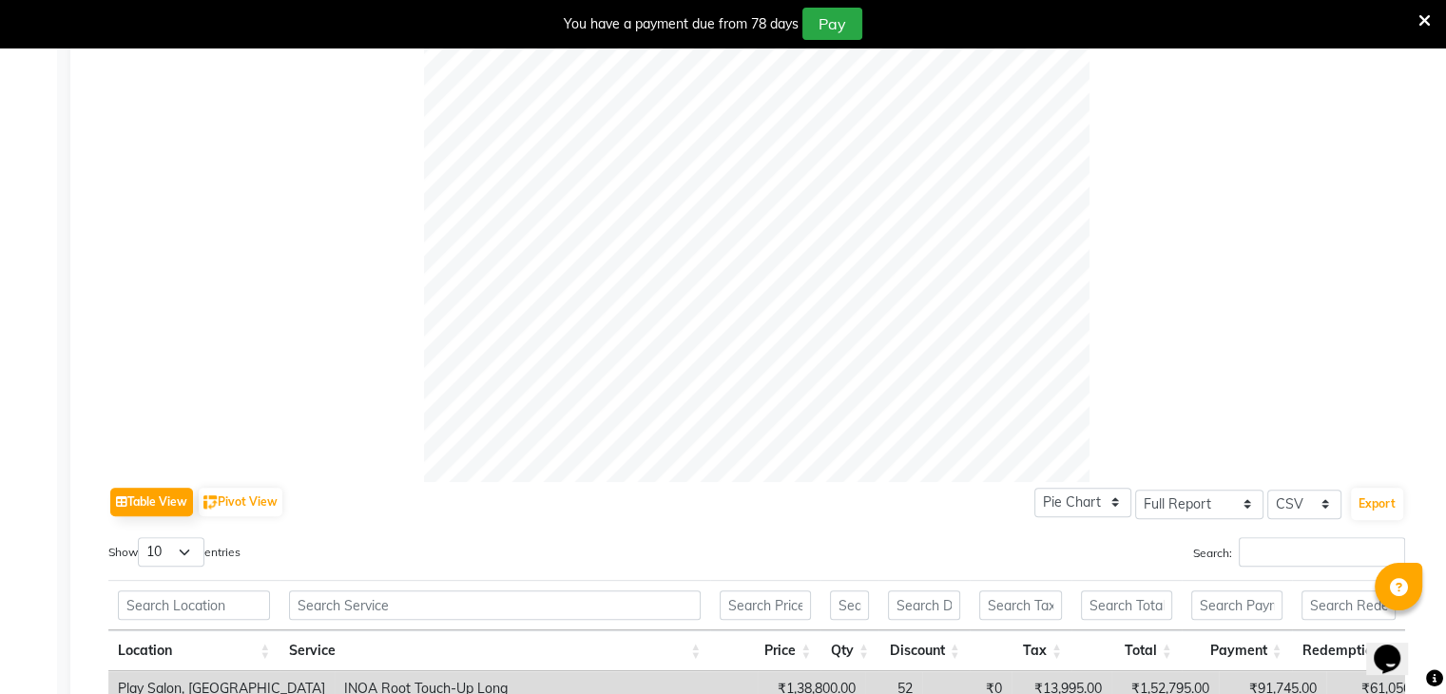
scroll to position [589, 0]
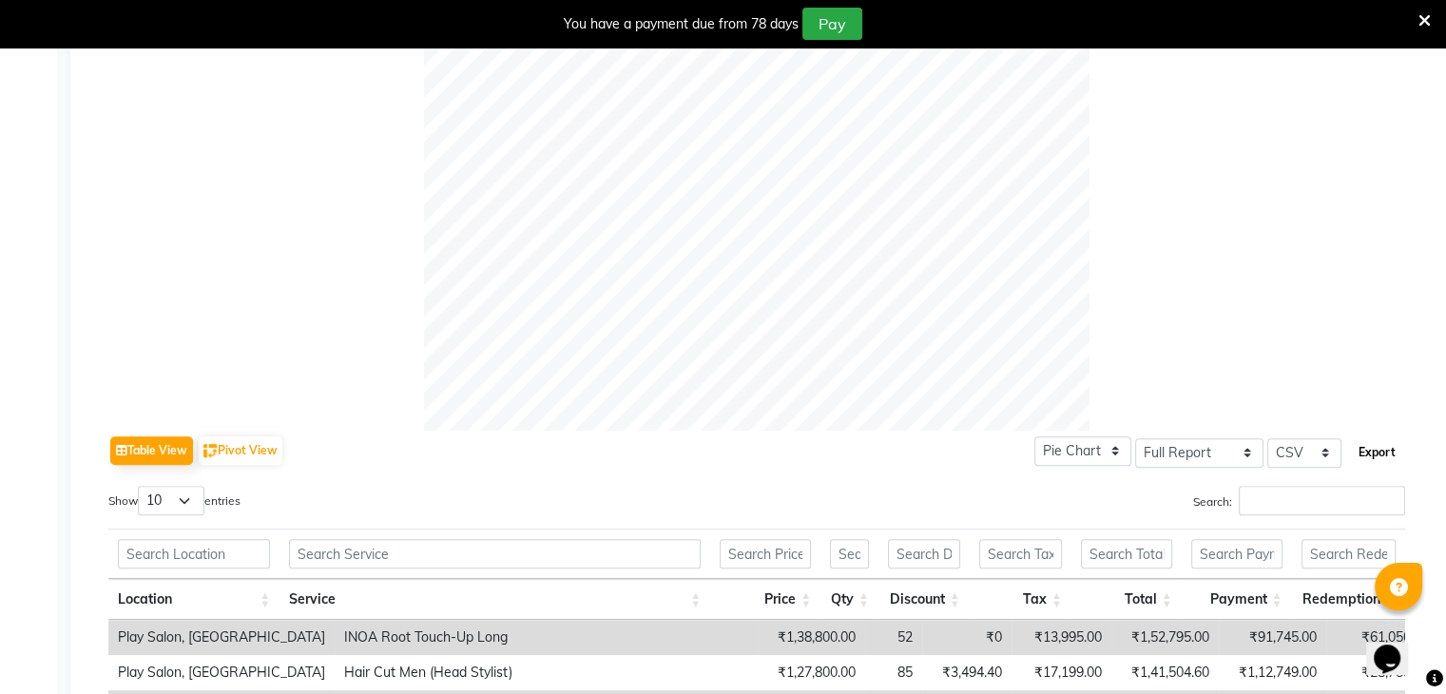
click at [1376, 453] on button "Export" at bounding box center [1377, 452] width 52 height 32
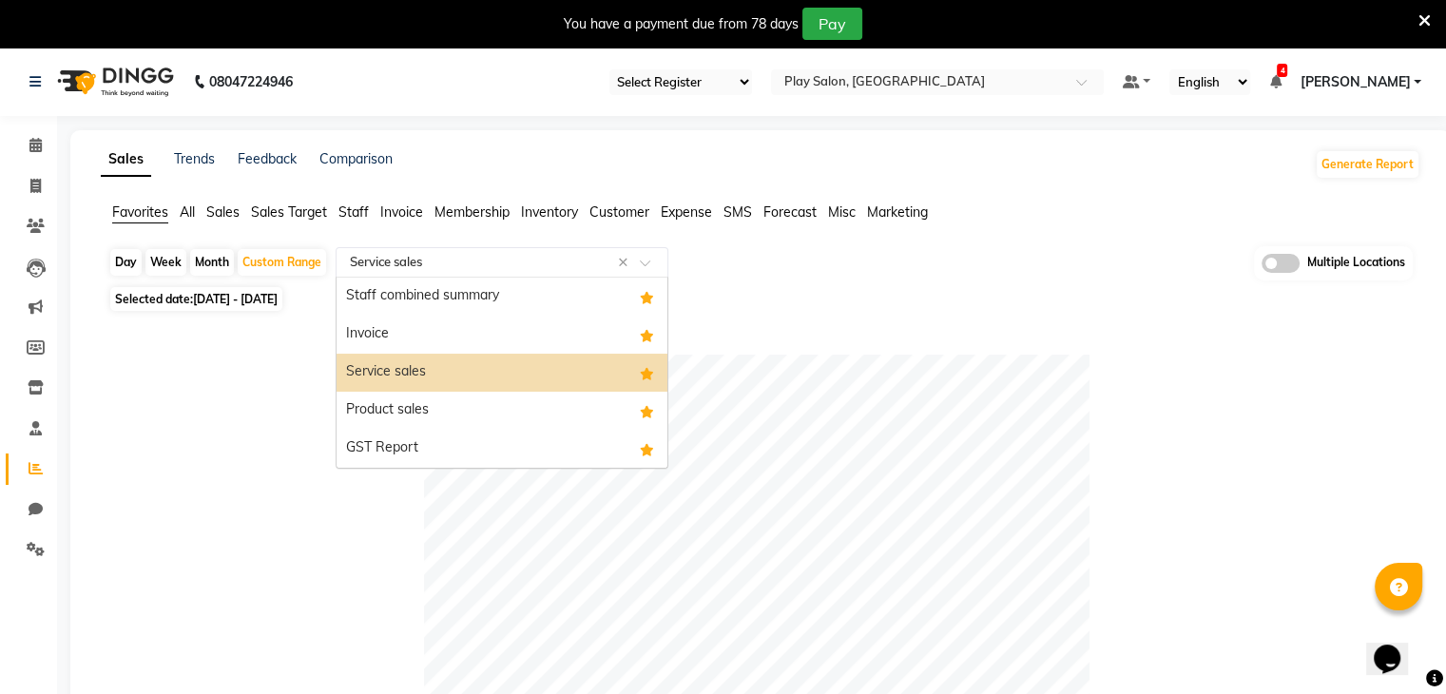
click at [450, 265] on input "text" at bounding box center [483, 262] width 274 height 19
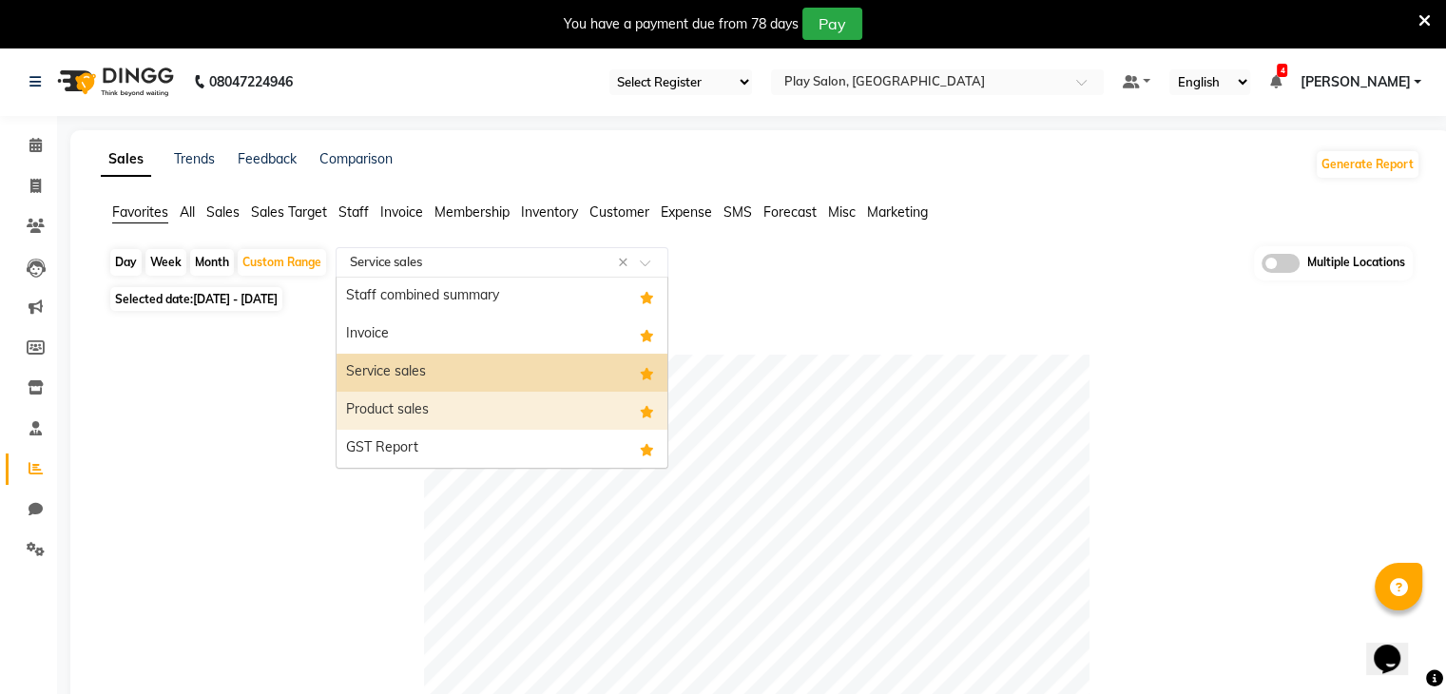
click at [398, 401] on div "Product sales" at bounding box center [501, 411] width 331 height 38
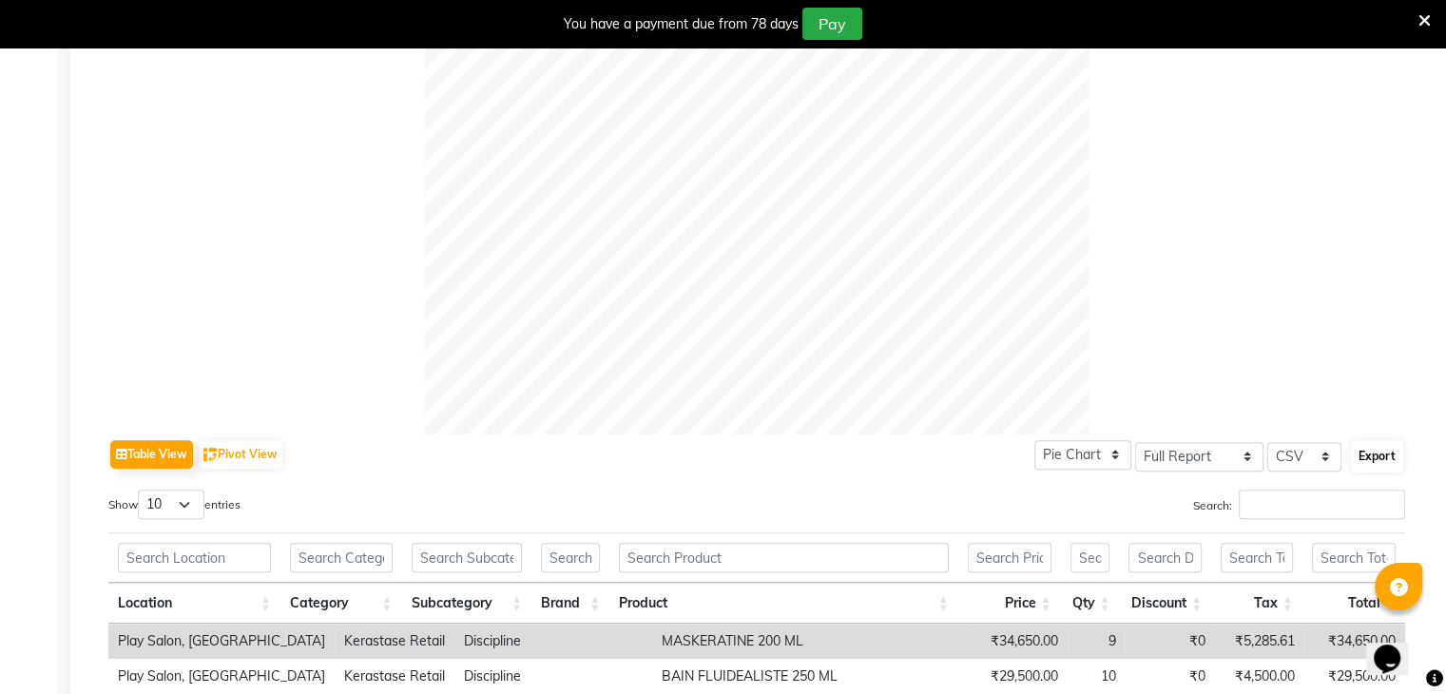
scroll to position [586, 0]
click at [1390, 457] on button "Export" at bounding box center [1377, 456] width 52 height 32
click at [280, 233] on div at bounding box center [756, 101] width 1297 height 665
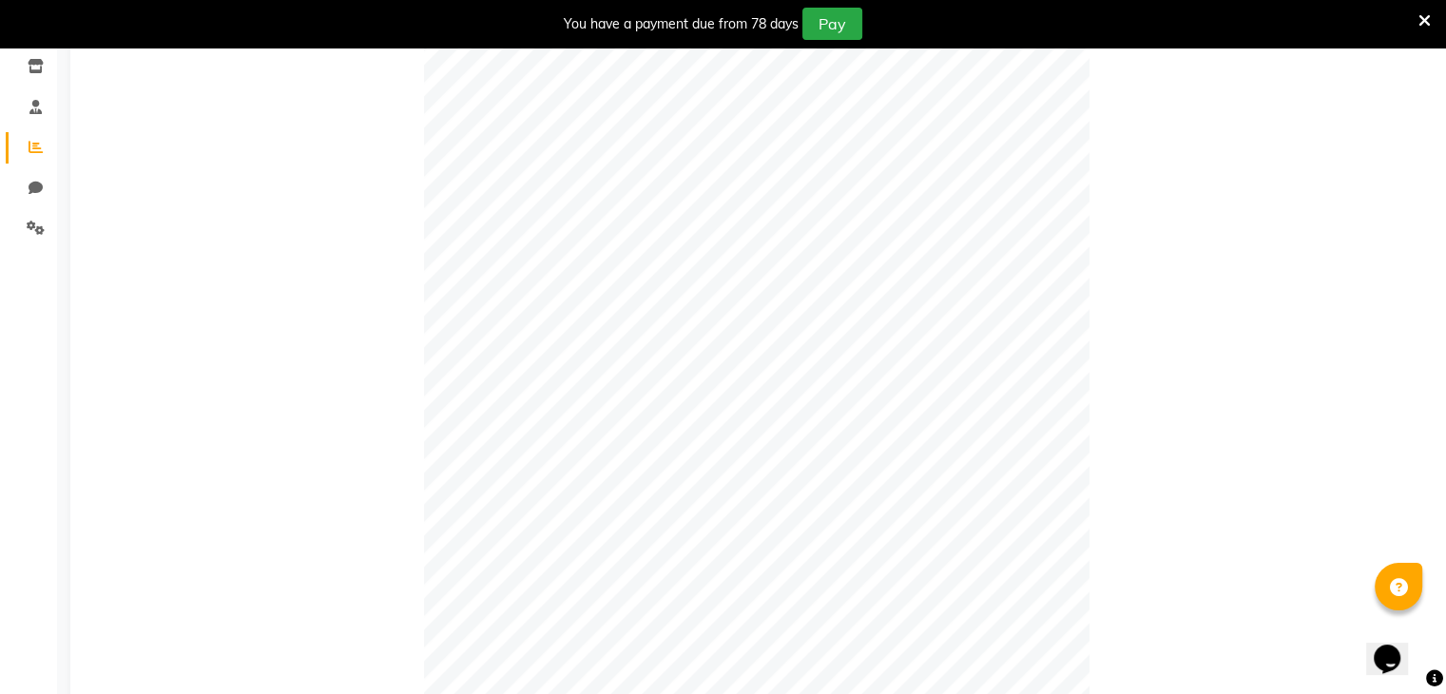
scroll to position [0, 0]
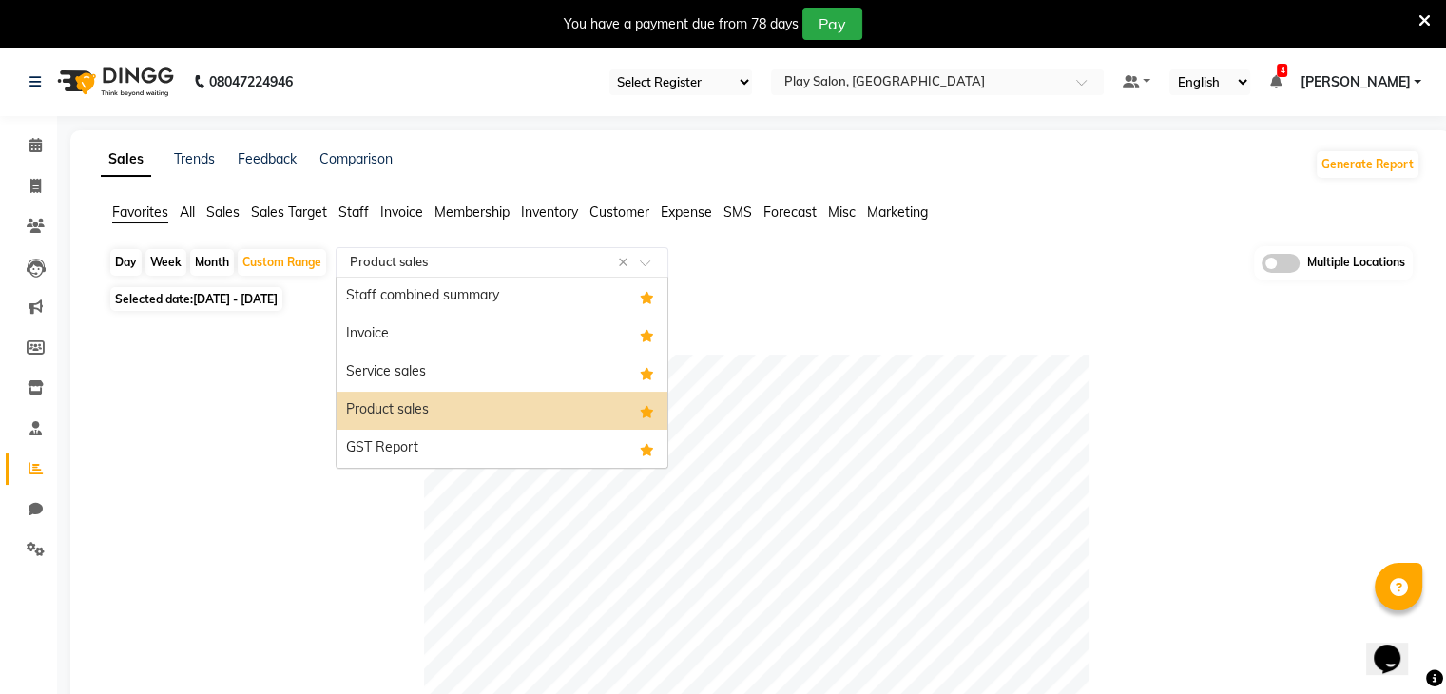
click at [586, 266] on input "text" at bounding box center [483, 262] width 274 height 19
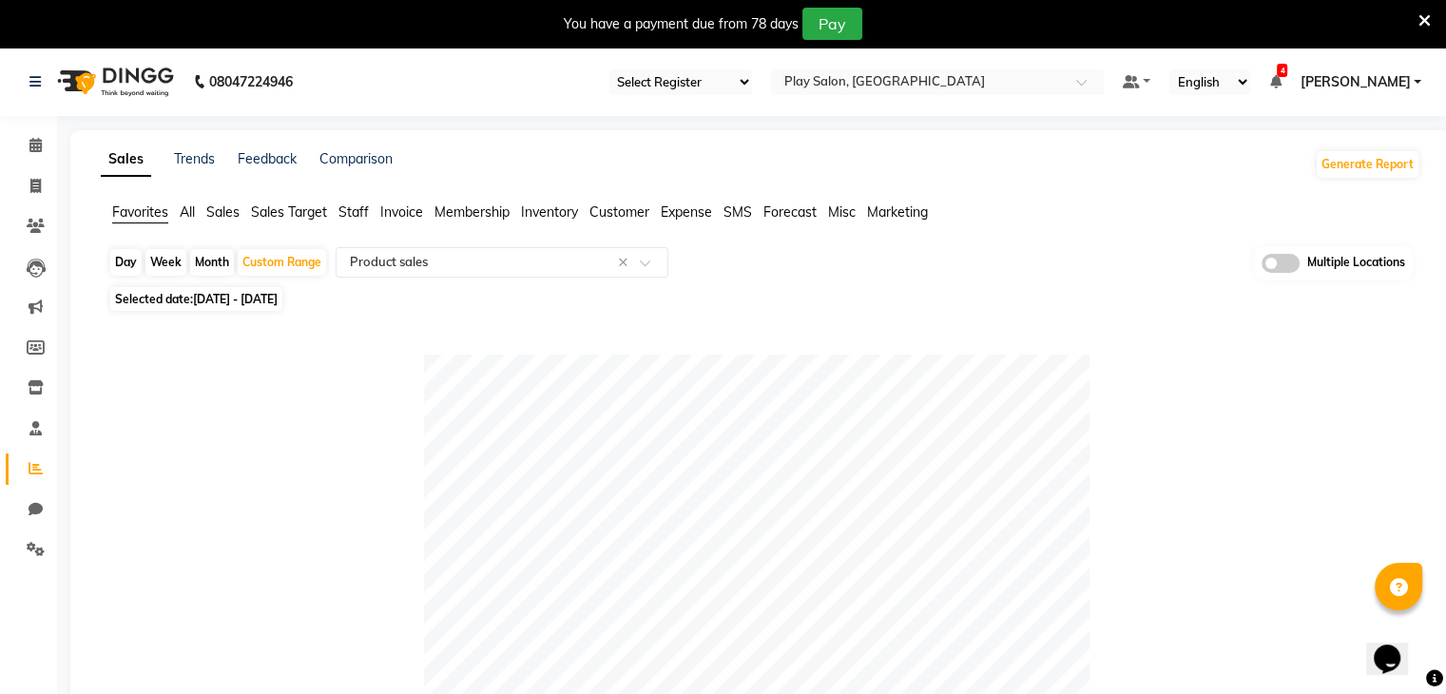
click at [1017, 83] on input "text" at bounding box center [918, 83] width 276 height 19
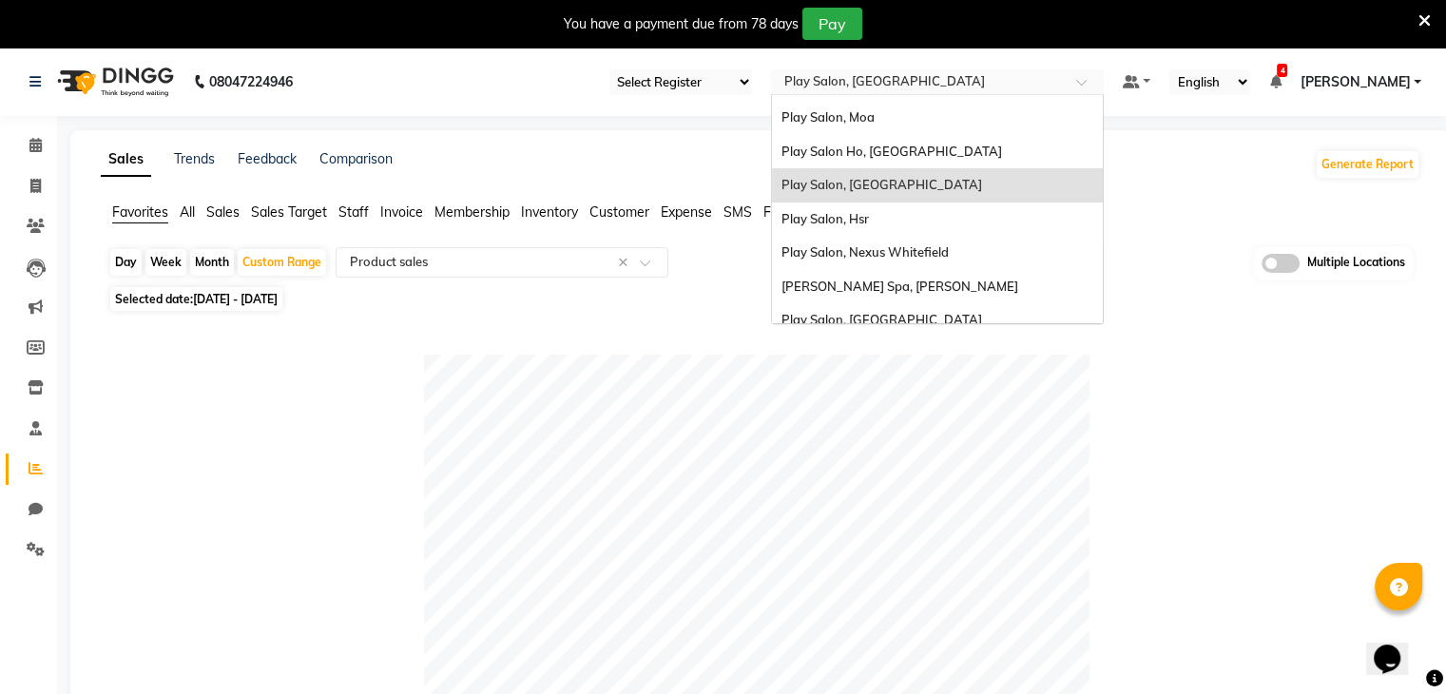
scroll to position [105, 0]
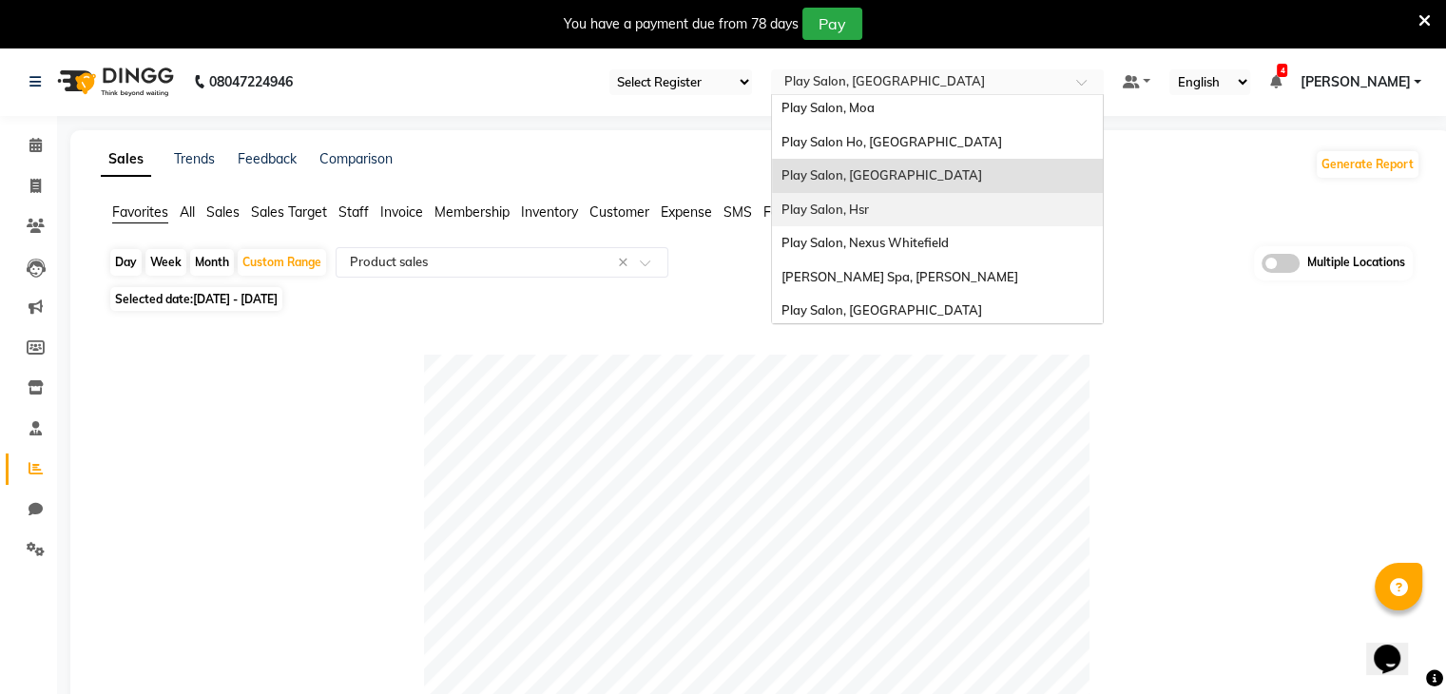
click at [817, 205] on span "Play Salon, Hsr" at bounding box center [824, 209] width 87 height 15
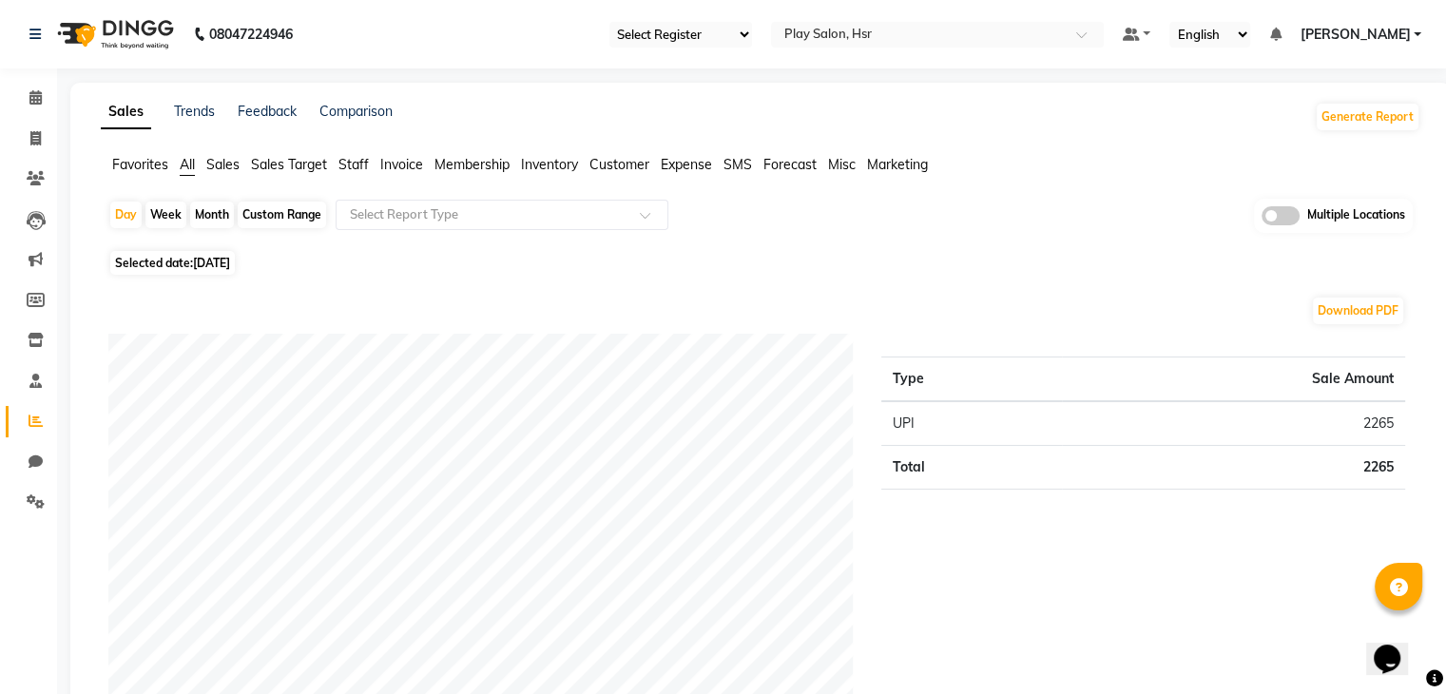
click at [255, 212] on div "Custom Range" at bounding box center [282, 215] width 88 height 27
select select "9"
select select "2025"
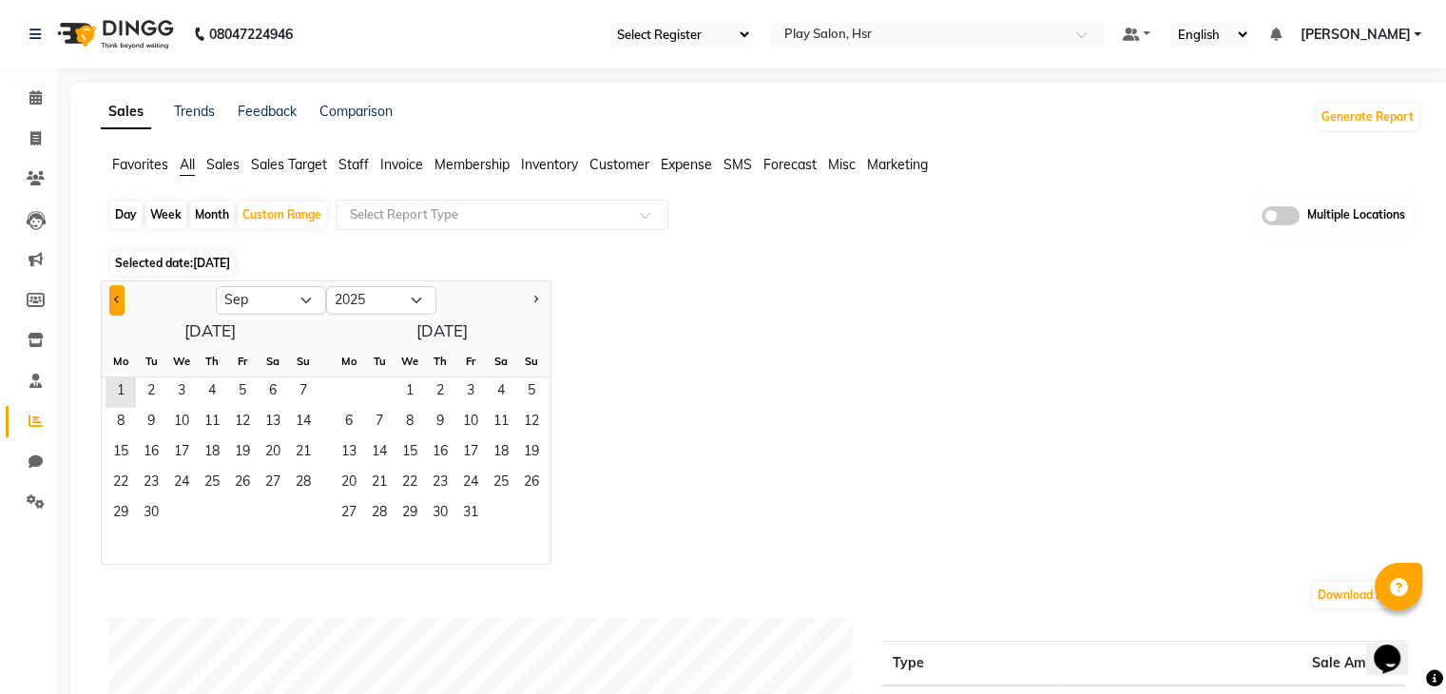
click at [109, 298] on button "Previous month" at bounding box center [116, 300] width 15 height 30
select select "8"
click at [232, 391] on span "1" at bounding box center [242, 392] width 30 height 30
click at [295, 520] on span "31" at bounding box center [303, 514] width 30 height 30
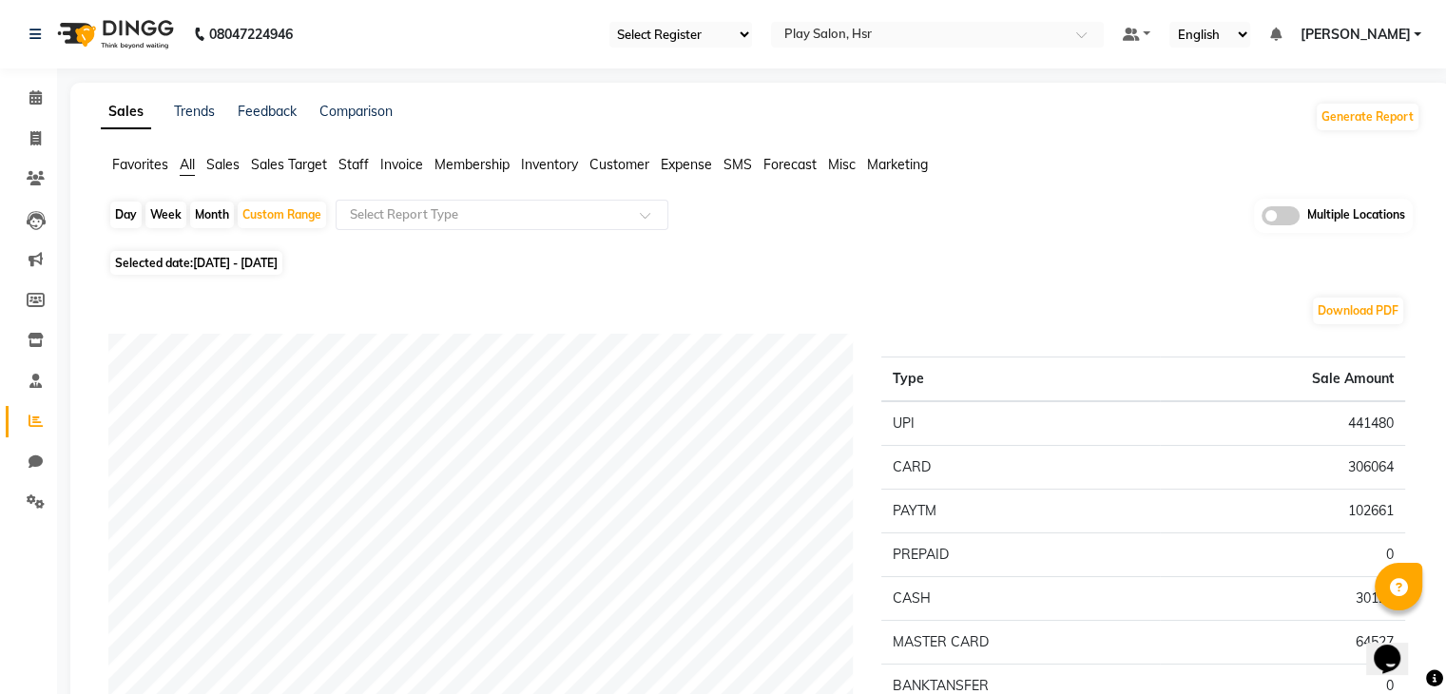
click at [144, 166] on span "Favorites" at bounding box center [140, 164] width 56 height 17
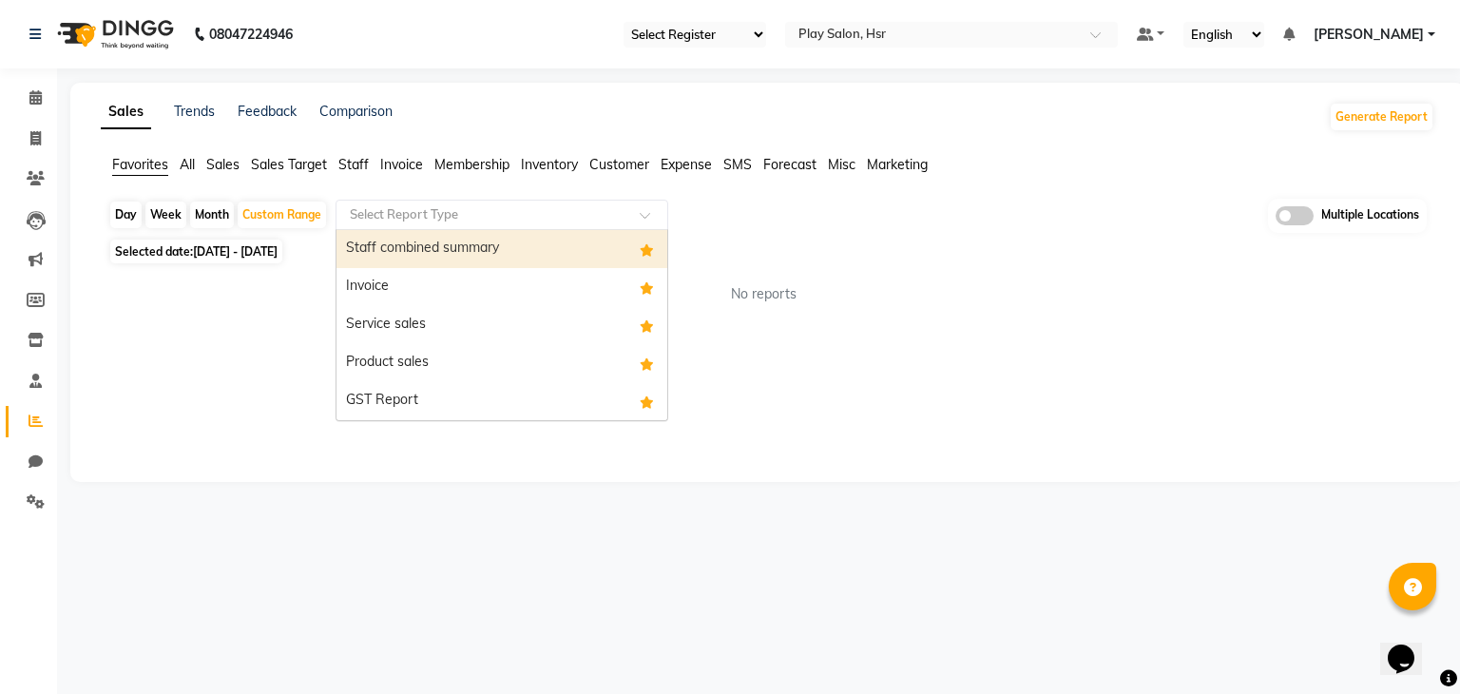
click at [622, 217] on div at bounding box center [501, 214] width 331 height 19
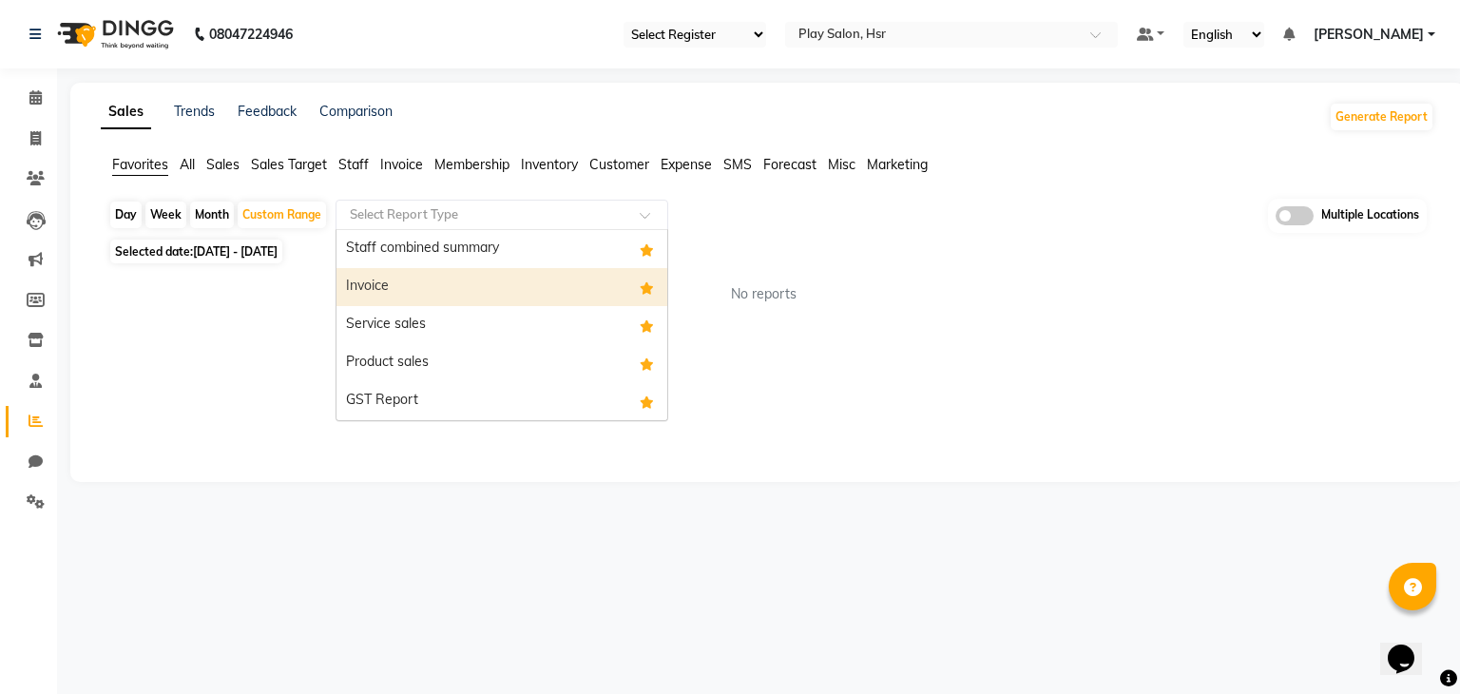
click at [498, 291] on div "Invoice" at bounding box center [501, 287] width 331 height 38
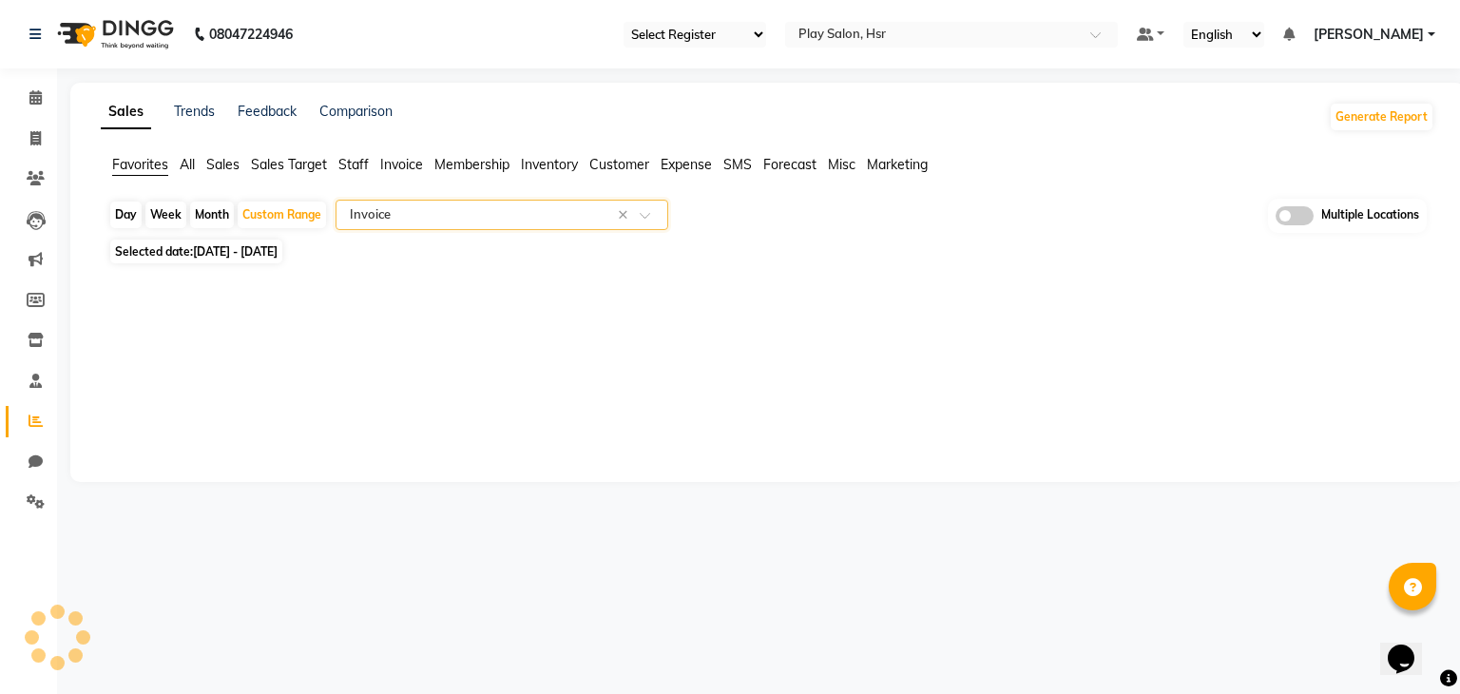
select select "full_report"
select select "csv"
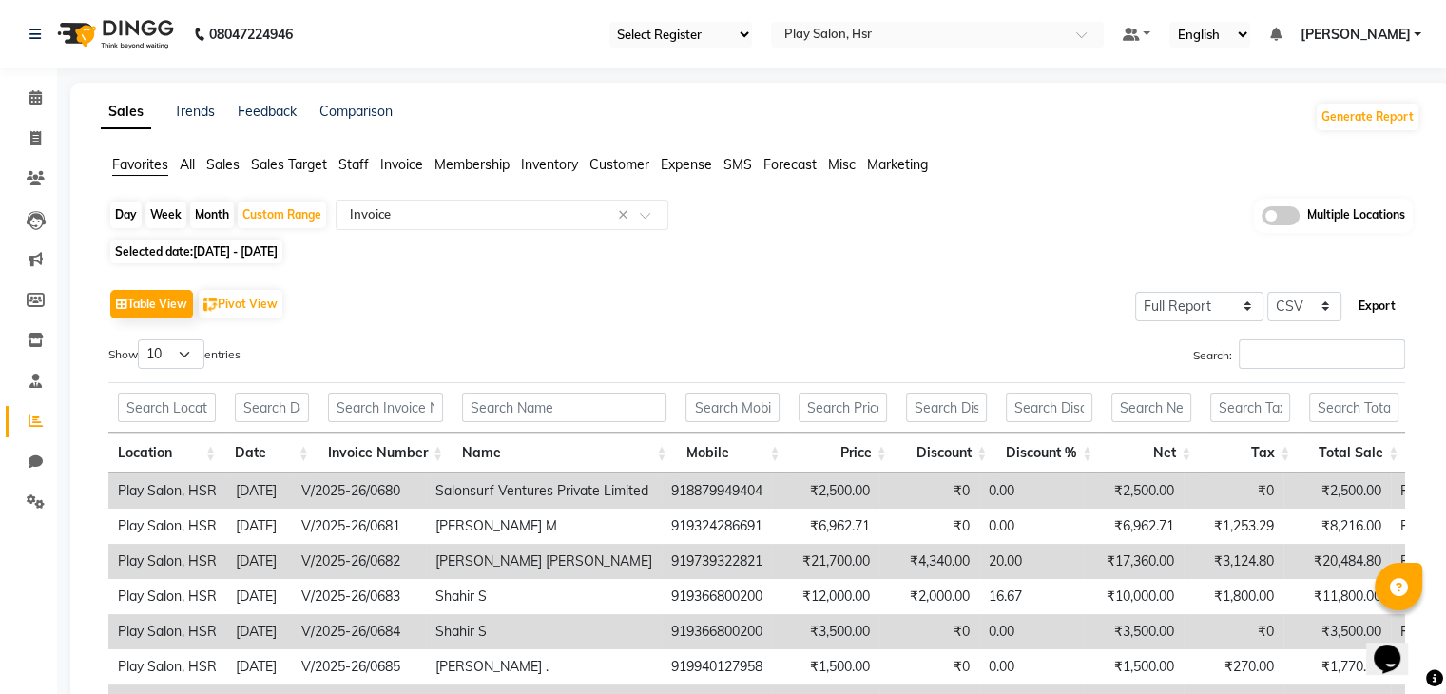
click at [1376, 306] on button "Export" at bounding box center [1377, 306] width 52 height 32
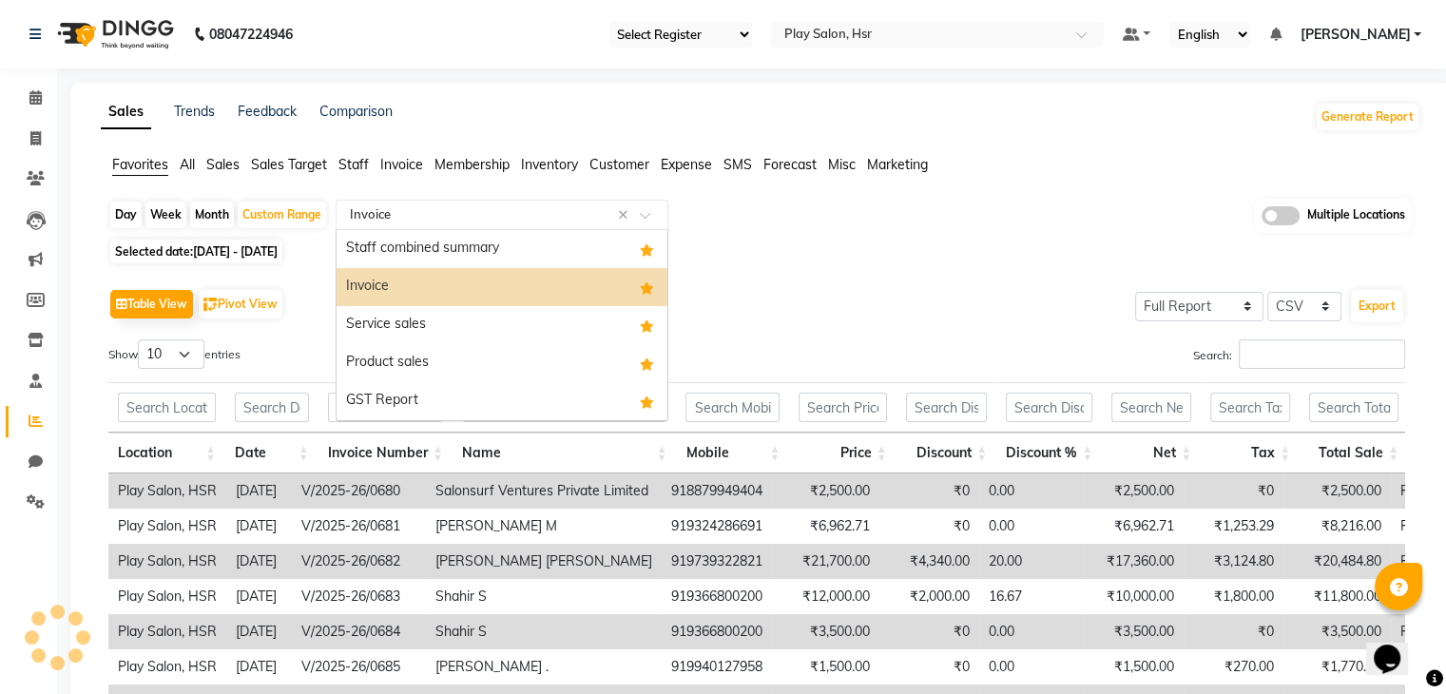
click at [649, 212] on span at bounding box center [652, 220] width 24 height 19
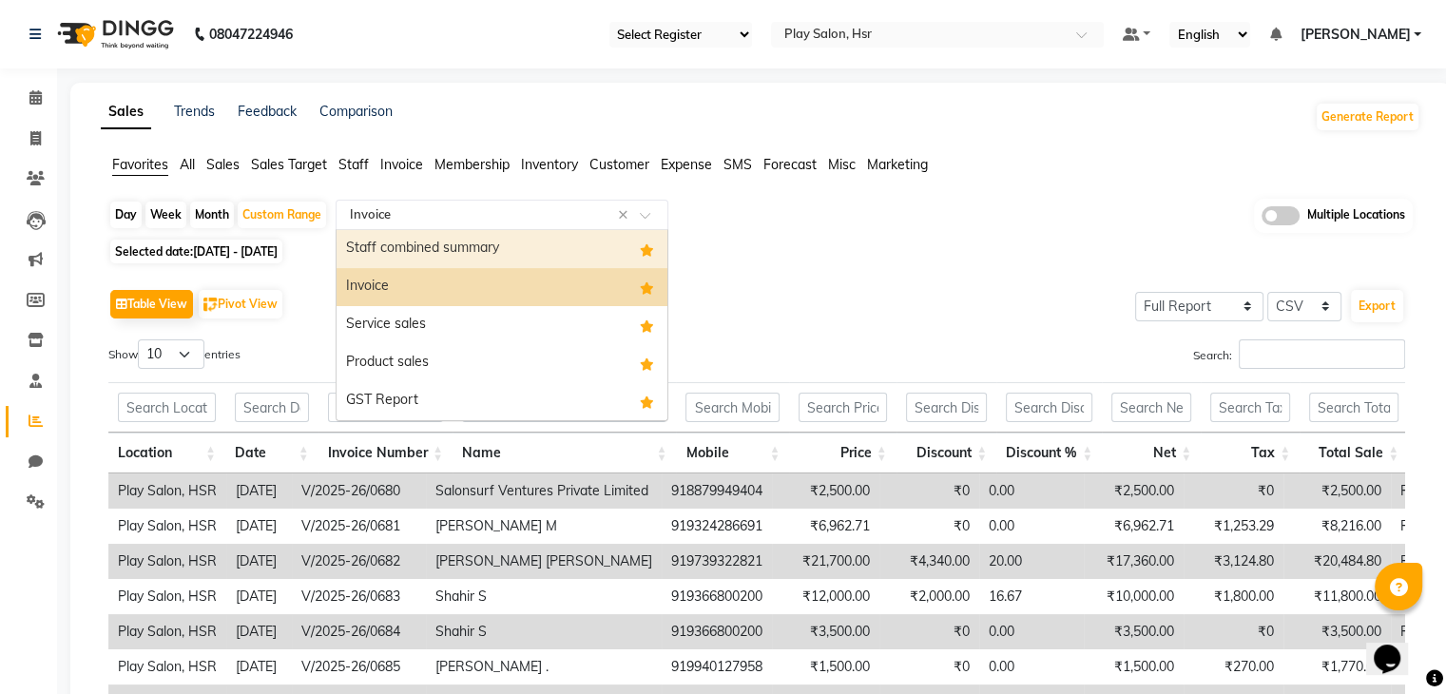
click at [485, 260] on div "Staff combined summary" at bounding box center [501, 249] width 331 height 38
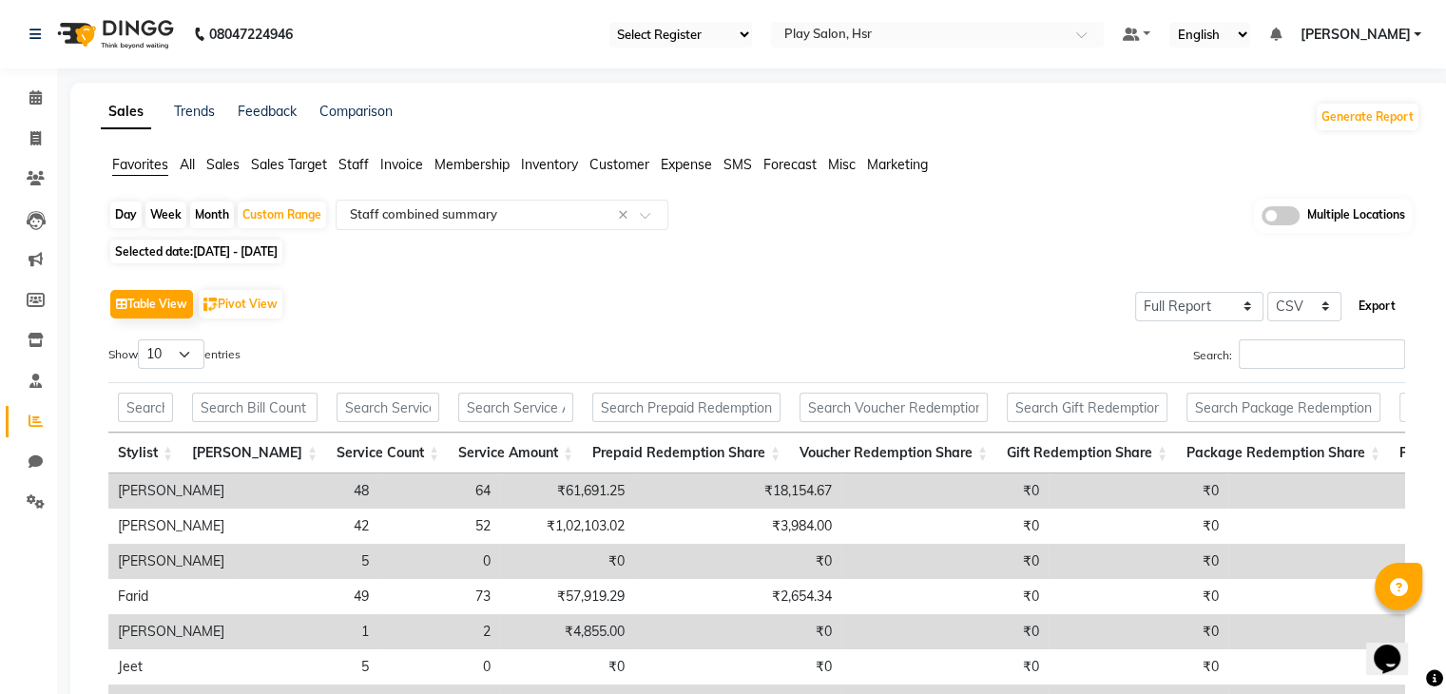
click at [1373, 305] on button "Export" at bounding box center [1377, 306] width 52 height 32
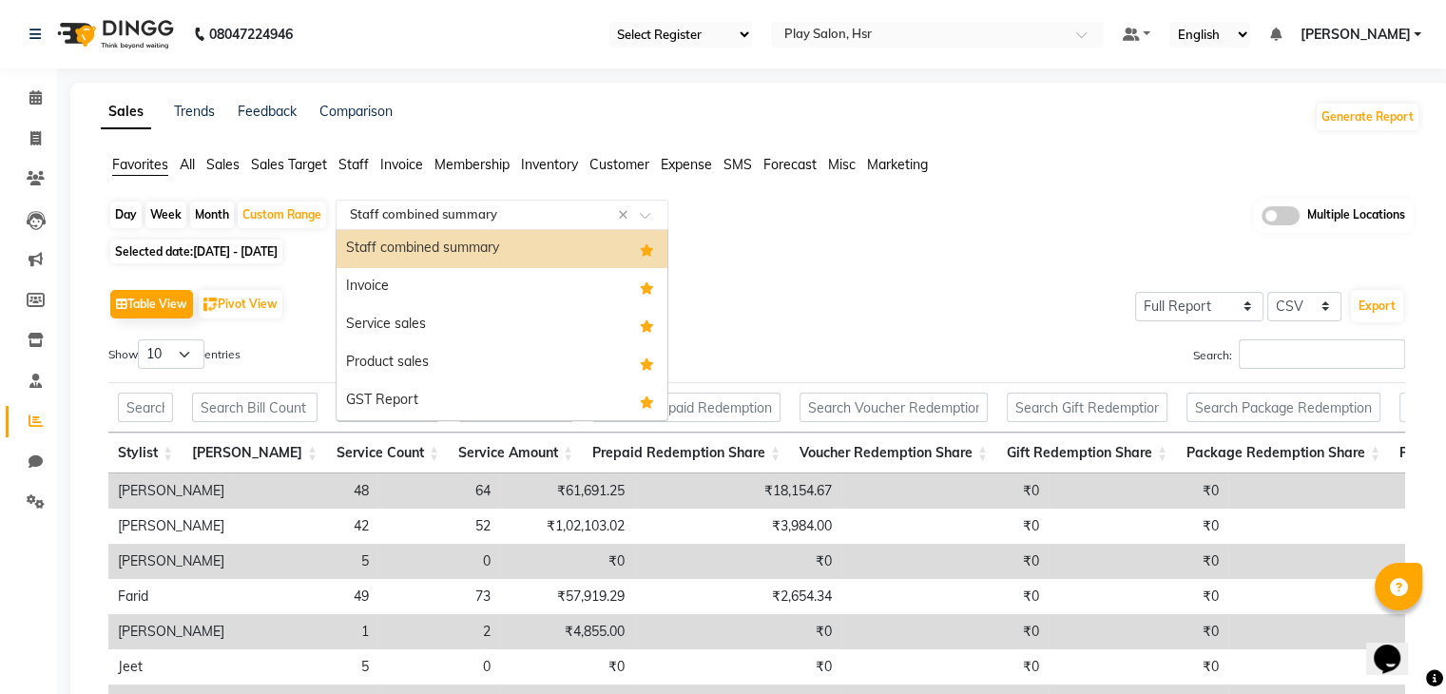
click at [648, 217] on span at bounding box center [652, 220] width 24 height 19
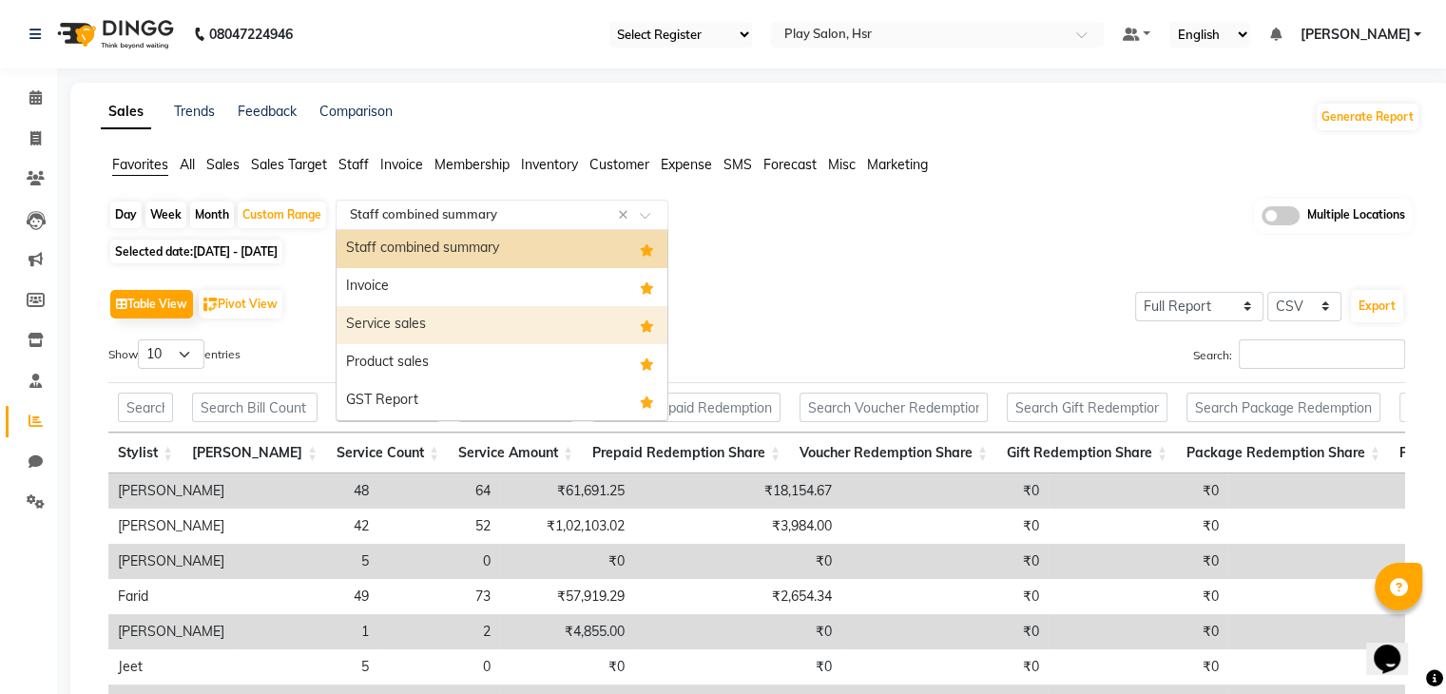
click at [491, 317] on div "Service sales" at bounding box center [501, 325] width 331 height 38
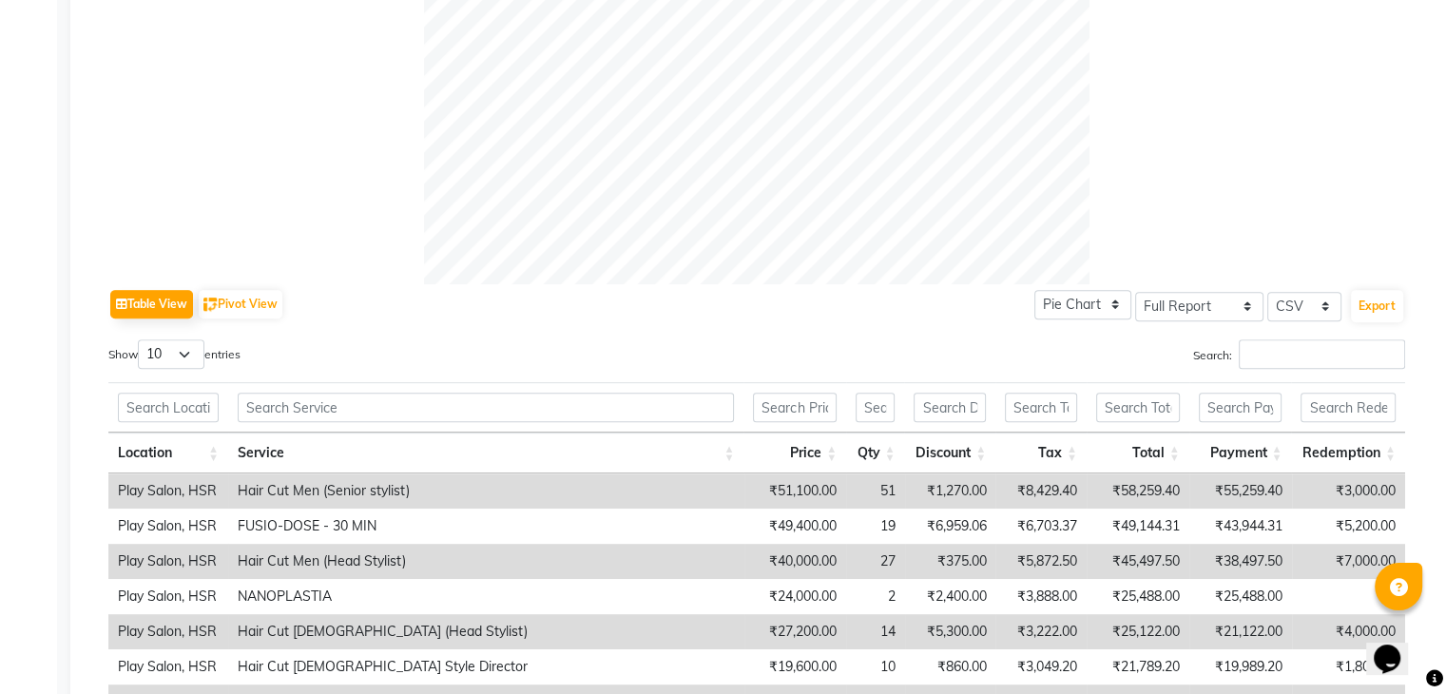
scroll to position [696, 0]
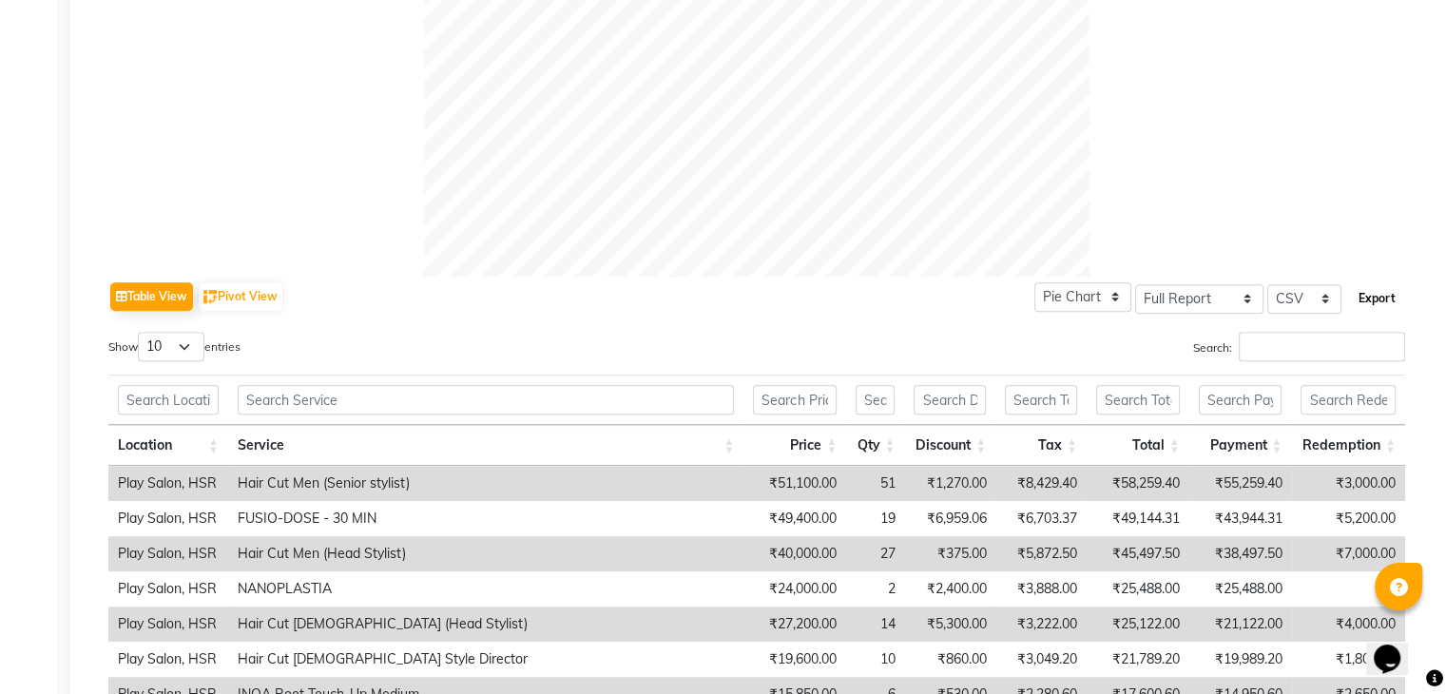
click at [1371, 294] on button "Export" at bounding box center [1377, 298] width 52 height 32
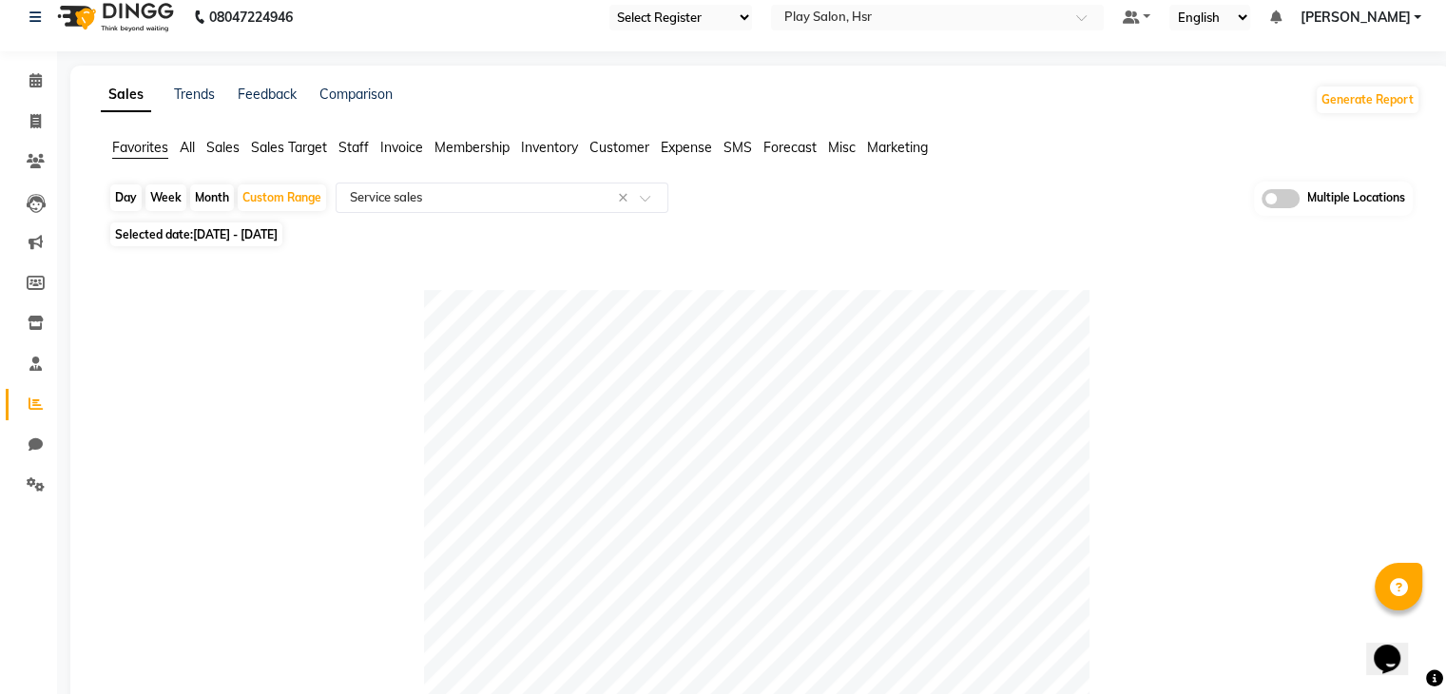
scroll to position [12, 0]
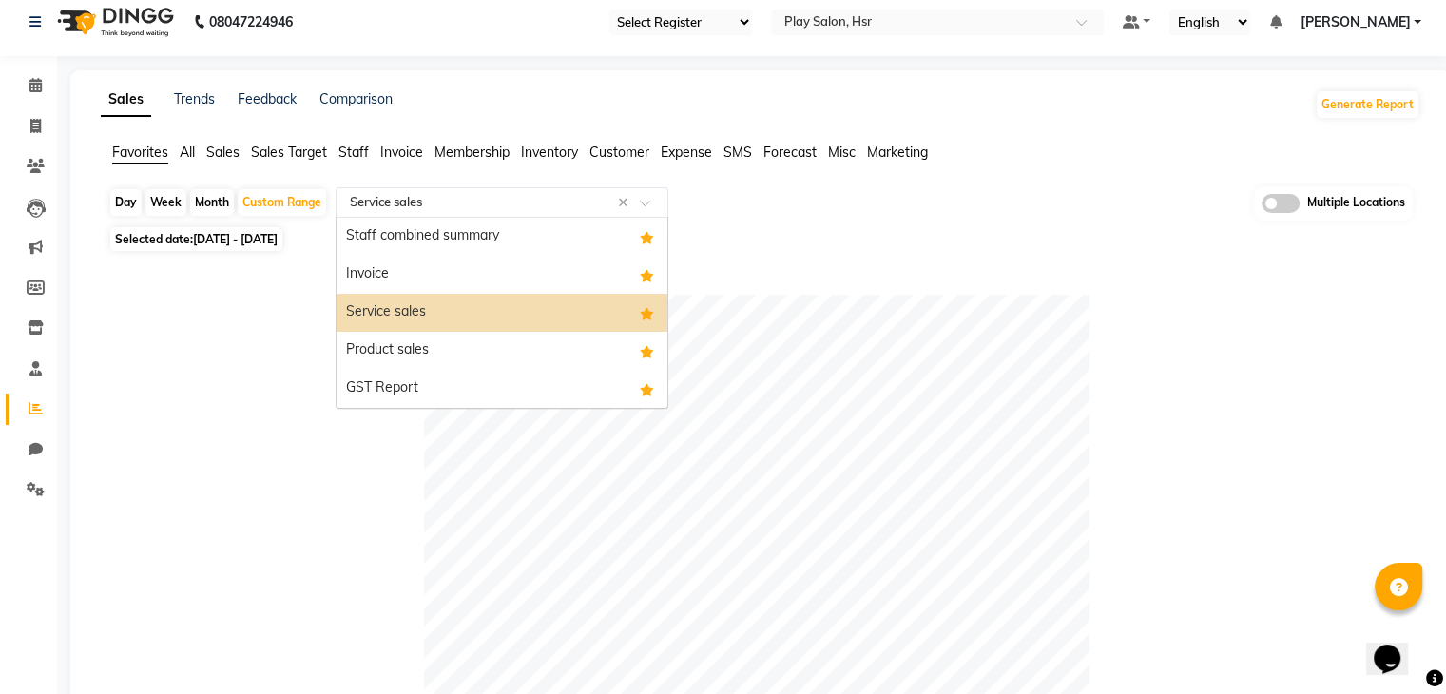
click at [586, 202] on input "text" at bounding box center [483, 202] width 274 height 19
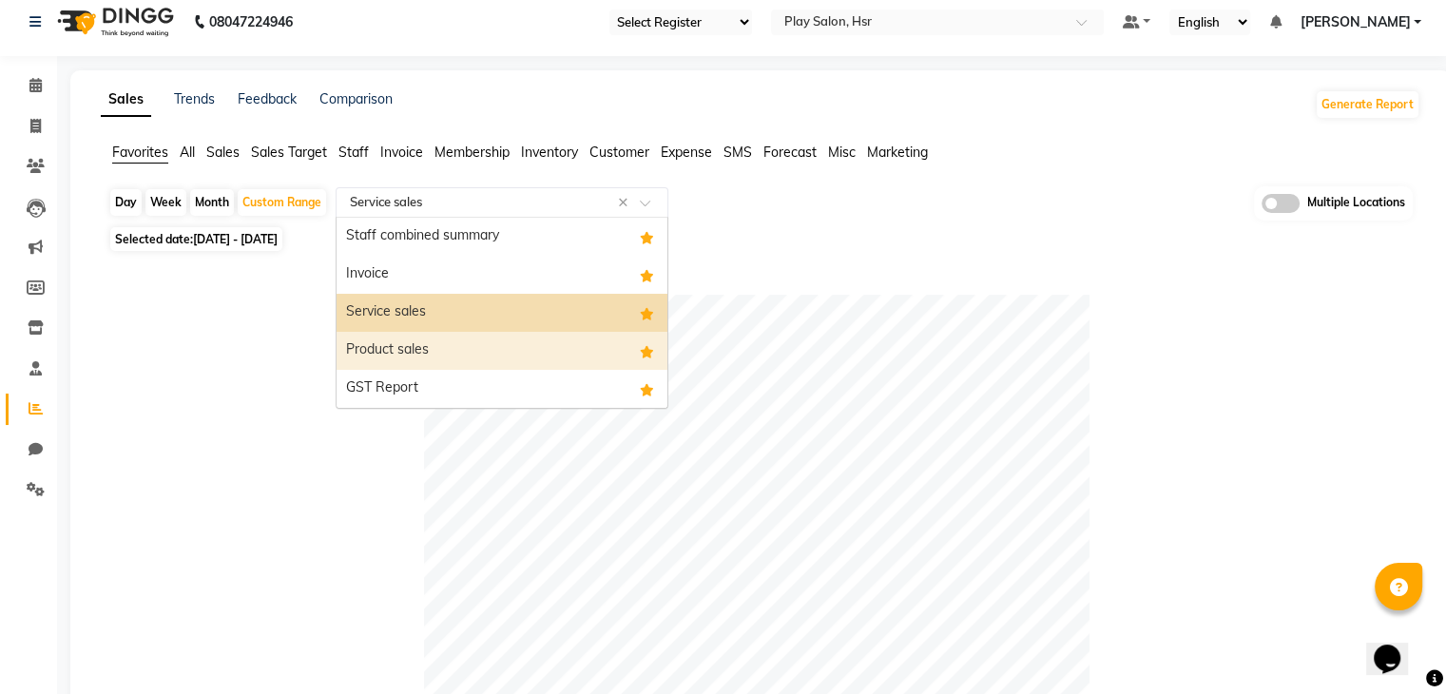
click at [469, 333] on div "Product sales" at bounding box center [501, 351] width 331 height 38
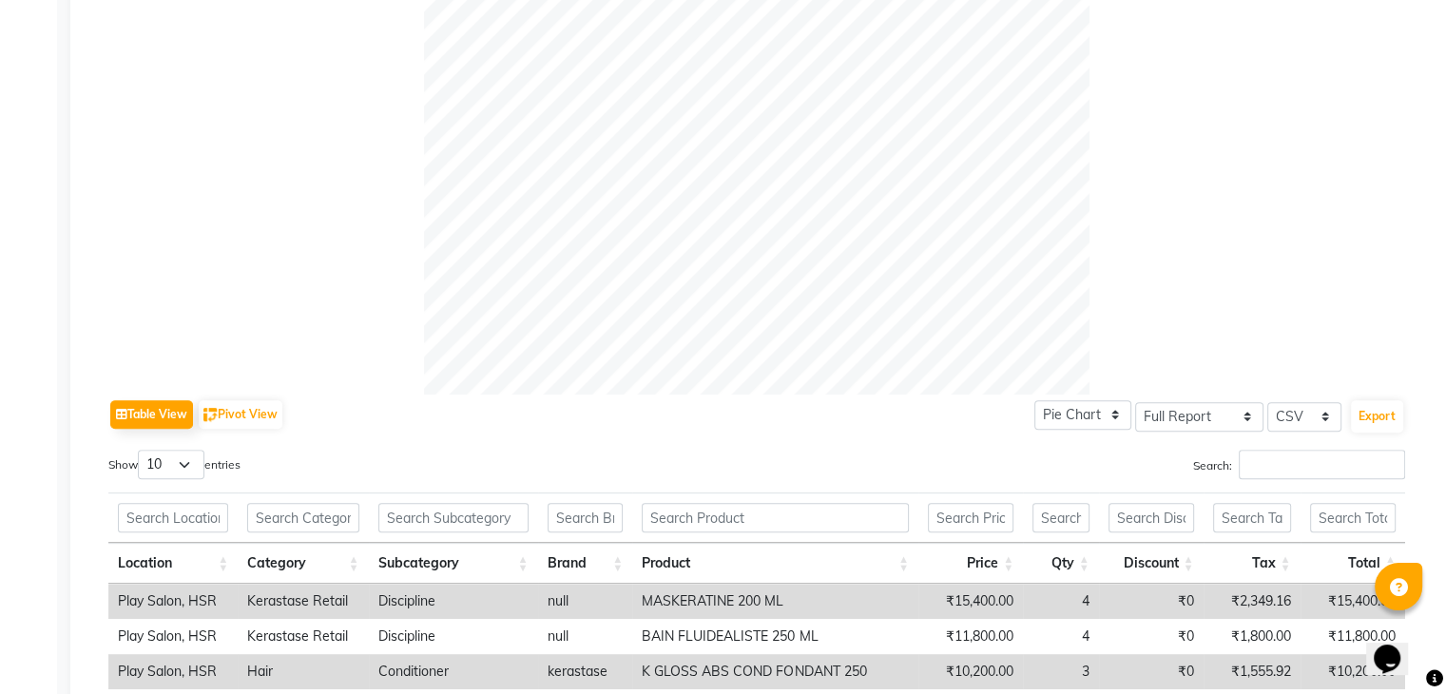
scroll to position [588, 0]
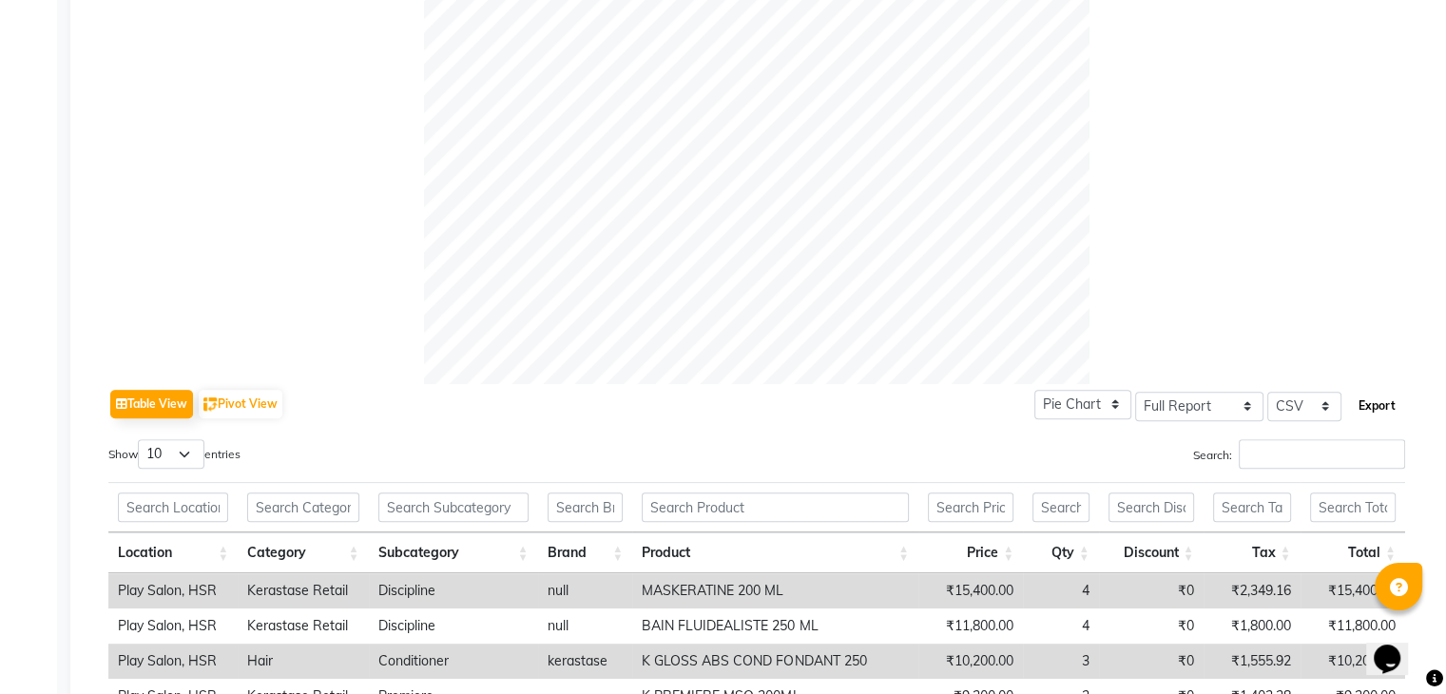
click at [1376, 398] on button "Export" at bounding box center [1377, 406] width 52 height 32
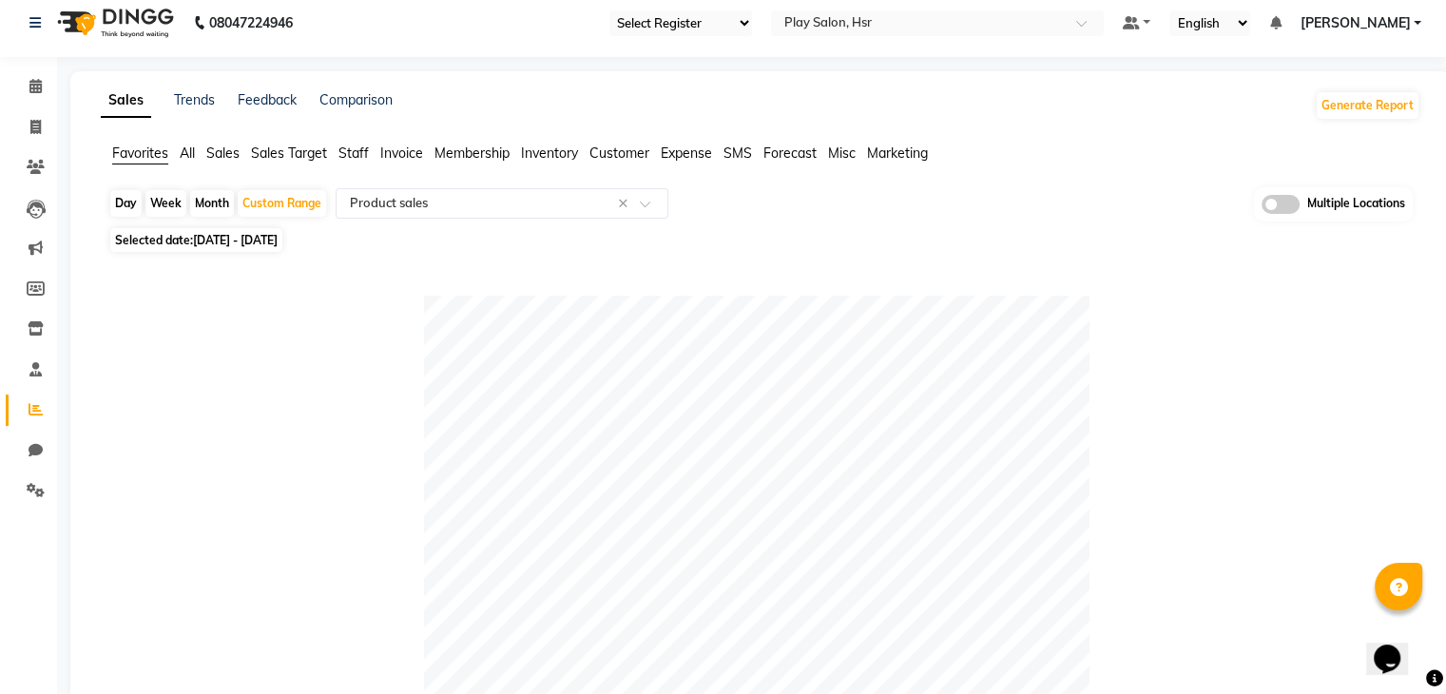
scroll to position [0, 0]
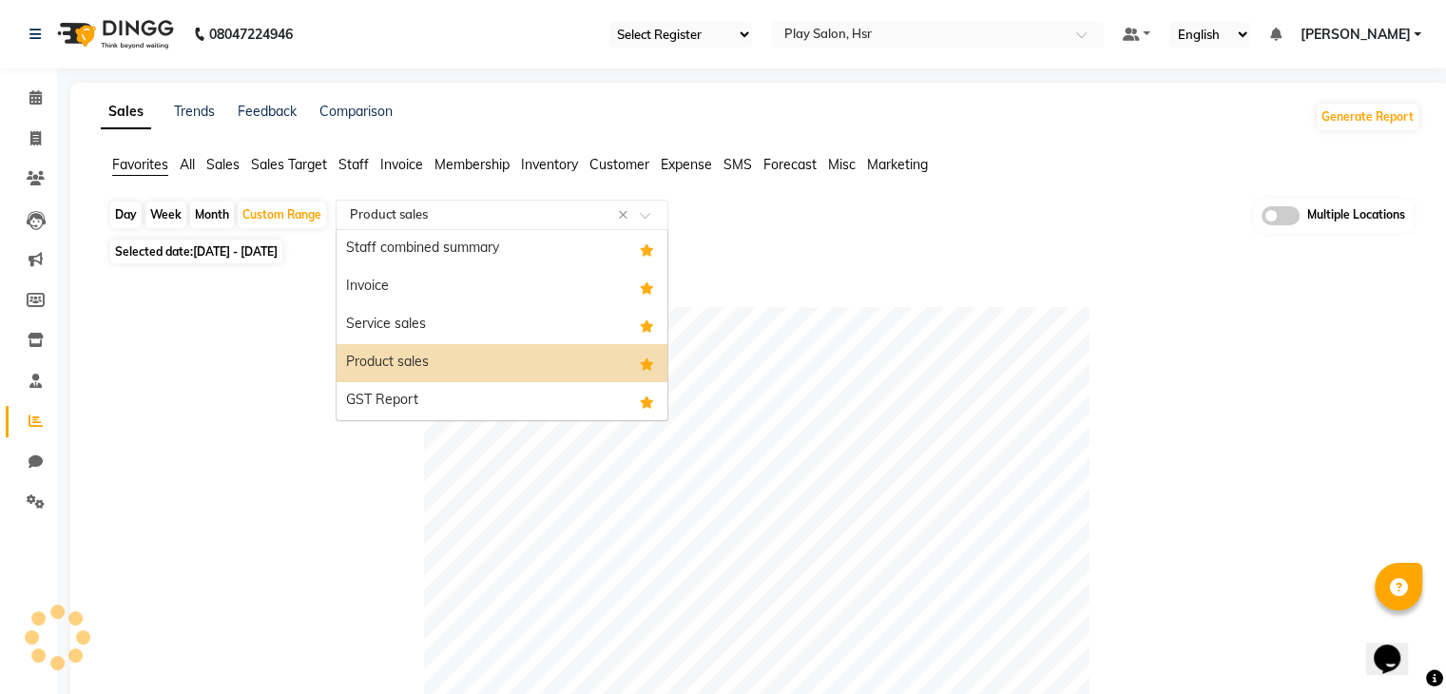
click at [647, 211] on span at bounding box center [652, 220] width 24 height 19
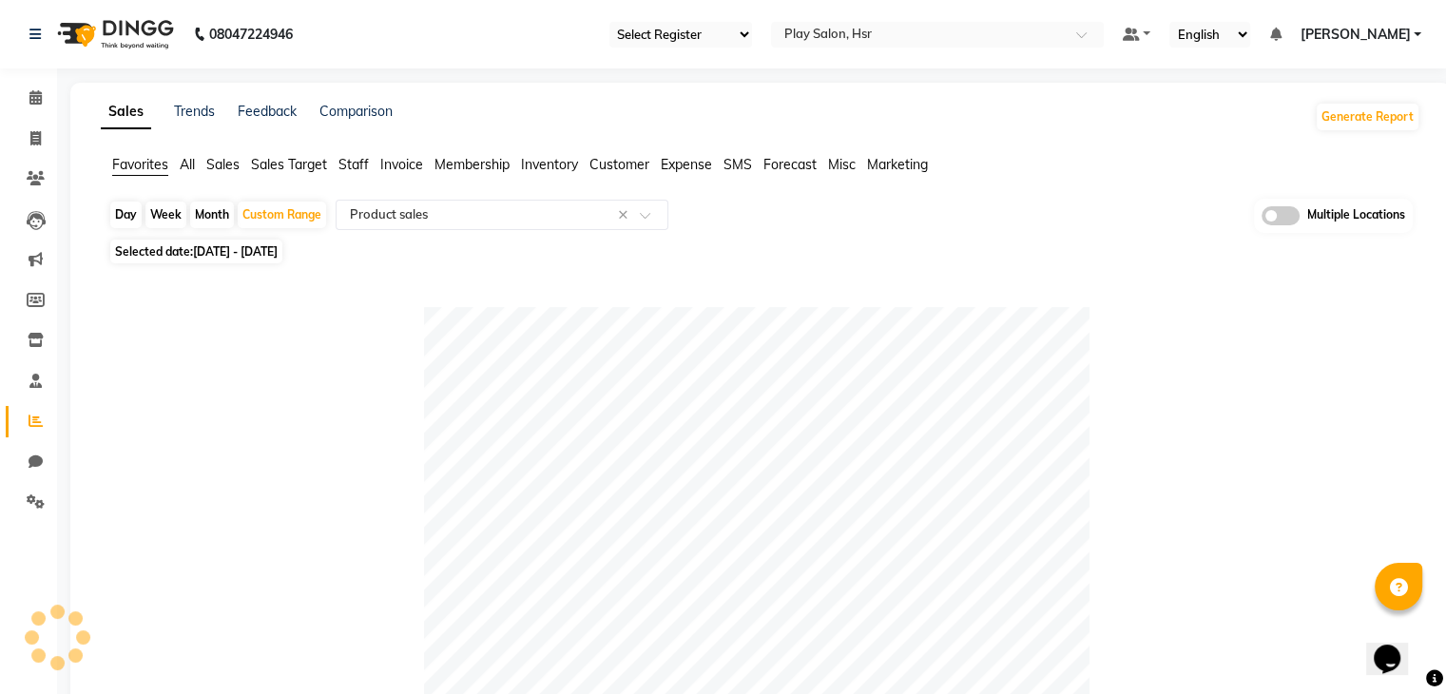
click at [809, 256] on div "Selected date: 01-08-2025 - 31-08-2025" at bounding box center [764, 251] width 1312 height 20
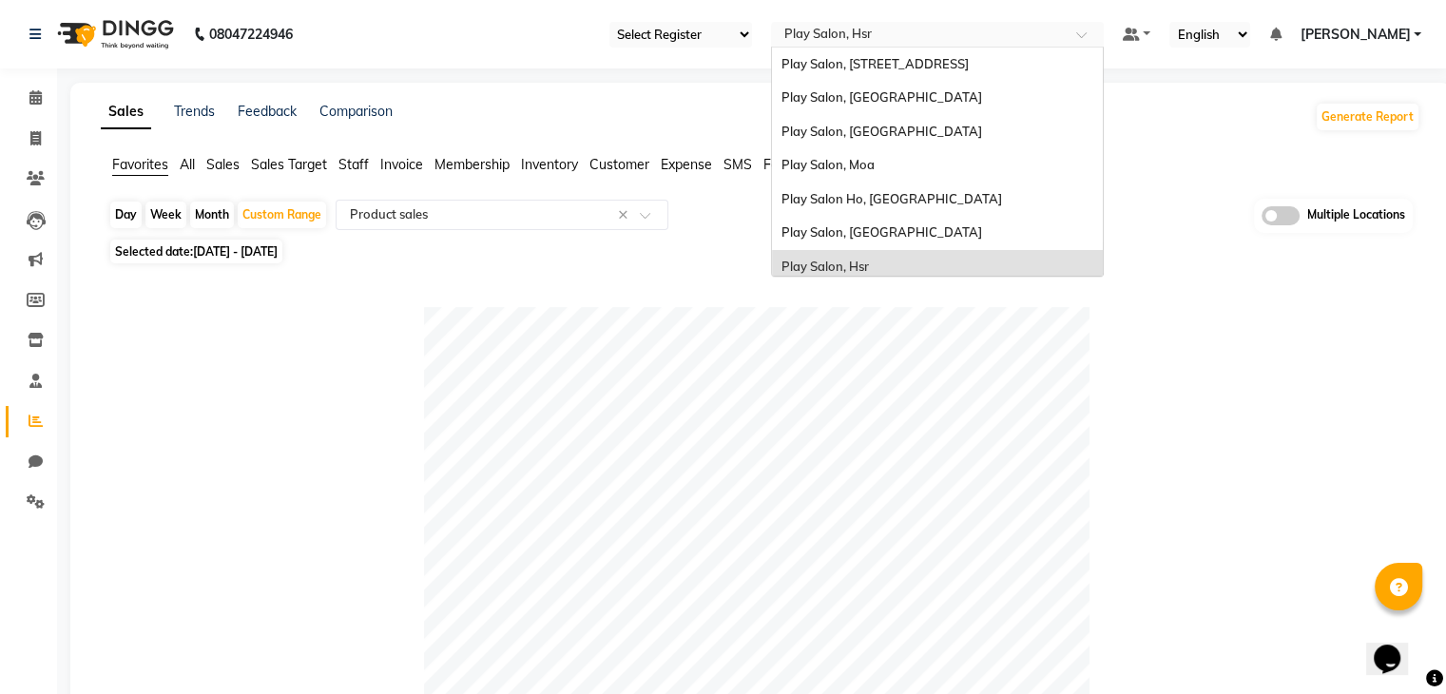
click at [936, 28] on input "text" at bounding box center [918, 36] width 276 height 19
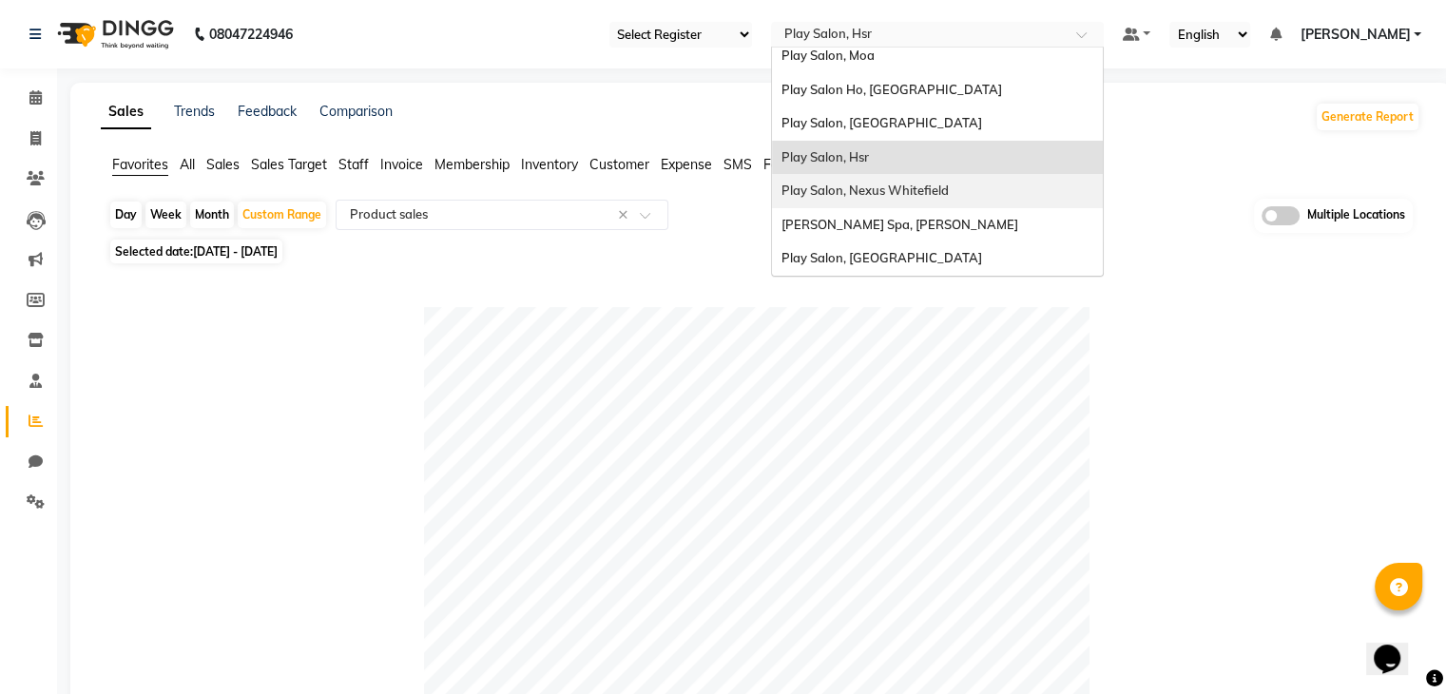
click at [892, 187] on span "Play Salon, Nexus Whitefield" at bounding box center [864, 190] width 167 height 15
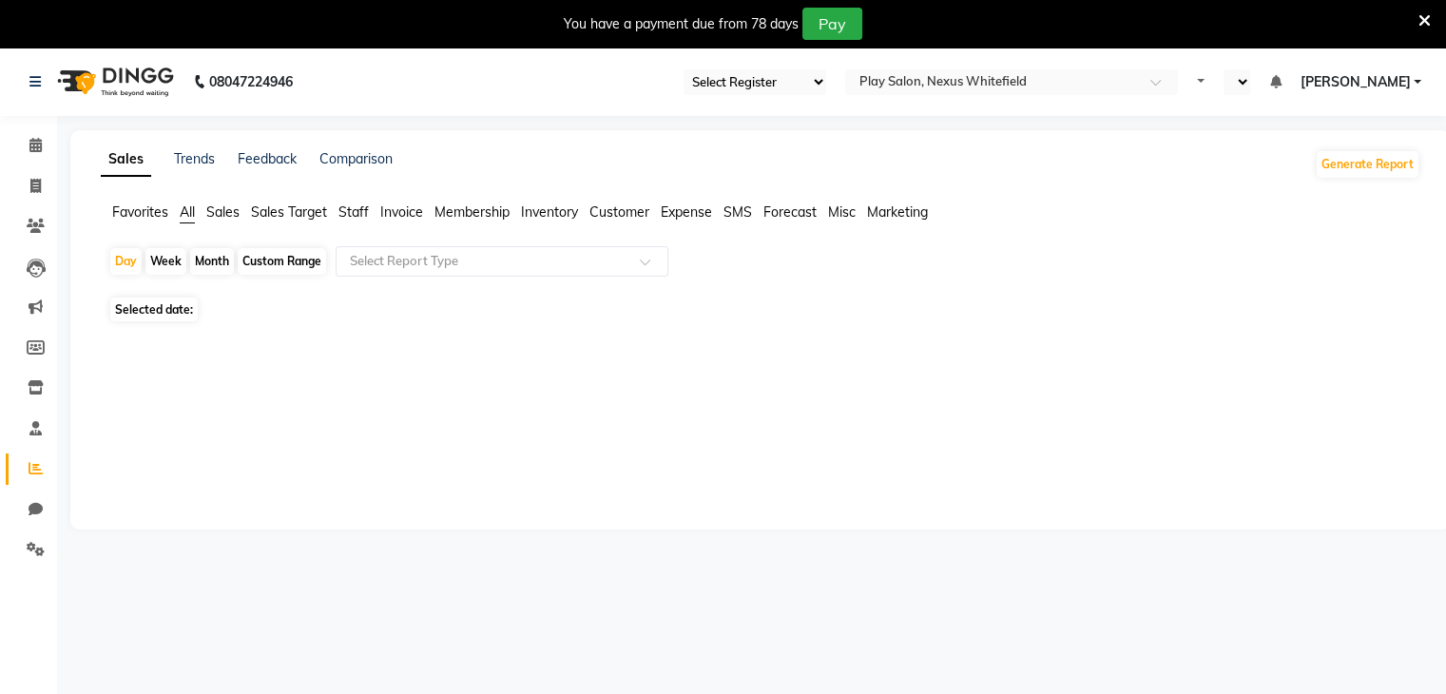
select select "en"
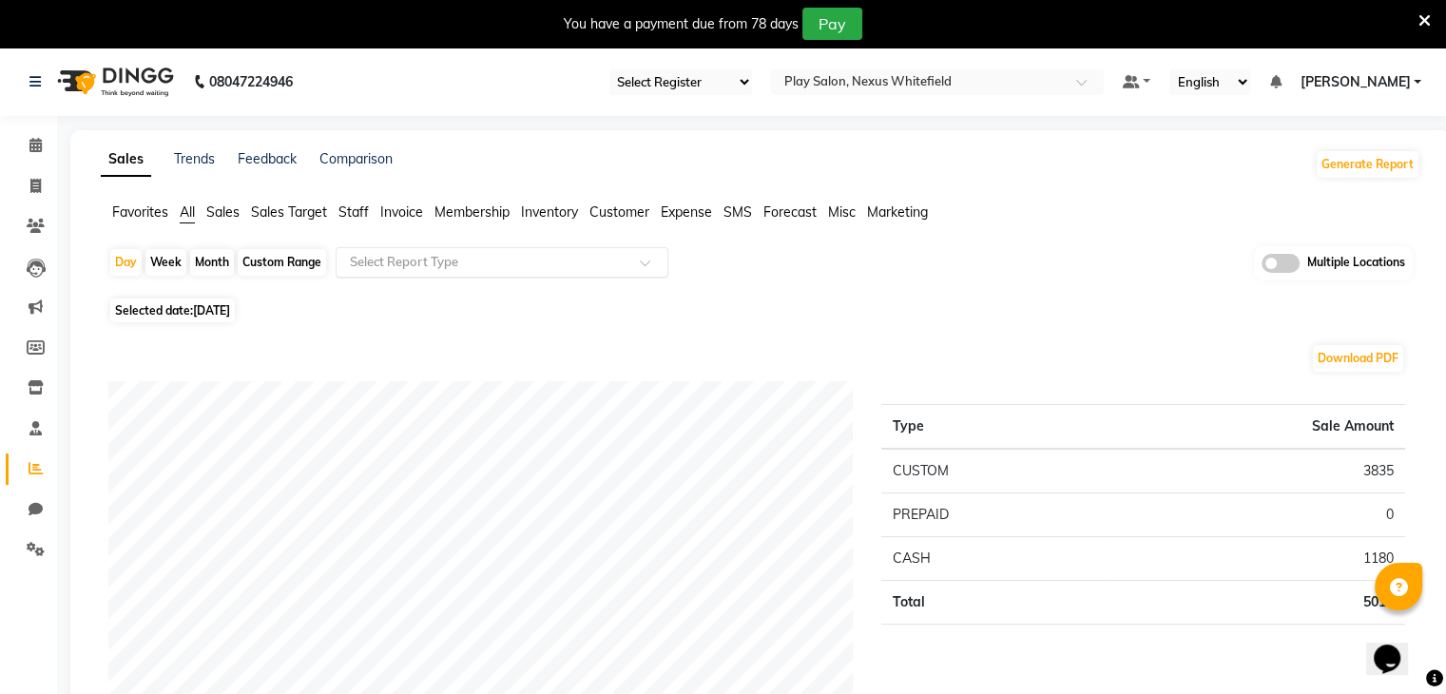
click at [608, 255] on input "text" at bounding box center [483, 262] width 274 height 19
click at [261, 265] on div "Custom Range" at bounding box center [282, 262] width 88 height 27
select select "9"
select select "2025"
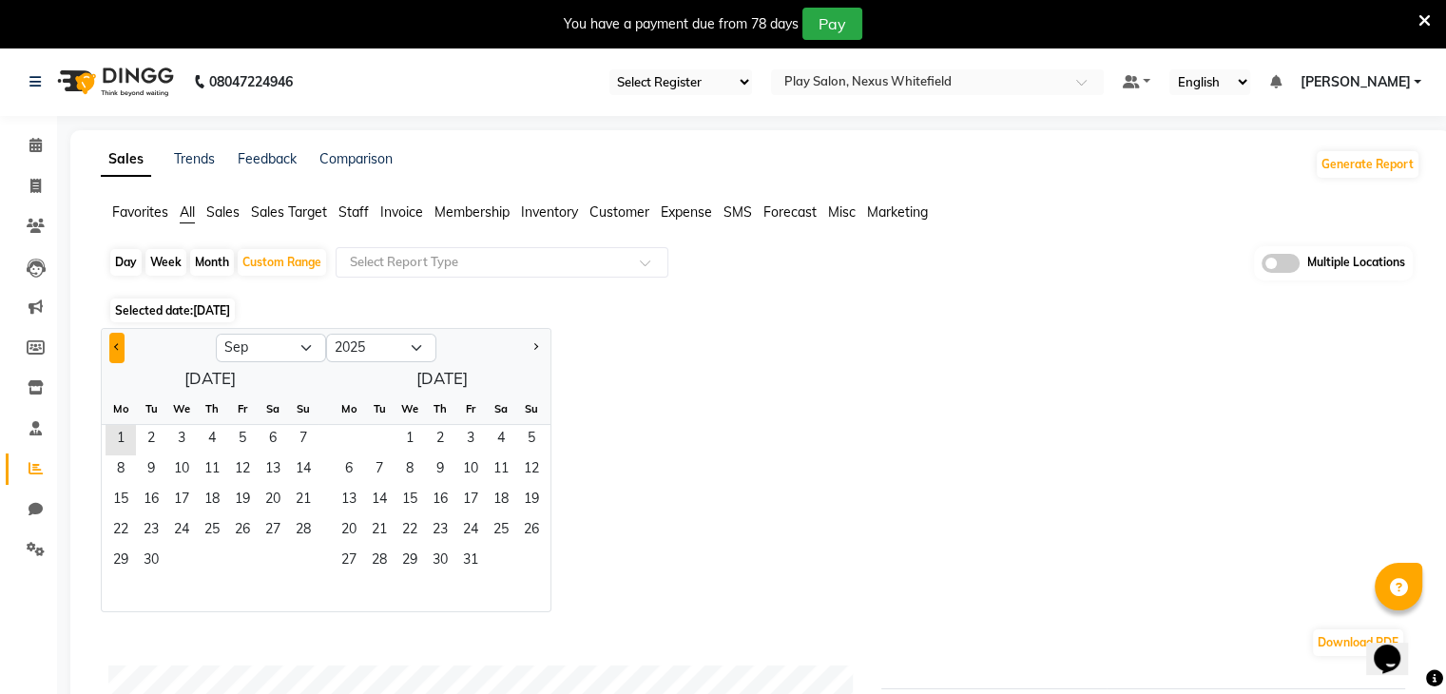
click at [110, 350] on button "Previous month" at bounding box center [116, 348] width 15 height 30
select select "8"
click at [244, 440] on span "1" at bounding box center [242, 440] width 30 height 30
click at [295, 558] on span "31" at bounding box center [303, 562] width 30 height 30
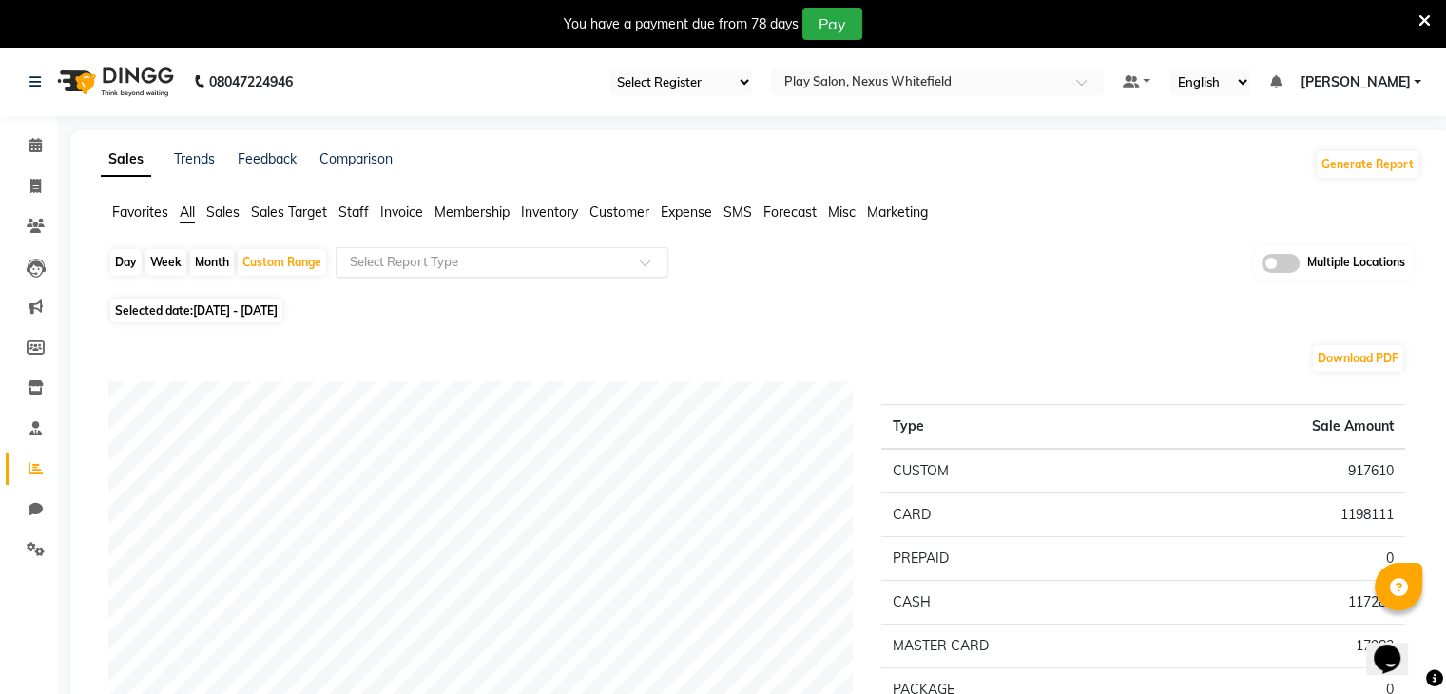
click at [646, 259] on span at bounding box center [652, 268] width 24 height 19
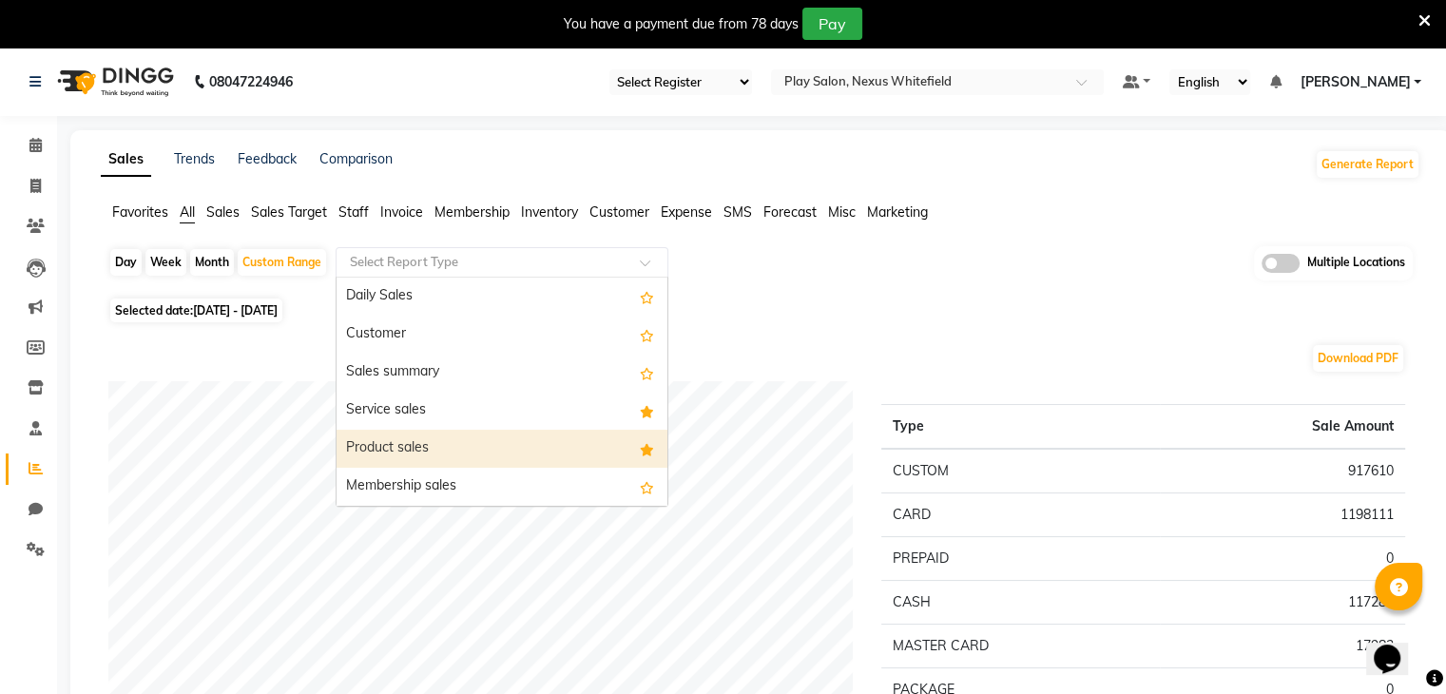
click at [423, 440] on div "Product sales" at bounding box center [501, 449] width 331 height 38
select select "full_report"
select select "csv"
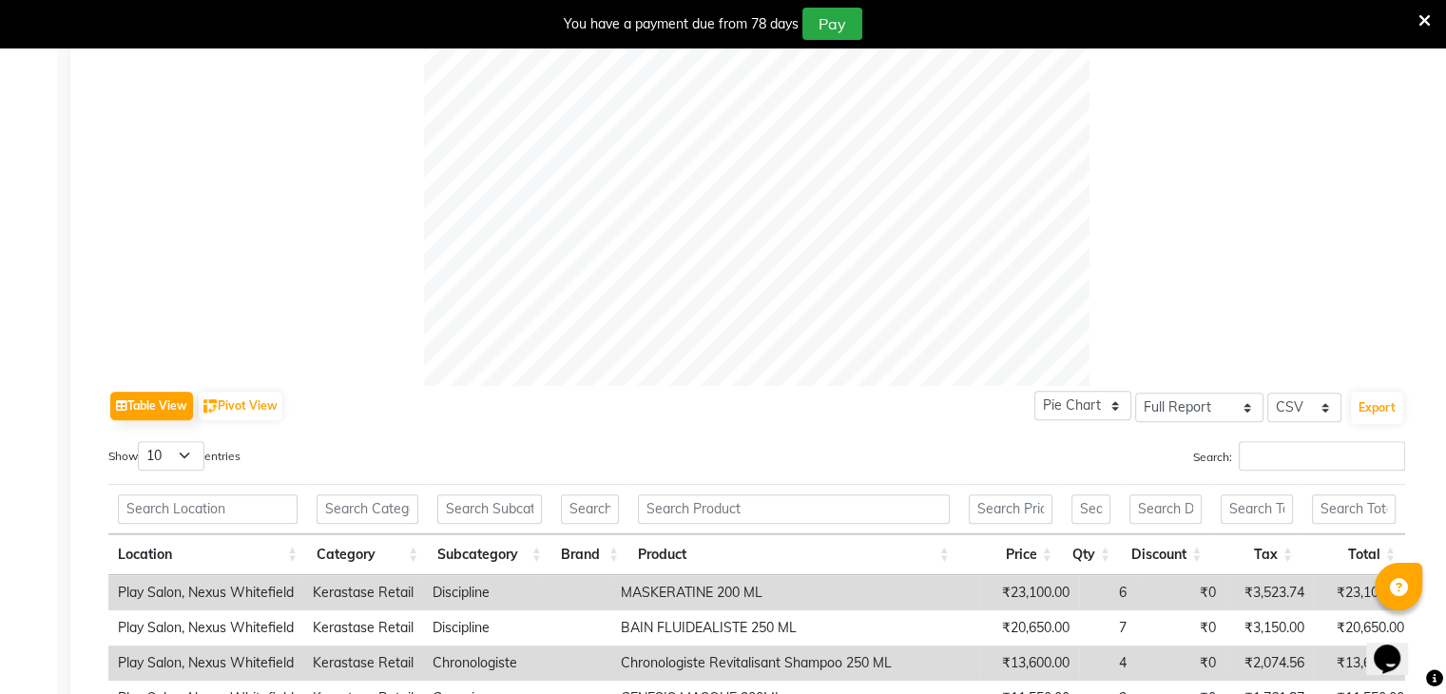
scroll to position [625, 0]
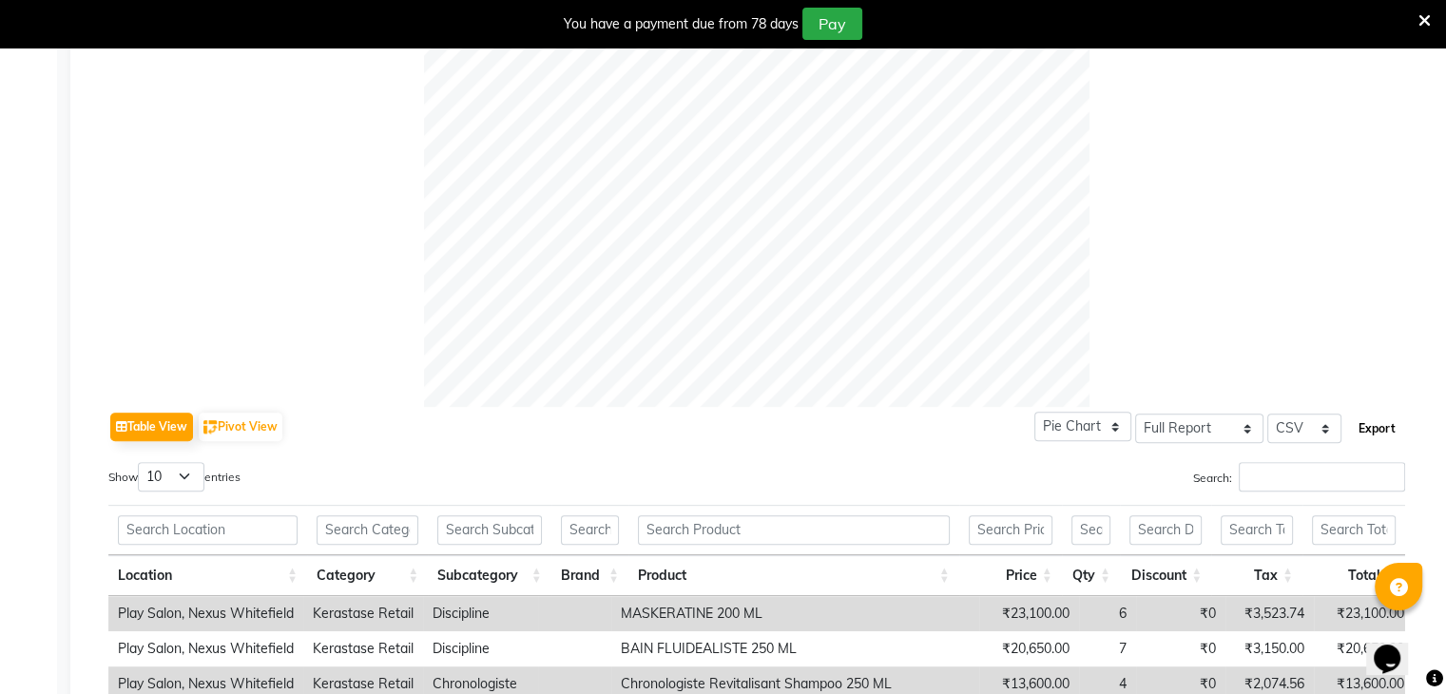
click at [1389, 433] on button "Export" at bounding box center [1377, 429] width 52 height 32
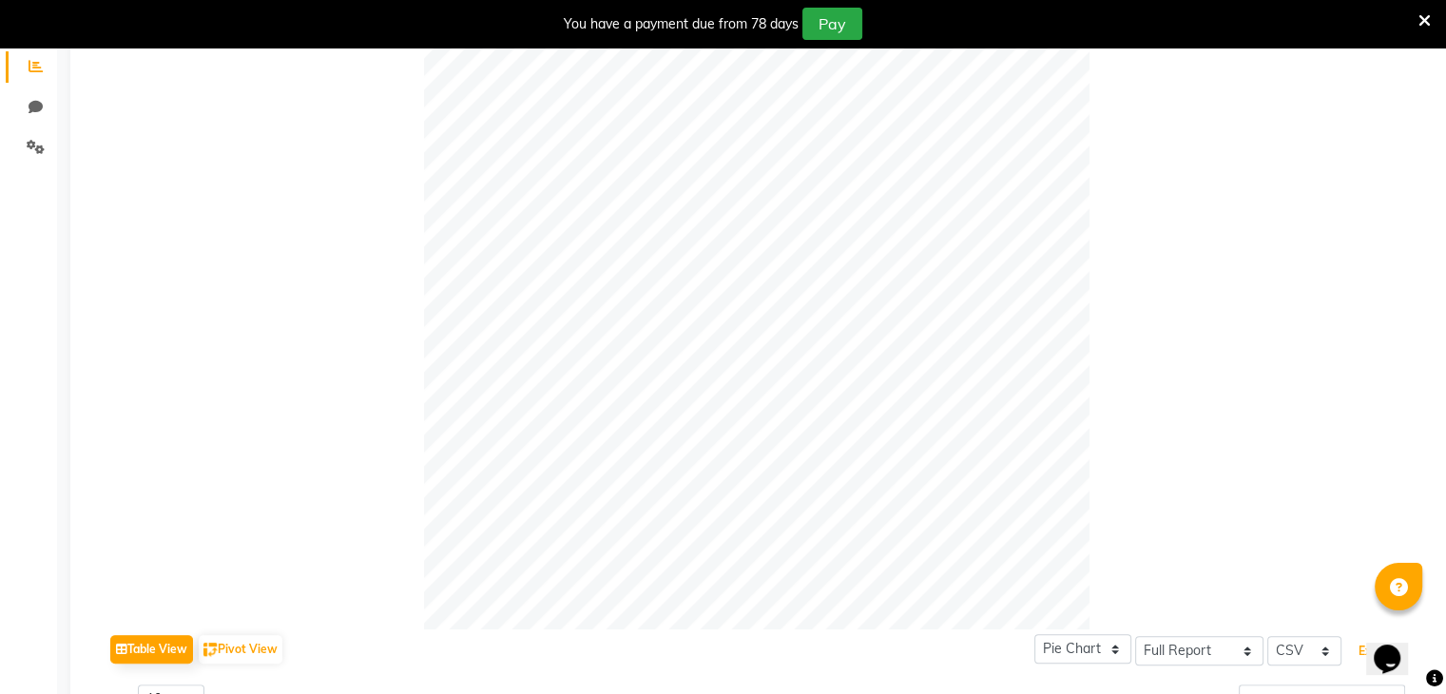
scroll to position [39, 0]
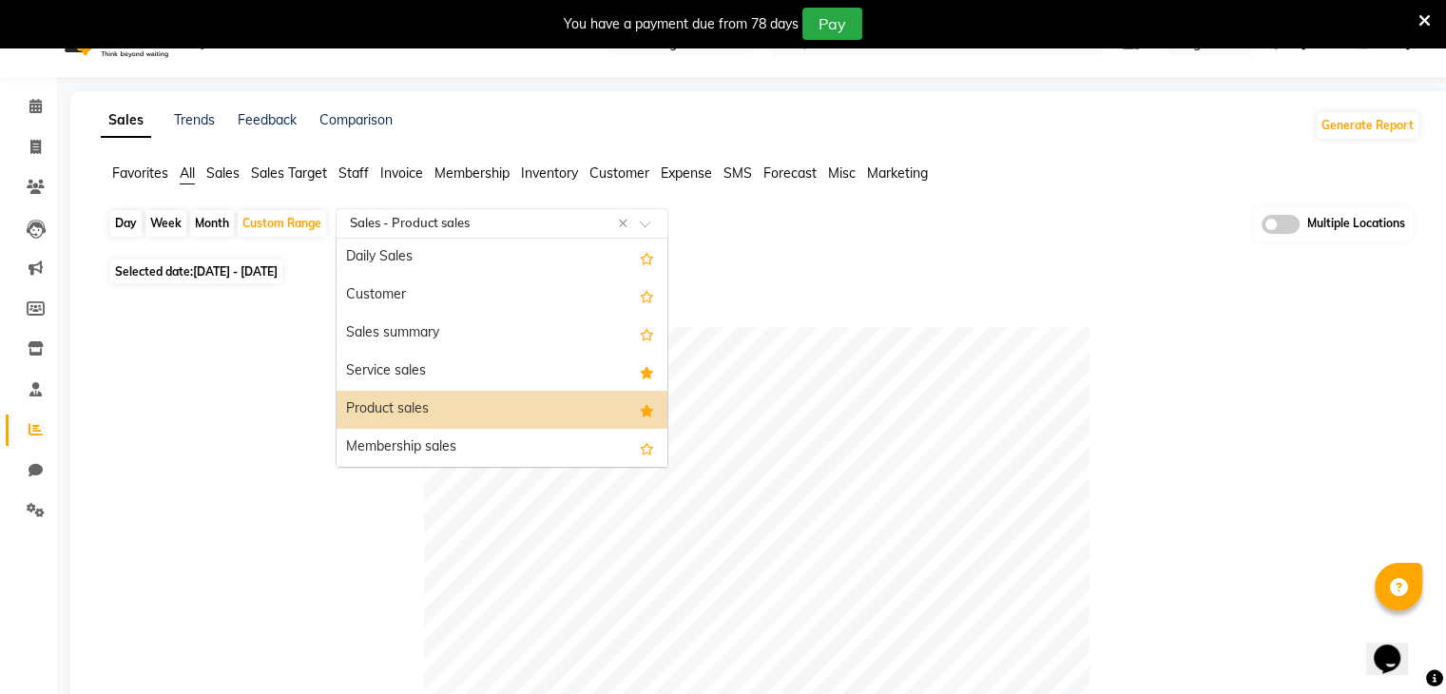
click at [635, 227] on div at bounding box center [501, 223] width 331 height 19
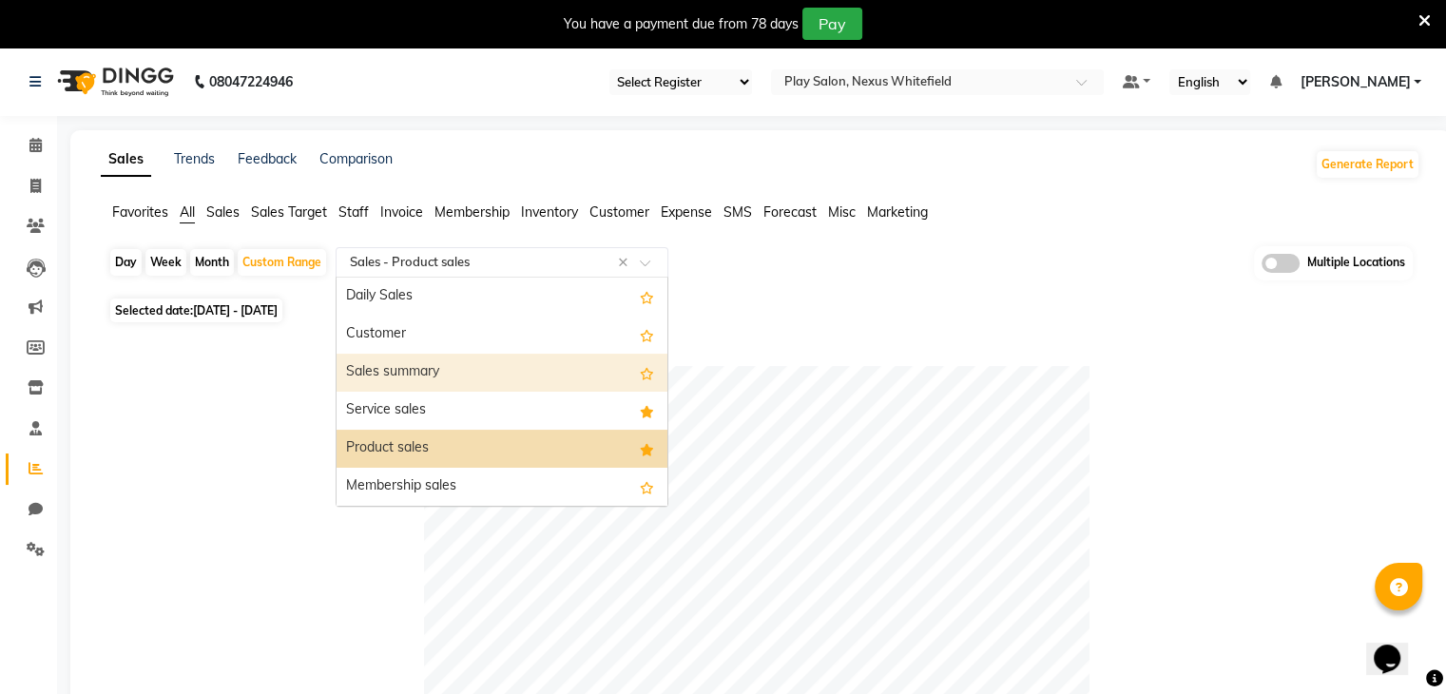
scroll to position [0, 0]
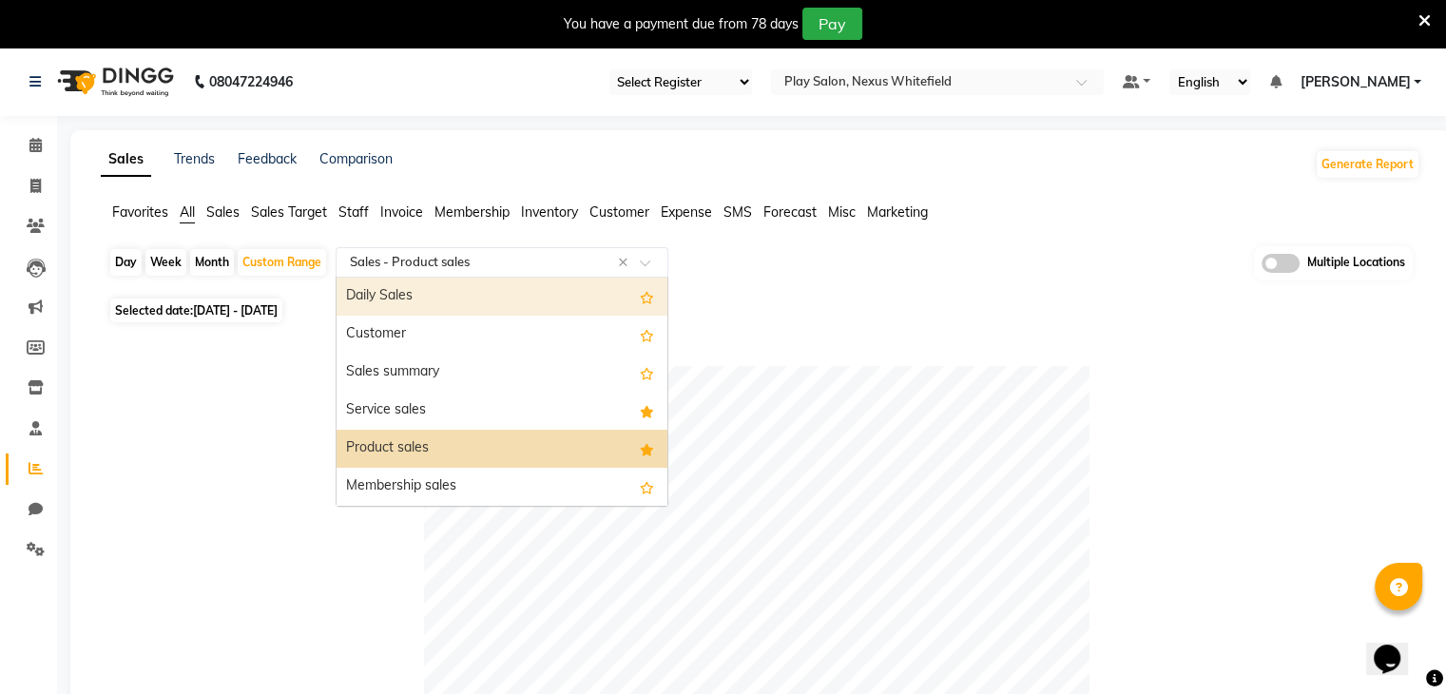
click at [143, 219] on span "Favorites" at bounding box center [140, 211] width 56 height 17
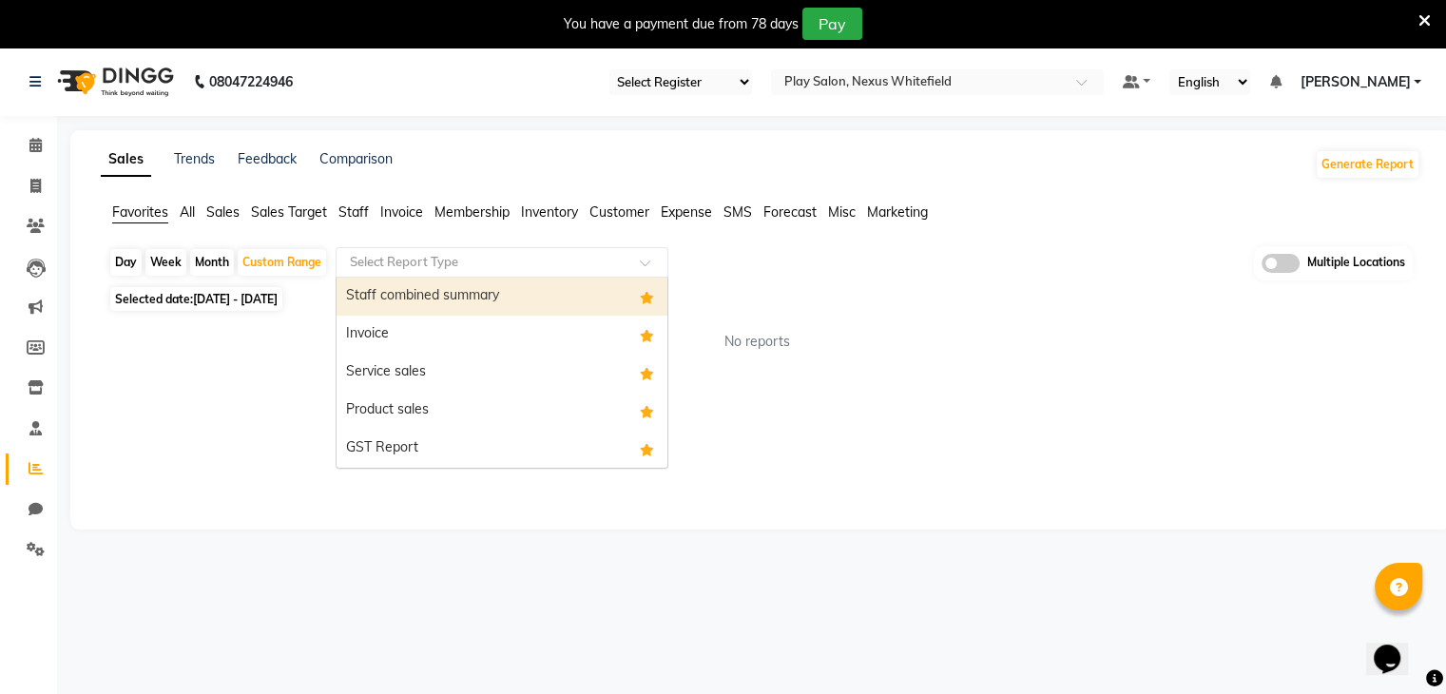
click at [445, 270] on input "text" at bounding box center [483, 262] width 274 height 19
click at [431, 298] on div "Staff combined summary" at bounding box center [501, 297] width 331 height 38
select select "full_report"
select select "csv"
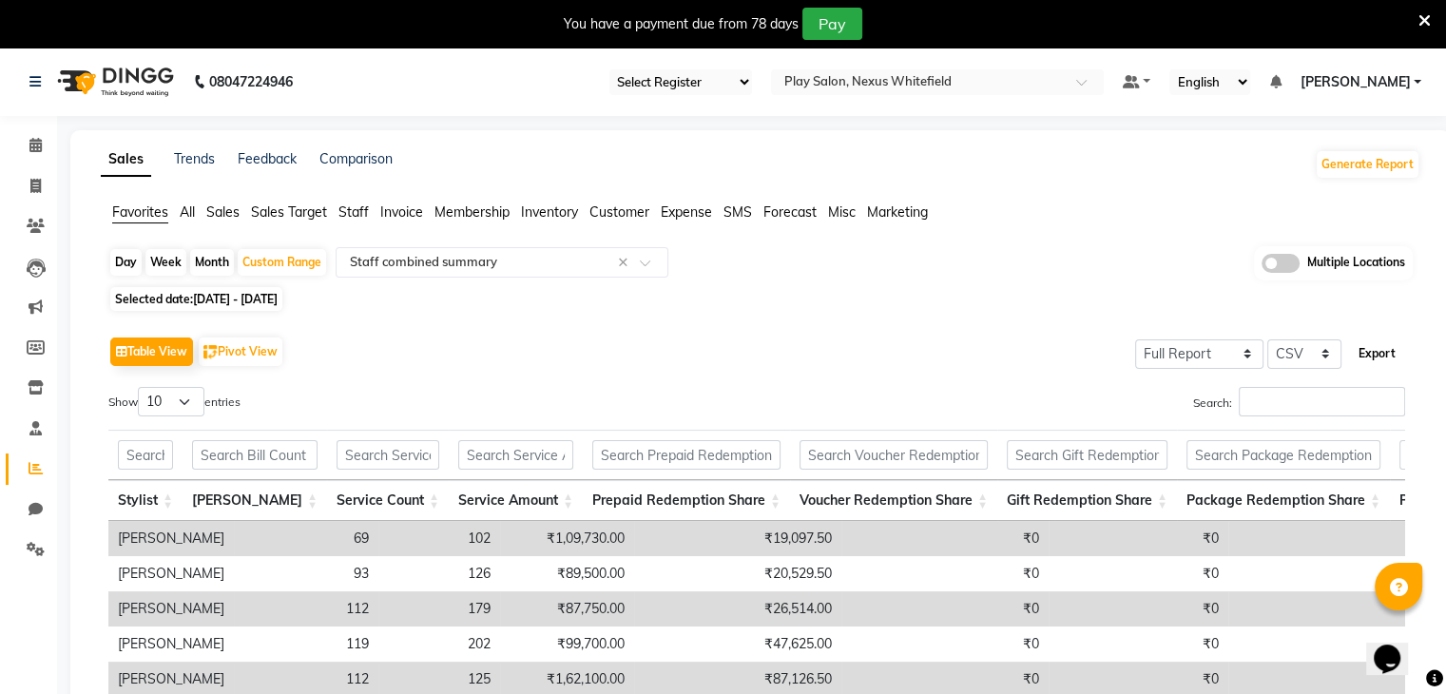
click at [1376, 350] on button "Export" at bounding box center [1377, 353] width 52 height 32
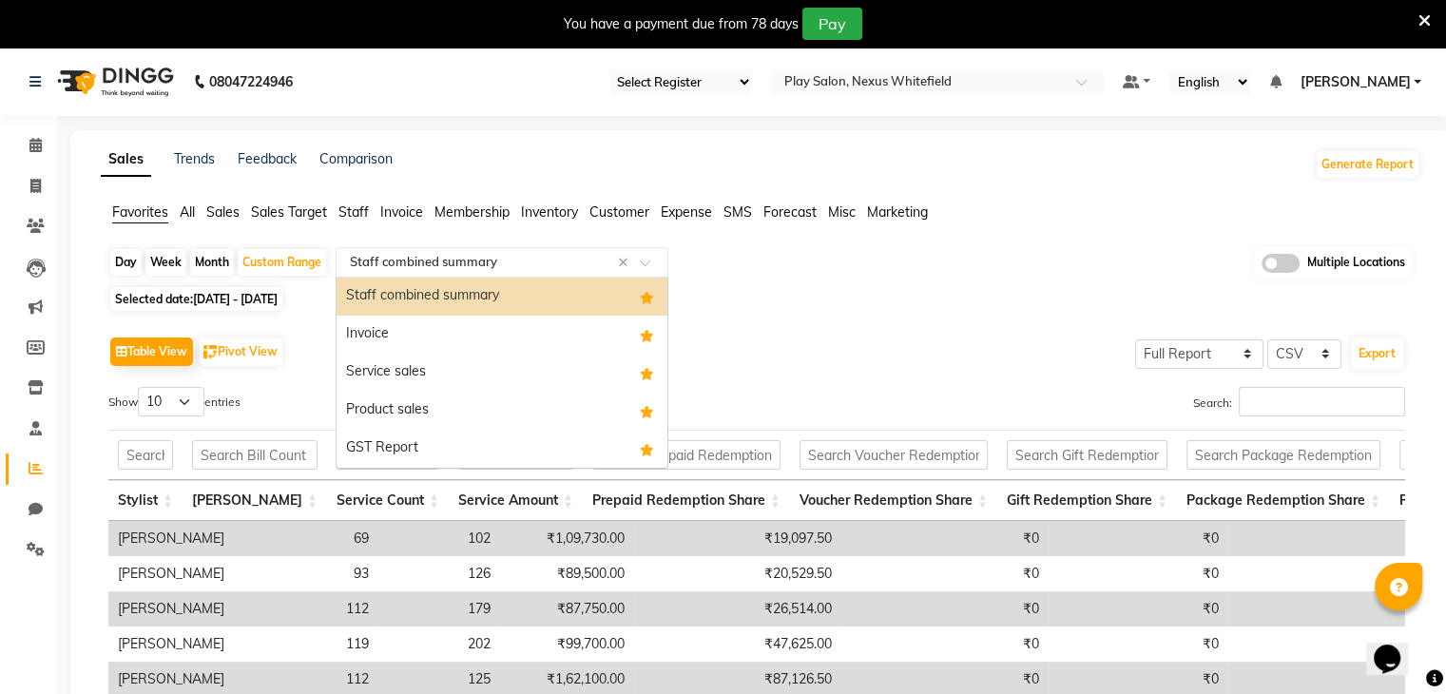
click at [649, 263] on span at bounding box center [652, 268] width 24 height 19
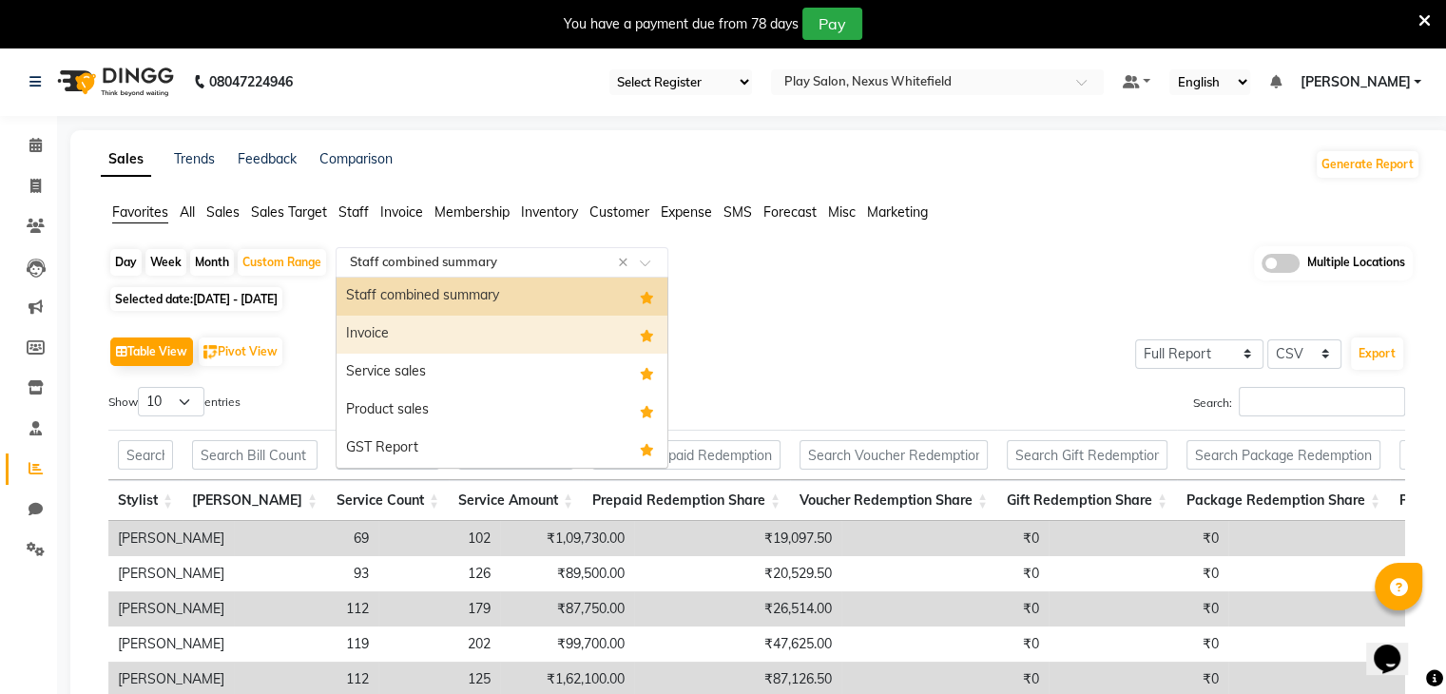
click at [415, 338] on div "Invoice" at bounding box center [501, 335] width 331 height 38
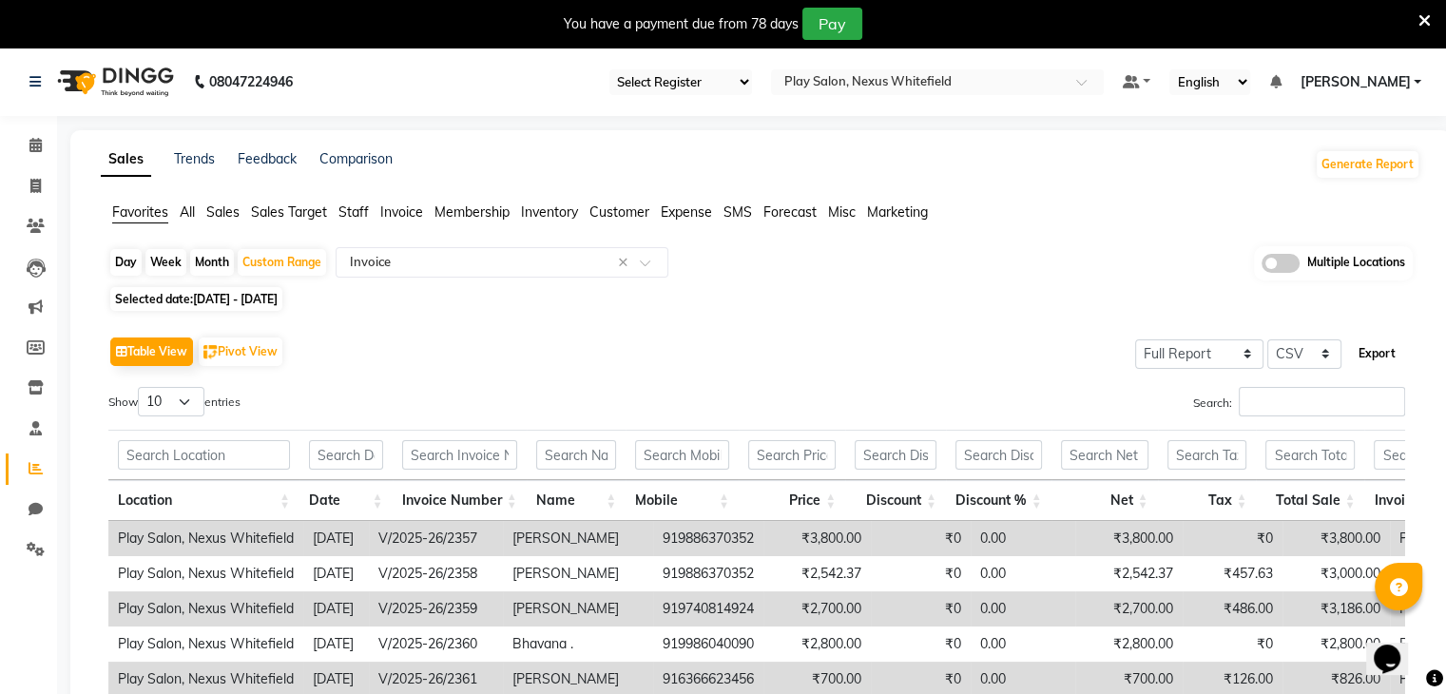
click at [1373, 358] on button "Export" at bounding box center [1377, 353] width 52 height 32
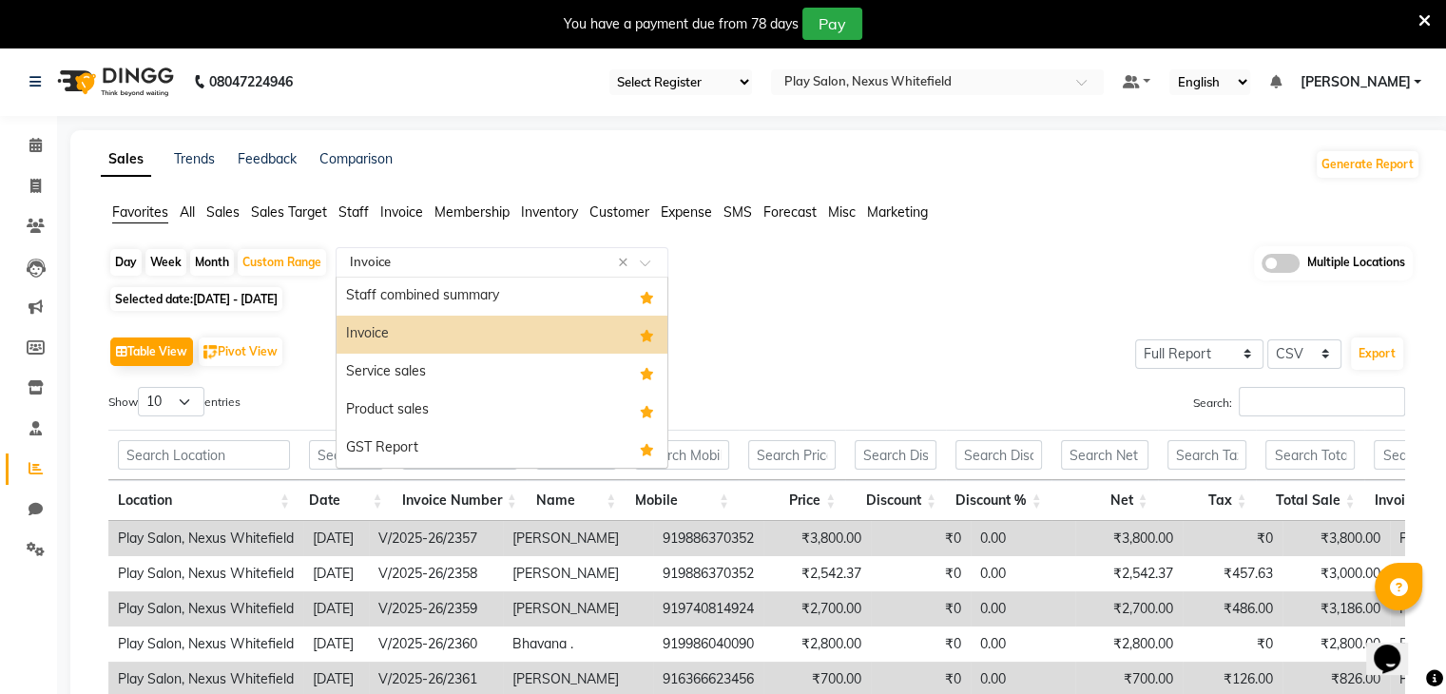
click at [454, 268] on input "text" at bounding box center [483, 262] width 274 height 19
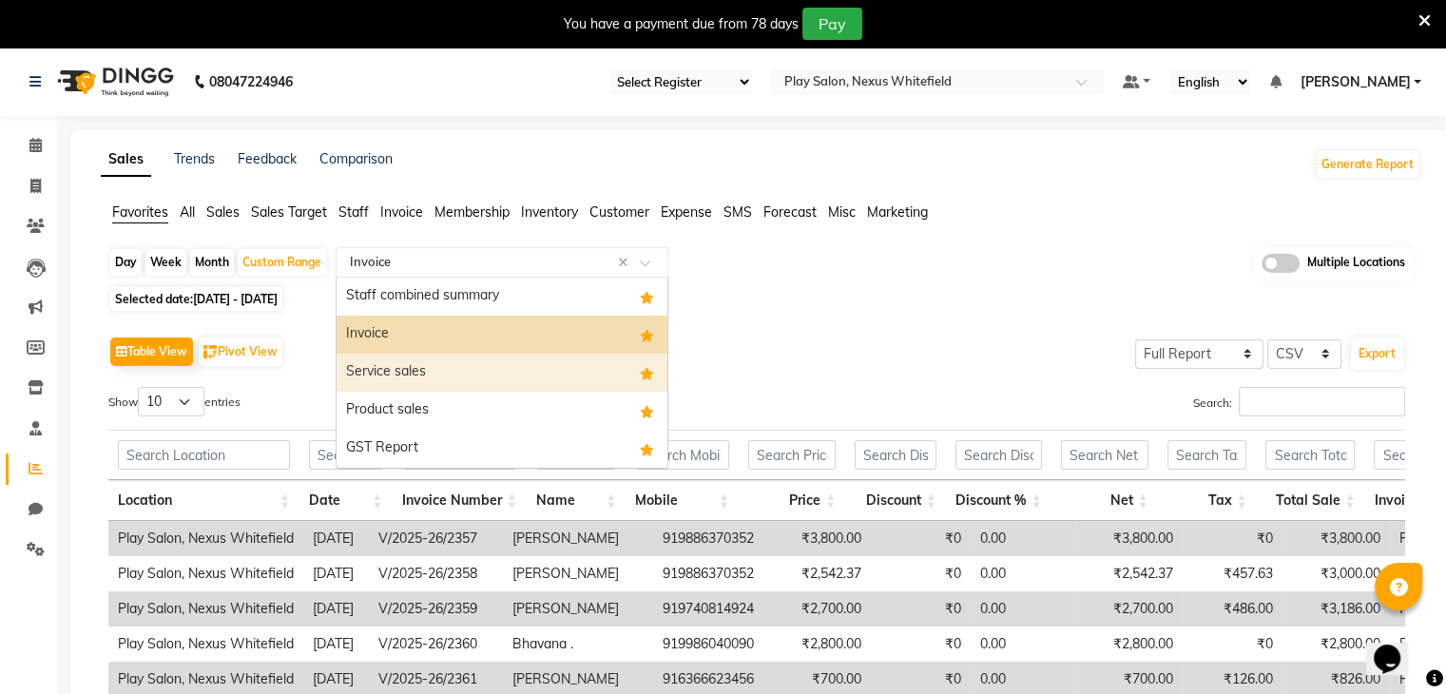
click at [418, 363] on div "Service sales" at bounding box center [501, 373] width 331 height 38
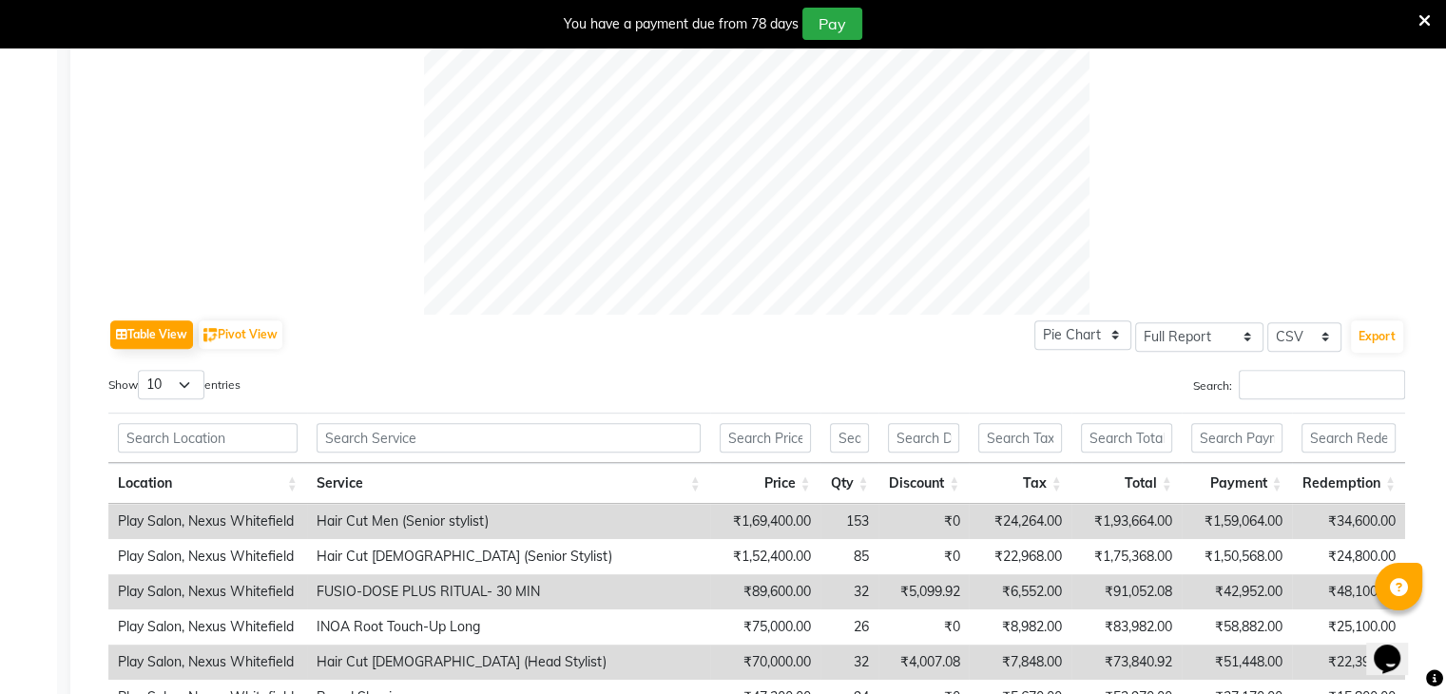
scroll to position [740, 0]
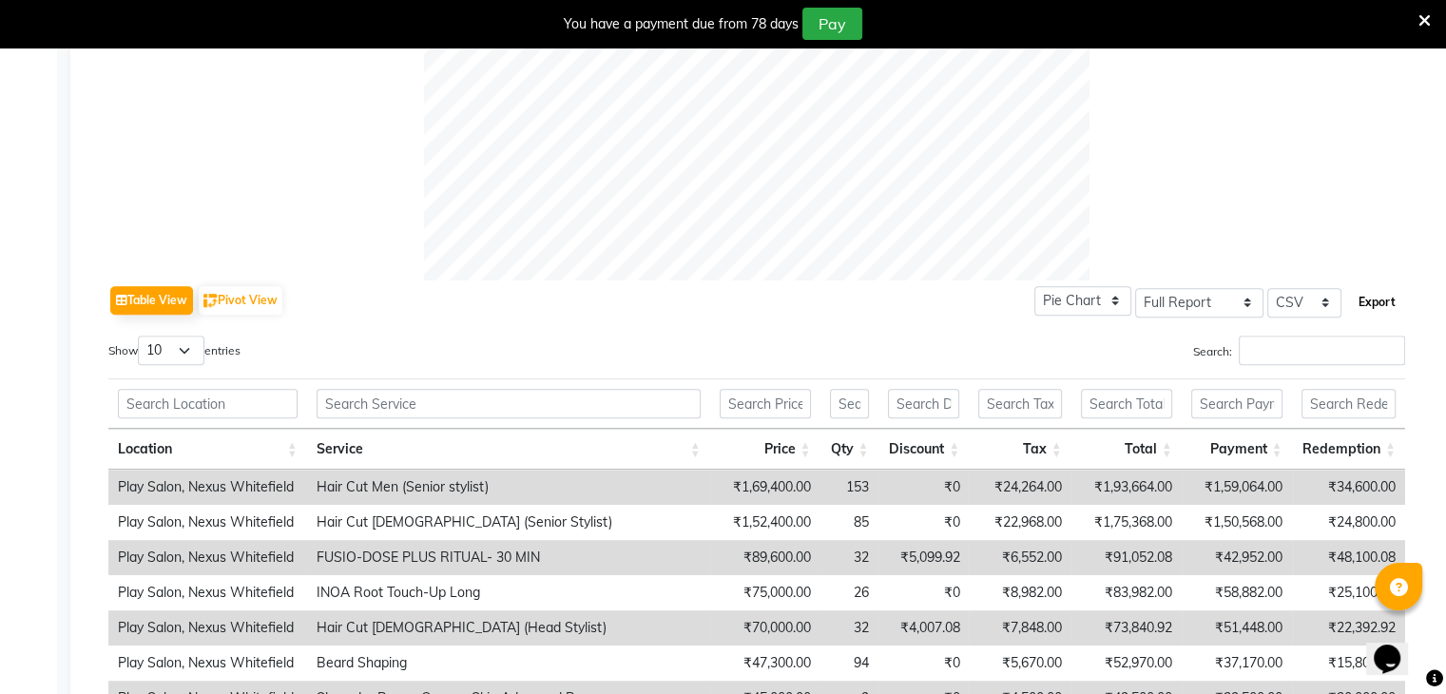
click at [1376, 299] on button "Export" at bounding box center [1377, 302] width 52 height 32
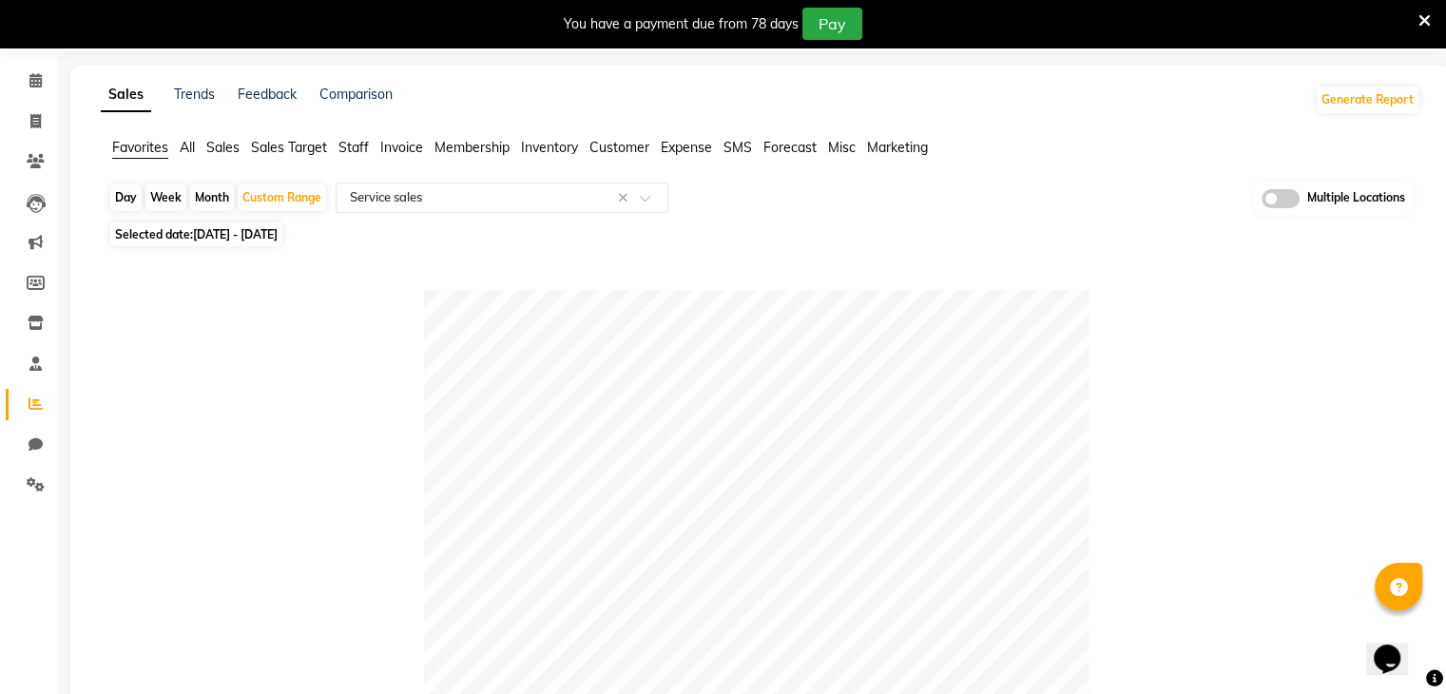
scroll to position [0, 0]
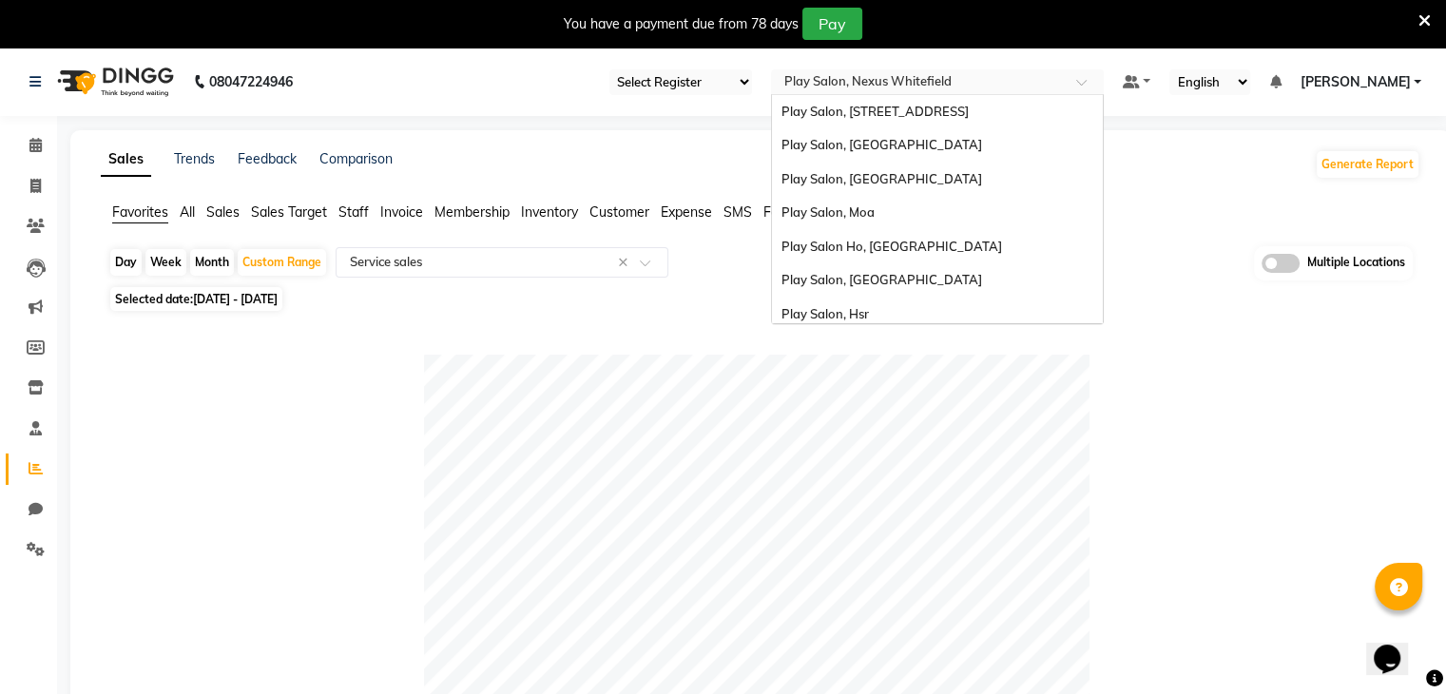
click at [1077, 83] on span at bounding box center [1088, 87] width 24 height 19
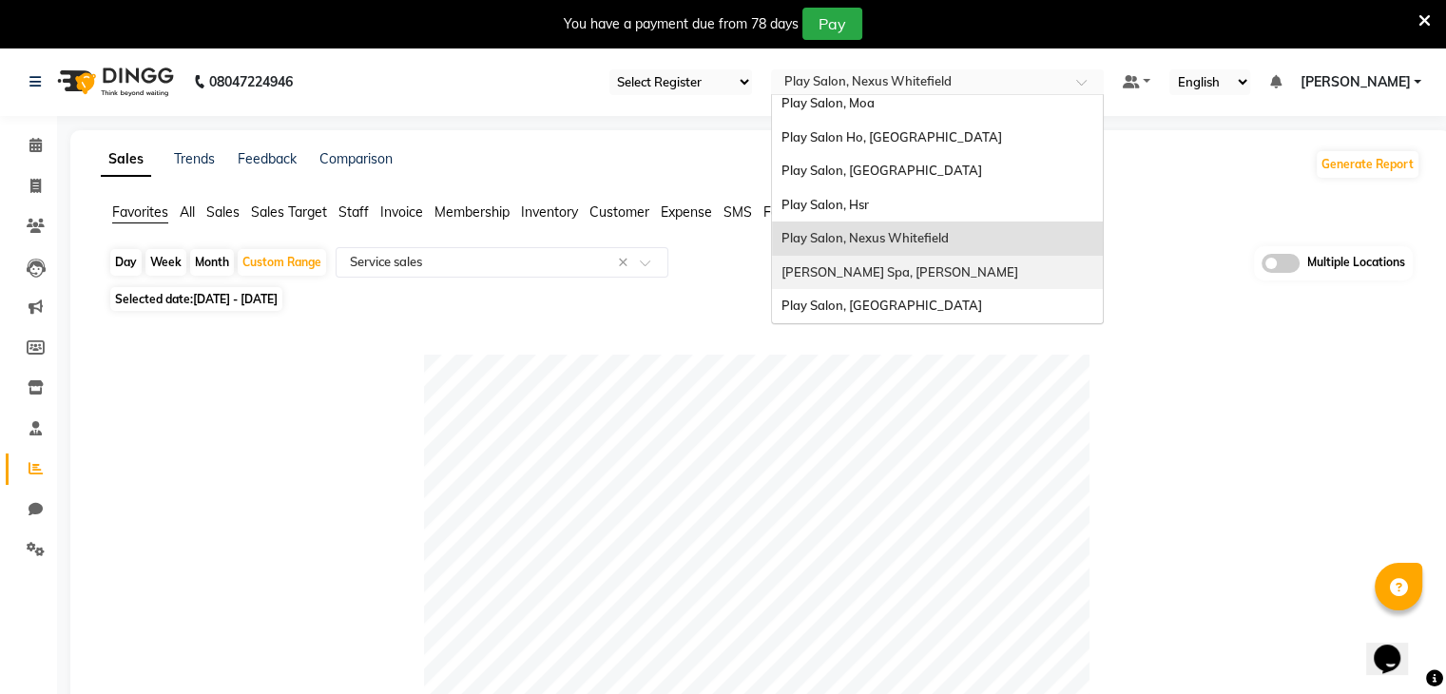
click at [890, 274] on span "[PERSON_NAME] Spa, [PERSON_NAME]" at bounding box center [899, 271] width 237 height 15
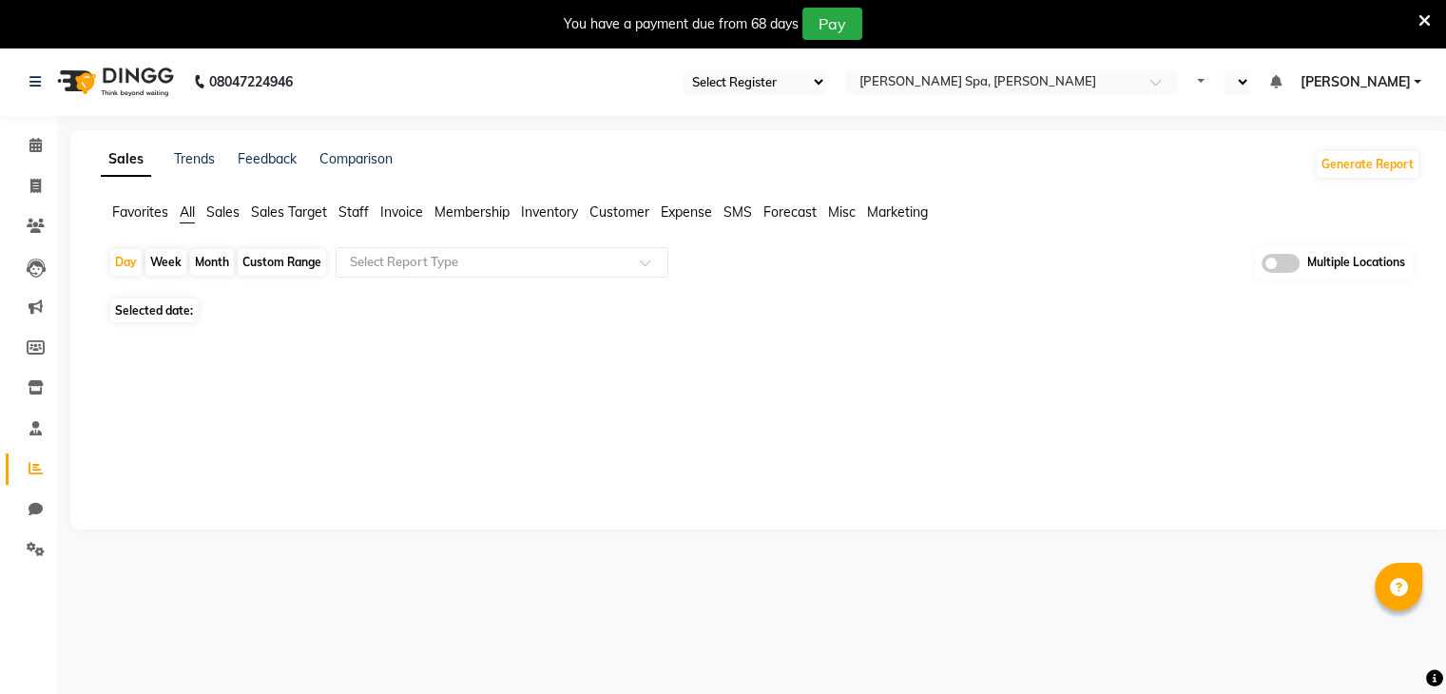
select select "en"
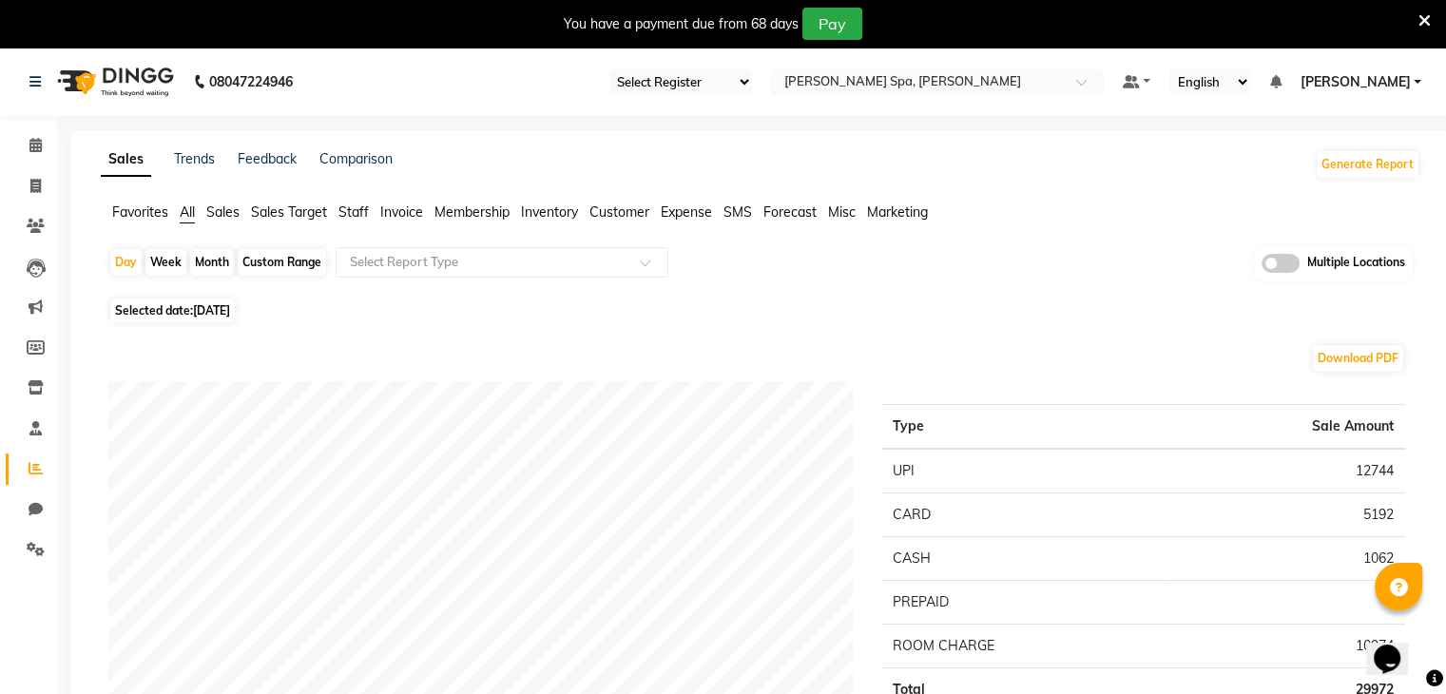
click at [116, 218] on span "Favorites" at bounding box center [140, 211] width 56 height 17
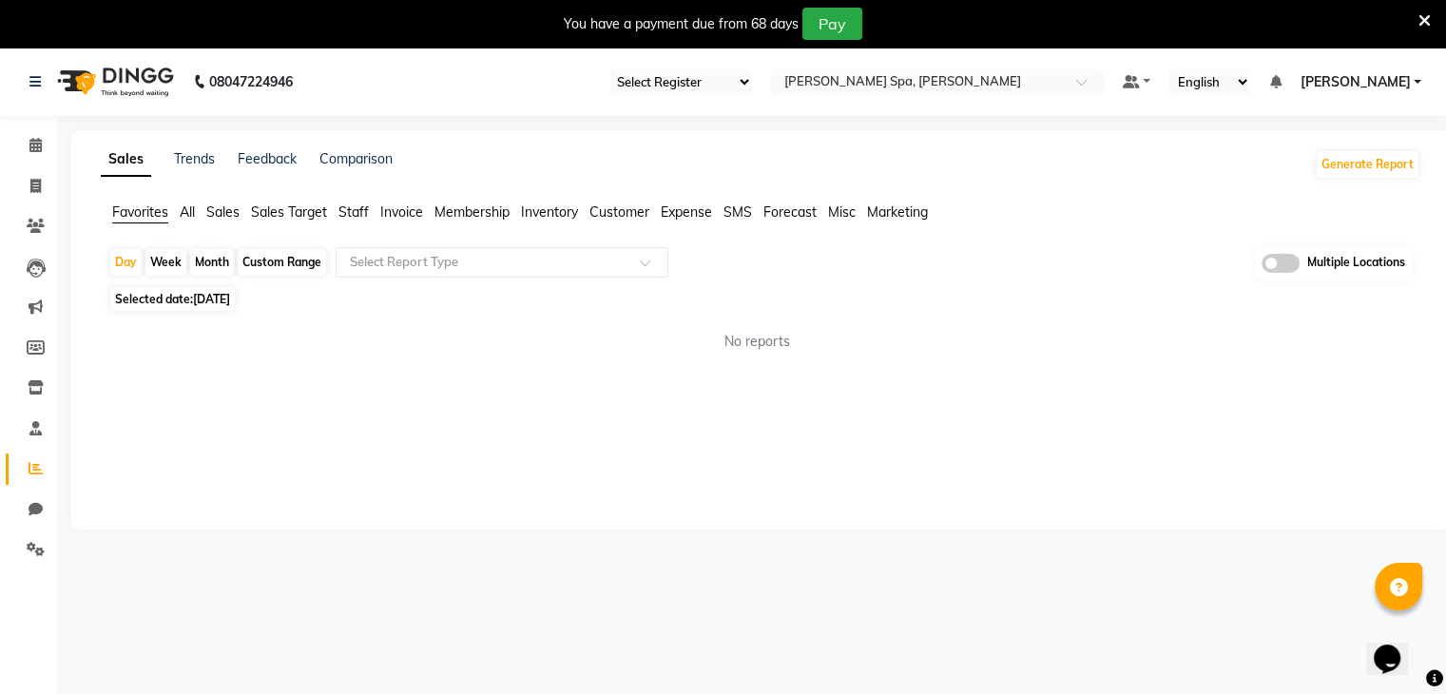
click at [296, 262] on div "Custom Range" at bounding box center [282, 262] width 88 height 27
select select "9"
select select "2025"
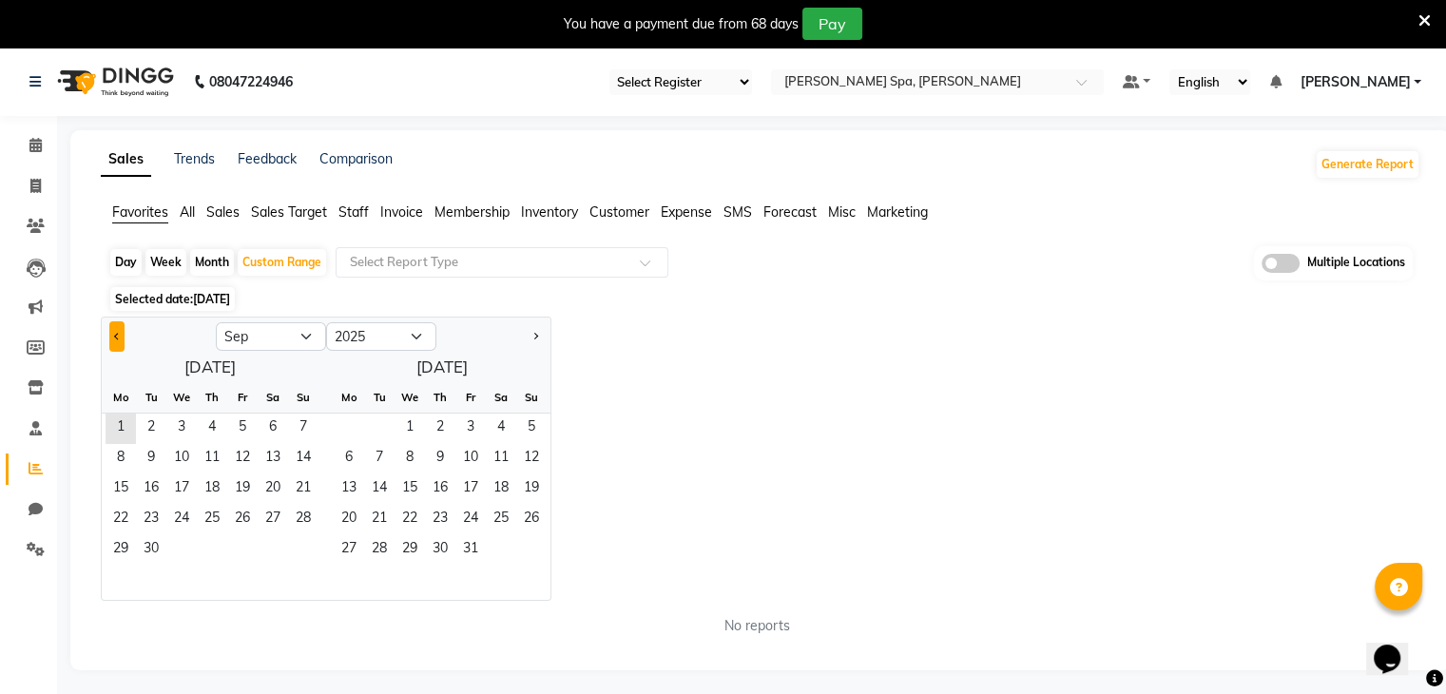
click at [114, 333] on button "Previous month" at bounding box center [116, 336] width 15 height 30
select select "8"
click at [237, 424] on span "1" at bounding box center [242, 428] width 30 height 30
click at [293, 550] on span "31" at bounding box center [303, 550] width 30 height 30
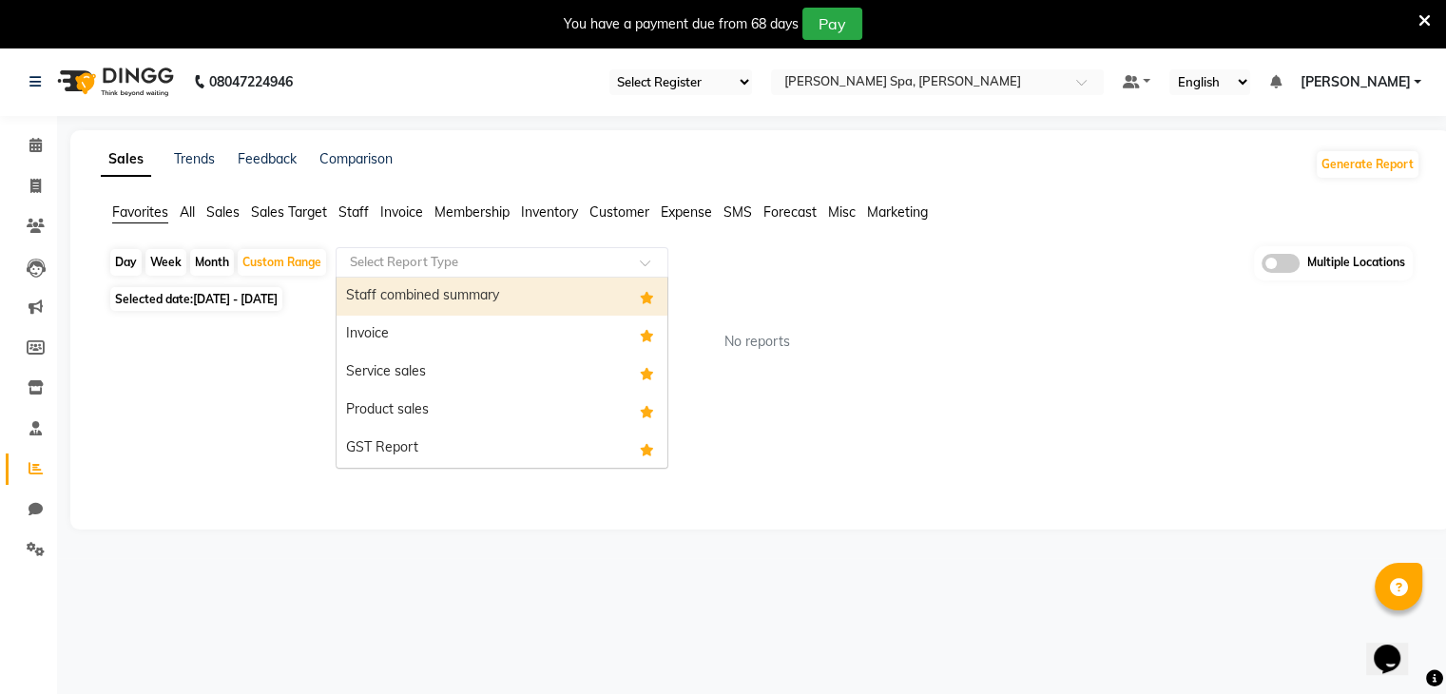
click at [496, 271] on div "Select Report Type" at bounding box center [502, 262] width 333 height 30
click at [459, 298] on div "Staff combined summary" at bounding box center [501, 297] width 331 height 38
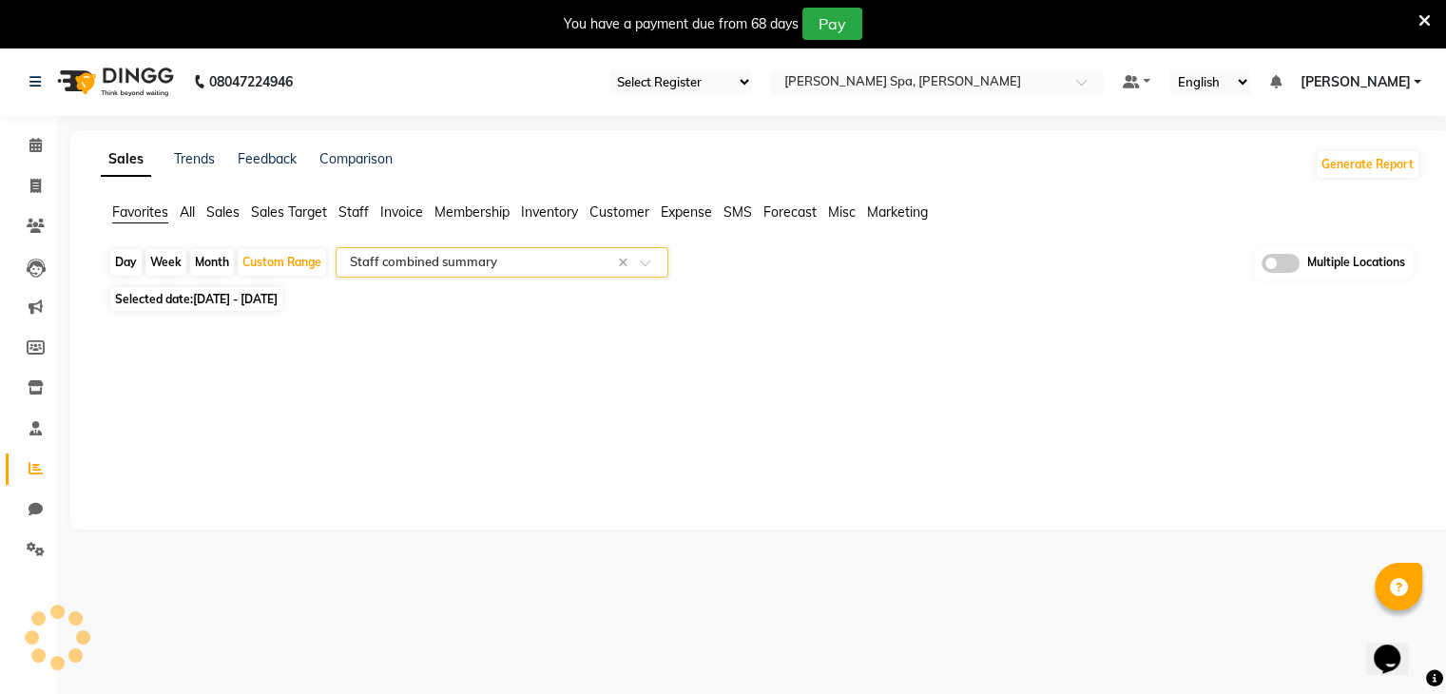
select select "full_report"
select select "csv"
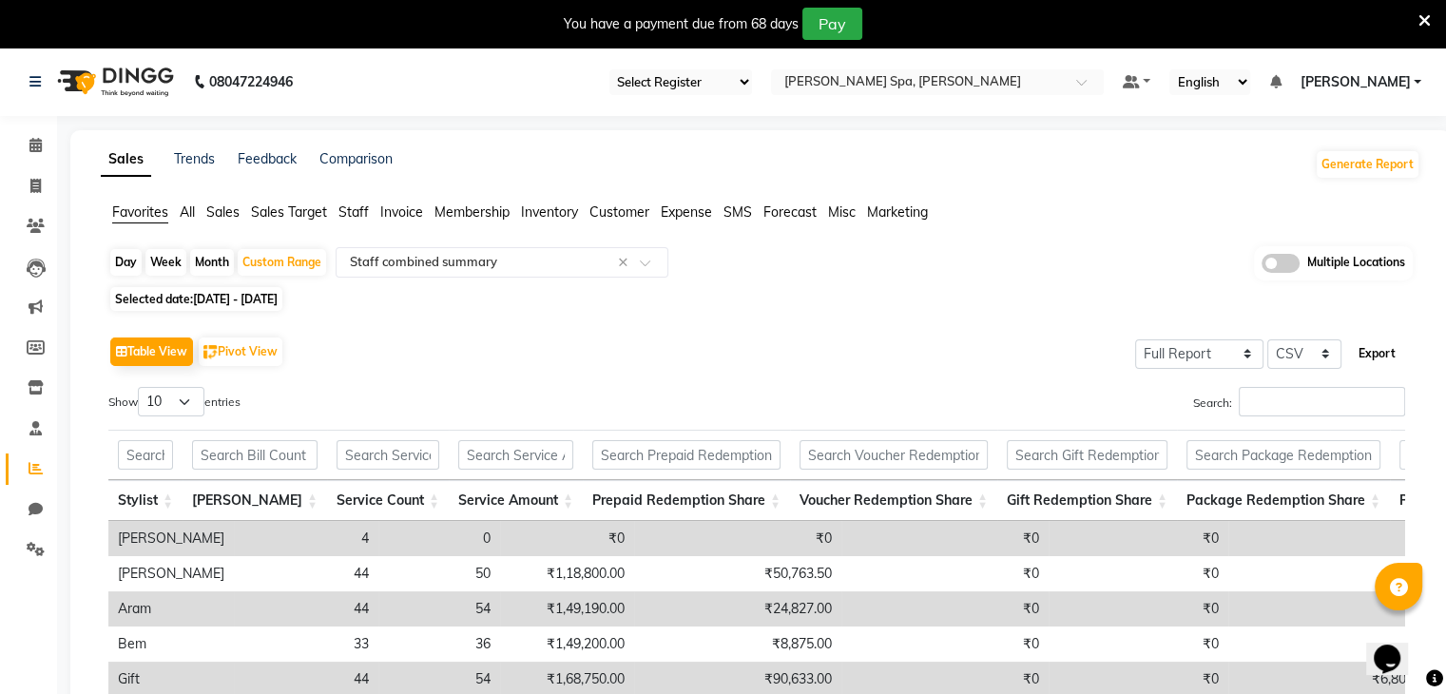
click at [1377, 350] on button "Export" at bounding box center [1377, 353] width 52 height 32
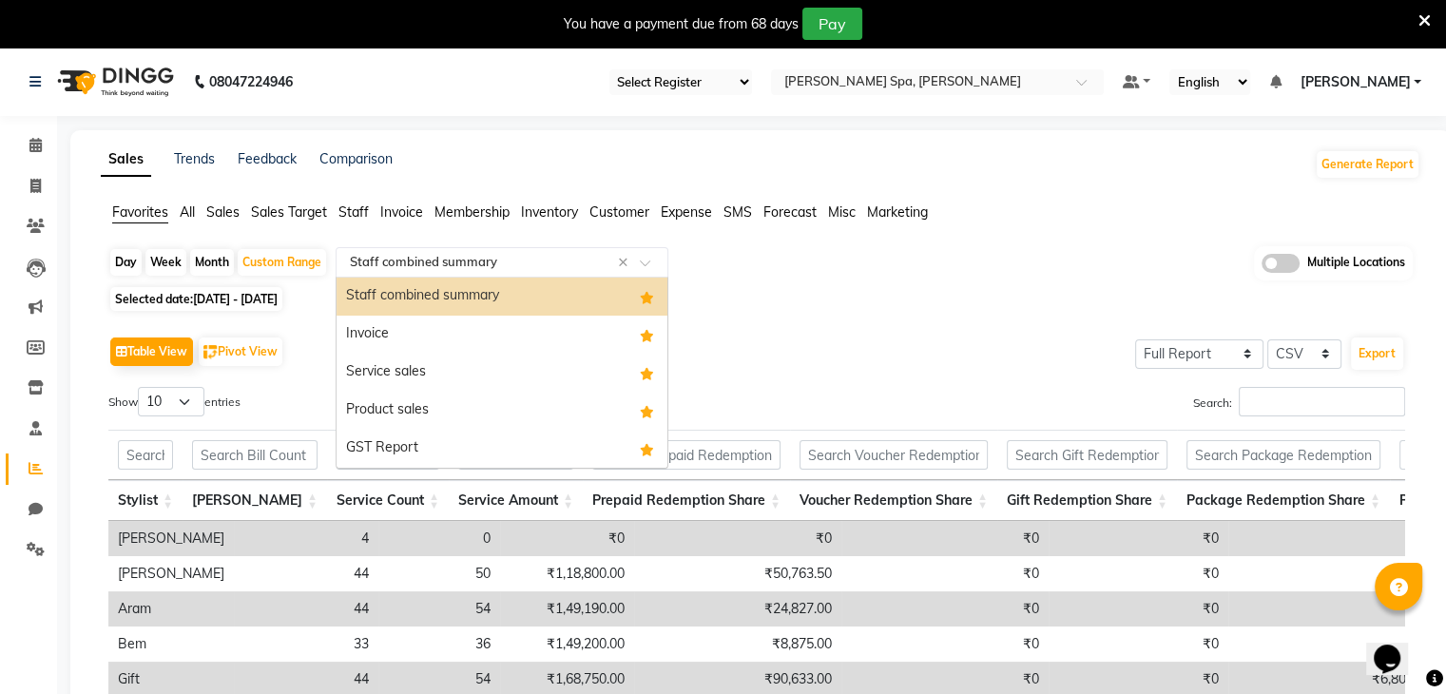
click at [648, 260] on span at bounding box center [652, 268] width 24 height 19
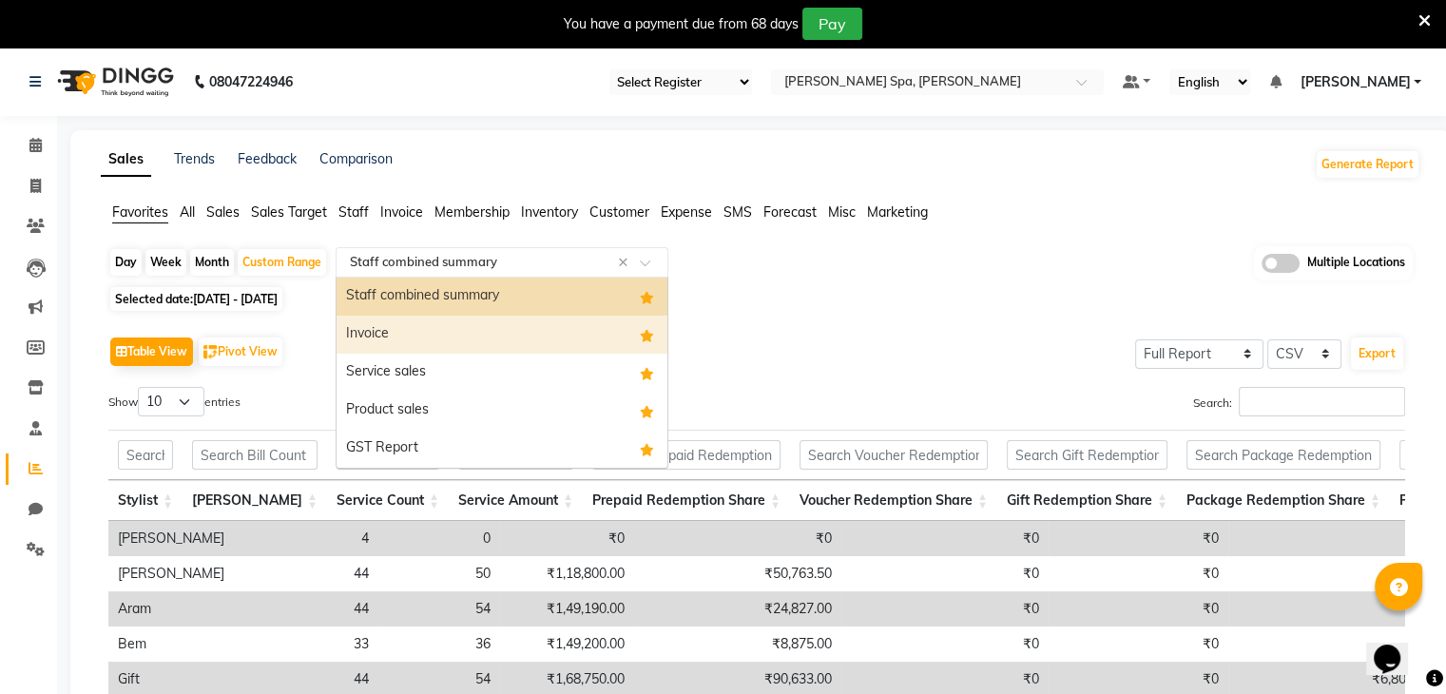
click at [420, 328] on div "Invoice" at bounding box center [501, 335] width 331 height 38
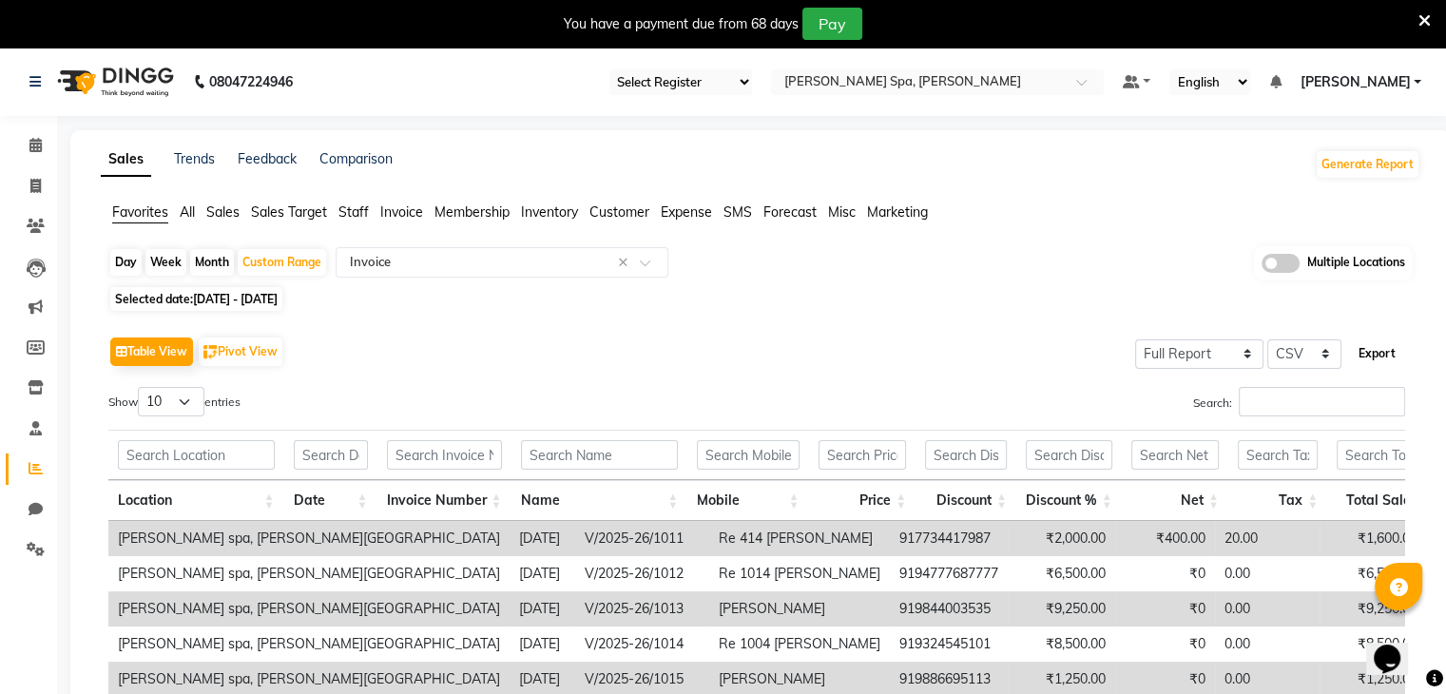
click at [1375, 356] on button "Export" at bounding box center [1377, 353] width 52 height 32
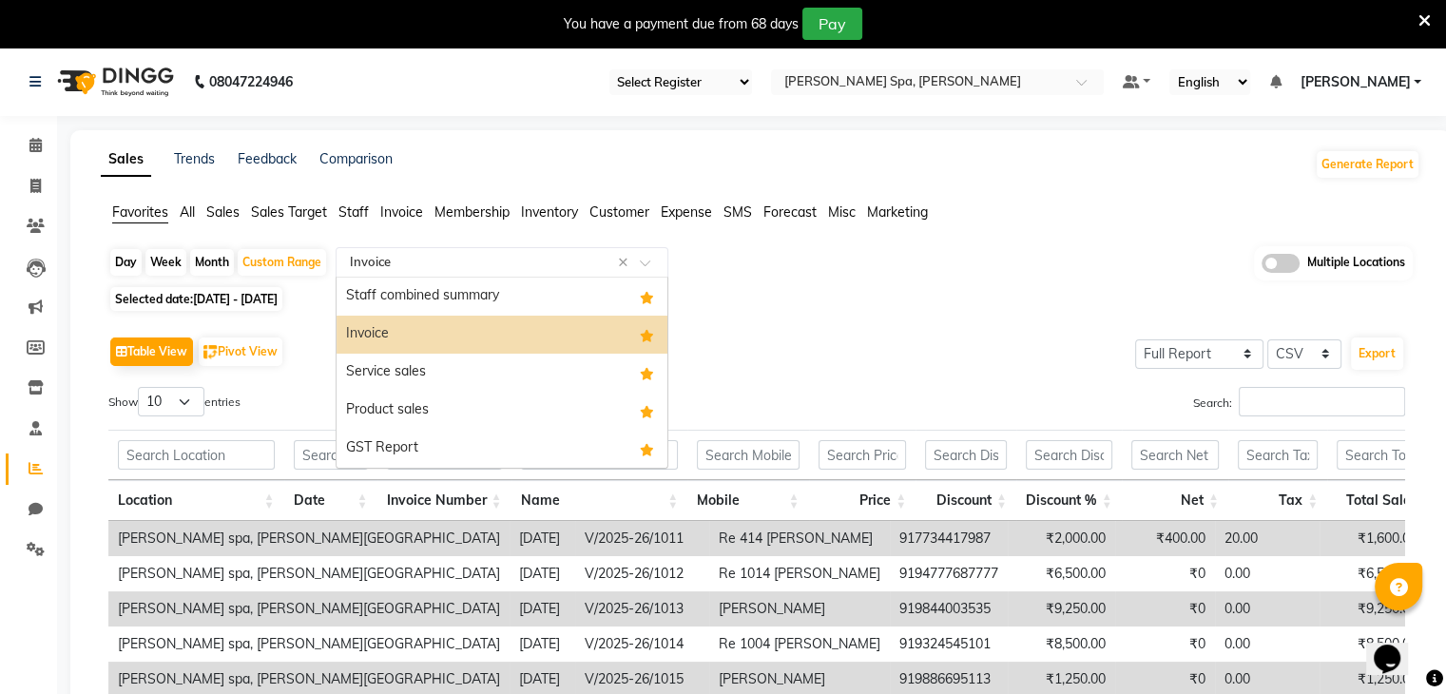
click at [640, 264] on span at bounding box center [652, 268] width 24 height 19
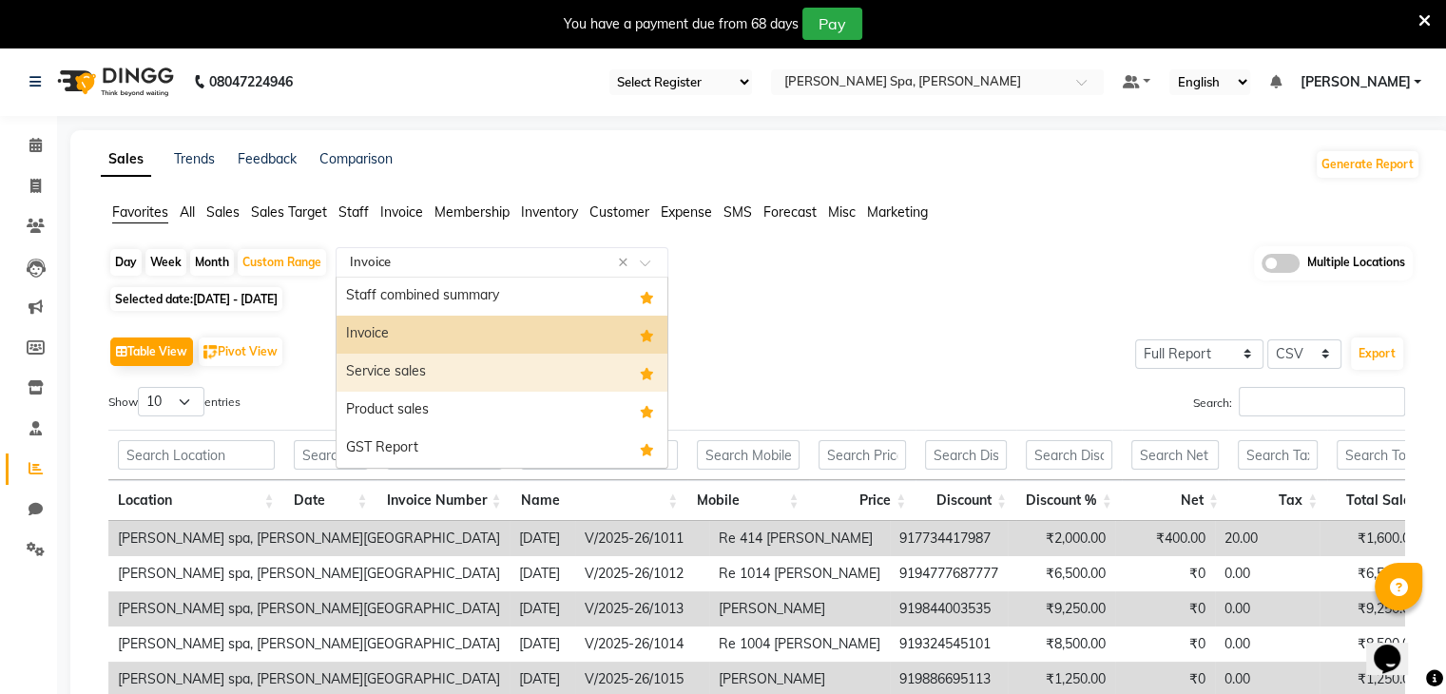
click at [388, 367] on div "Service sales" at bounding box center [501, 373] width 331 height 38
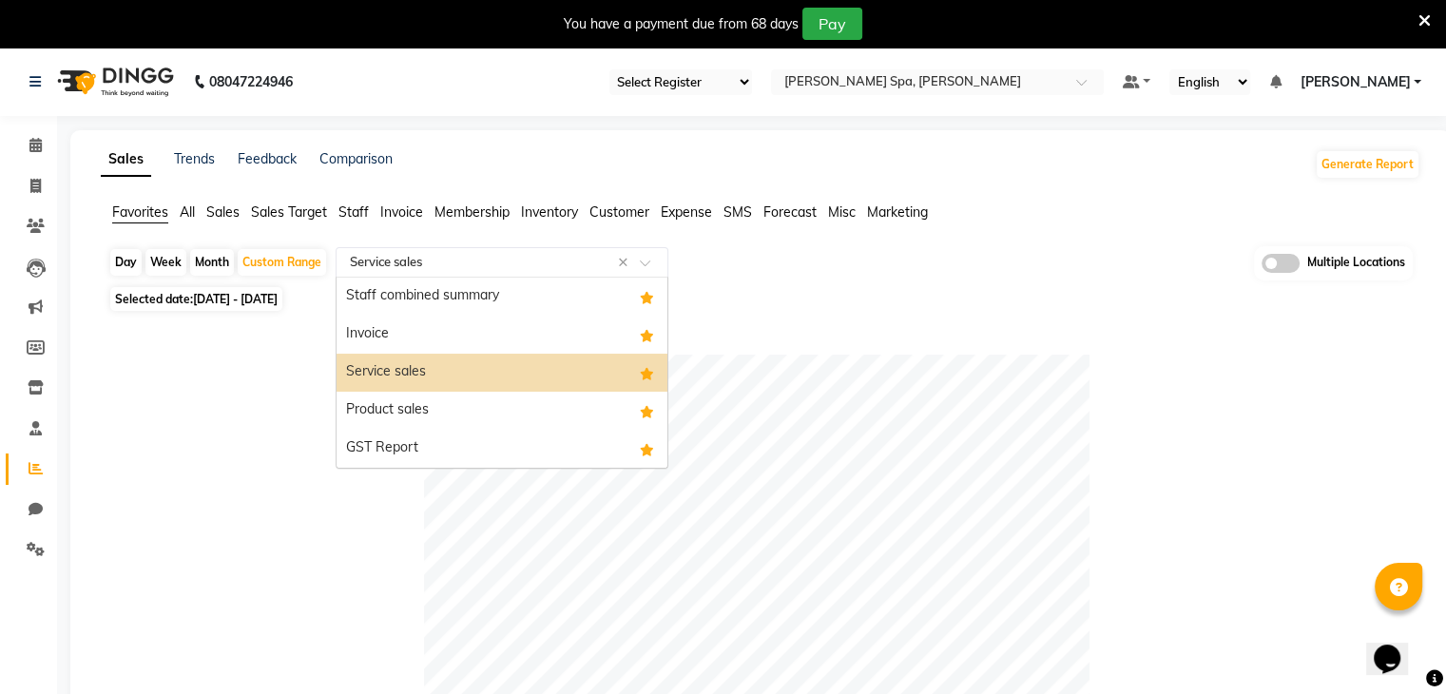
click at [643, 260] on span at bounding box center [652, 268] width 24 height 19
click at [480, 356] on div "Service sales" at bounding box center [501, 373] width 331 height 38
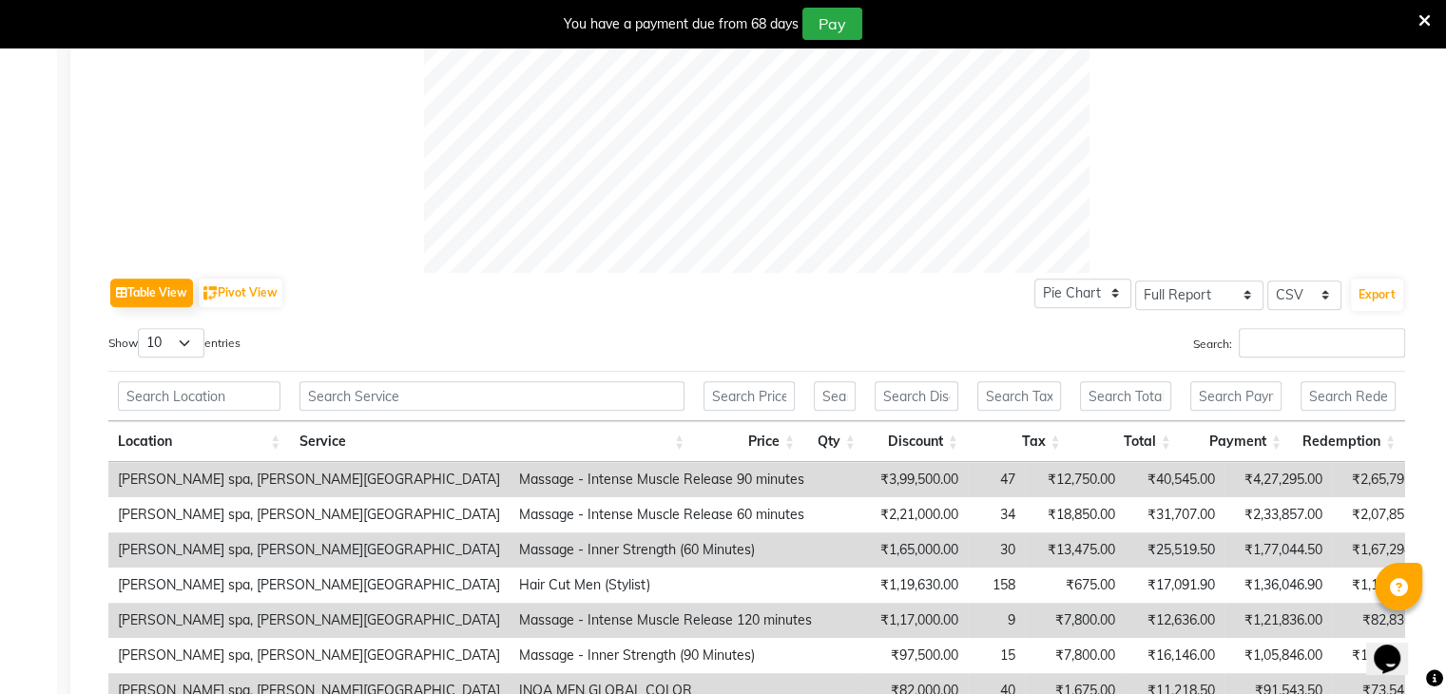
scroll to position [769, 0]
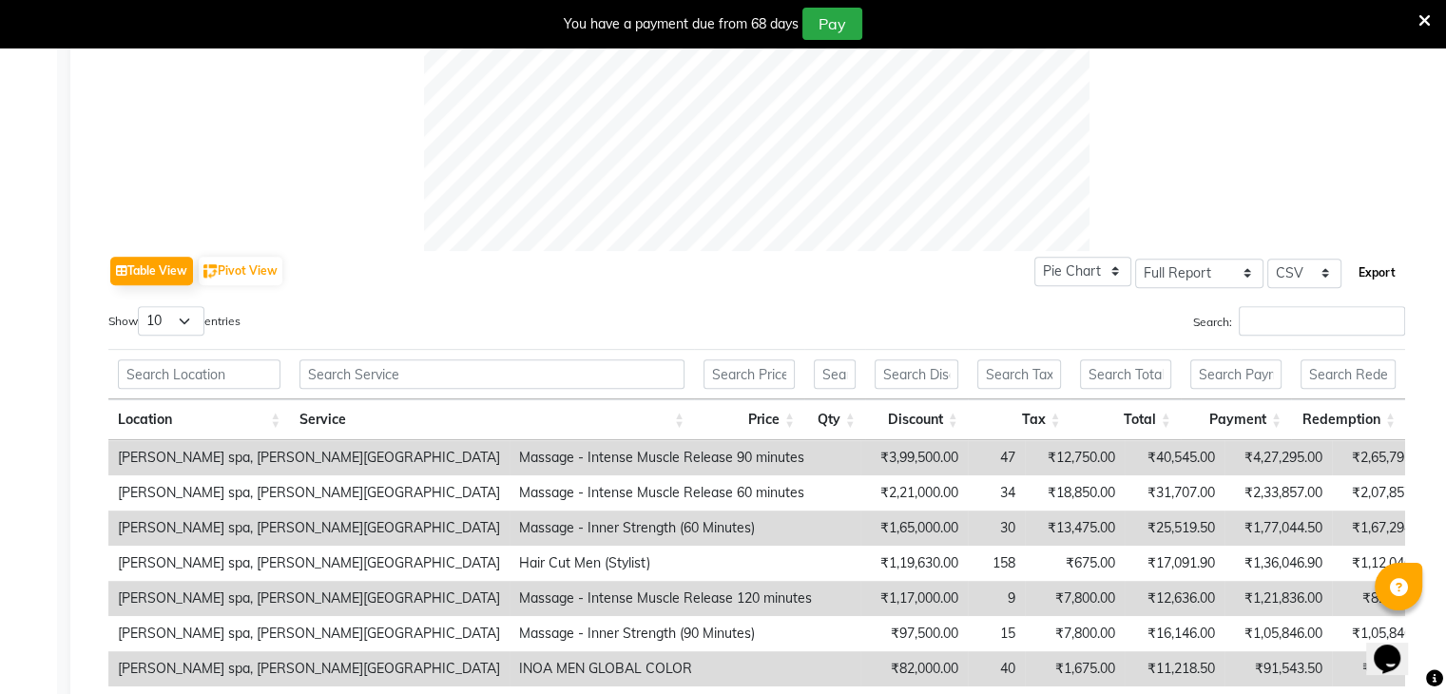
click at [1381, 267] on button "Export" at bounding box center [1377, 273] width 52 height 32
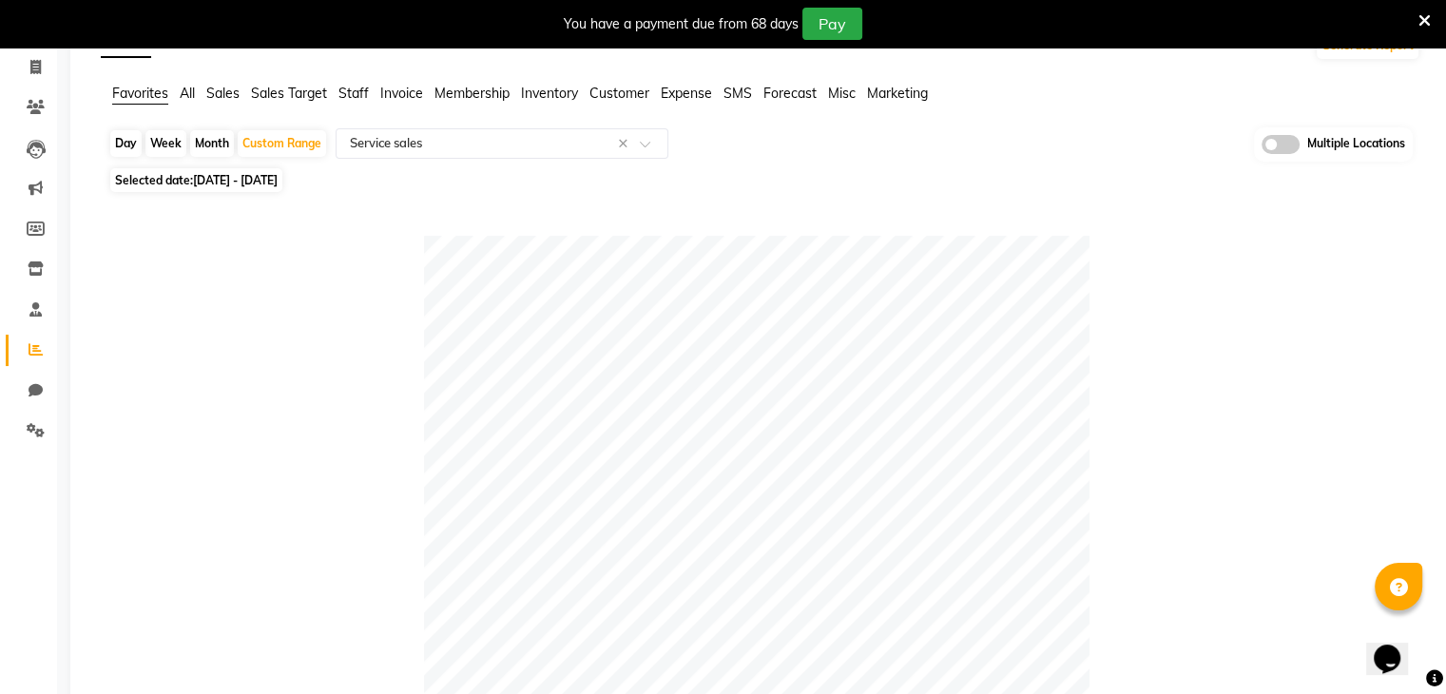
scroll to position [109, 0]
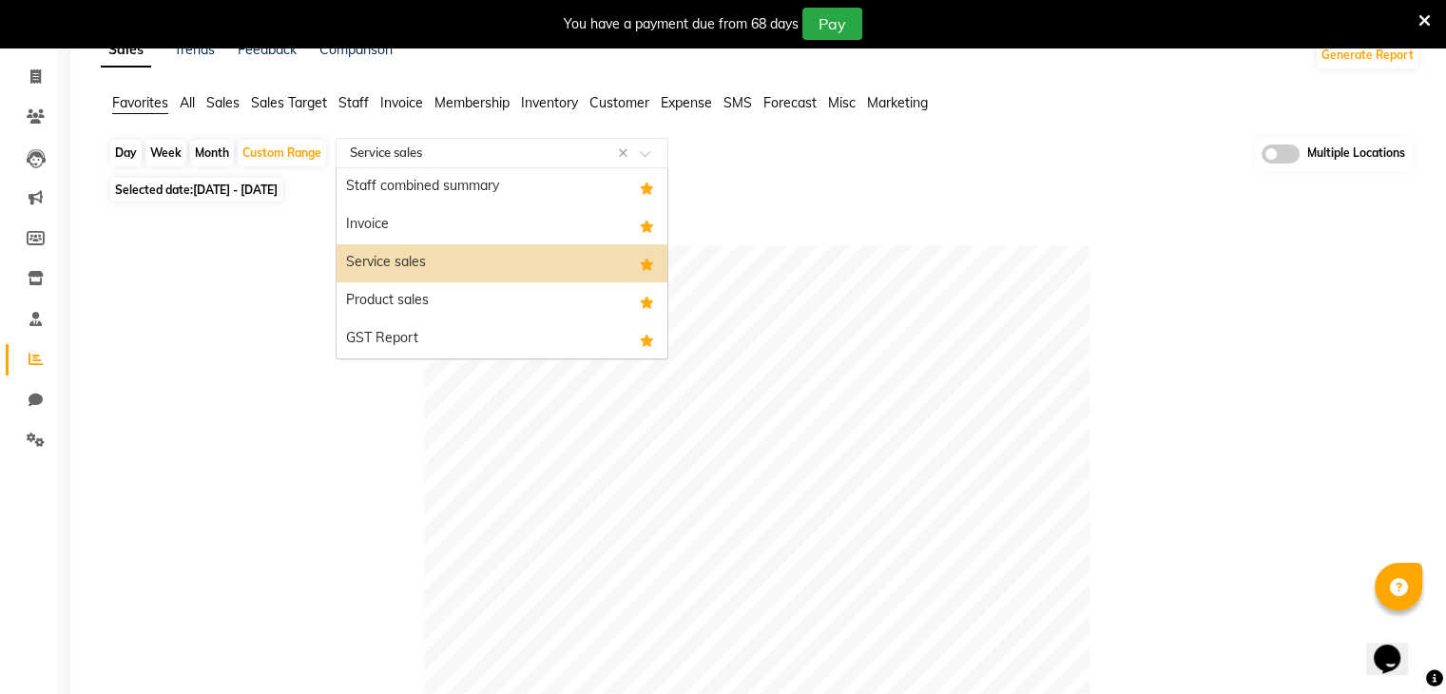
click at [652, 156] on span at bounding box center [652, 158] width 24 height 19
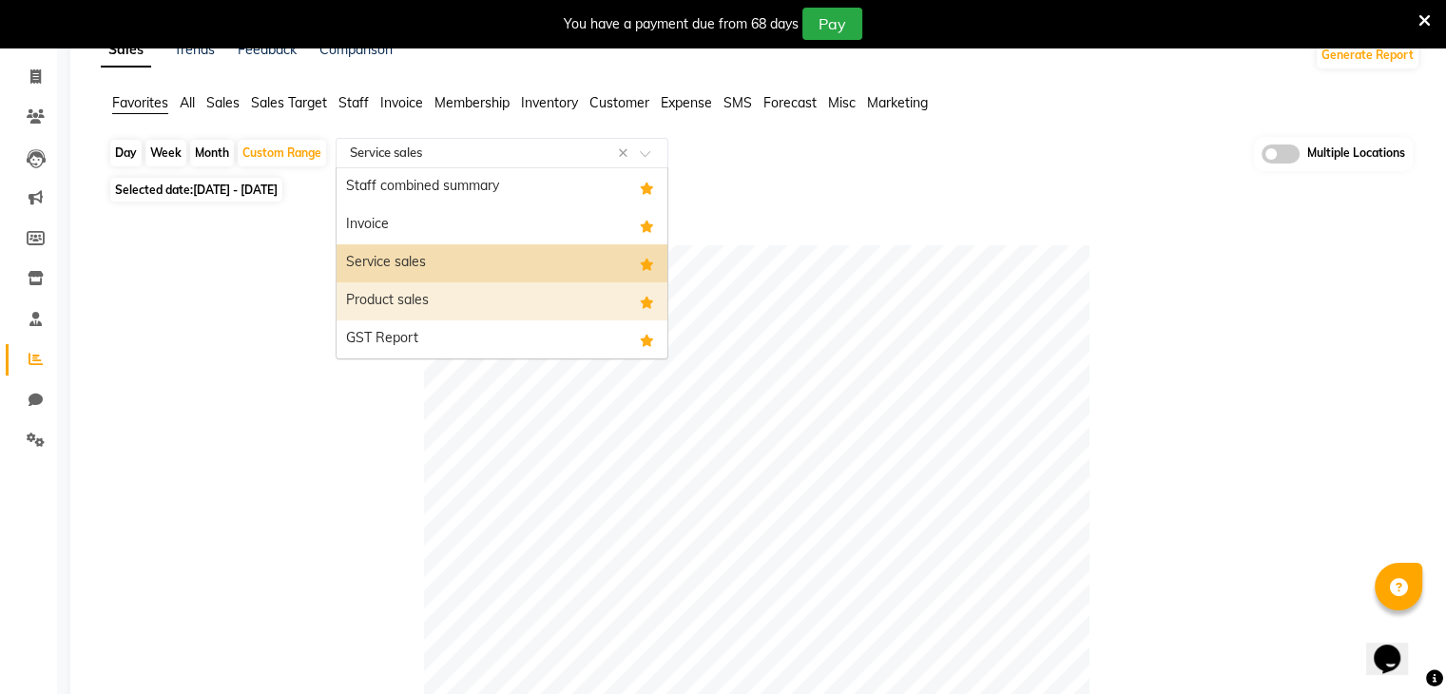
click at [410, 302] on div "Product sales" at bounding box center [501, 301] width 331 height 38
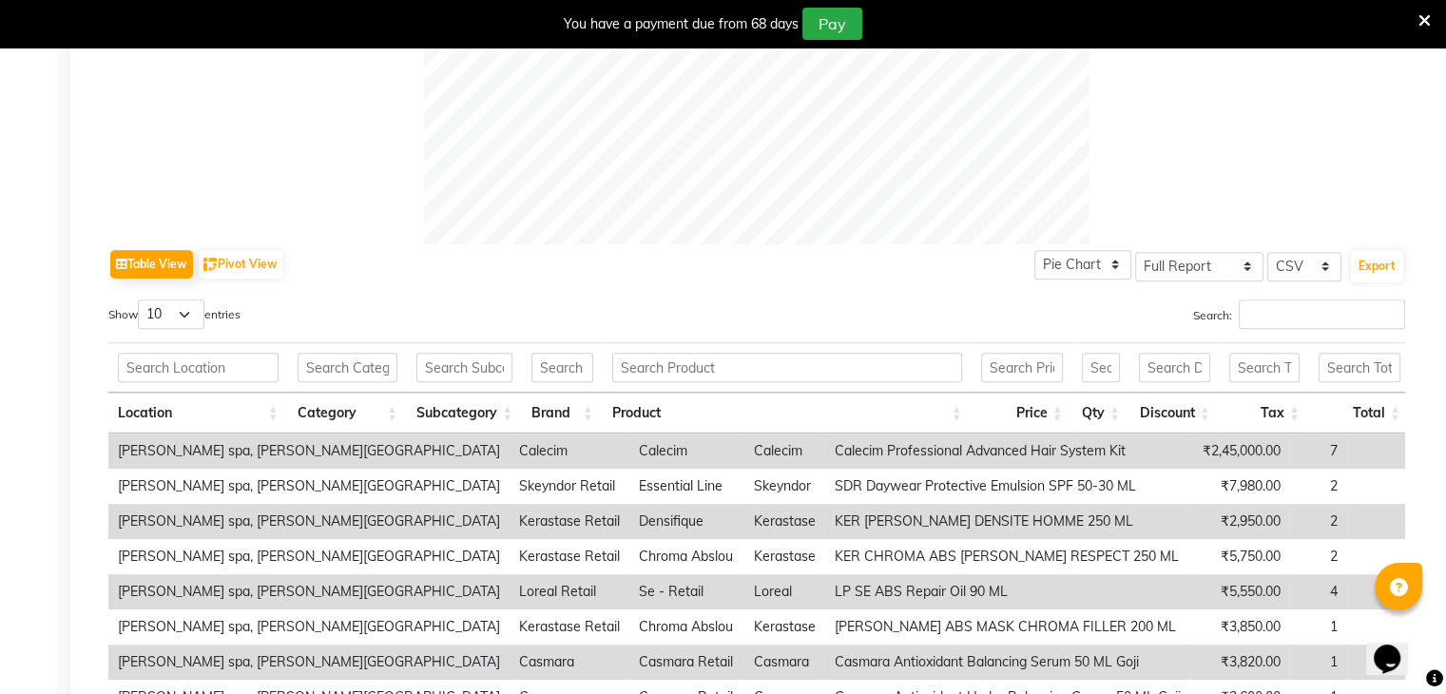
scroll to position [808, 0]
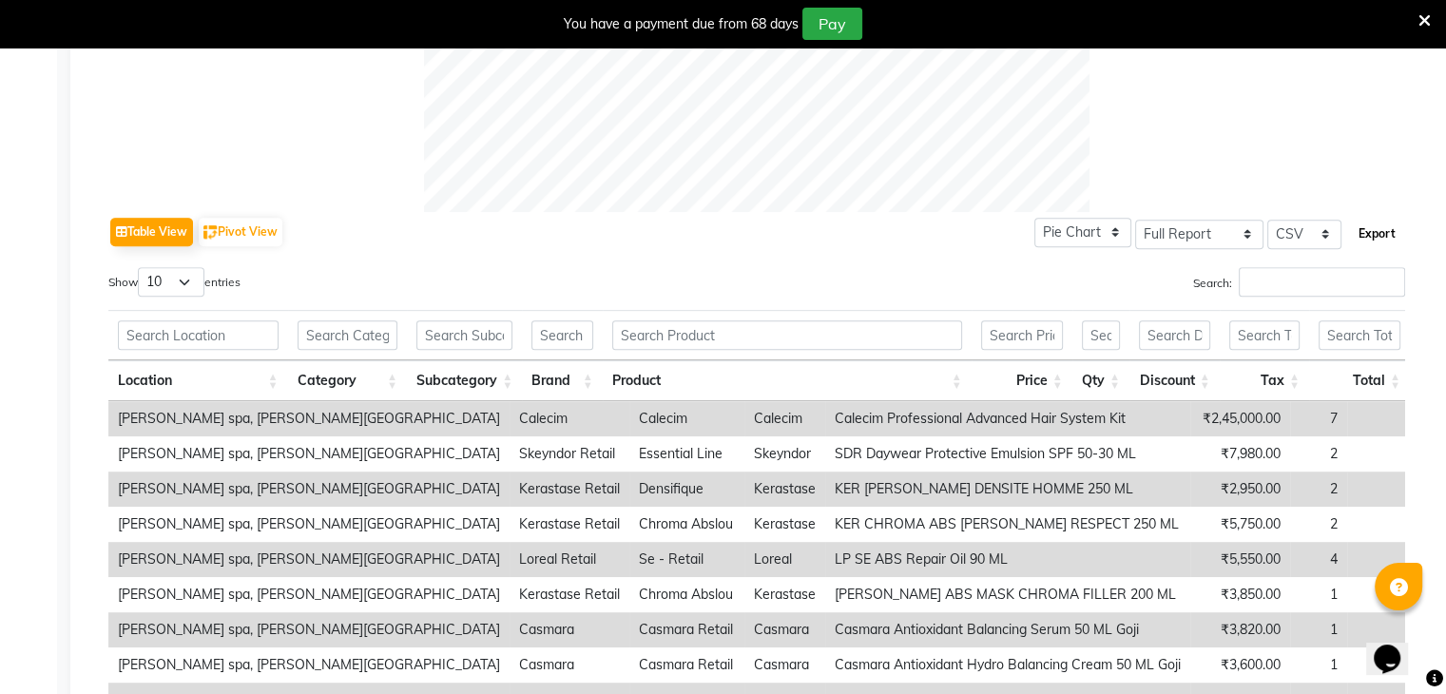
click at [1369, 238] on button "Export" at bounding box center [1377, 234] width 52 height 32
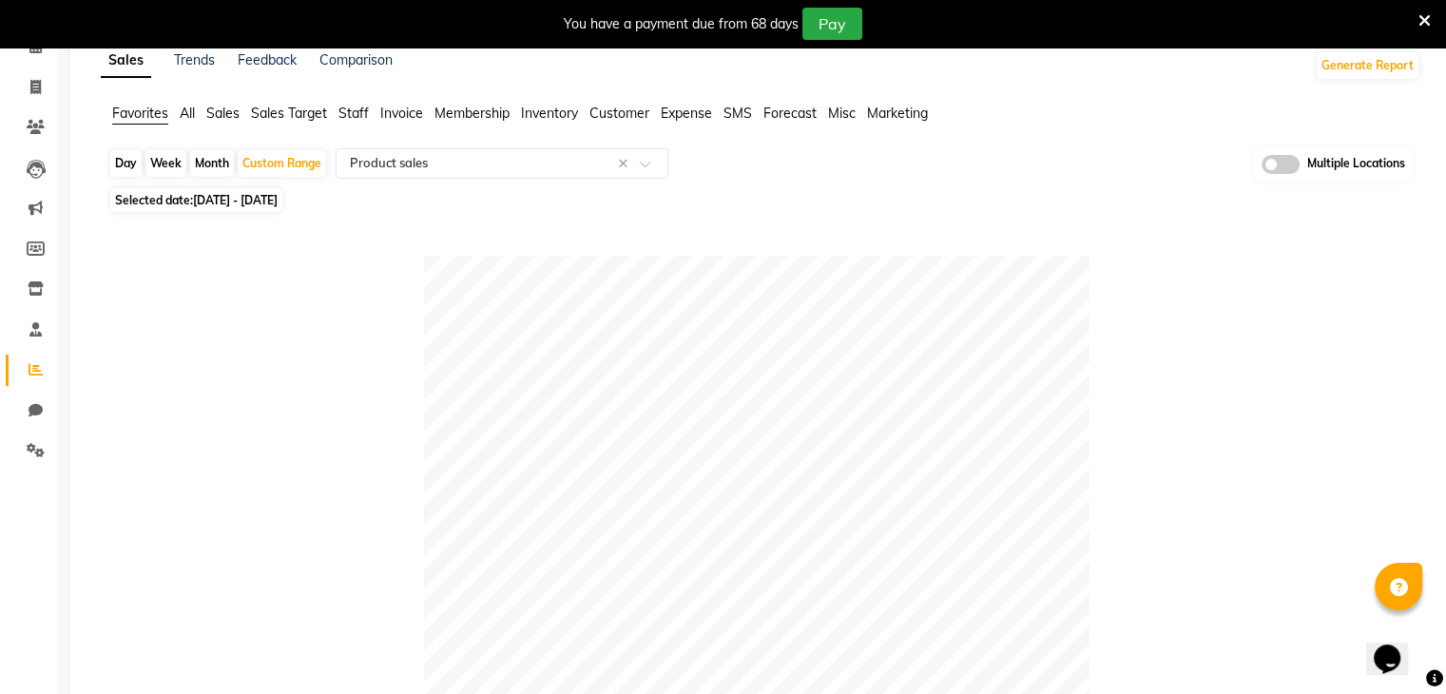
scroll to position [0, 0]
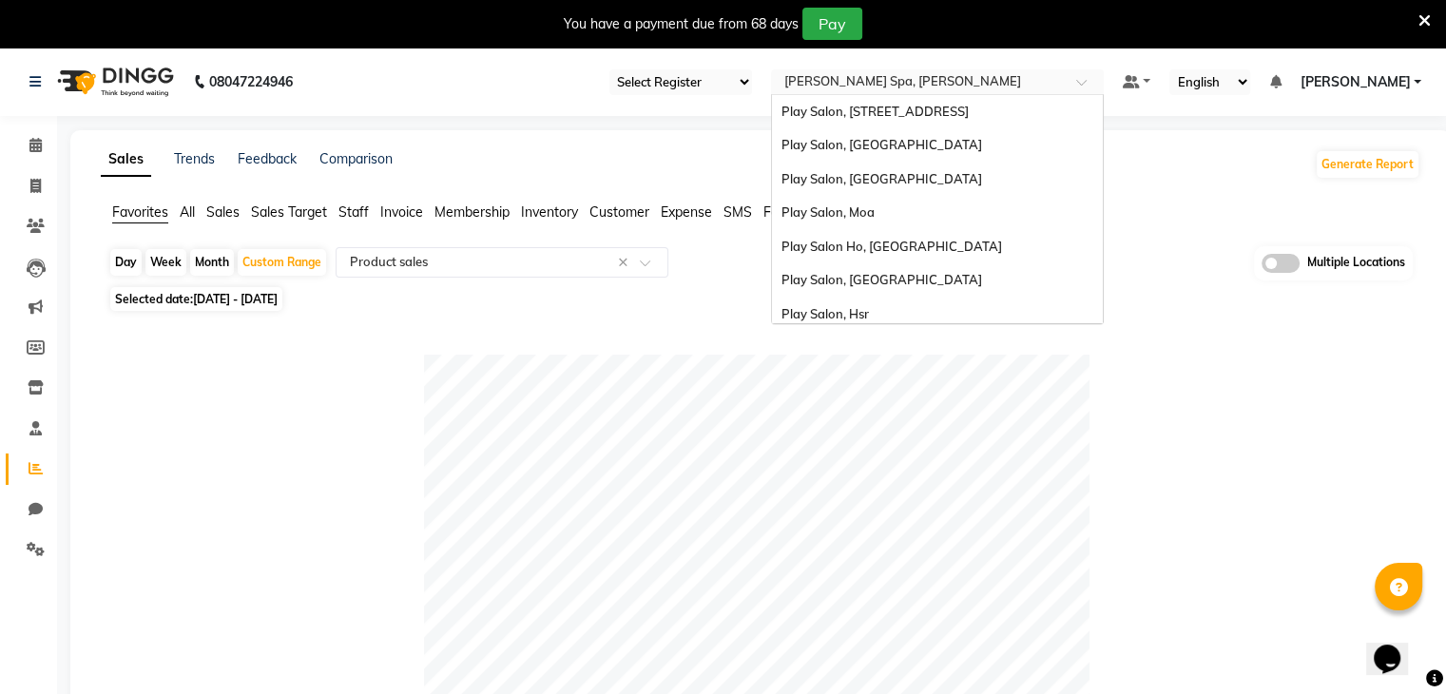
click at [979, 77] on input "text" at bounding box center [918, 83] width 276 height 19
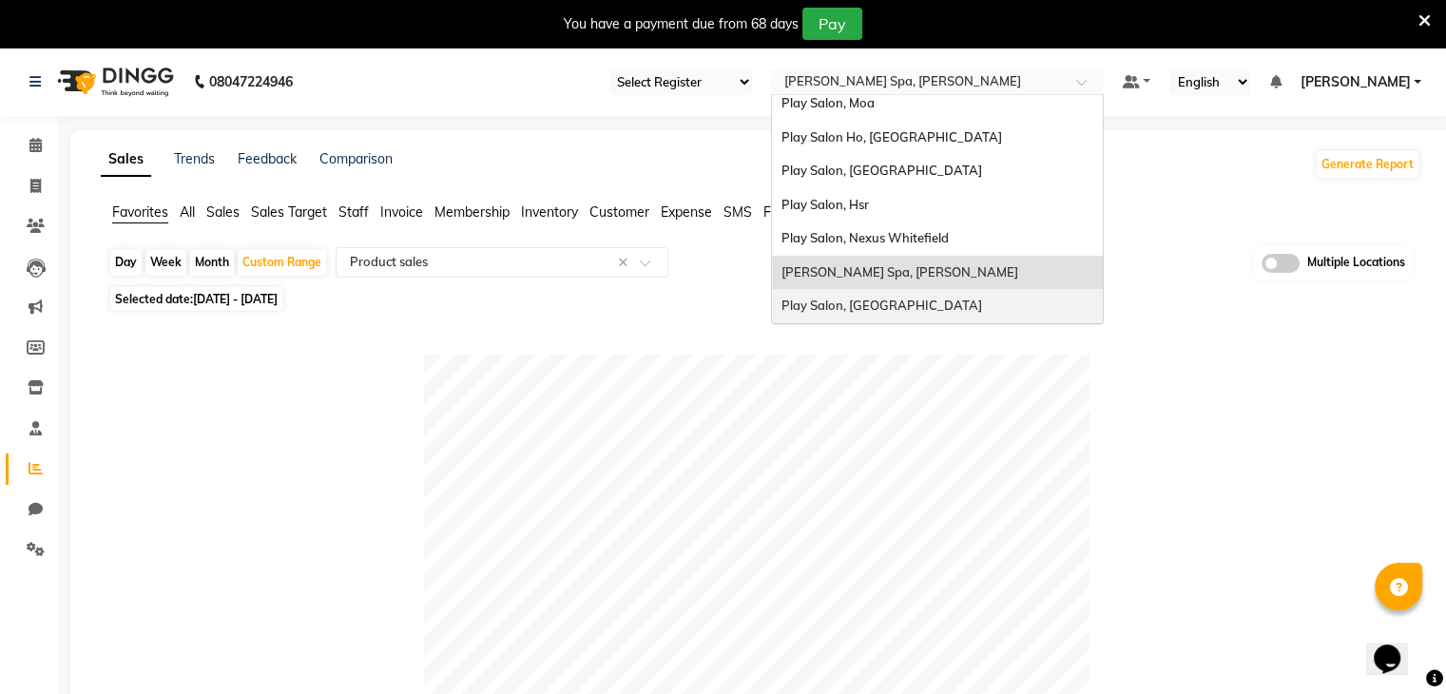
click at [844, 309] on span "Play Salon, Embassy Tech Village" at bounding box center [881, 305] width 201 height 15
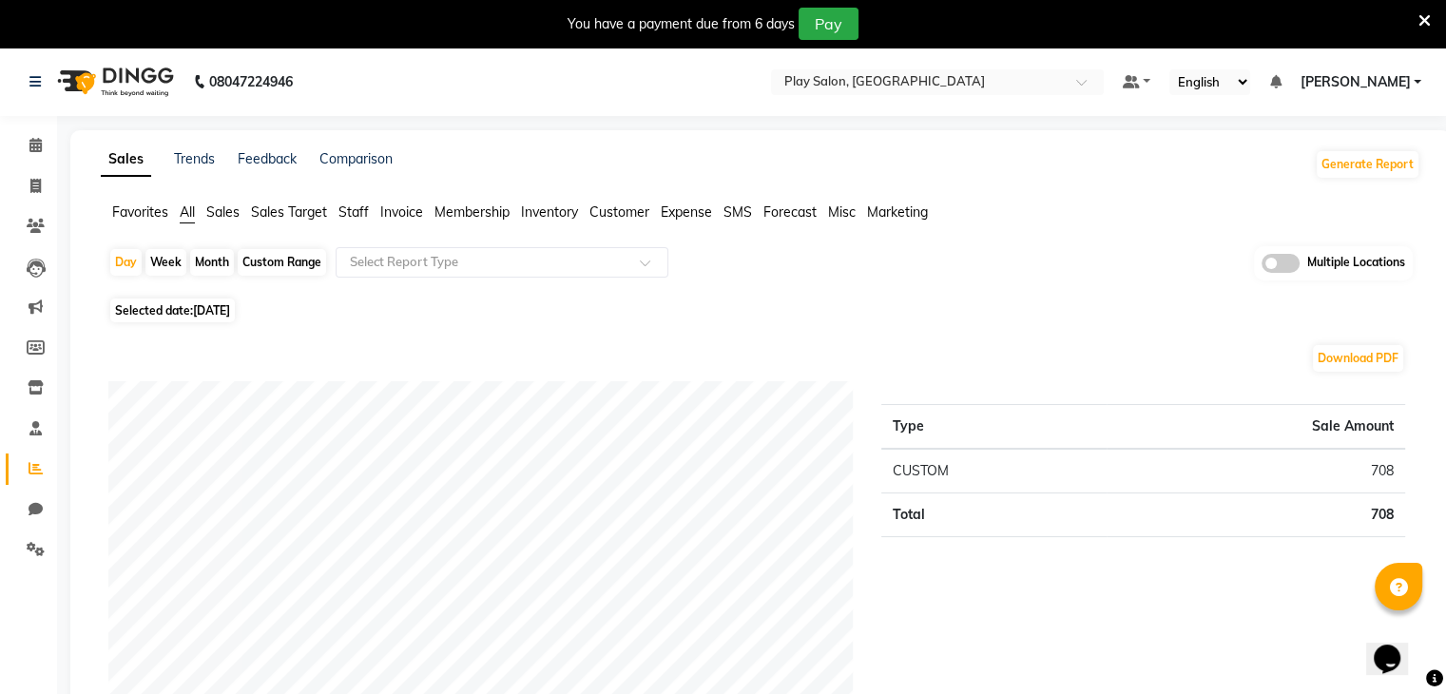
click at [141, 214] on span "Favorites" at bounding box center [140, 211] width 56 height 17
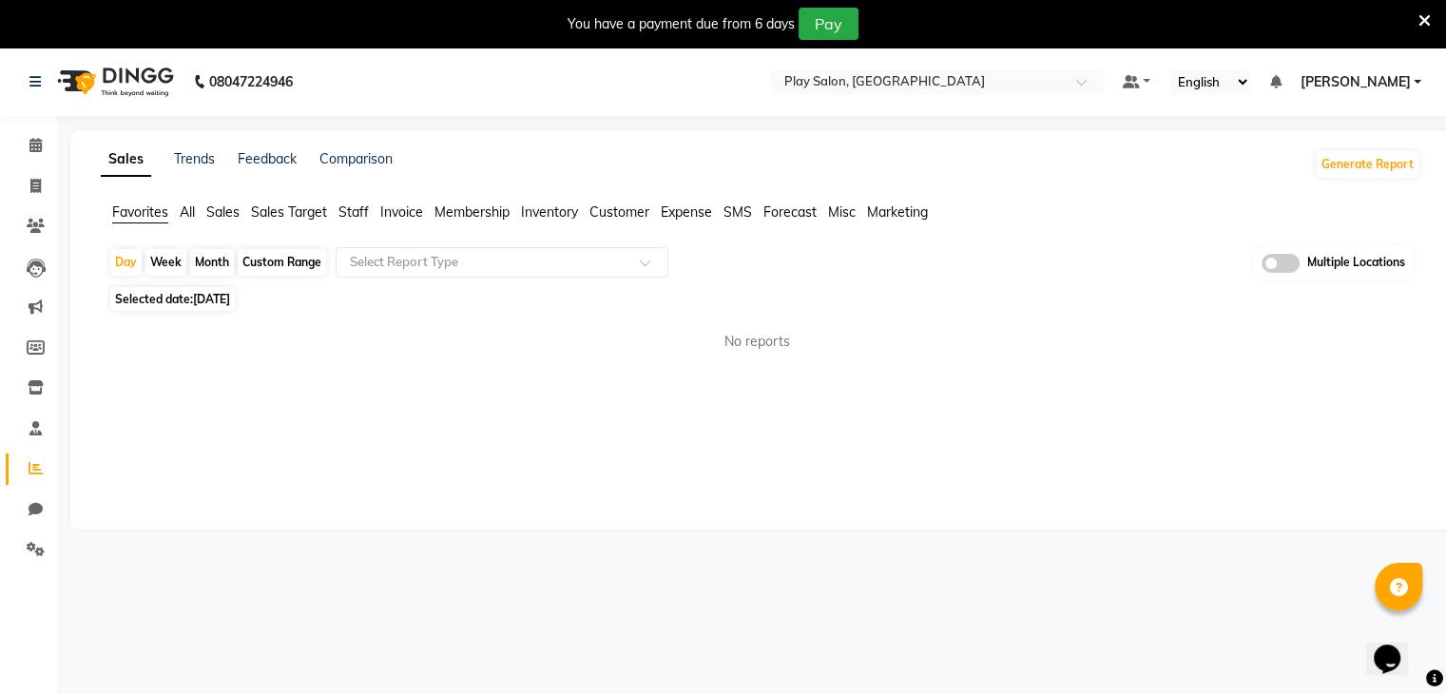
click at [296, 266] on div "Custom Range" at bounding box center [282, 262] width 88 height 27
select select "9"
select select "2025"
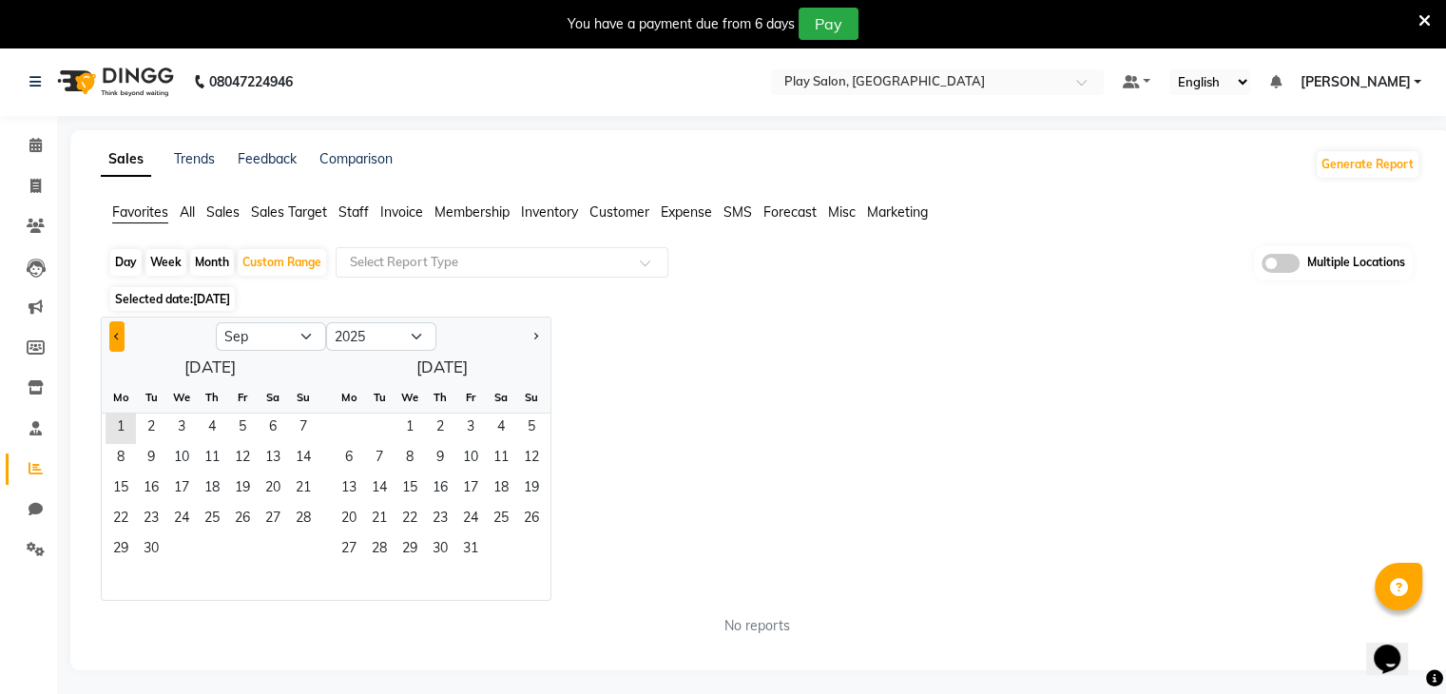
click at [118, 340] on button "Previous month" at bounding box center [116, 336] width 15 height 30
select select "8"
click at [244, 434] on span "1" at bounding box center [242, 428] width 30 height 30
click at [297, 555] on span "31" at bounding box center [303, 550] width 30 height 30
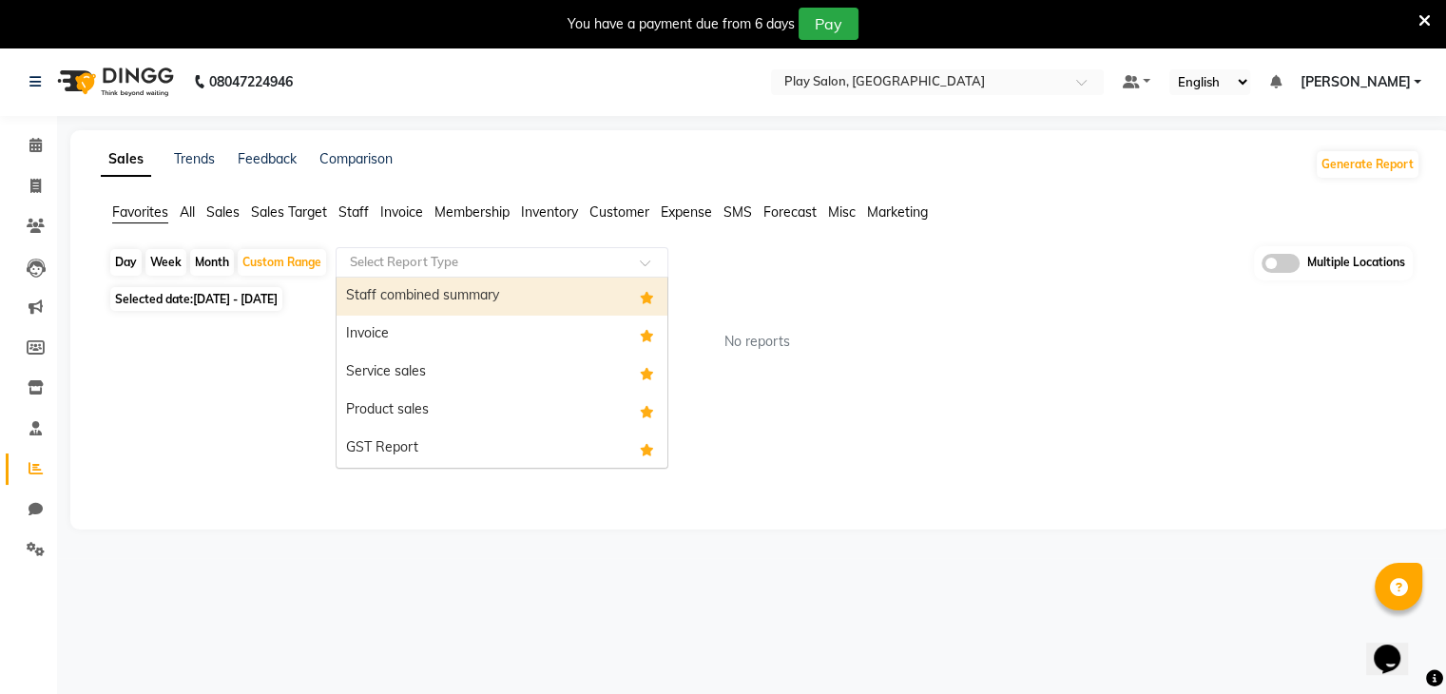
click at [642, 265] on span at bounding box center [652, 268] width 24 height 19
click at [561, 288] on div "Staff combined summary" at bounding box center [501, 297] width 331 height 38
select select "filtered_report"
select select "csv"
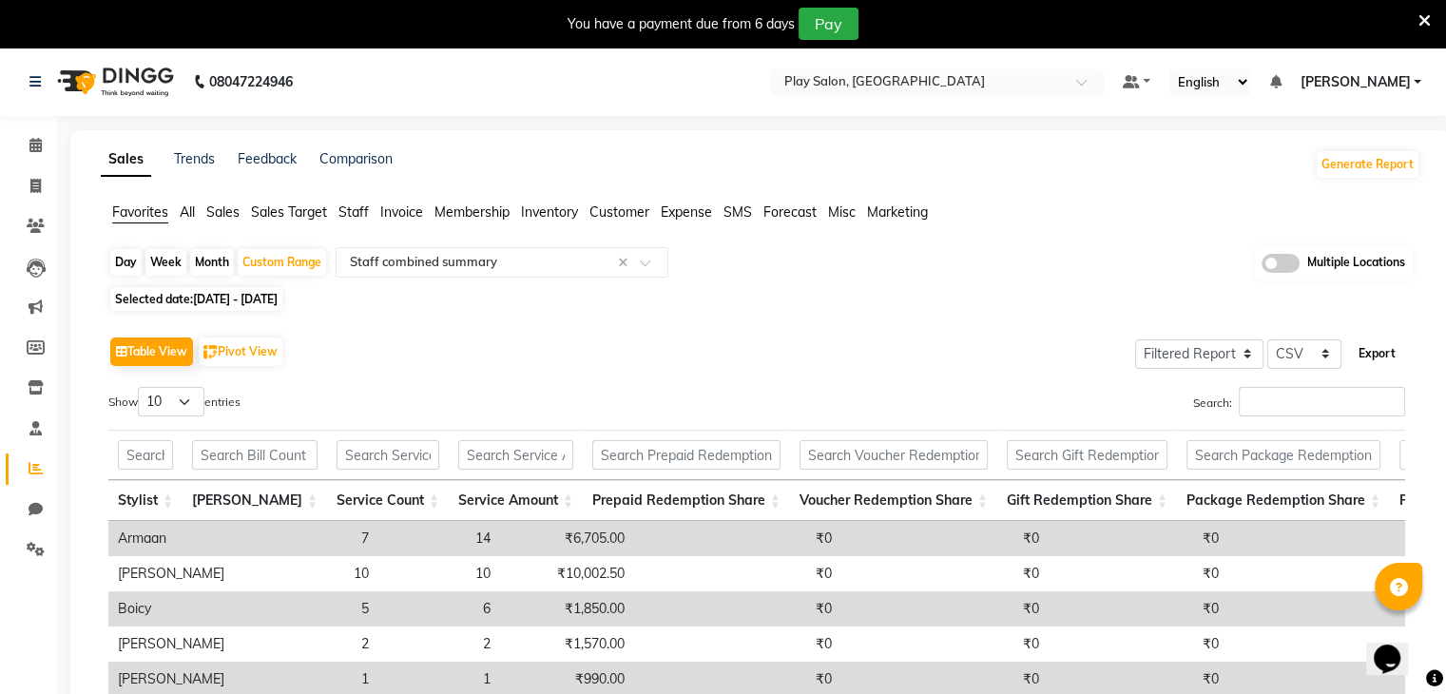
click at [1374, 355] on button "Export" at bounding box center [1377, 353] width 52 height 32
click at [1378, 364] on button "Export" at bounding box center [1377, 353] width 52 height 32
click at [890, 287] on div "Day Week Month Custom Range Select Report Type × Staff combined summary × Multi…" at bounding box center [760, 607] width 1319 height 722
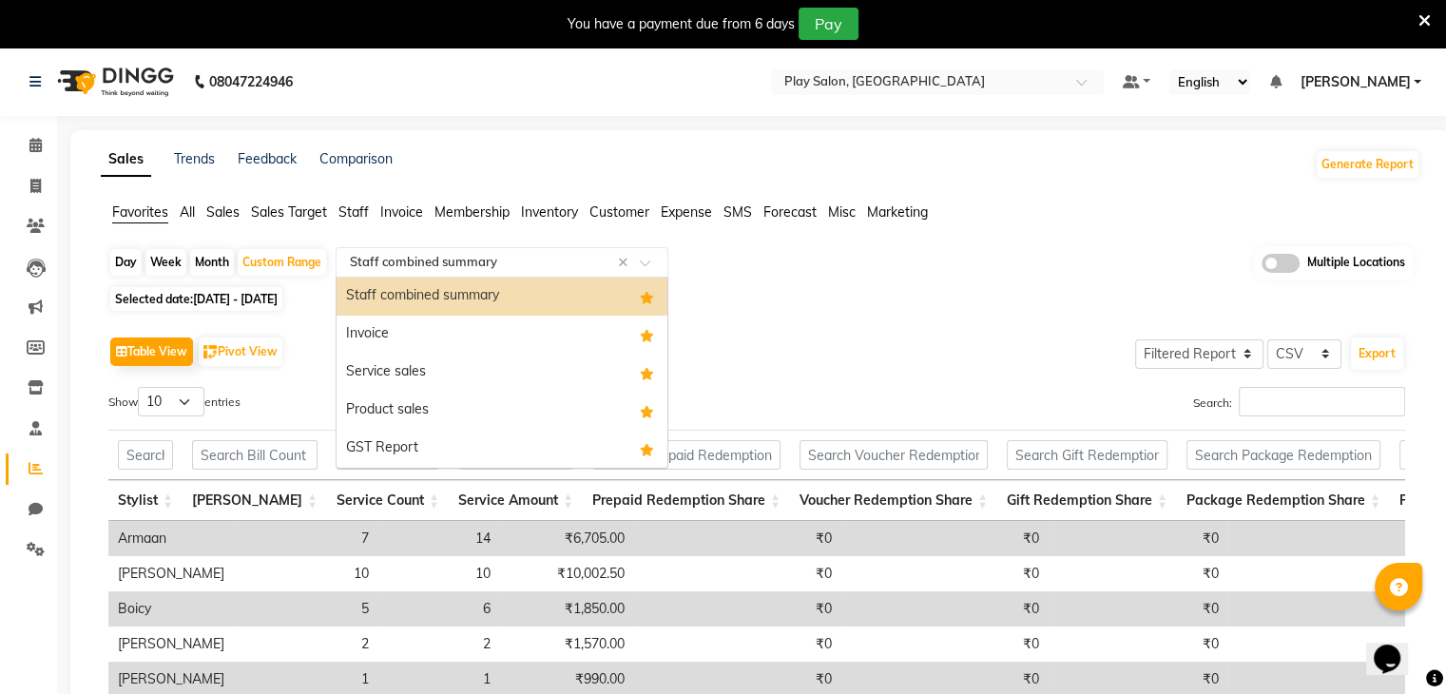
click at [663, 276] on ng-select "Select Report Type × Staff combined summary × Staff combined summary Invoice Se…" at bounding box center [502, 262] width 333 height 30
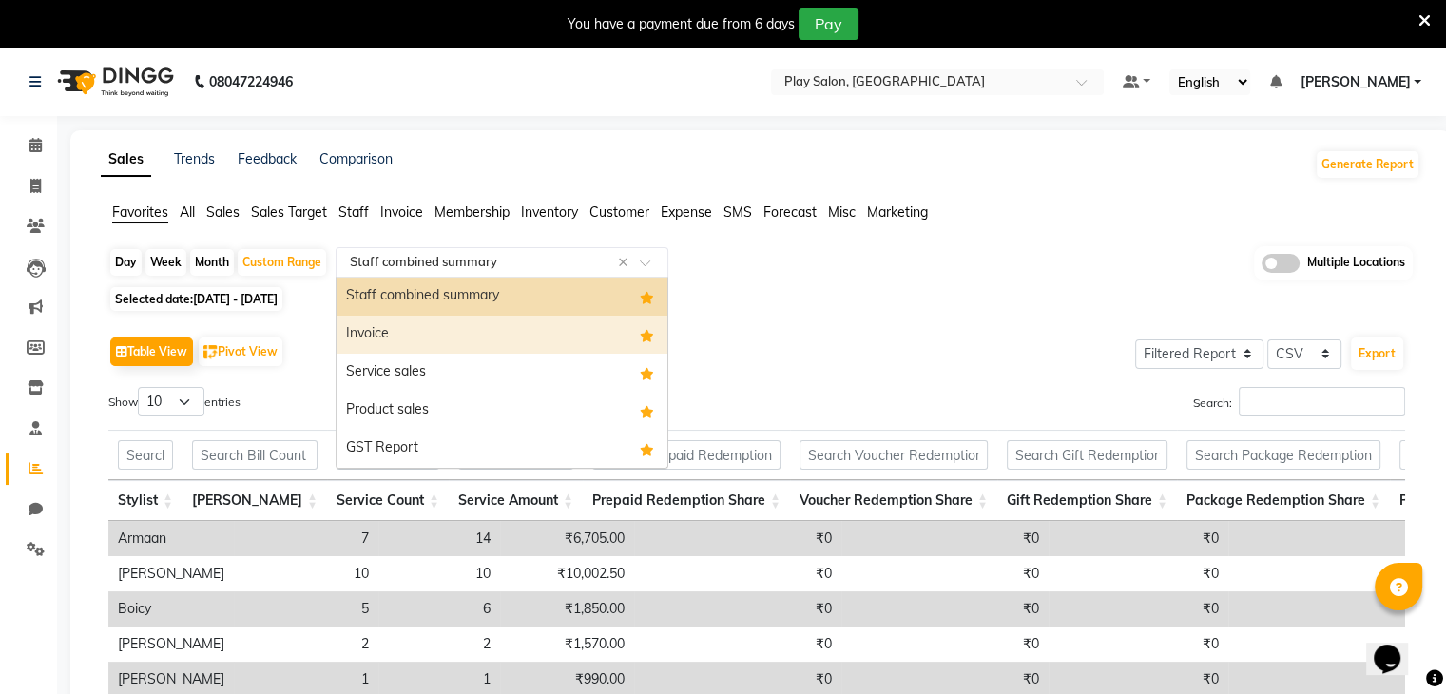
click at [367, 330] on div "Invoice" at bounding box center [501, 335] width 331 height 38
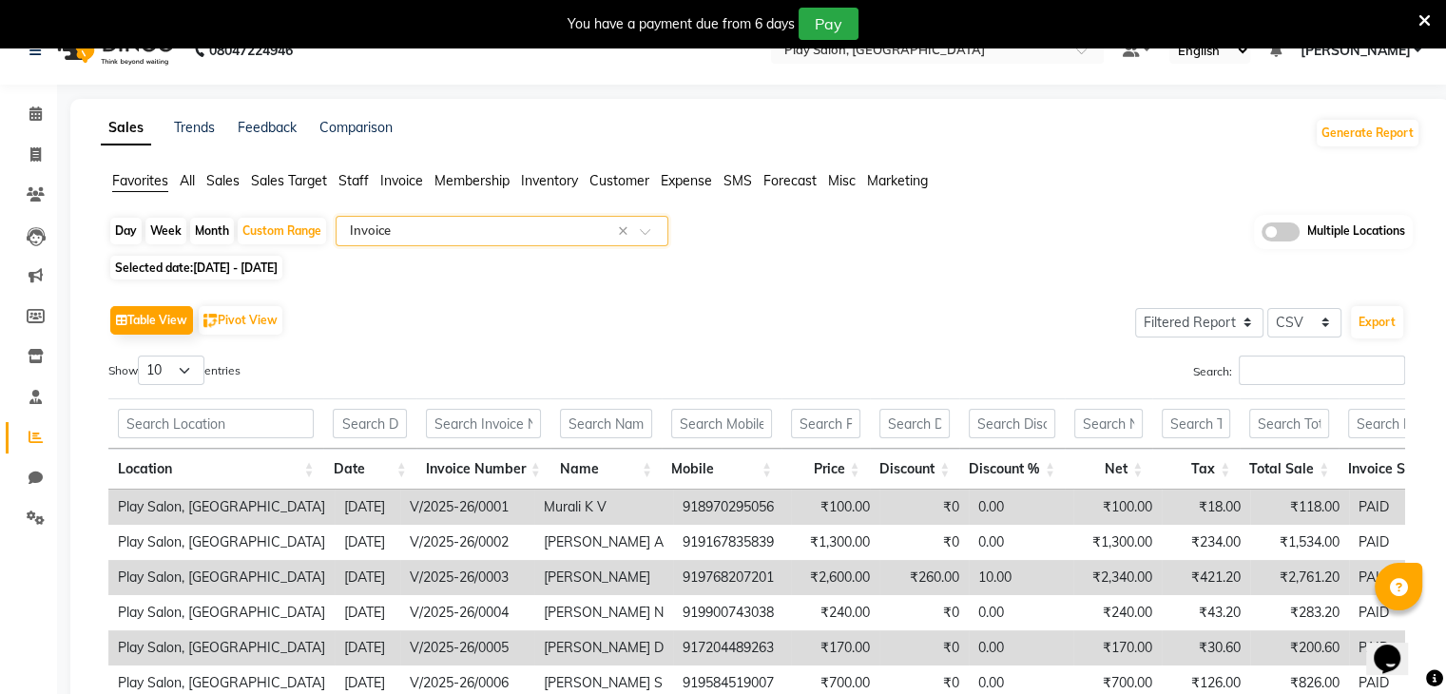
scroll to position [23, 0]
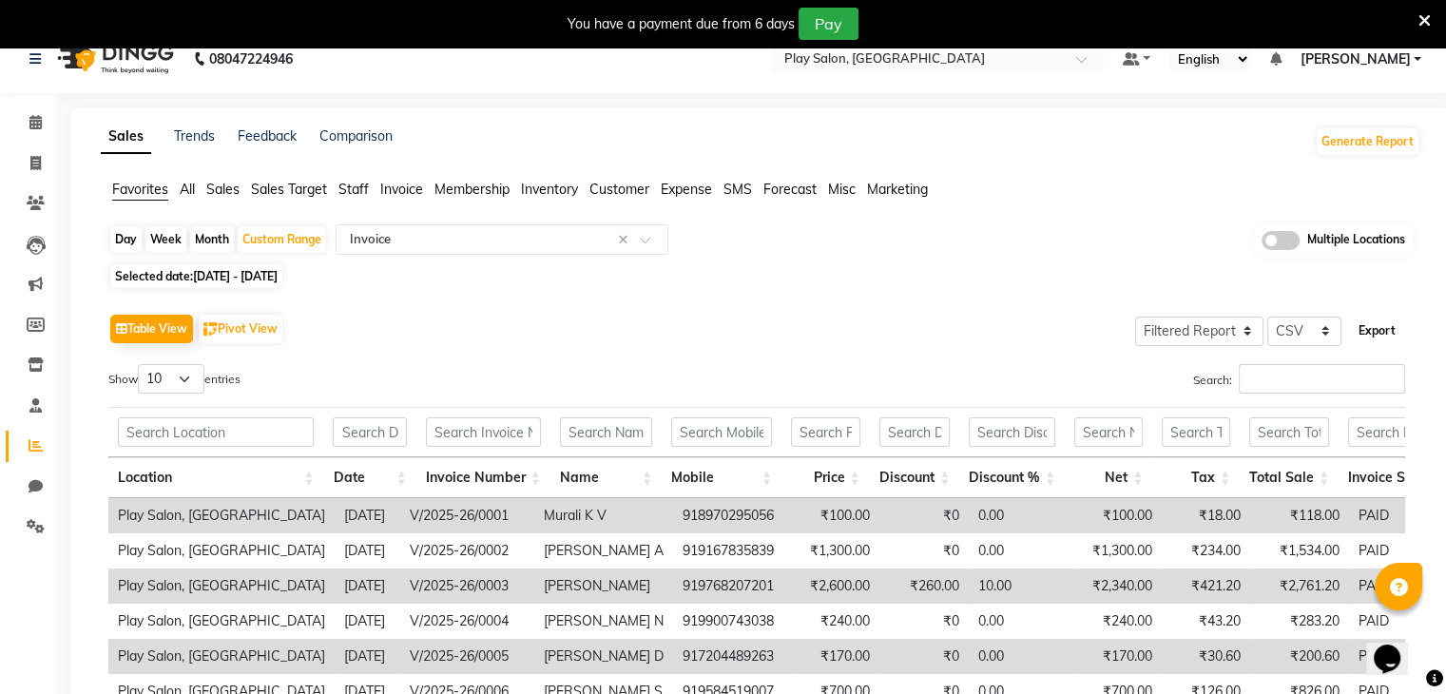
click at [1380, 329] on button "Export" at bounding box center [1377, 331] width 52 height 32
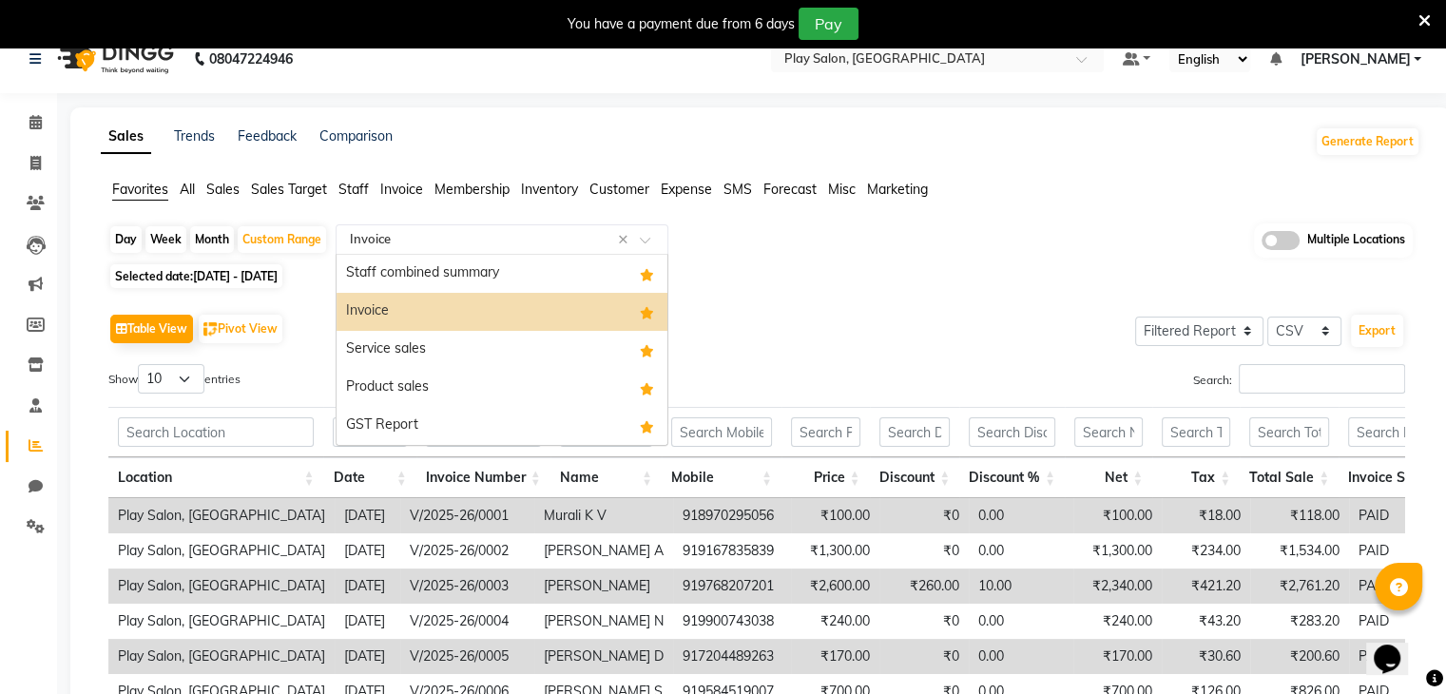
click at [642, 240] on span at bounding box center [652, 245] width 24 height 19
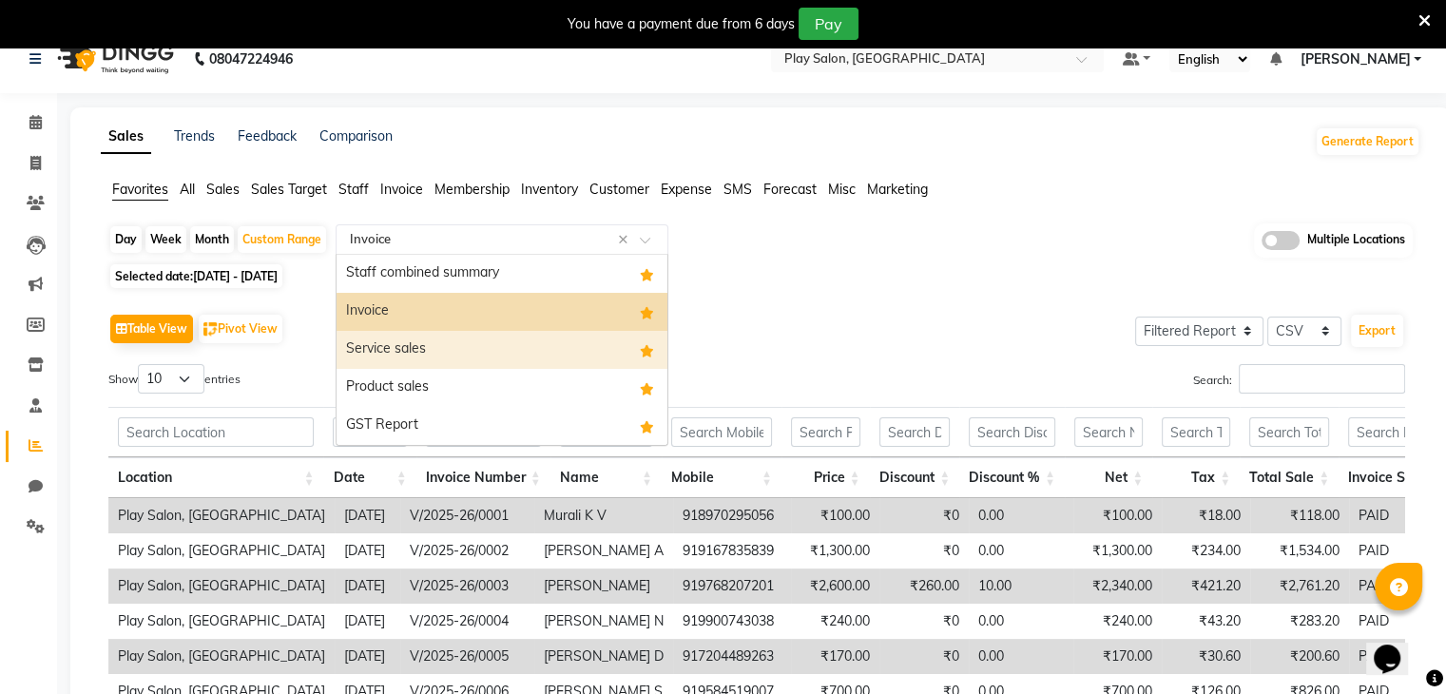
click at [422, 352] on div "Service sales" at bounding box center [501, 350] width 331 height 38
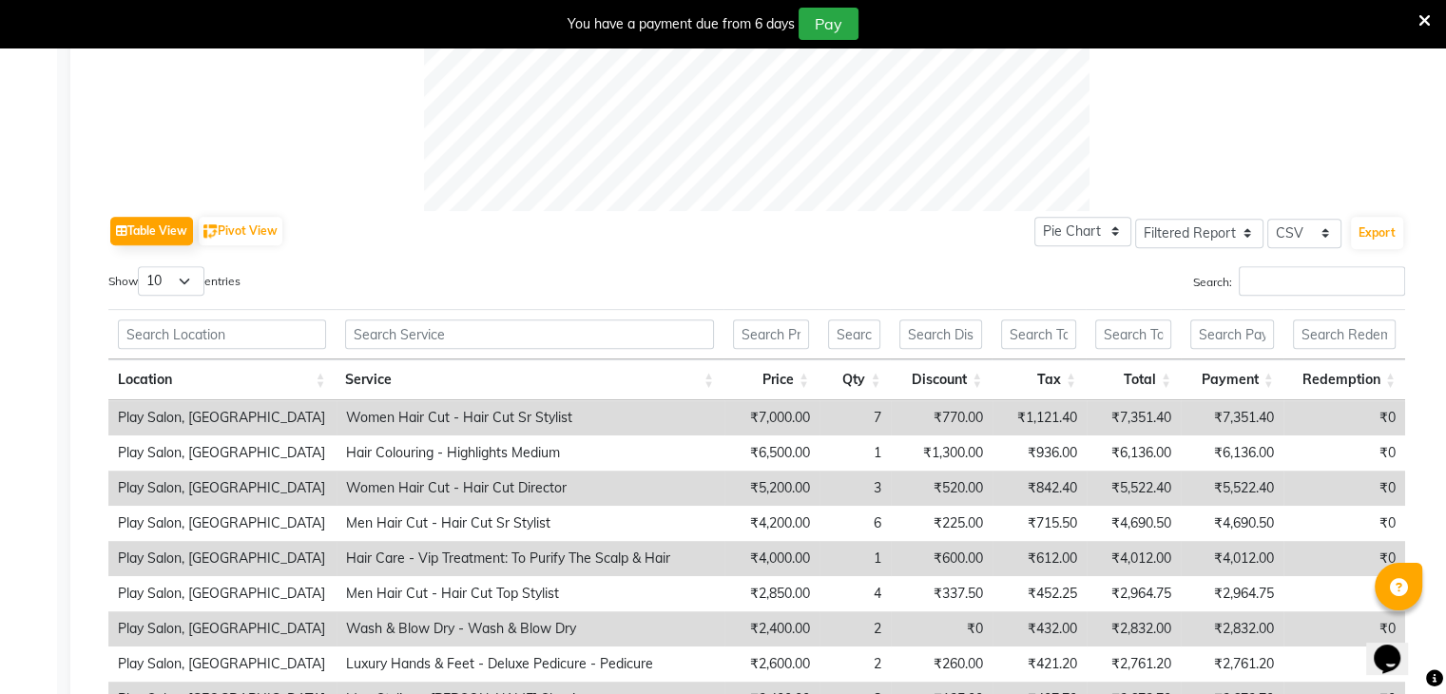
scroll to position [836, 0]
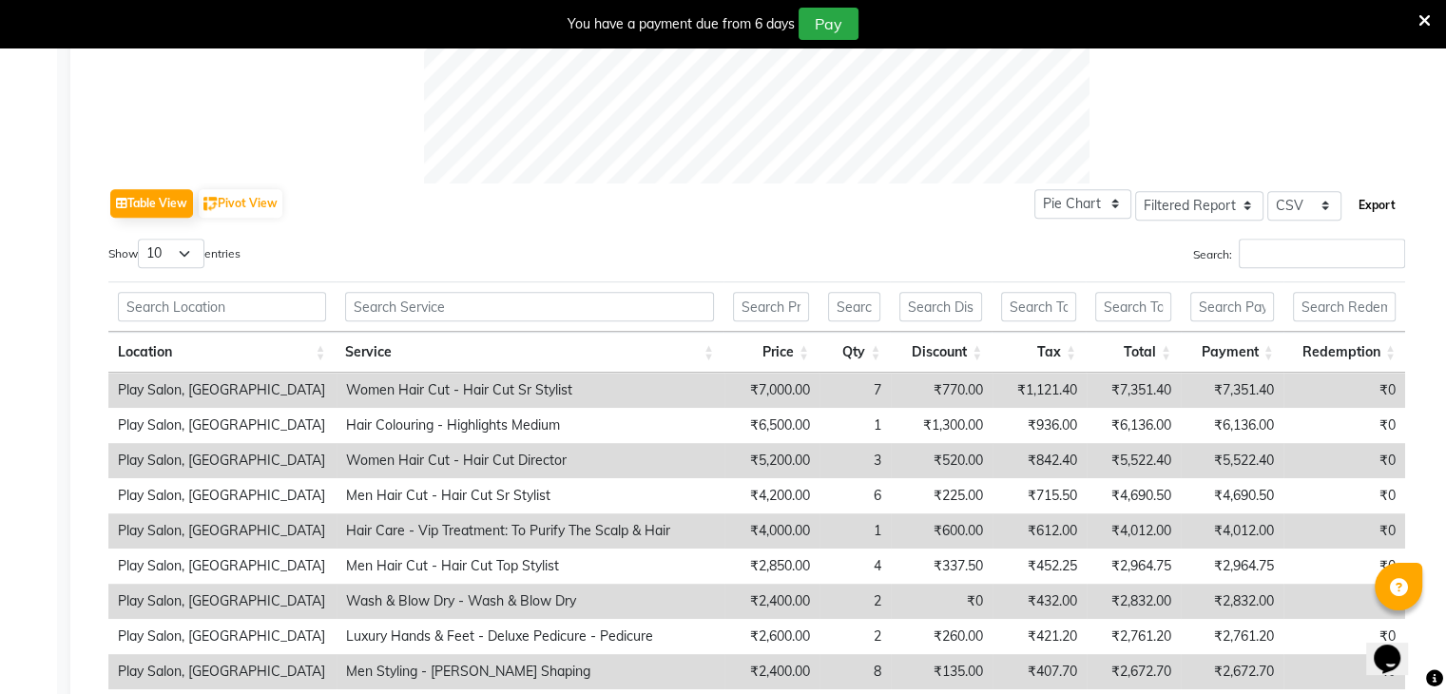
click at [1375, 210] on button "Export" at bounding box center [1377, 205] width 52 height 32
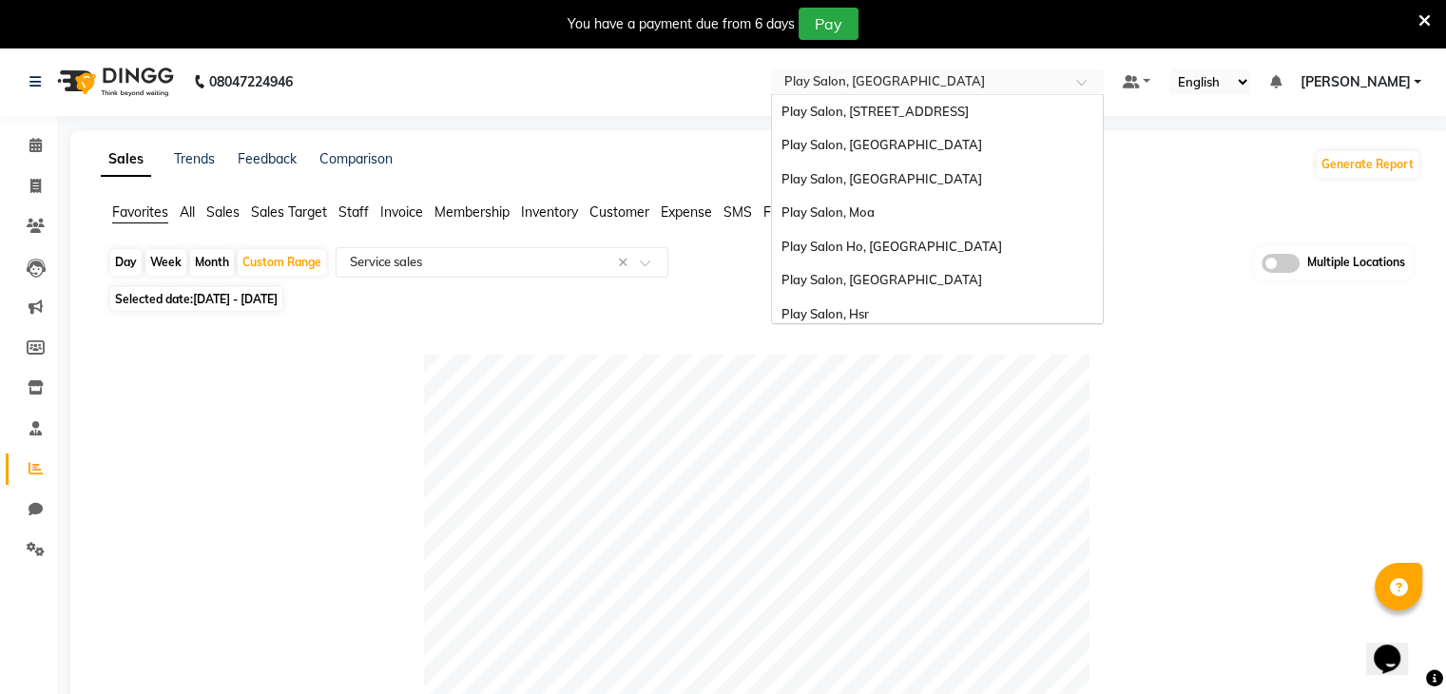
scroll to position [109, 0]
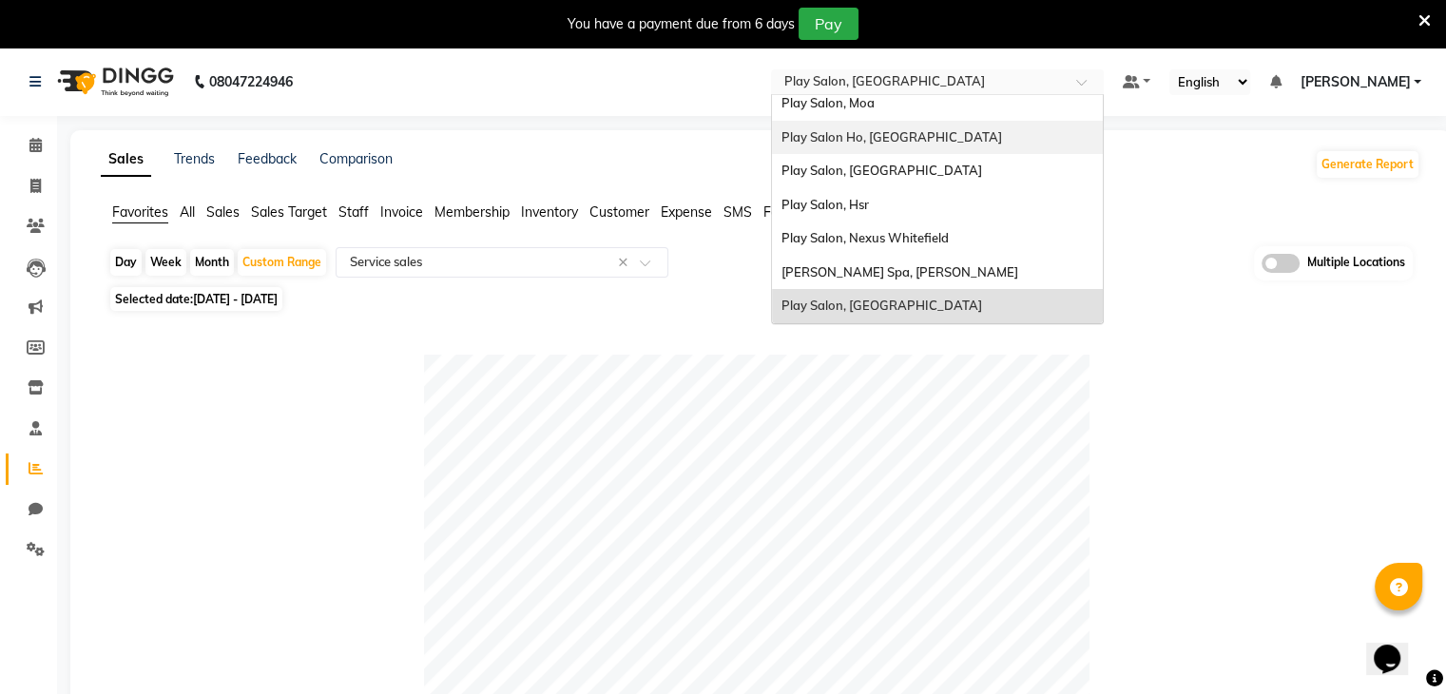
drag, startPoint x: 1027, startPoint y: 88, endPoint x: 882, endPoint y: 122, distance: 148.3
click at [882, 95] on ng-select "Select Location × Play Salon, Embassy Tech Village Play Salon, 77 East Play Sal…" at bounding box center [937, 82] width 333 height 26
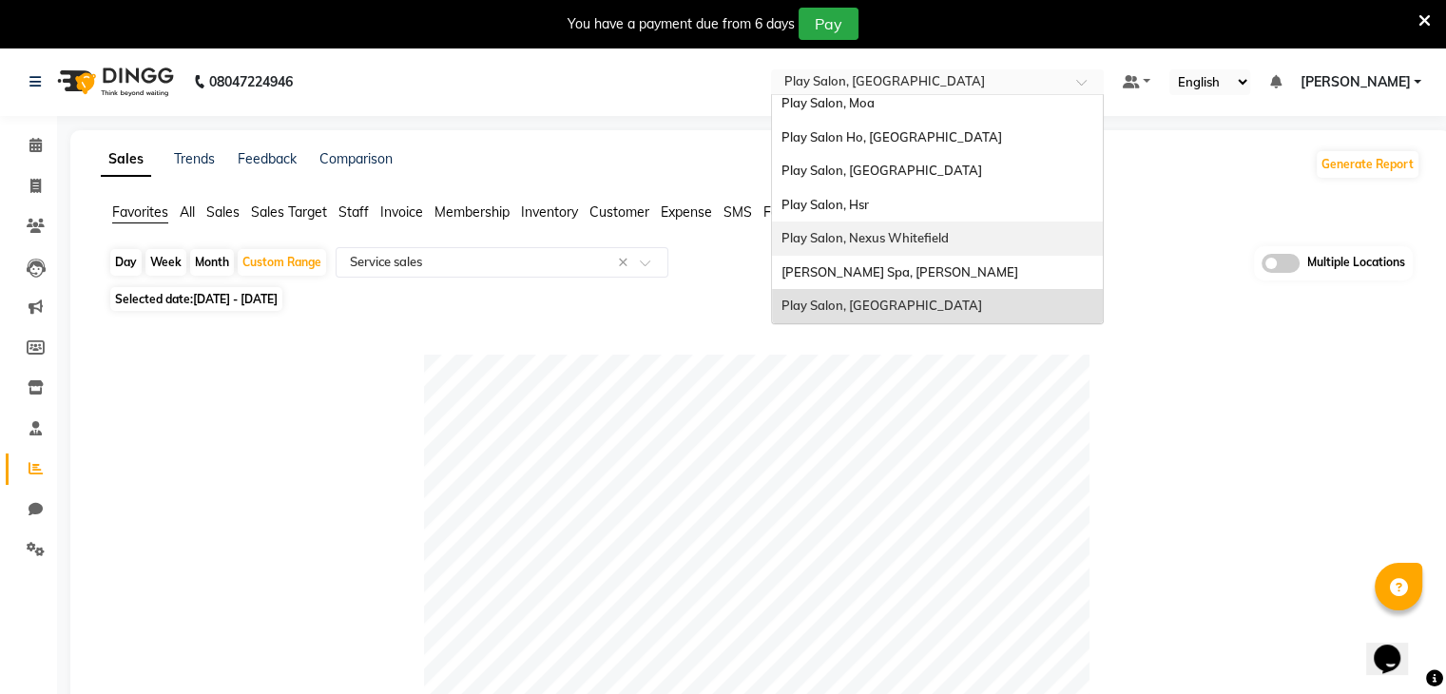
scroll to position [0, 0]
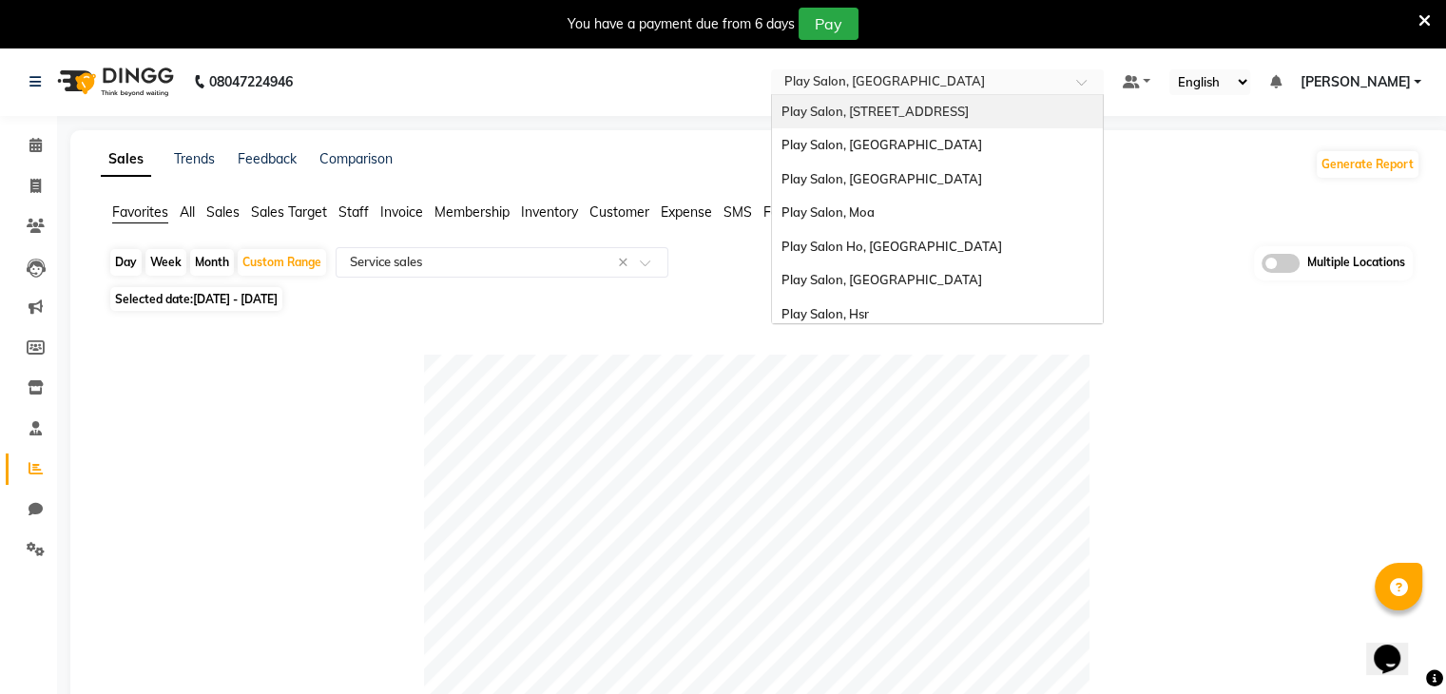
click at [807, 115] on span "Play Salon, 77 East" at bounding box center [874, 111] width 187 height 15
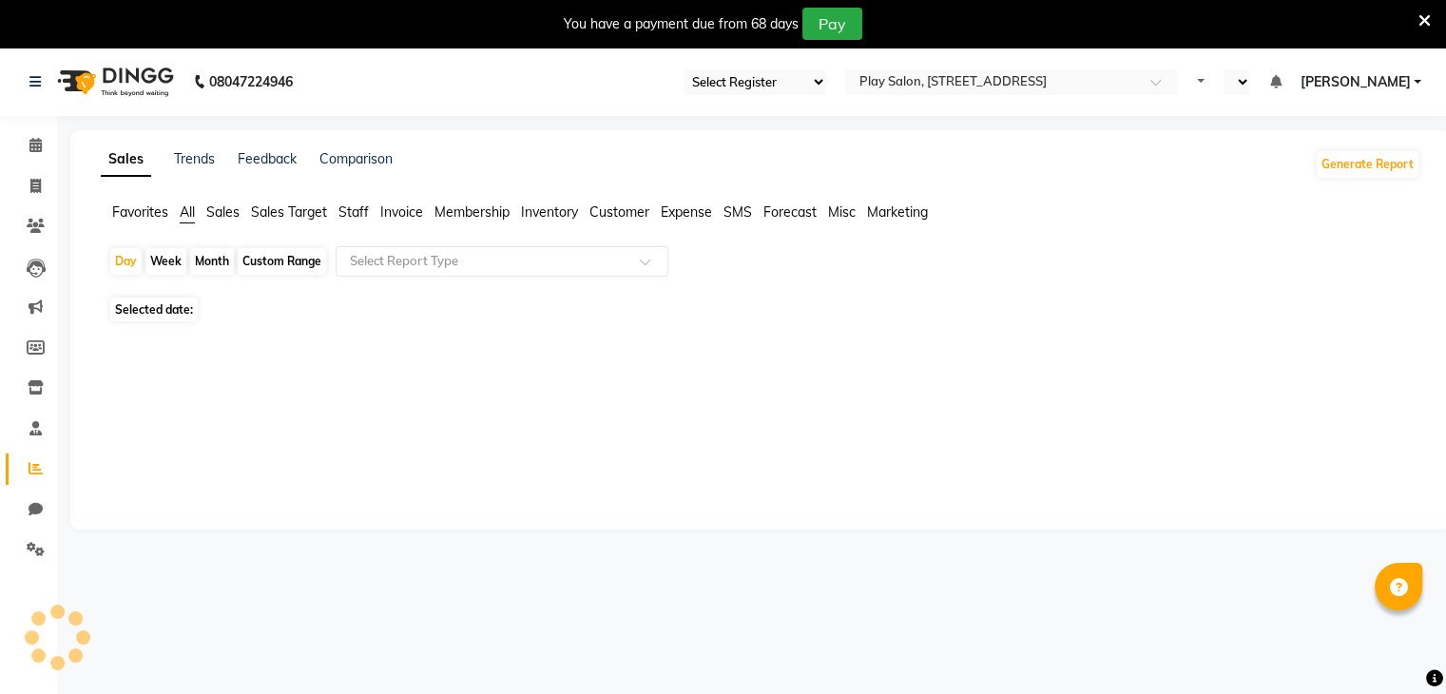
select select "en"
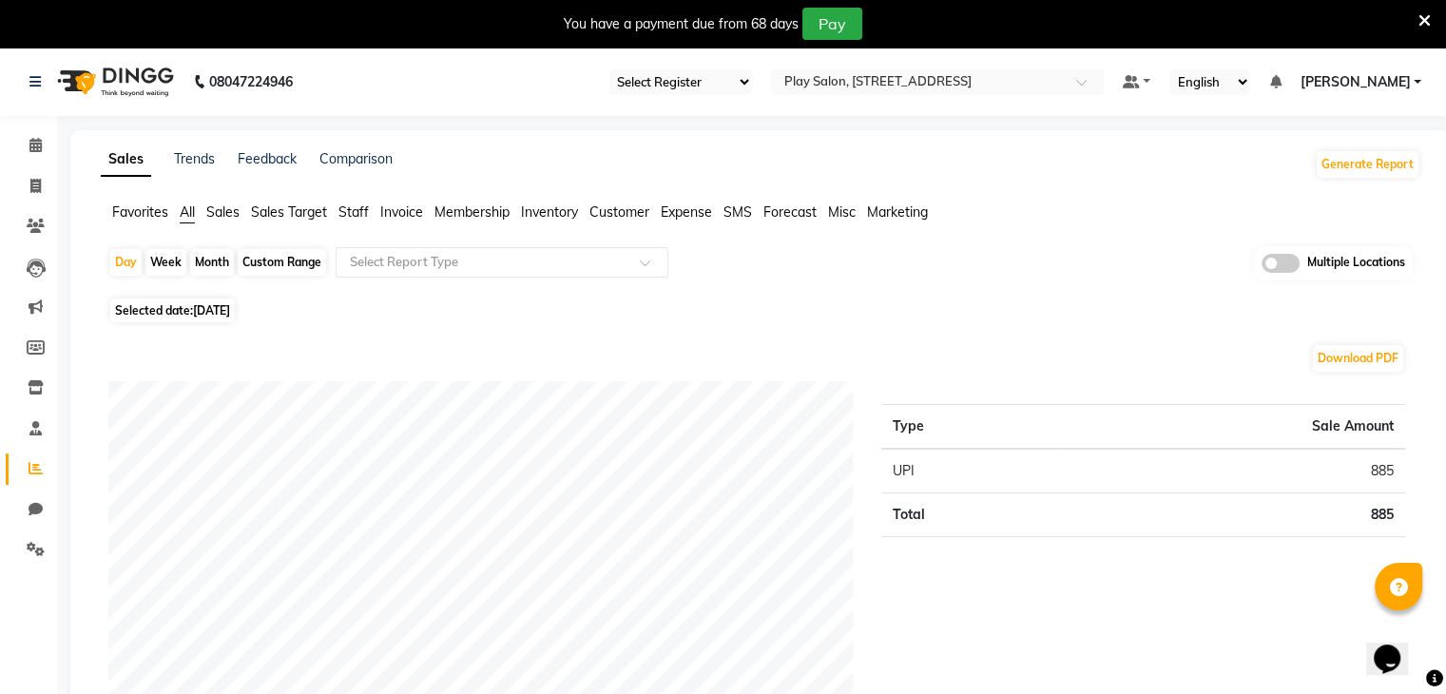
click at [290, 266] on div "Custom Range" at bounding box center [282, 262] width 88 height 27
select select "9"
select select "2025"
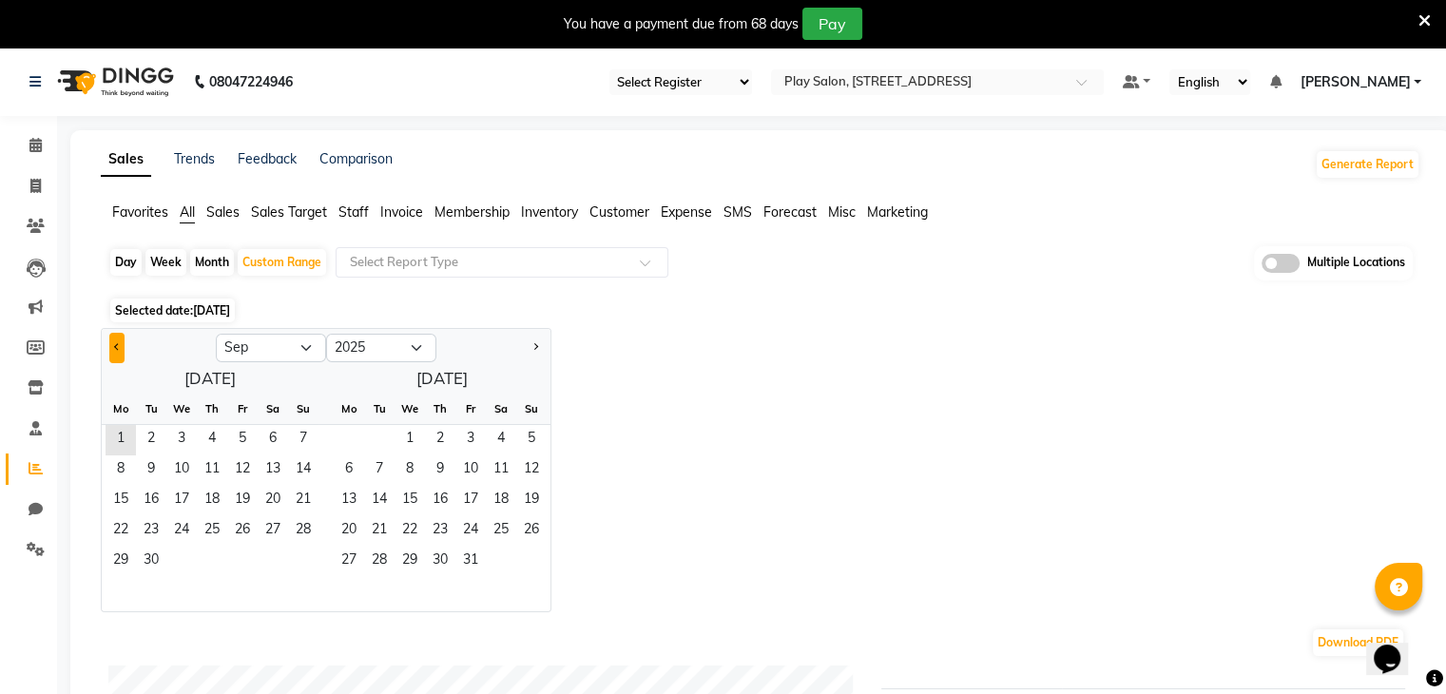
click at [114, 344] on button "Previous month" at bounding box center [116, 348] width 15 height 30
select select "8"
click at [246, 450] on span "1" at bounding box center [242, 440] width 30 height 30
click at [305, 560] on span "31" at bounding box center [303, 562] width 30 height 30
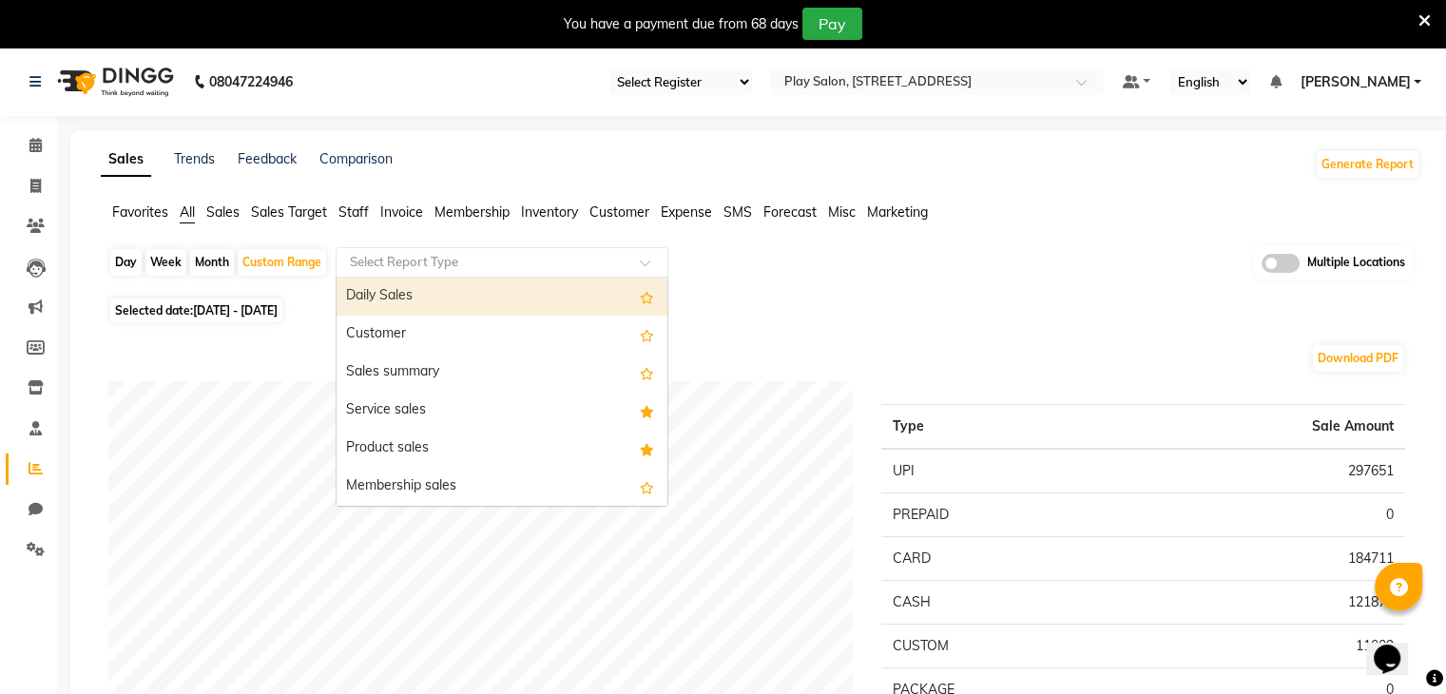
click at [645, 264] on span at bounding box center [652, 268] width 24 height 19
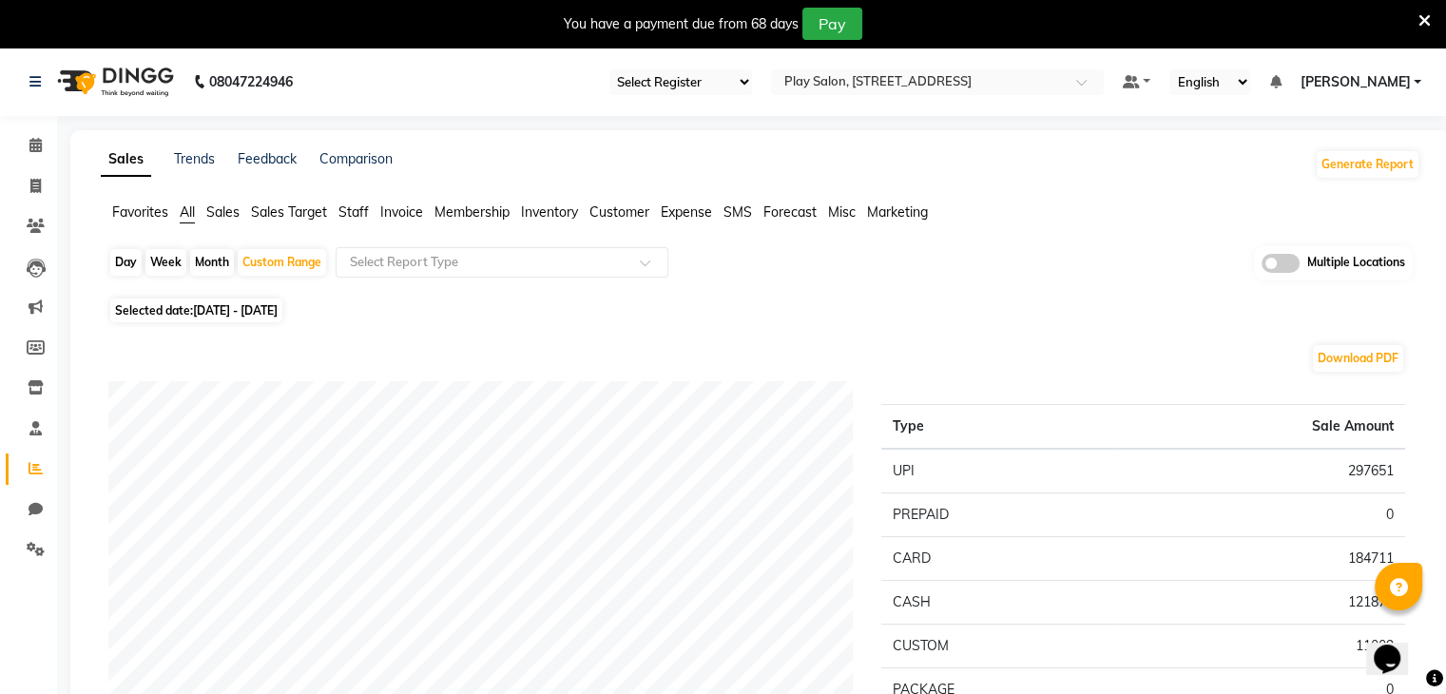
click at [836, 267] on div "Day Week Month Custom Range Select Report Type Multiple Locations" at bounding box center [760, 269] width 1304 height 47
click at [141, 213] on span "Favorites" at bounding box center [140, 211] width 56 height 17
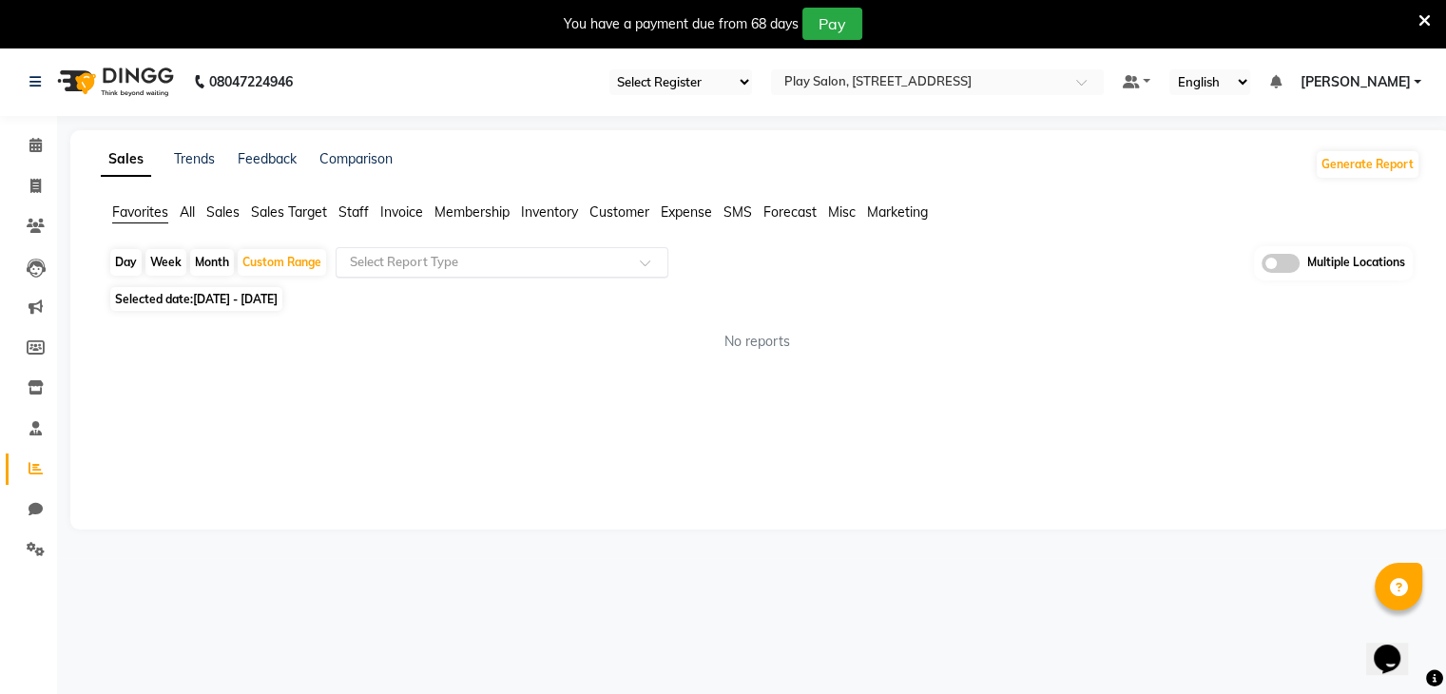
click at [365, 265] on input "text" at bounding box center [483, 262] width 274 height 19
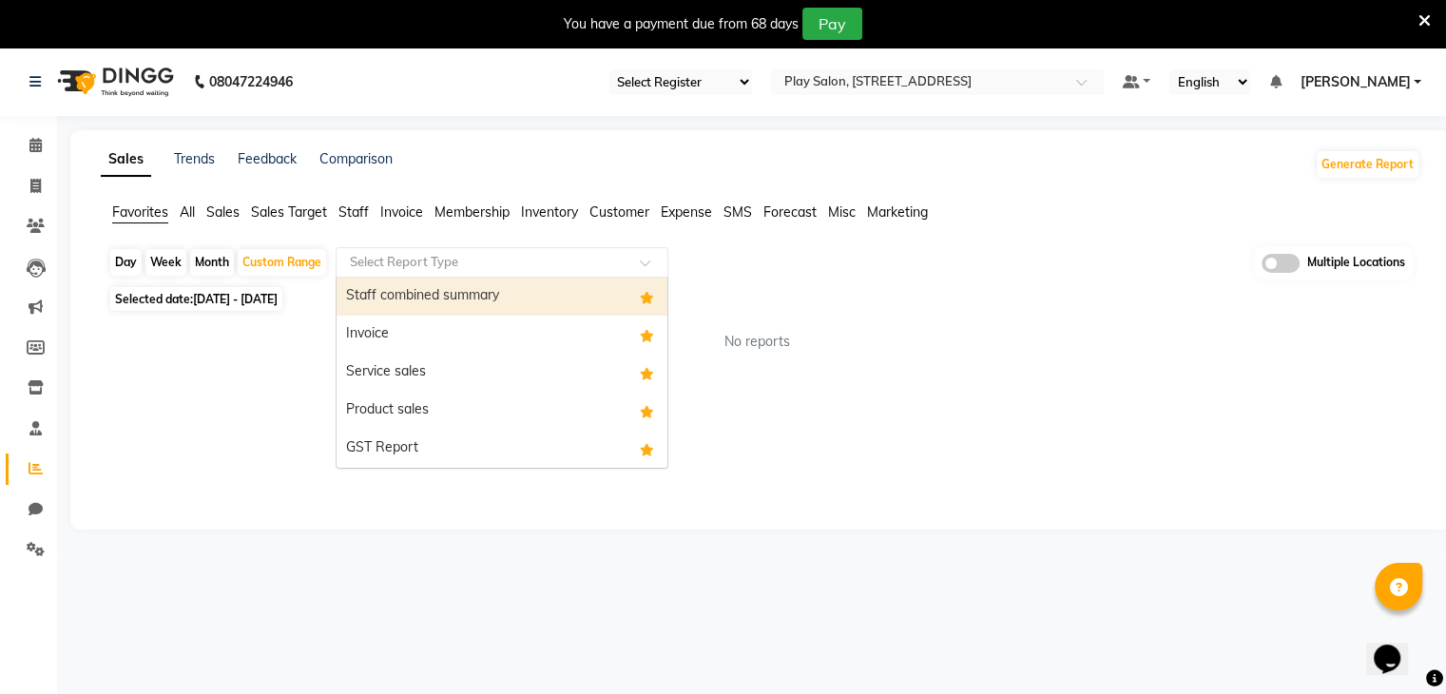
click at [376, 295] on div "Staff combined summary" at bounding box center [501, 297] width 331 height 38
select select "full_report"
select select "csv"
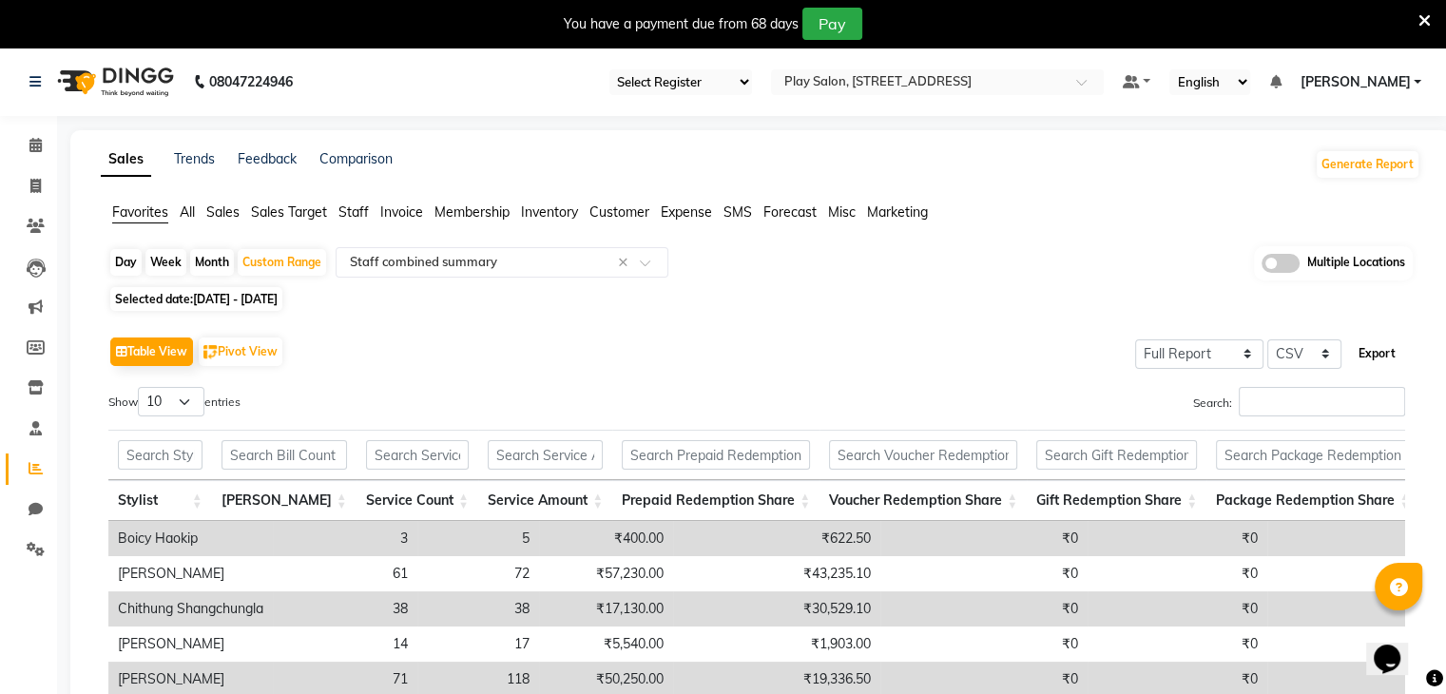
click at [1380, 347] on button "Export" at bounding box center [1377, 353] width 52 height 32
click at [935, 163] on div "Sales Trends Feedback Comparison Generate Report" at bounding box center [760, 164] width 1342 height 30
click at [388, 208] on span "Invoice" at bounding box center [401, 211] width 43 height 17
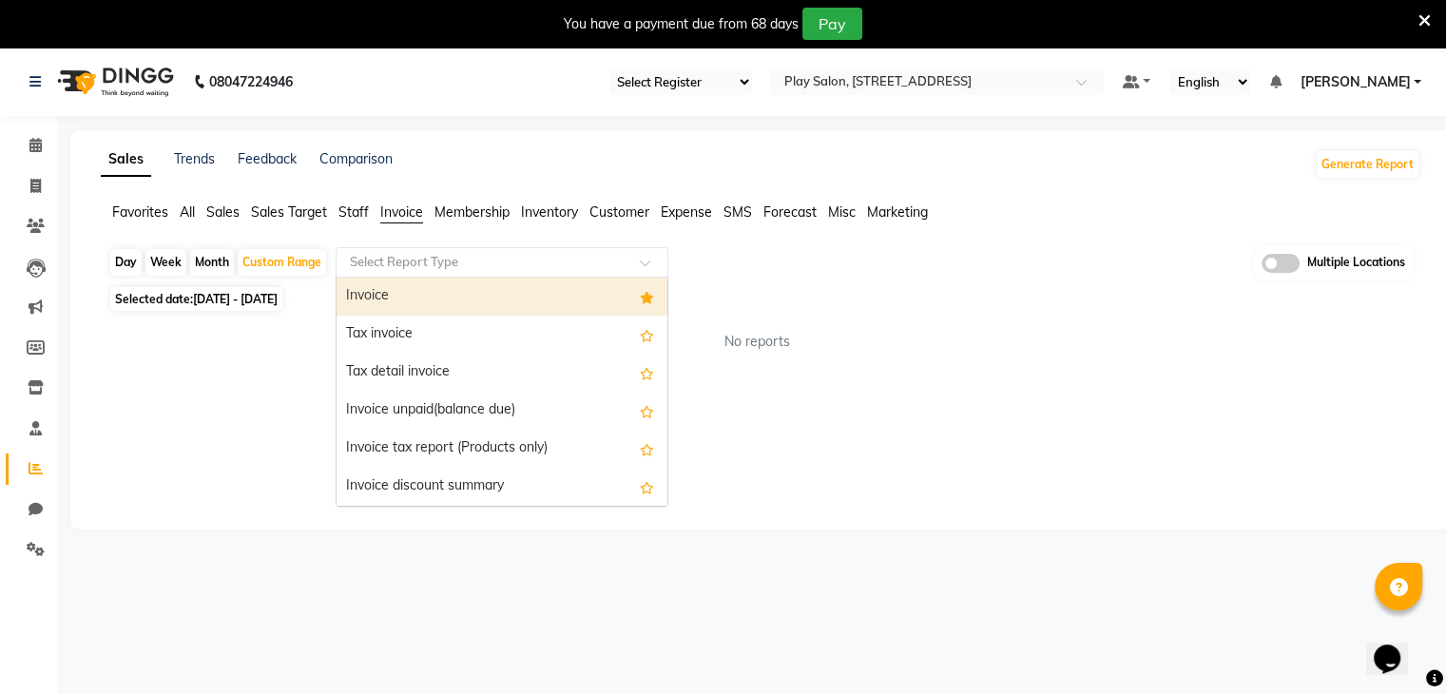
click at [545, 274] on div "Select Report Type" at bounding box center [502, 262] width 333 height 30
click at [405, 298] on div "Invoice" at bounding box center [501, 297] width 331 height 38
select select "full_report"
select select "csv"
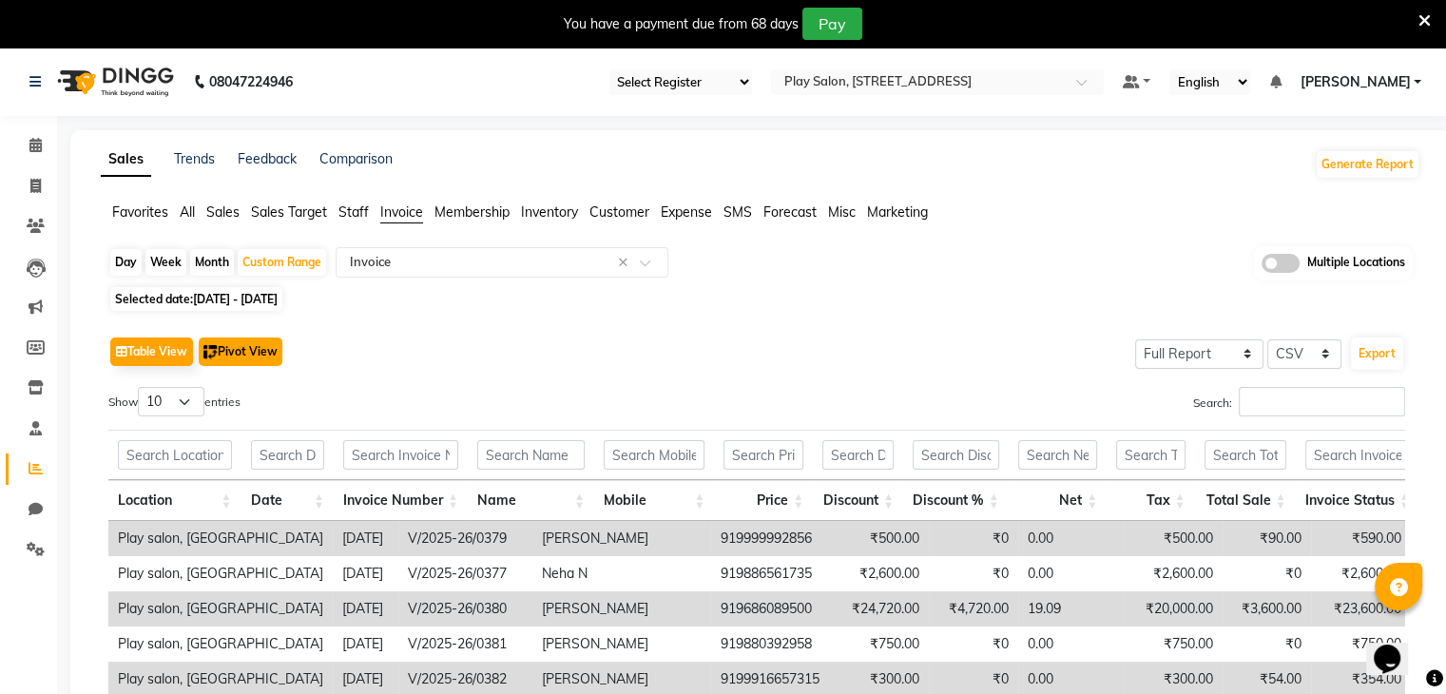
click at [259, 360] on button "Pivot View" at bounding box center [241, 351] width 84 height 29
select select "full_report"
select select "csv"
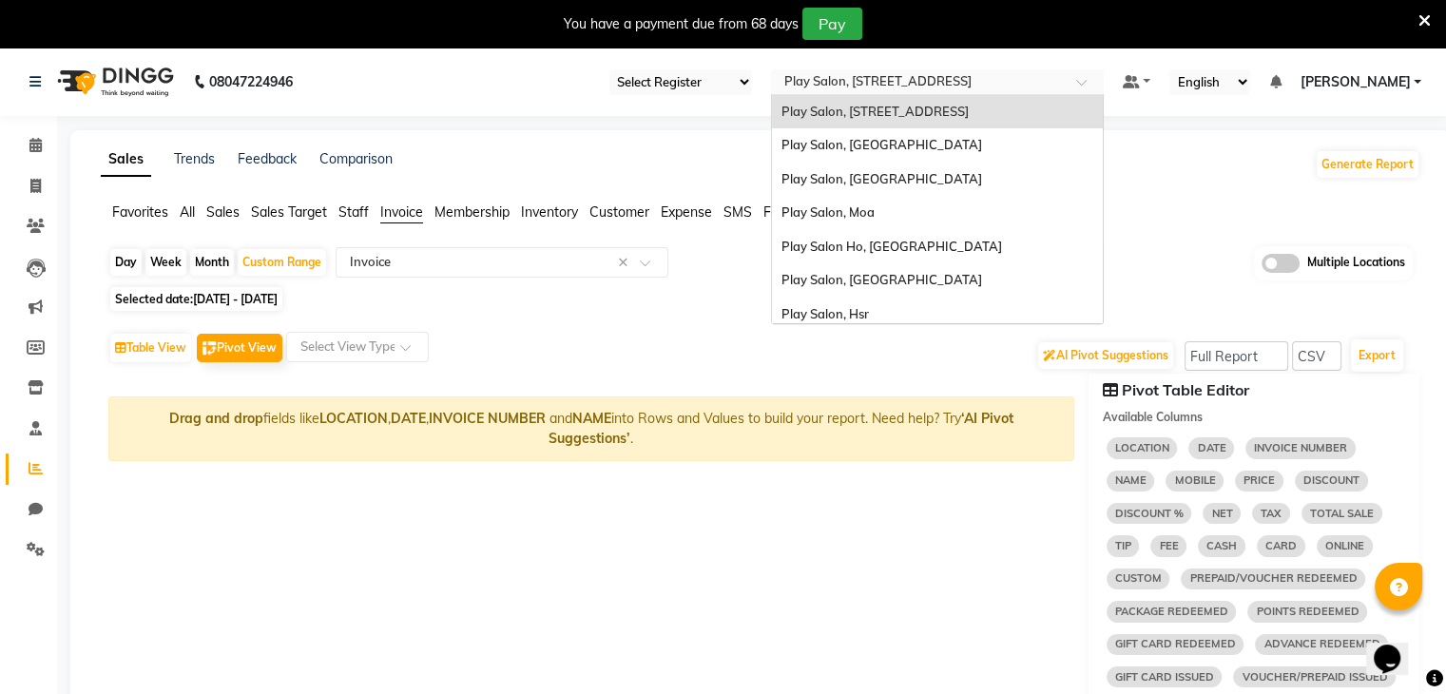
click at [866, 87] on input "text" at bounding box center [918, 83] width 276 height 19
click at [832, 275] on span "Play Salon, [GEOGRAPHIC_DATA]" at bounding box center [881, 279] width 201 height 15
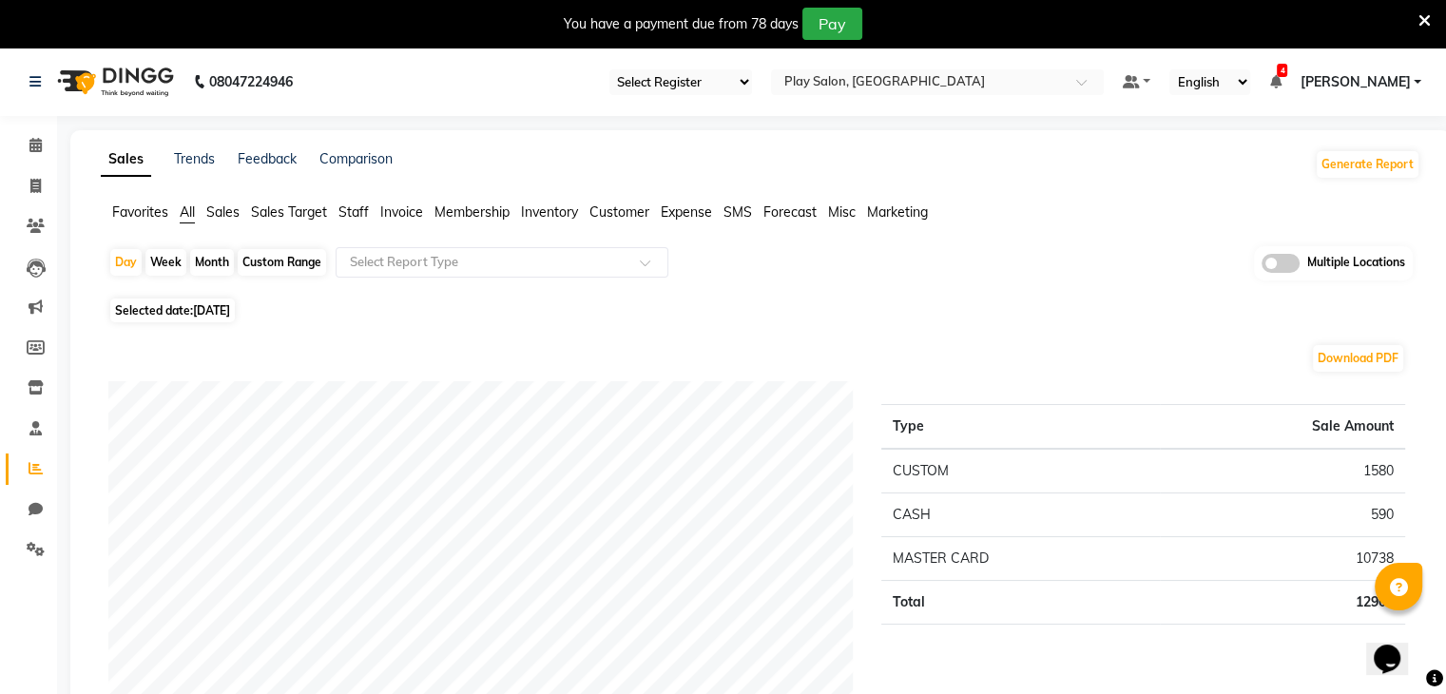
click at [300, 260] on div "Custom Range" at bounding box center [282, 262] width 88 height 27
select select "9"
select select "2025"
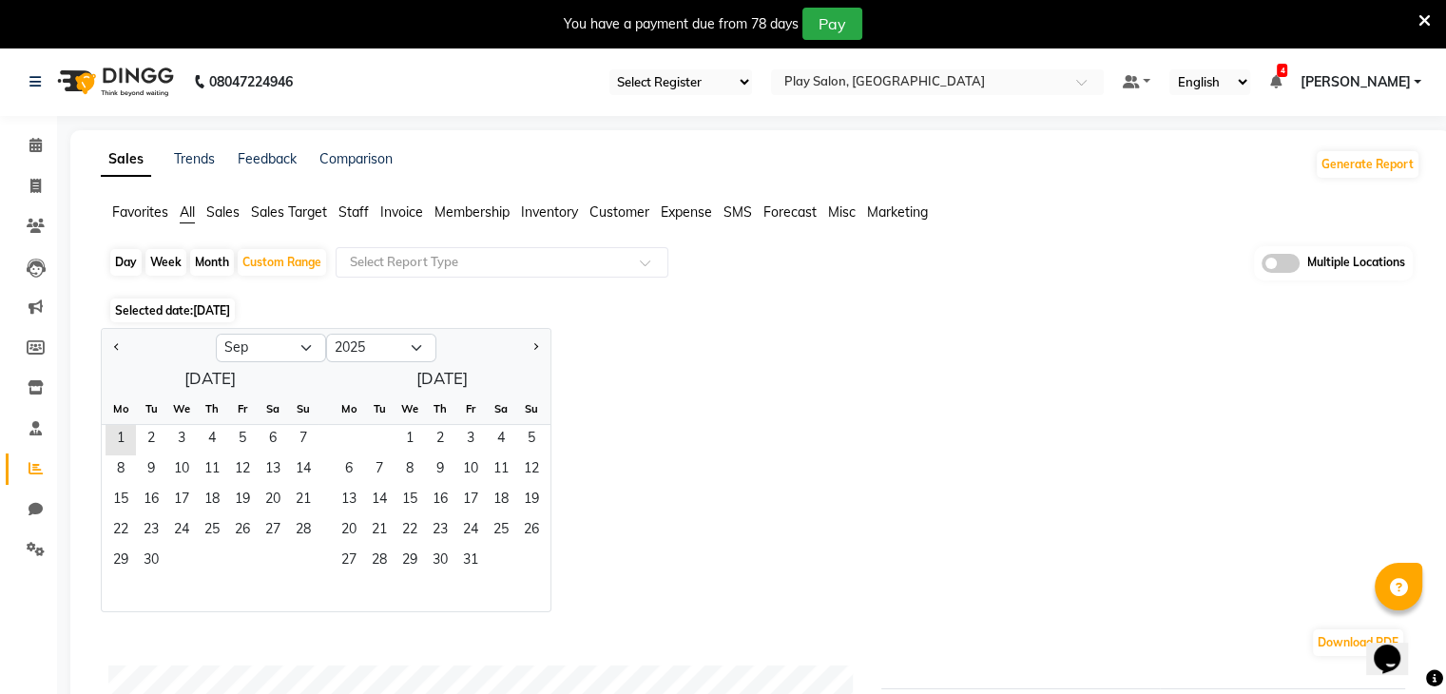
click at [106, 350] on div at bounding box center [159, 348] width 114 height 30
click at [121, 350] on button "Previous month" at bounding box center [116, 348] width 15 height 30
select select "8"
click at [240, 437] on span "1" at bounding box center [242, 440] width 30 height 30
click at [299, 548] on span "31" at bounding box center [303, 562] width 30 height 30
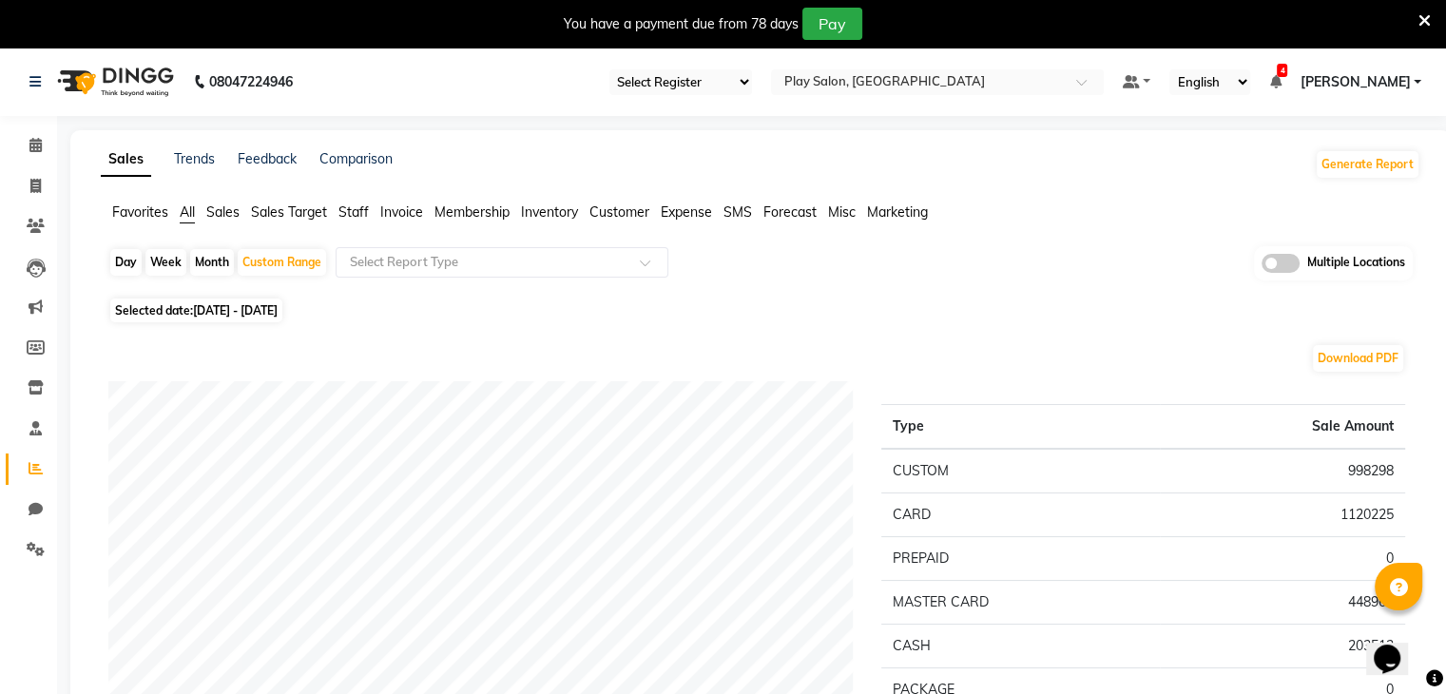
click at [421, 214] on span "Invoice" at bounding box center [401, 211] width 43 height 17
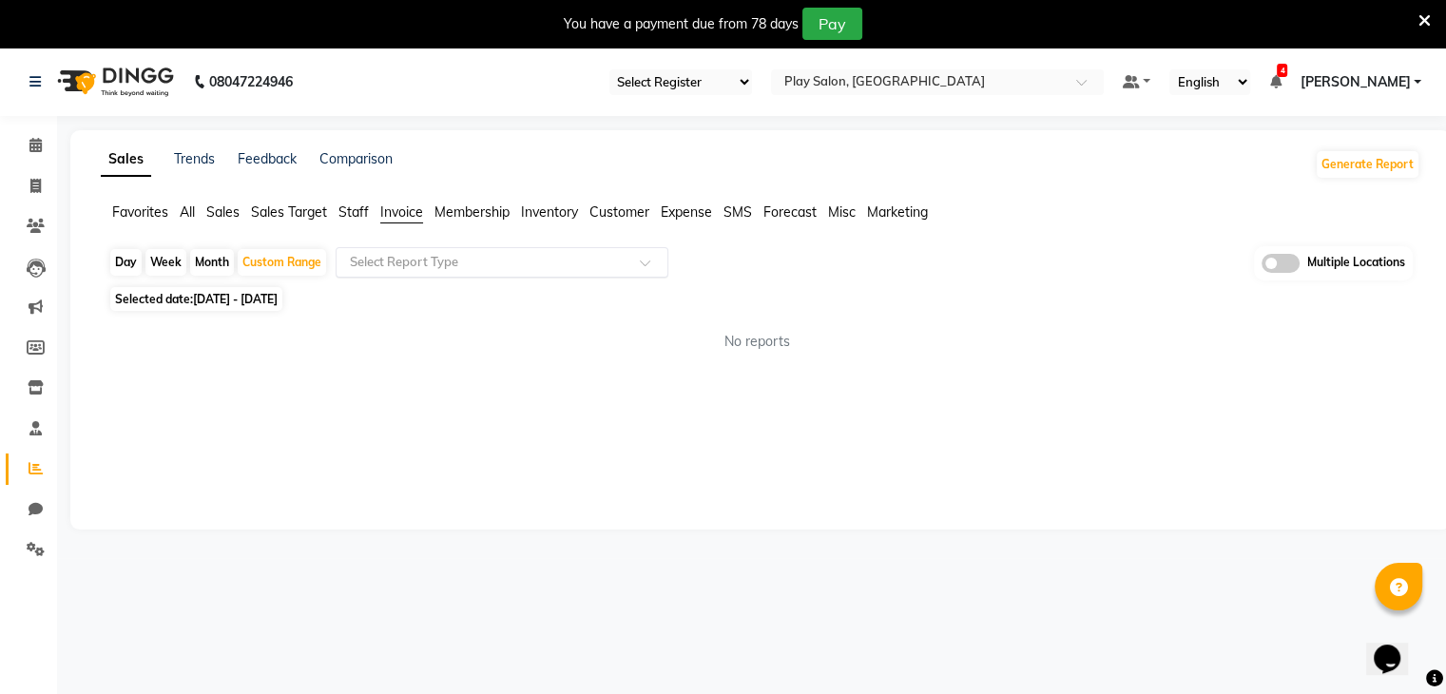
click at [608, 276] on ng-select "Select Report Type" at bounding box center [502, 262] width 333 height 30
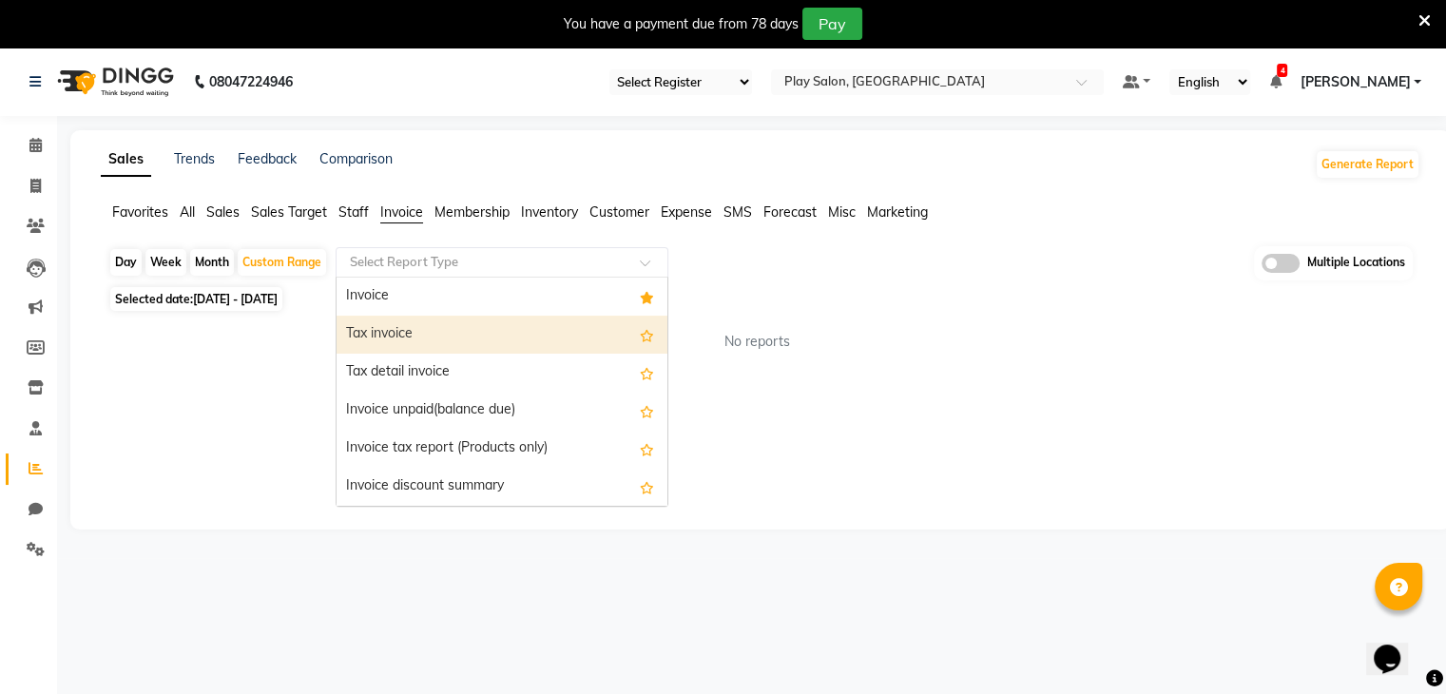
click at [479, 347] on div "Tax invoice" at bounding box center [501, 335] width 331 height 38
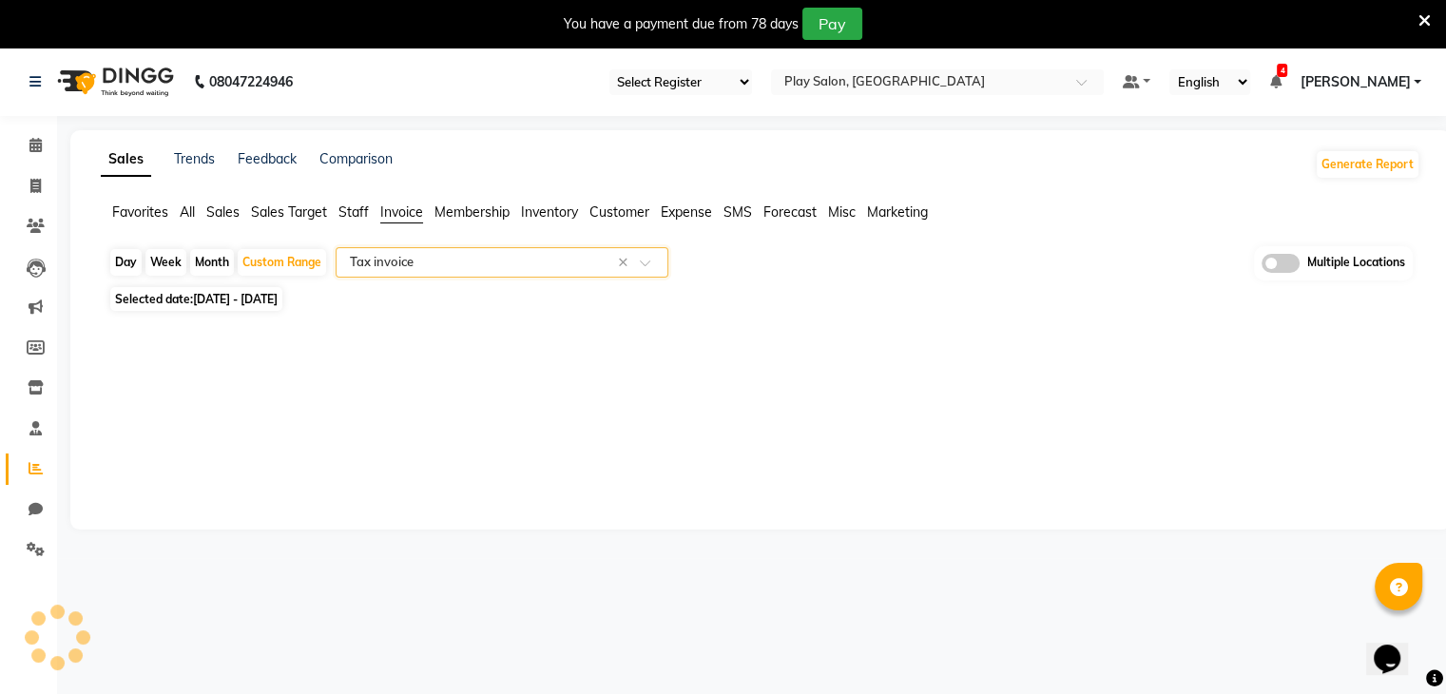
select select "full_report"
select select "csv"
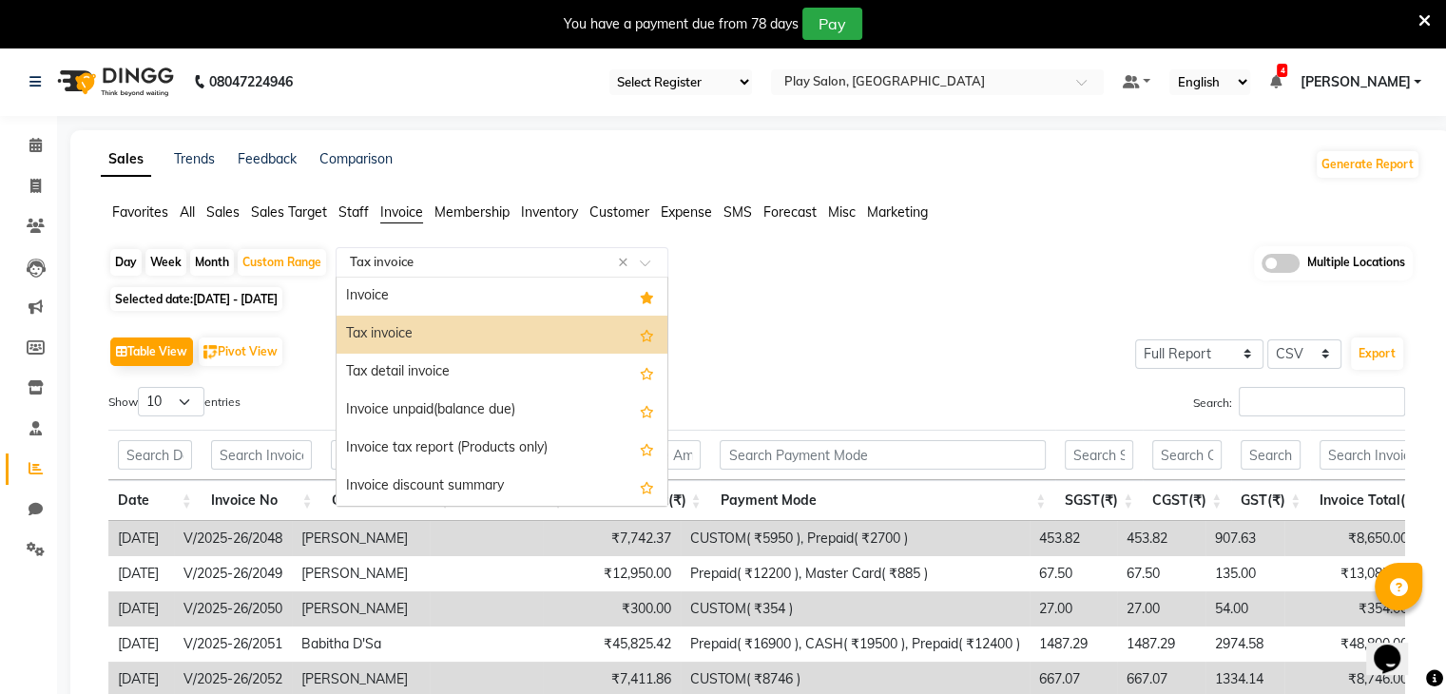
click at [581, 265] on input "text" at bounding box center [483, 262] width 274 height 19
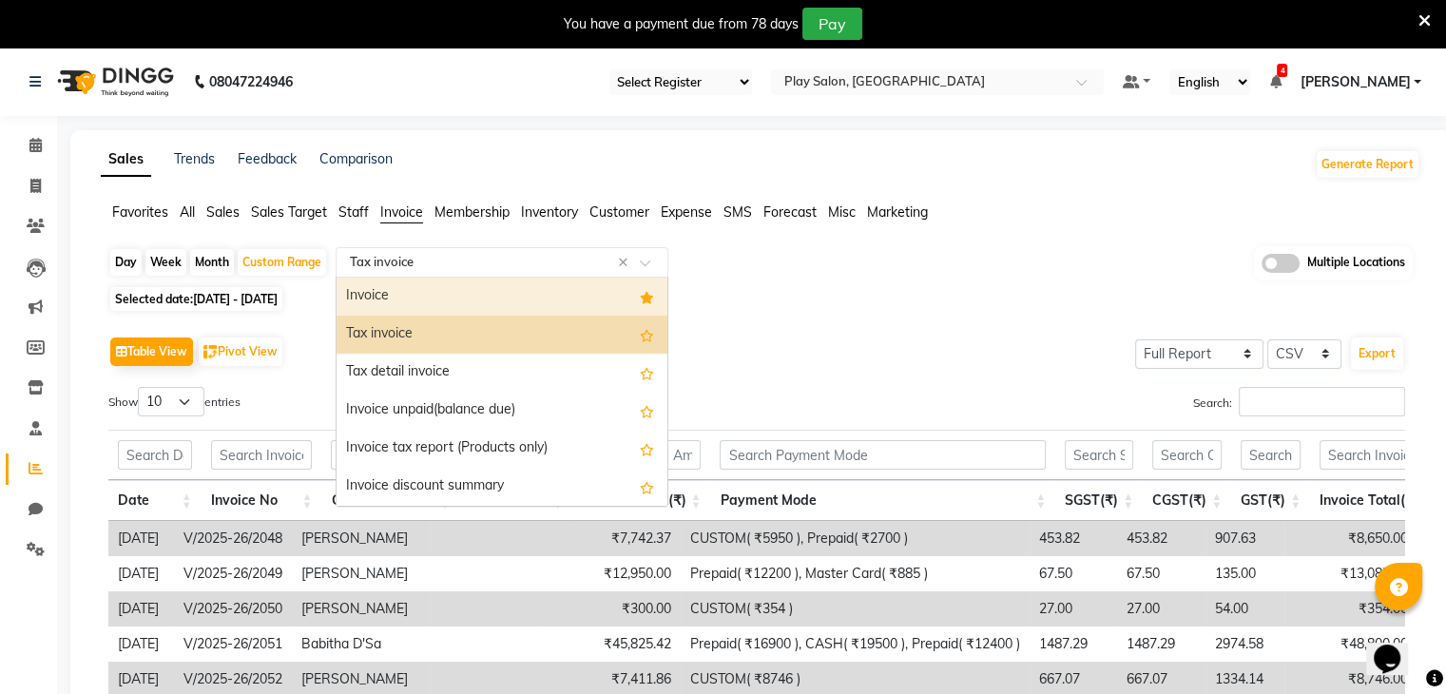
click at [420, 304] on div "Invoice" at bounding box center [501, 297] width 331 height 38
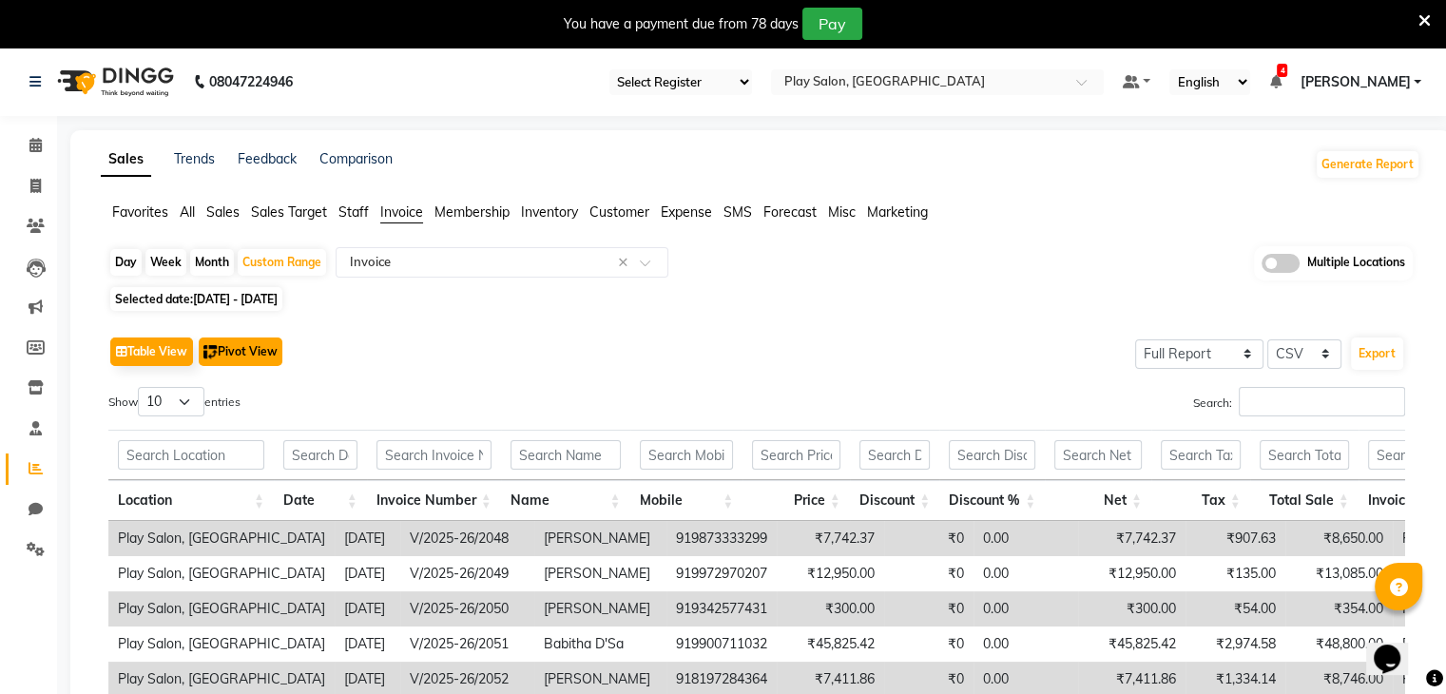
click at [261, 350] on button "Pivot View" at bounding box center [241, 351] width 84 height 29
select select "full_report"
select select "csv"
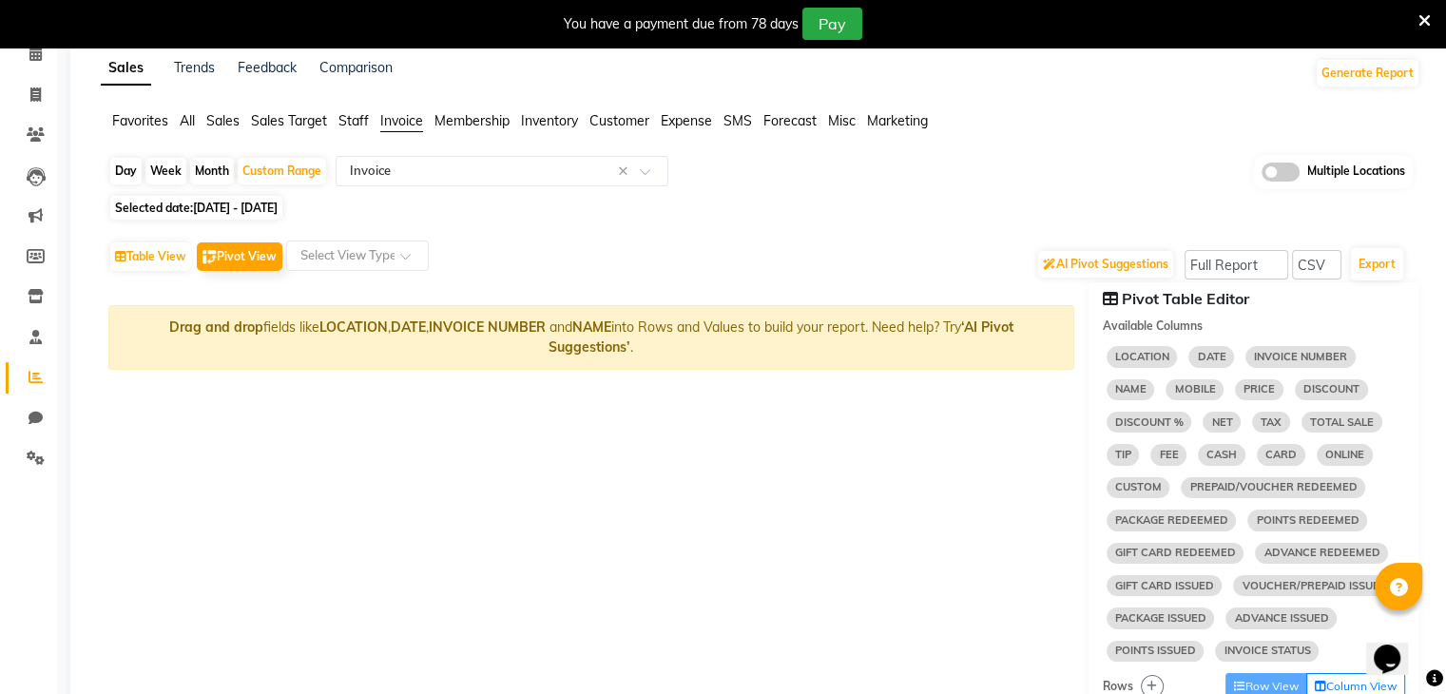
scroll to position [117, 0]
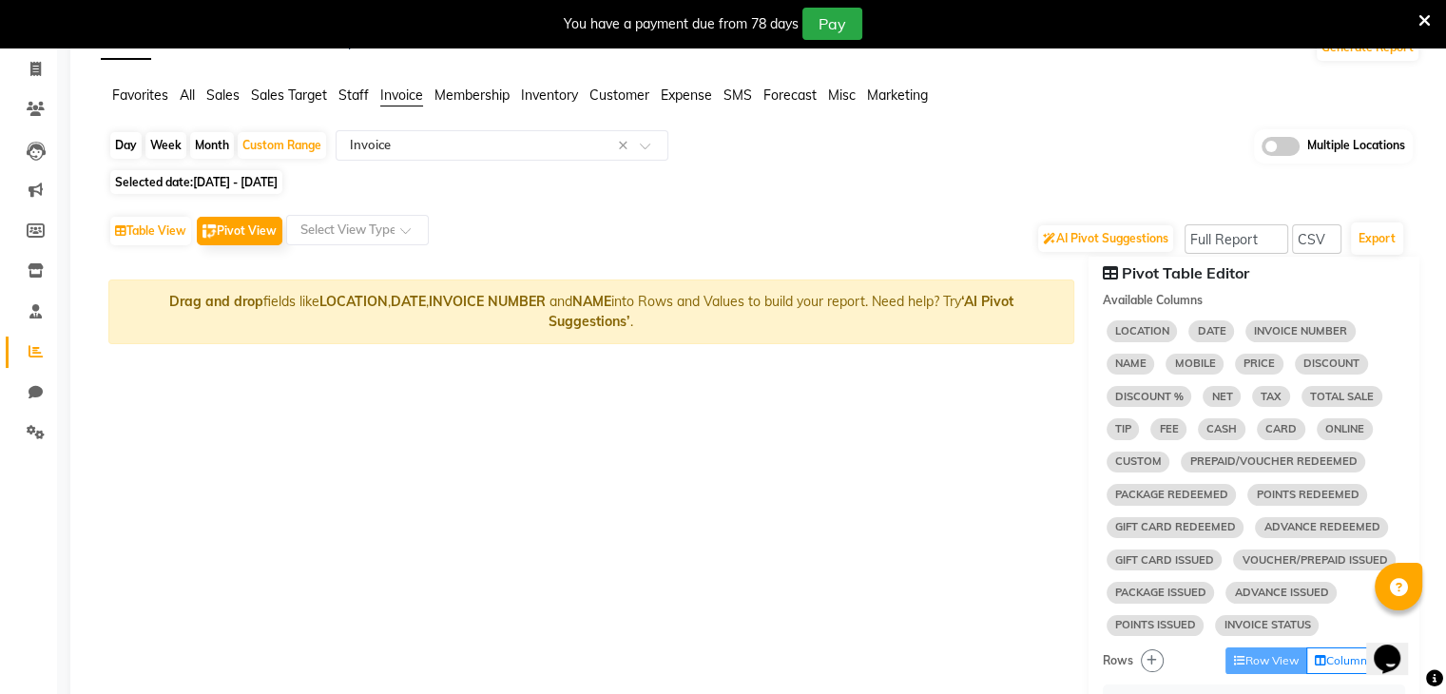
click at [1335, 394] on span "TOTAL SALE" at bounding box center [1341, 396] width 81 height 21
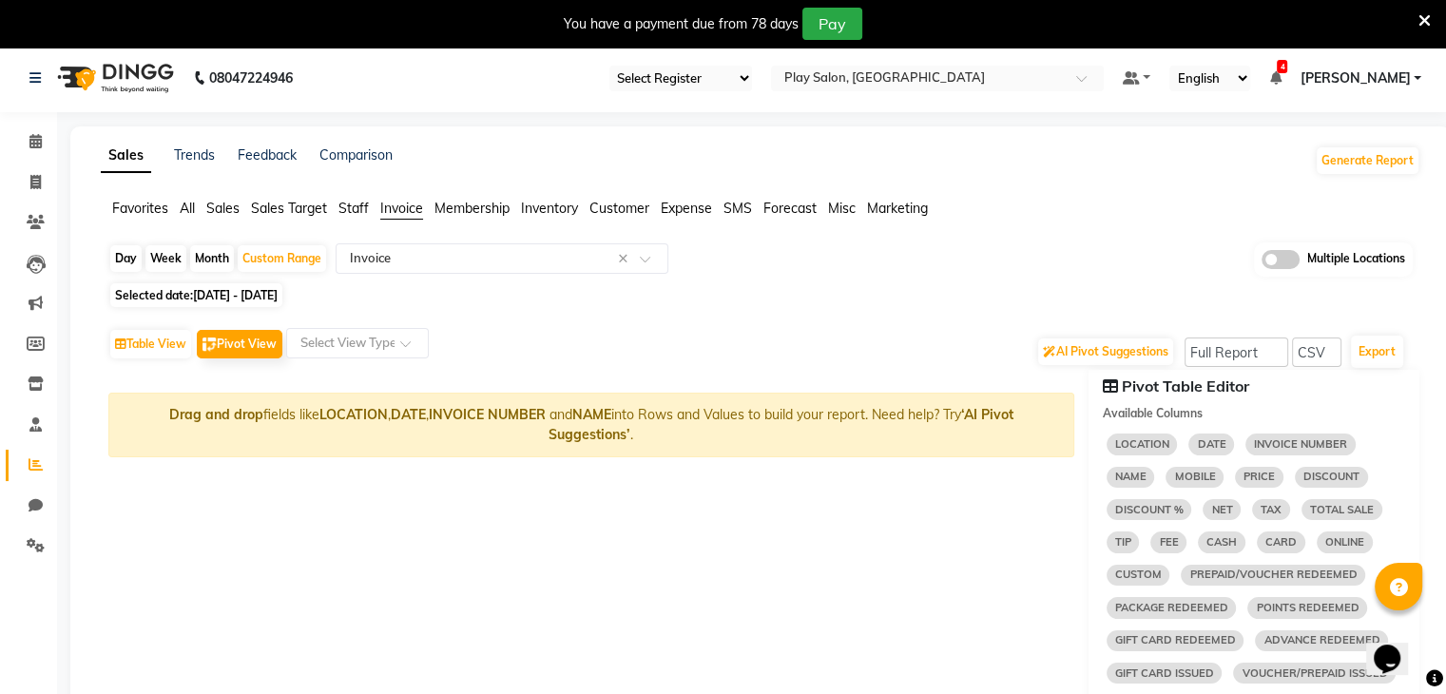
scroll to position [3, 0]
click at [432, 244] on div "Select Report Type × Invoice ×" at bounding box center [502, 259] width 333 height 30
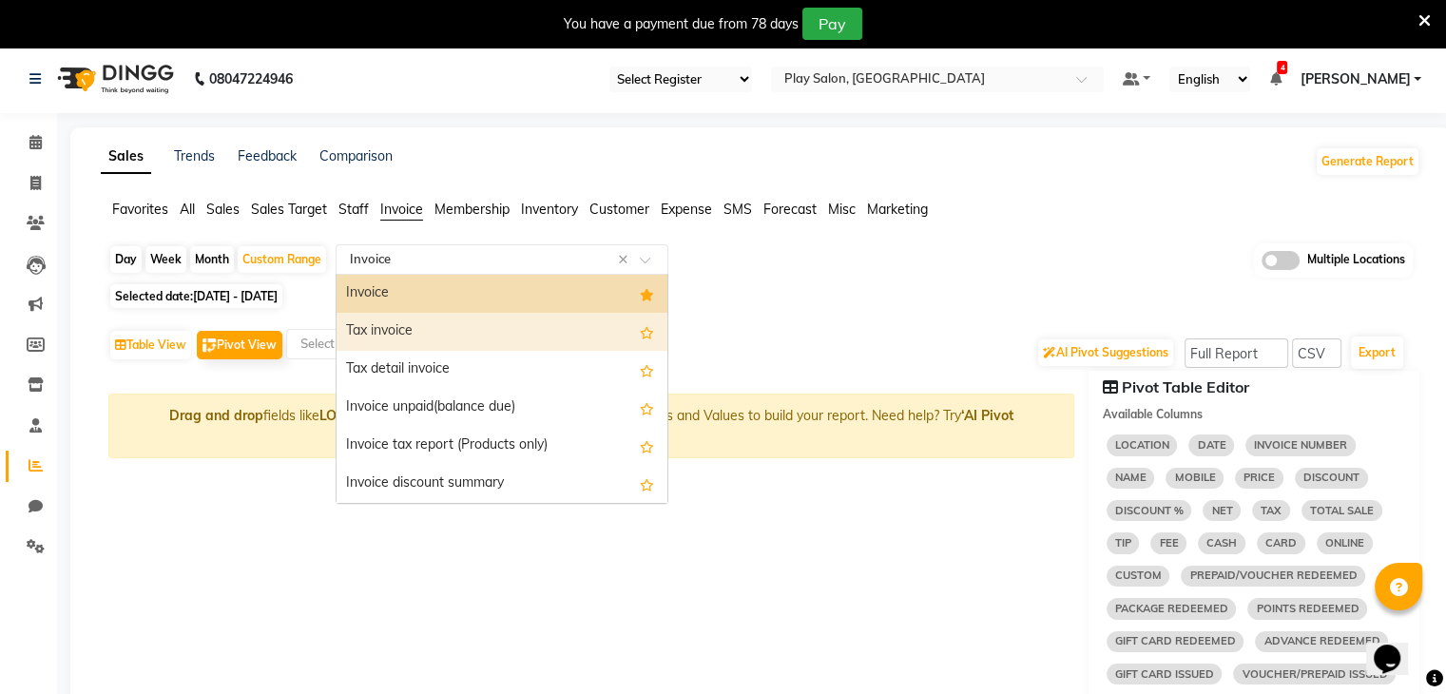
click at [419, 326] on div "Tax invoice" at bounding box center [501, 332] width 331 height 38
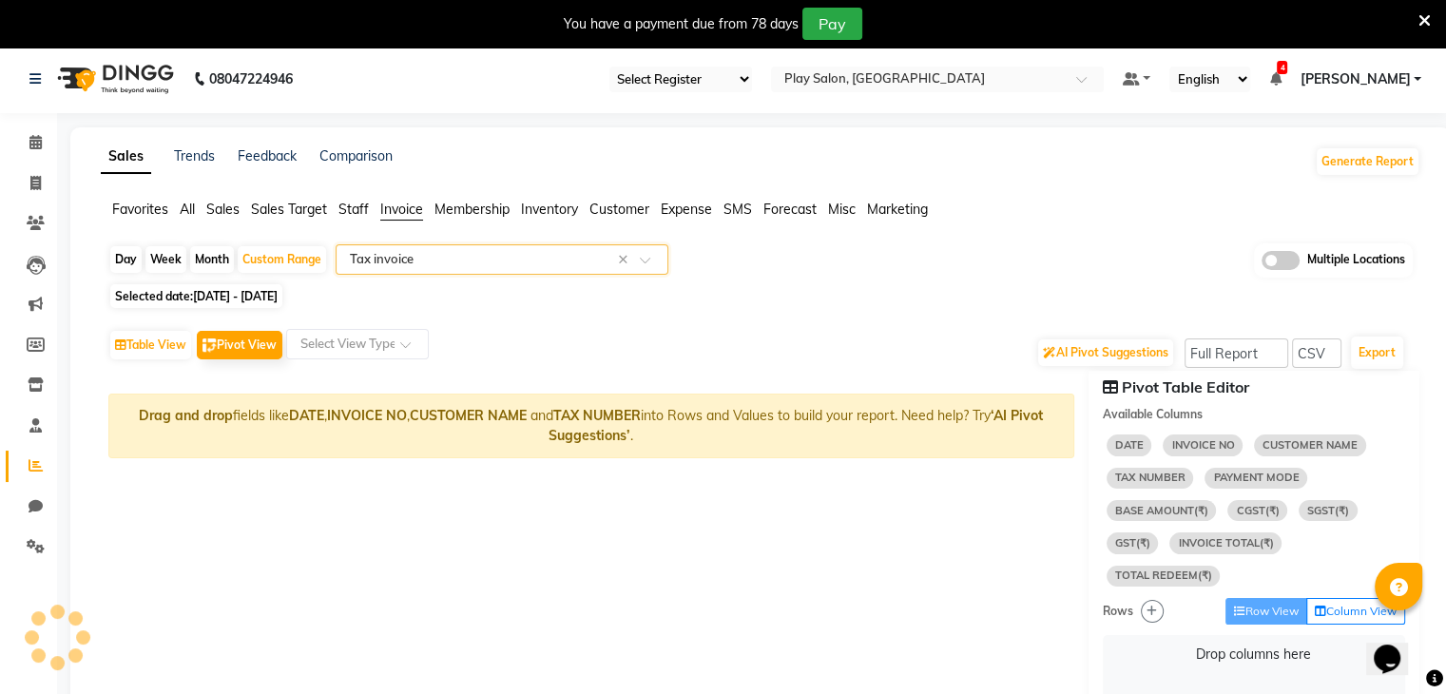
select select "full_report"
select select "csv"
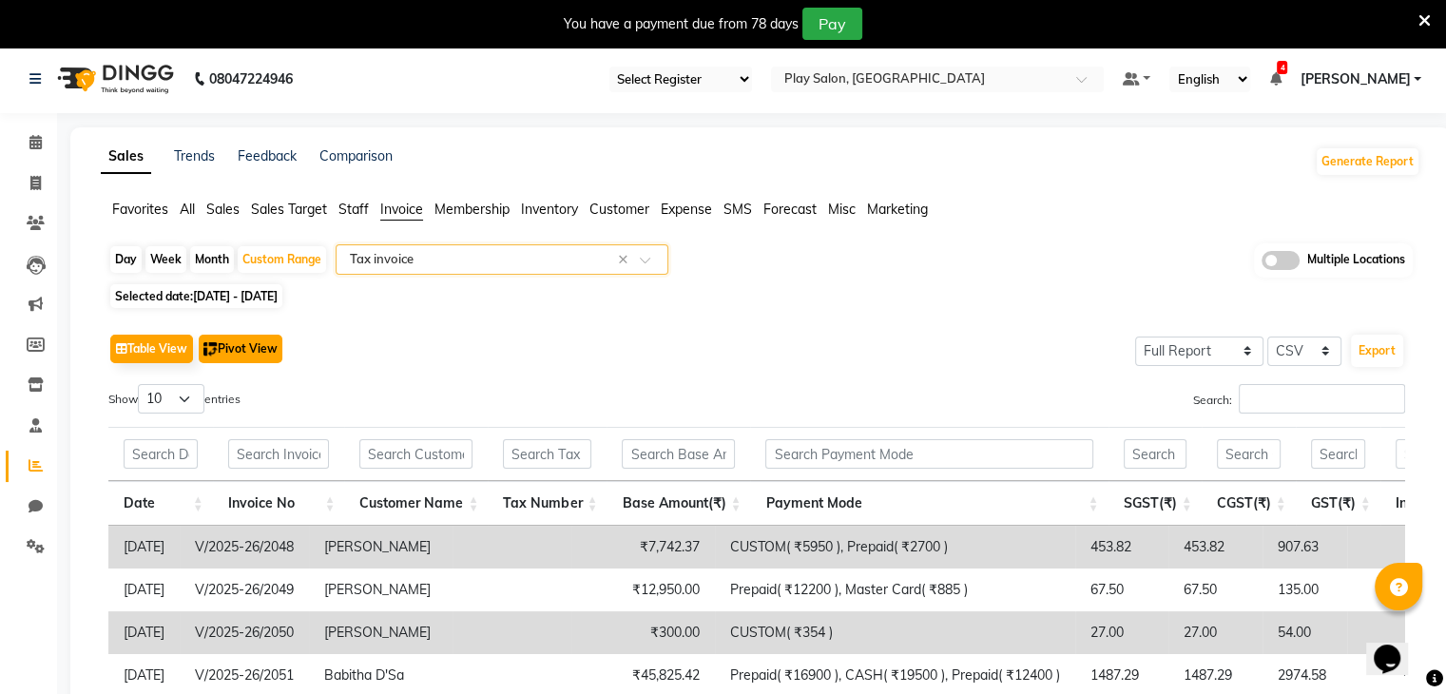
click at [280, 360] on button "Pivot View" at bounding box center [241, 349] width 84 height 29
select select "full_report"
select select "csv"
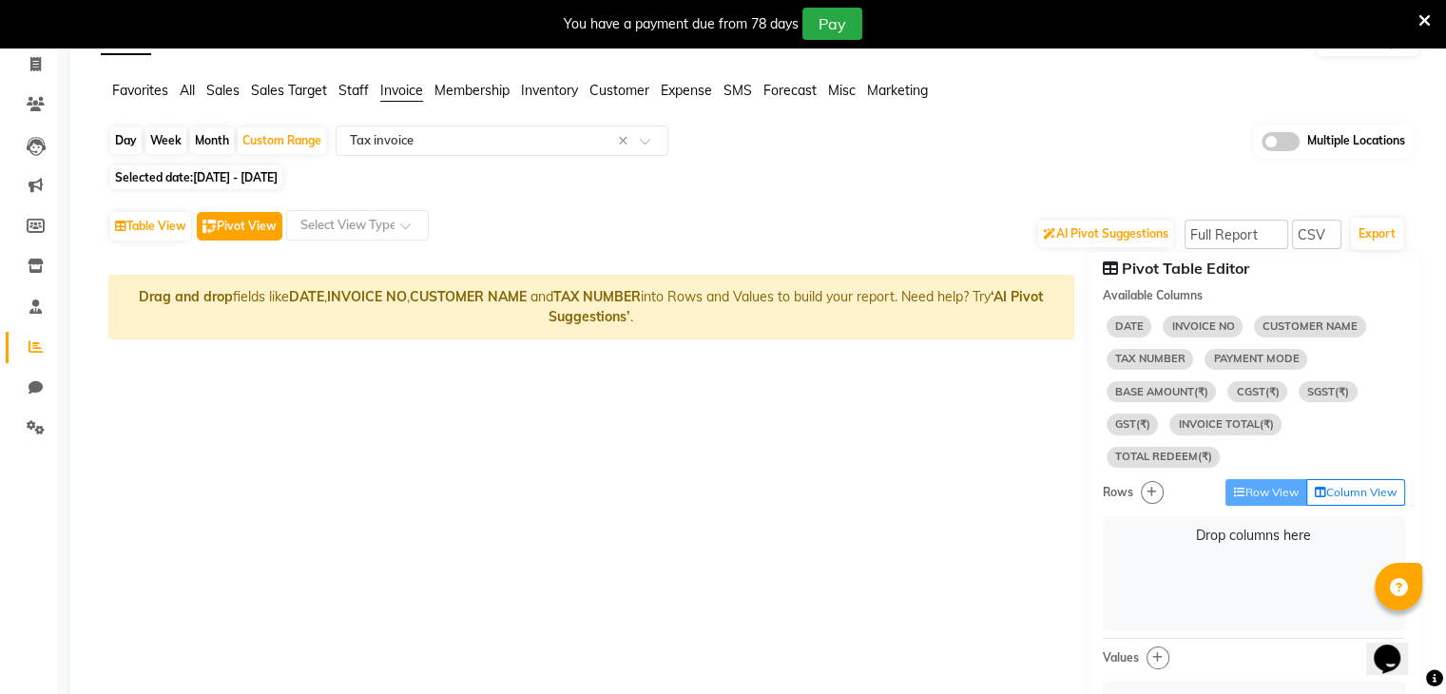
scroll to position [152, 0]
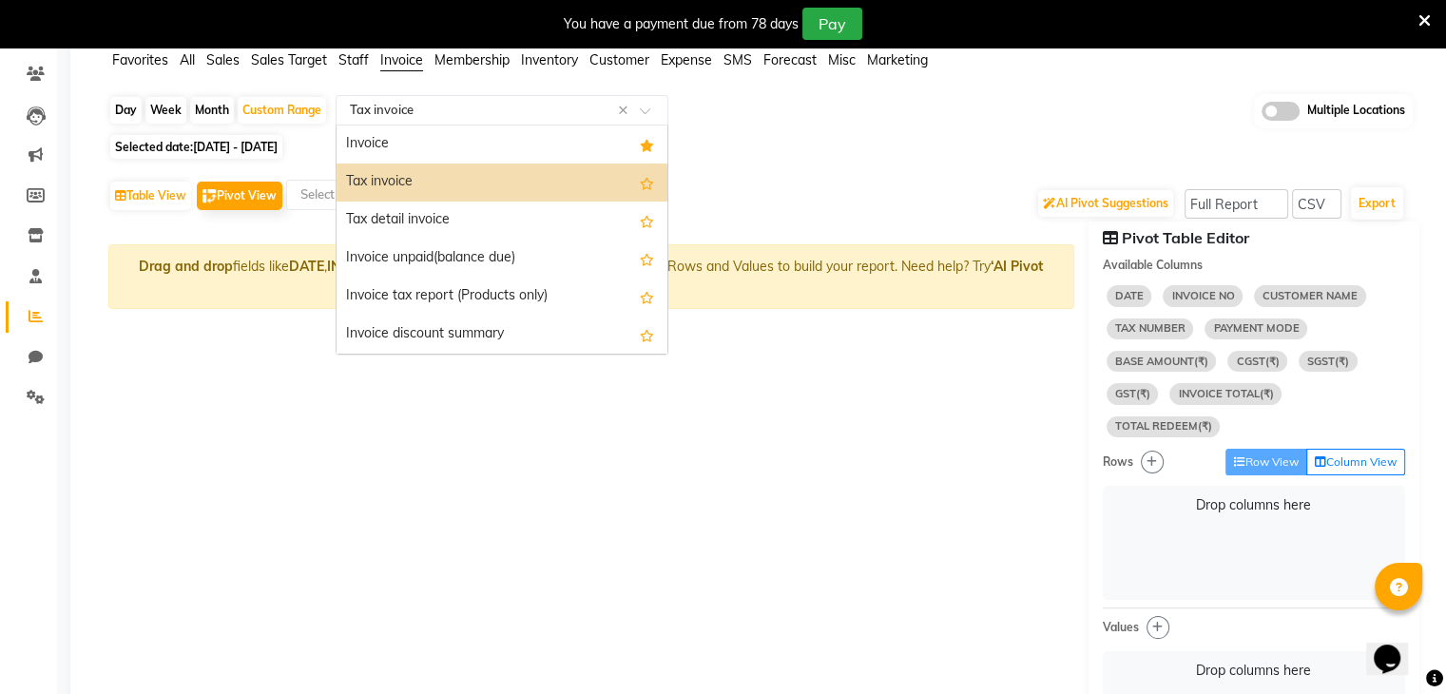
click at [563, 111] on input "text" at bounding box center [483, 110] width 274 height 19
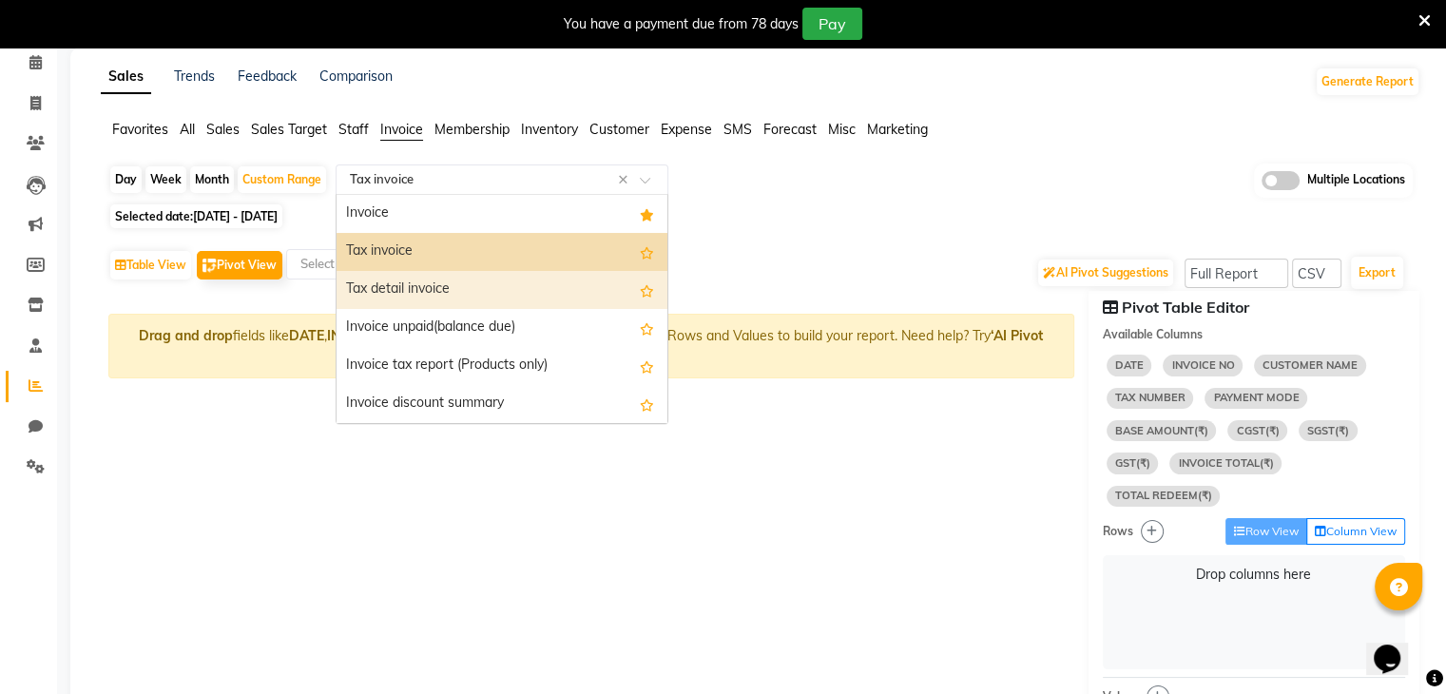
scroll to position [72, 0]
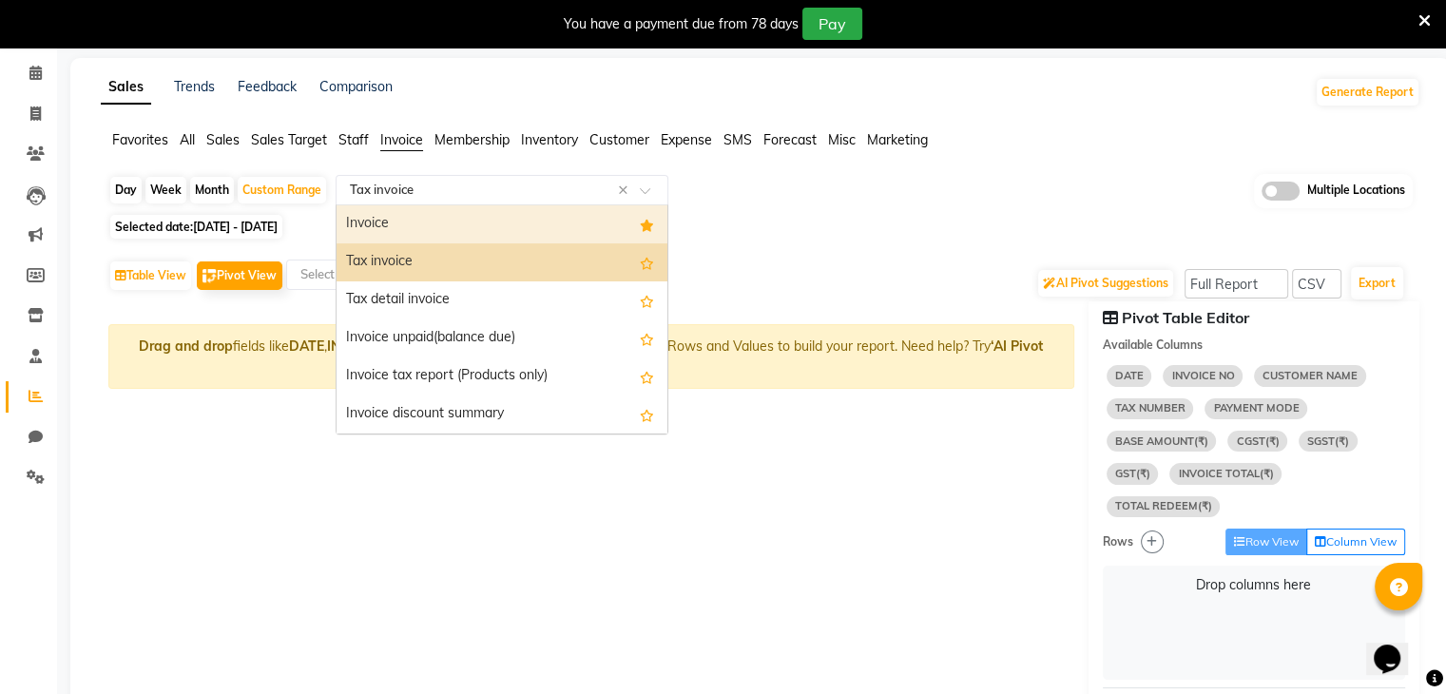
click at [393, 217] on div "Invoice" at bounding box center [501, 224] width 331 height 38
select select "full_report"
select select "csv"
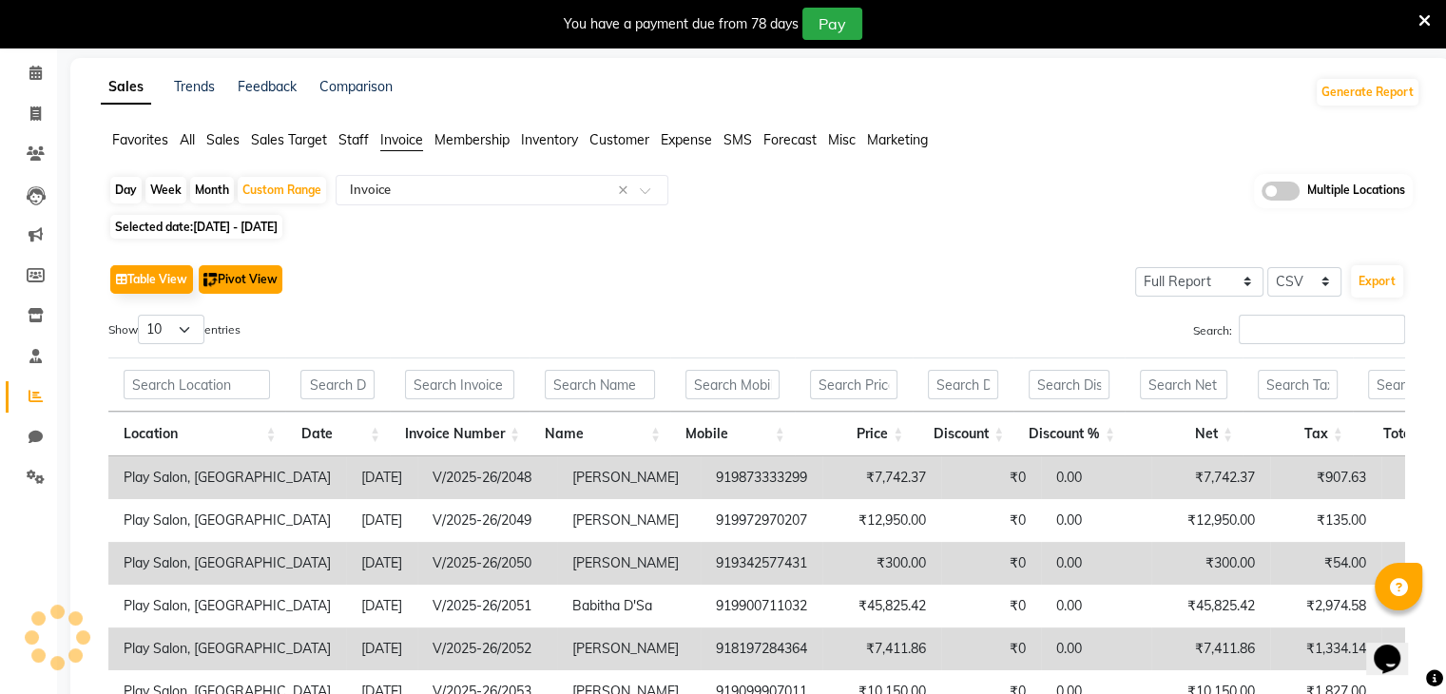
click at [273, 276] on button "Pivot View" at bounding box center [241, 279] width 84 height 29
select select "full_report"
select select "csv"
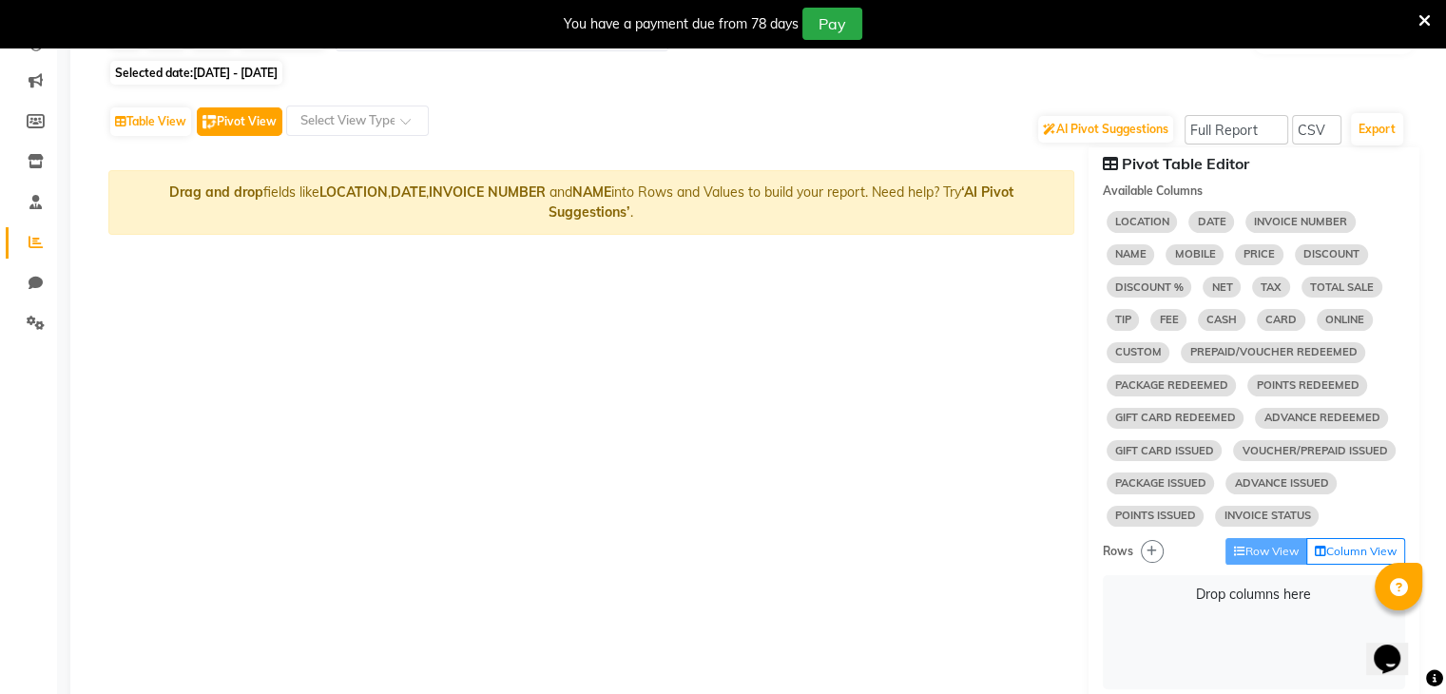
scroll to position [238, 0]
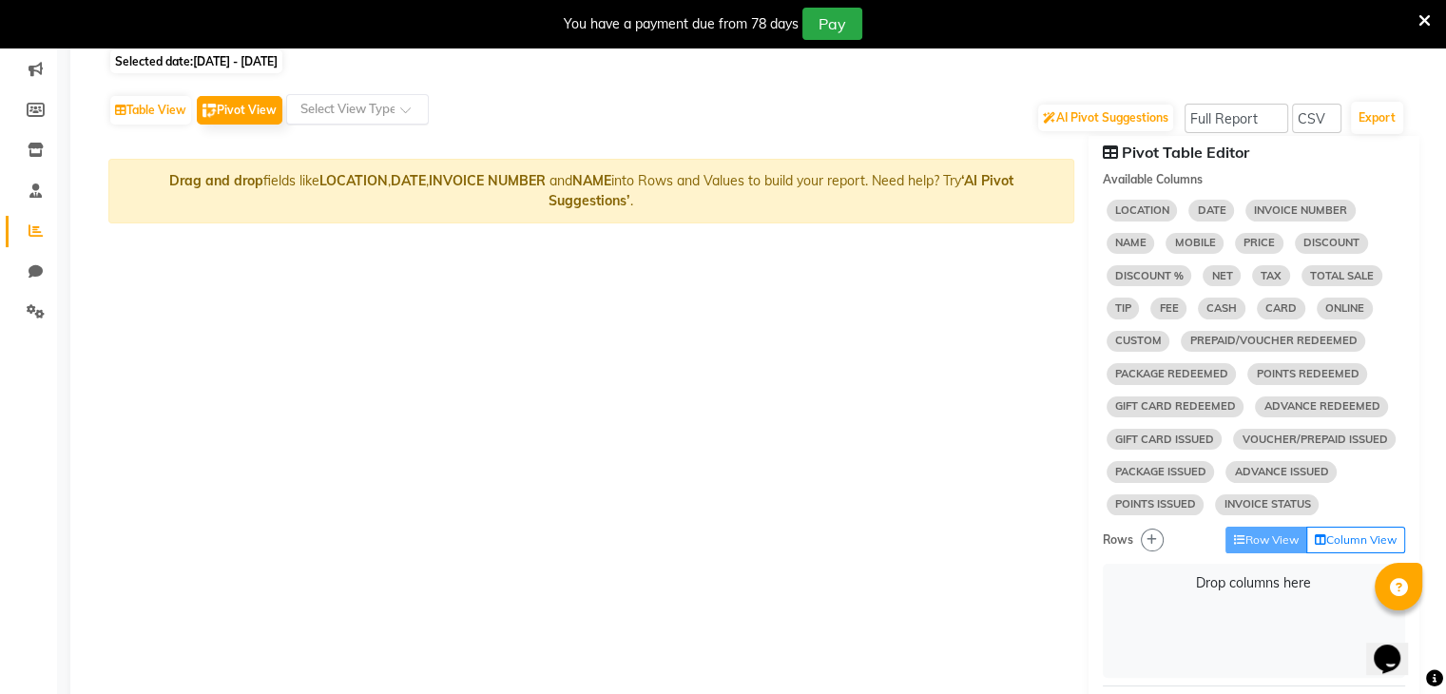
click at [366, 117] on input "text" at bounding box center [339, 109] width 84 height 19
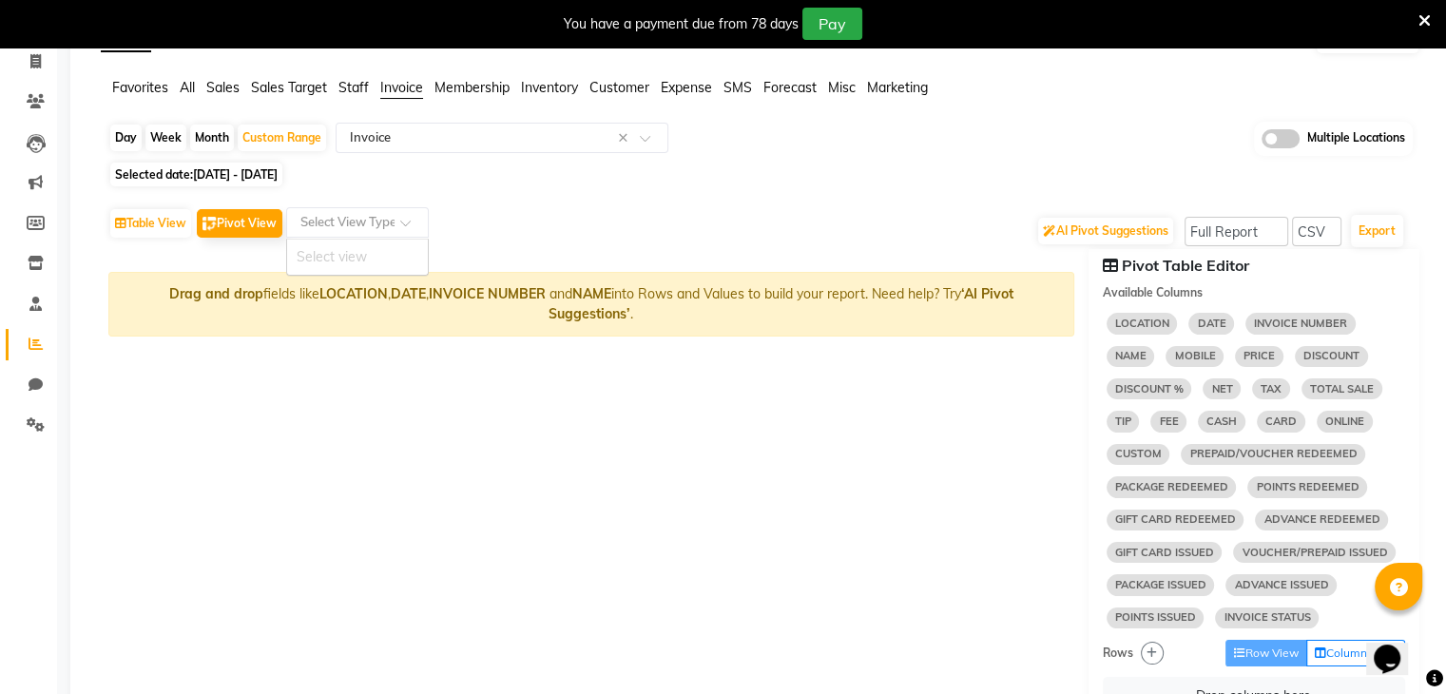
scroll to position [0, 0]
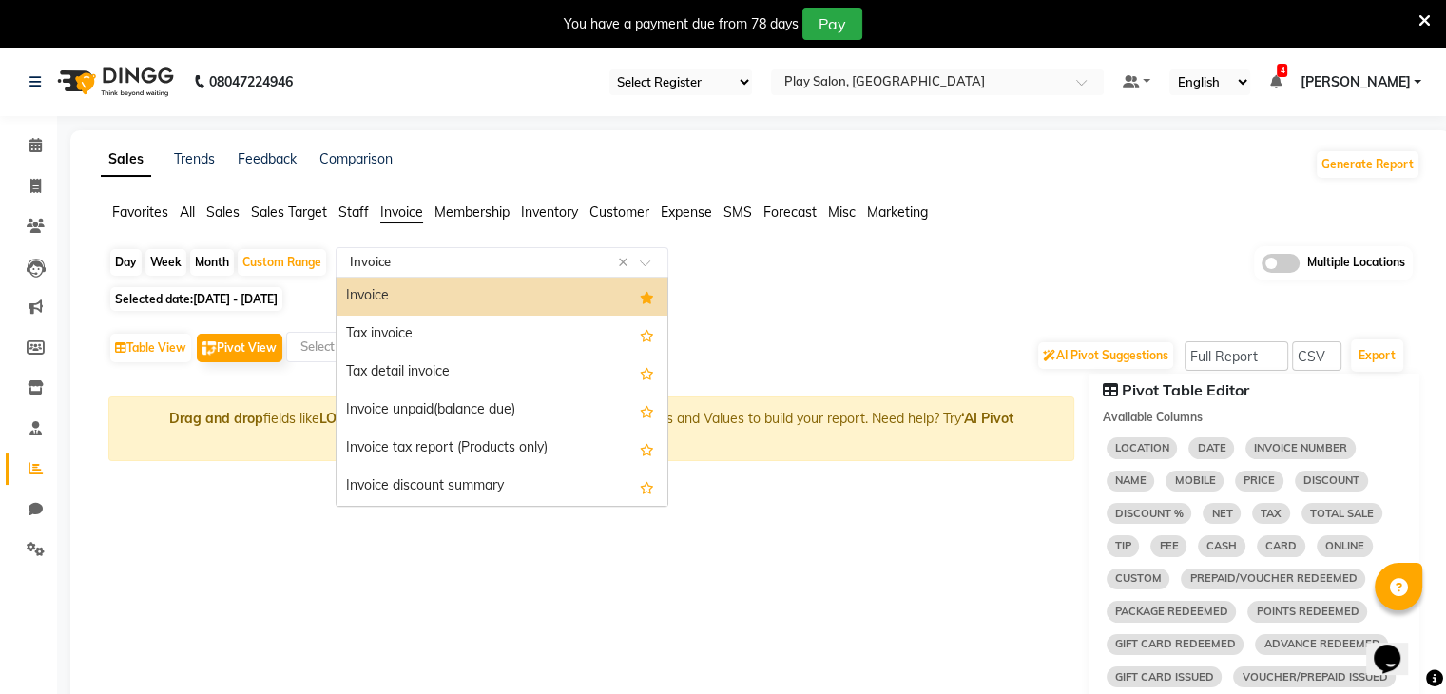
click at [579, 249] on div "Select Report Type × Invoice ×" at bounding box center [502, 262] width 333 height 30
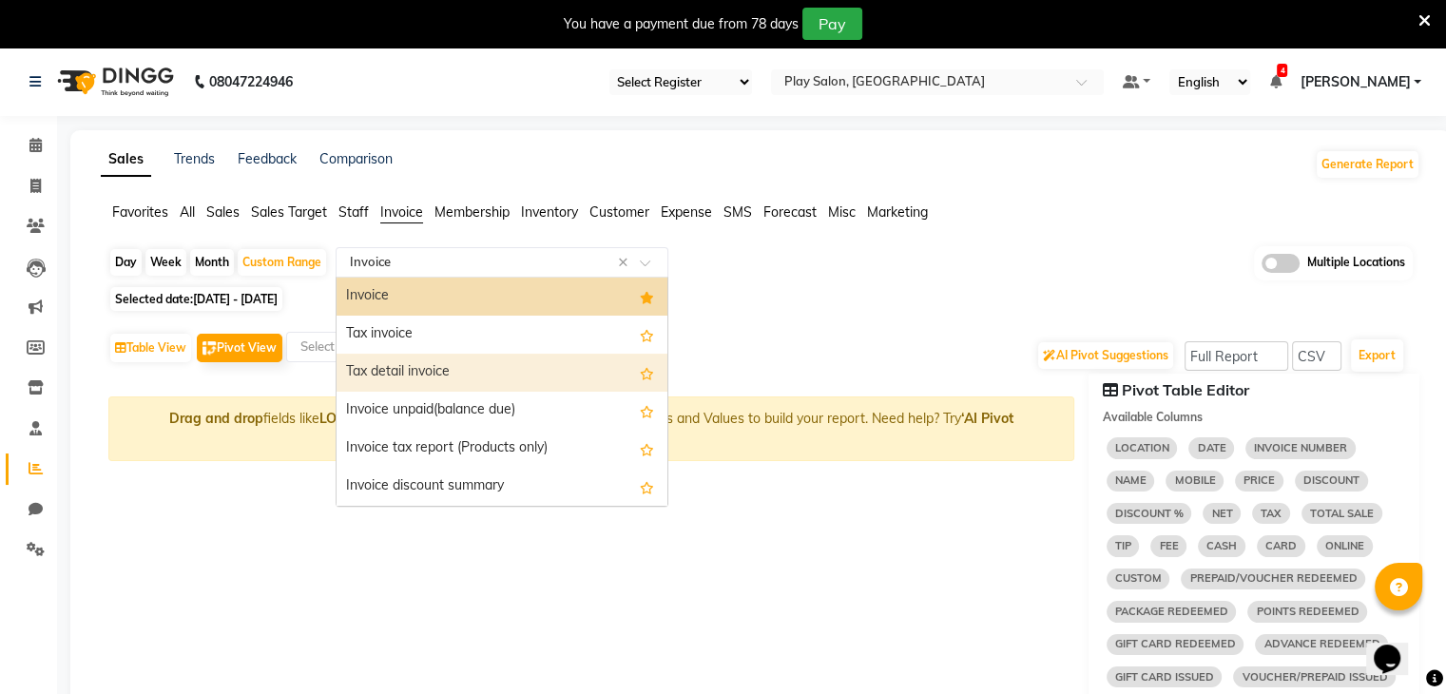
click at [483, 366] on div "Tax detail invoice" at bounding box center [501, 373] width 331 height 38
select select "full_report"
select select "csv"
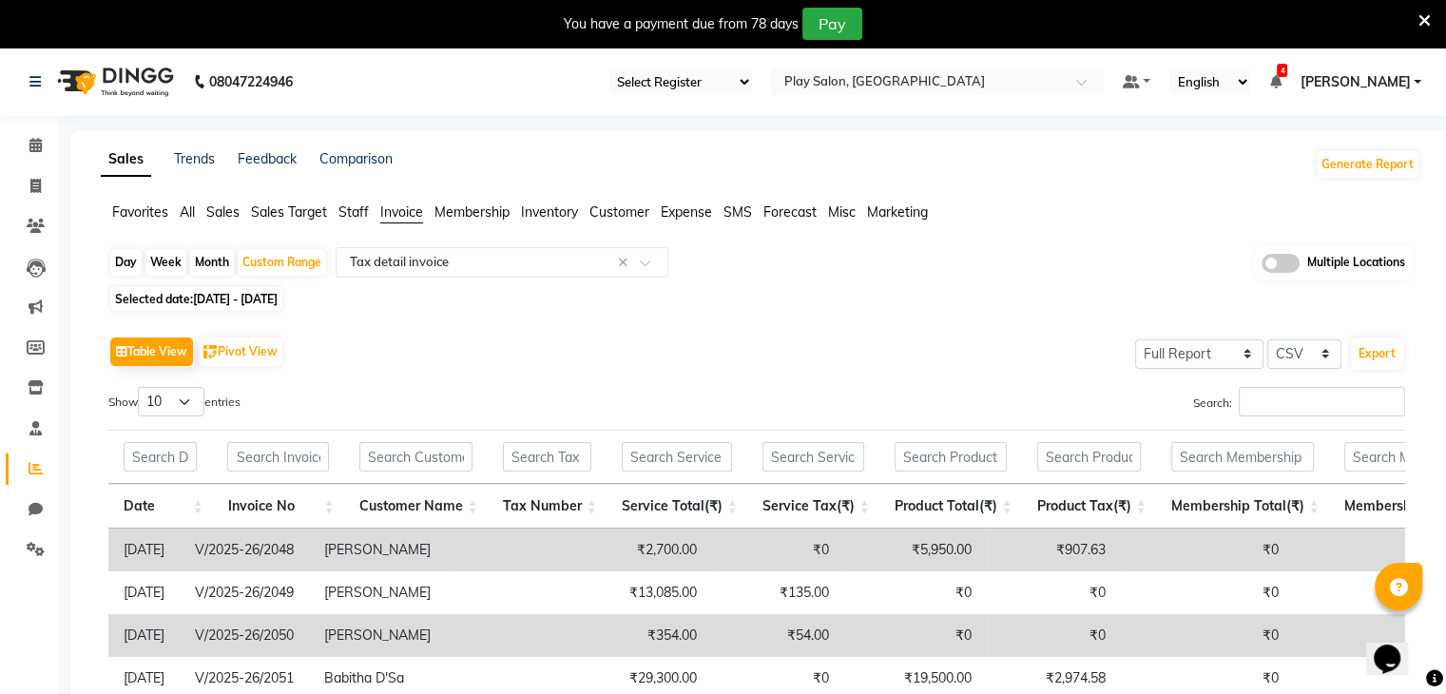
click at [286, 338] on div "Table View Pivot View" at bounding box center [197, 352] width 178 height 32
click at [246, 342] on button "Pivot View" at bounding box center [241, 351] width 84 height 29
select select "full_report"
select select "csv"
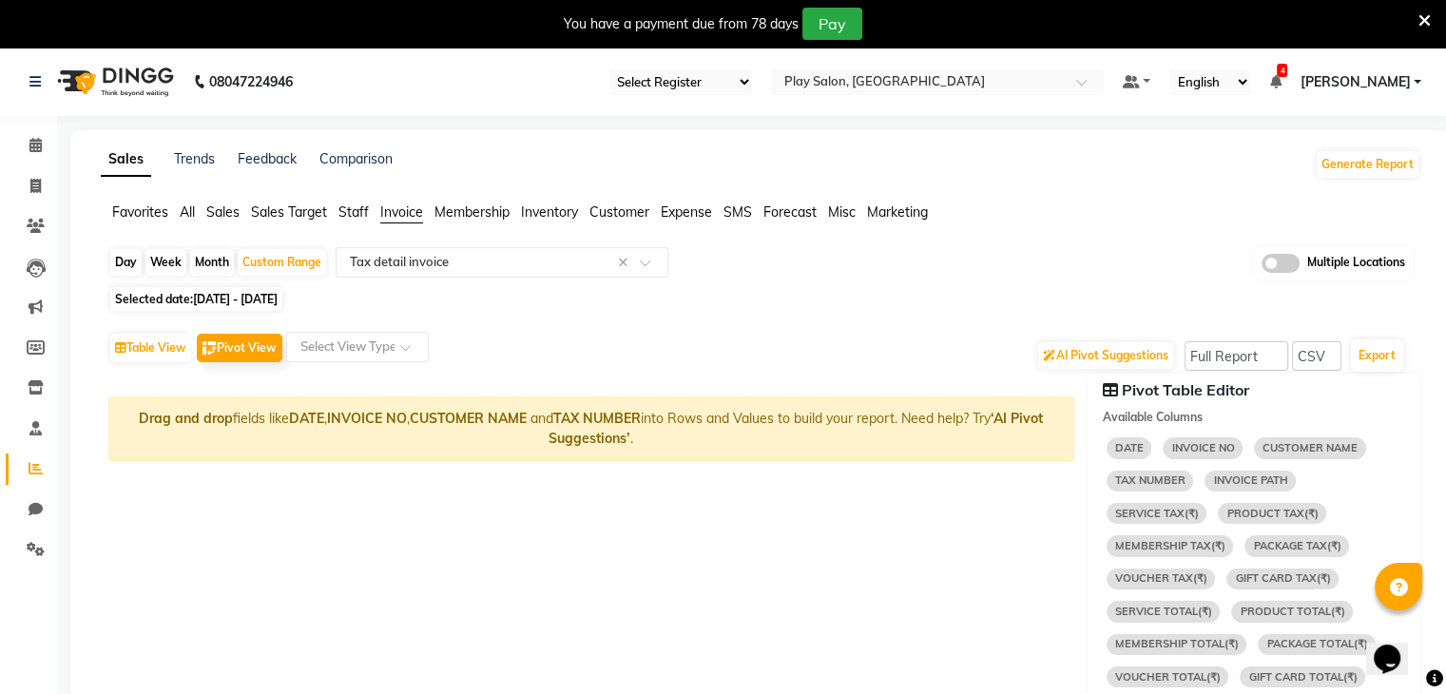
click at [501, 279] on div "Day Week Month Custom Range Select Report Type × Tax detail invoice × Multiple …" at bounding box center [760, 263] width 1304 height 35
